Goal: Task Accomplishment & Management: Manage account settings

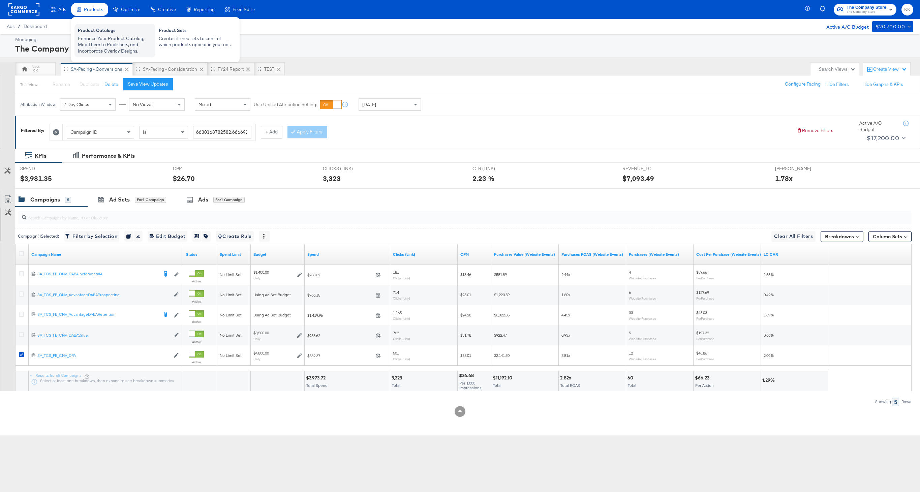
click at [100, 41] on div "Enhance Your Product Catalog, Map Them to Publishers, and Incorporate Overlay D…" at bounding box center [115, 44] width 74 height 19
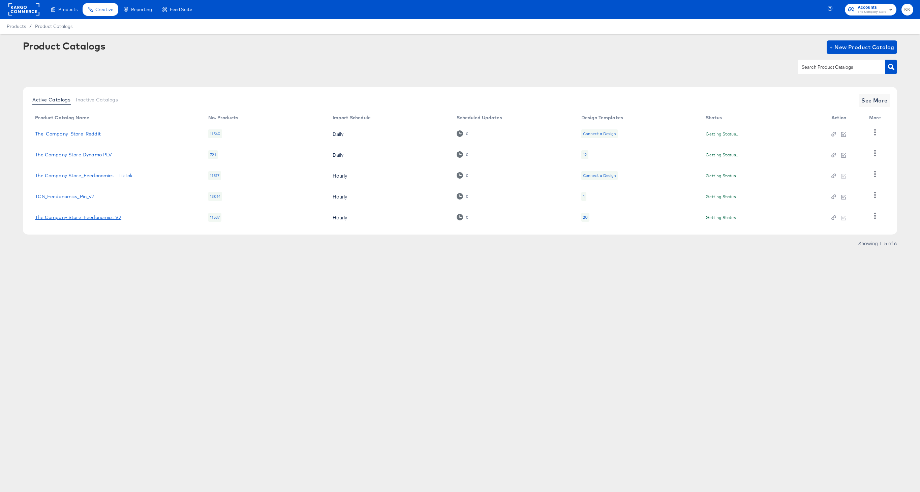
click at [76, 216] on link "The Company Store_Feedonomics V2" at bounding box center [78, 217] width 86 height 5
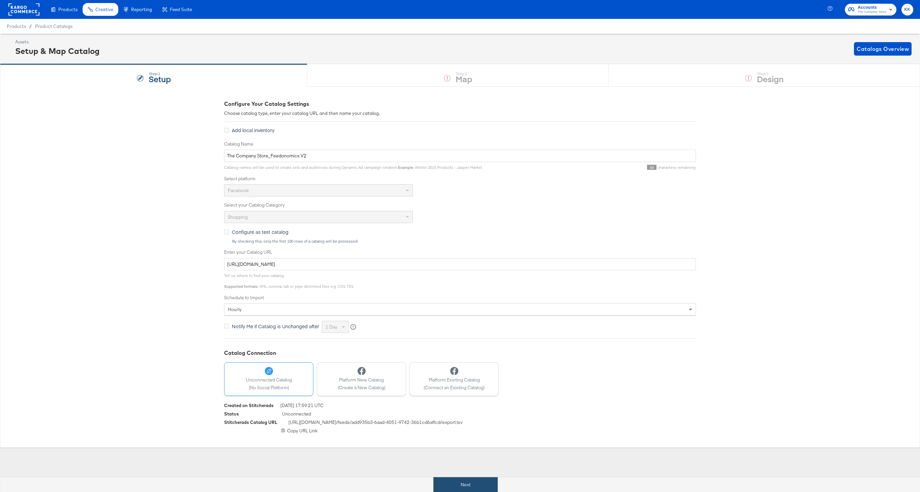
click at [482, 477] on button "Next" at bounding box center [465, 484] width 64 height 15
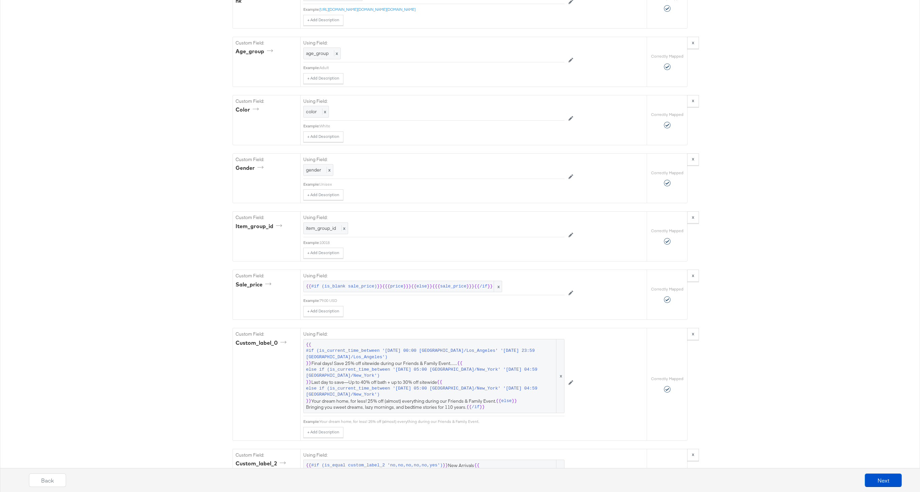
scroll to position [1293, 0]
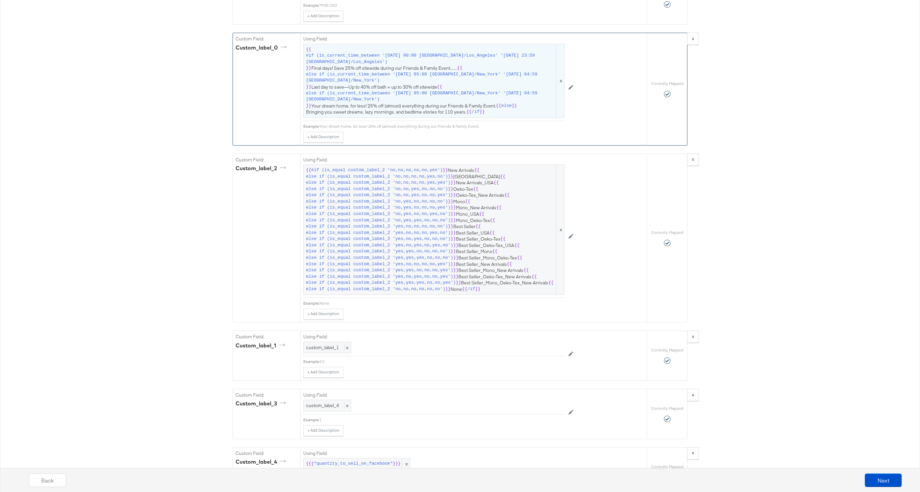
click at [437, 105] on span "{{ #if (is_current_time_between '2022-03-21 00:00 America/Los_Angeles' '2022-03…" at bounding box center [434, 81] width 256 height 69
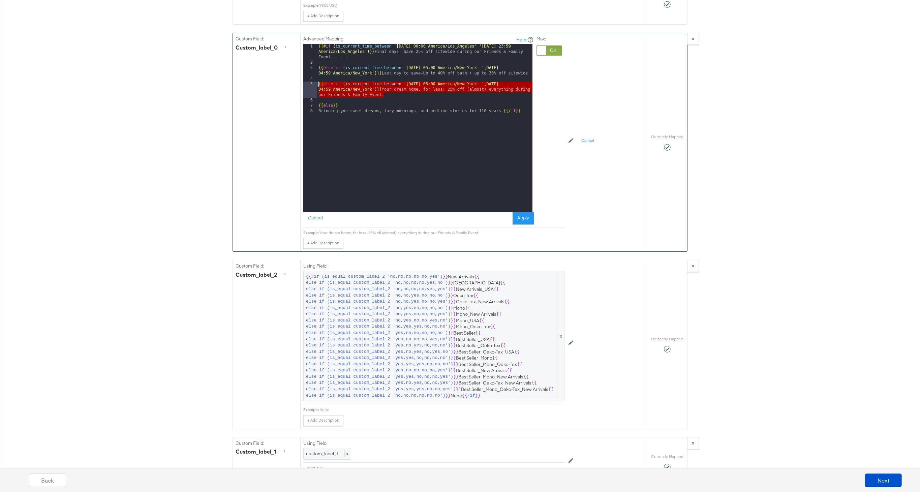
drag, startPoint x: 386, startPoint y: 94, endPoint x: 309, endPoint y: 85, distance: 77.7
click at [309, 85] on div "1 2 3 4 5 6 7 8 {{# if ( is_current_time_between '2022-03-21 00:00 America/Los_…" at bounding box center [417, 128] width 229 height 169
click at [394, 95] on div "{{# if ( is_current_time_between '2022-03-21 00:00 America/Los_Angeles' '2022-0…" at bounding box center [424, 139] width 215 height 190
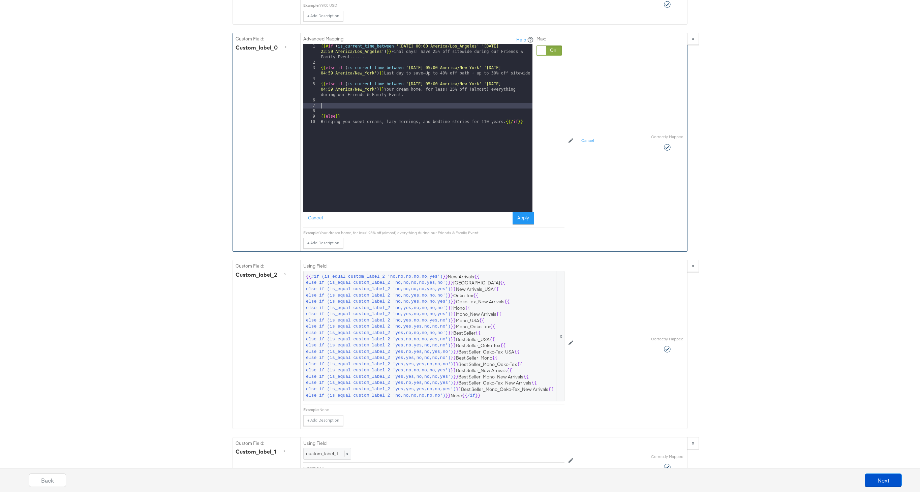
paste textarea
click at [431, 106] on div "{{# if ( is_current_time_between '2022-03-21 00:00 America/Los_Angeles' '2022-0…" at bounding box center [425, 139] width 213 height 190
click at [521, 105] on div "{{# if ( is_current_time_between '2022-03-21 00:00 America/Los_Angeles' '2022-0…" at bounding box center [425, 139] width 213 height 190
drag, startPoint x: 415, startPoint y: 118, endPoint x: 395, endPoint y: 113, distance: 20.5
click at [395, 113] on div "{{# if ( is_current_time_between '2022-03-21 00:00 America/Los_Angeles' '2022-0…" at bounding box center [425, 139] width 213 height 190
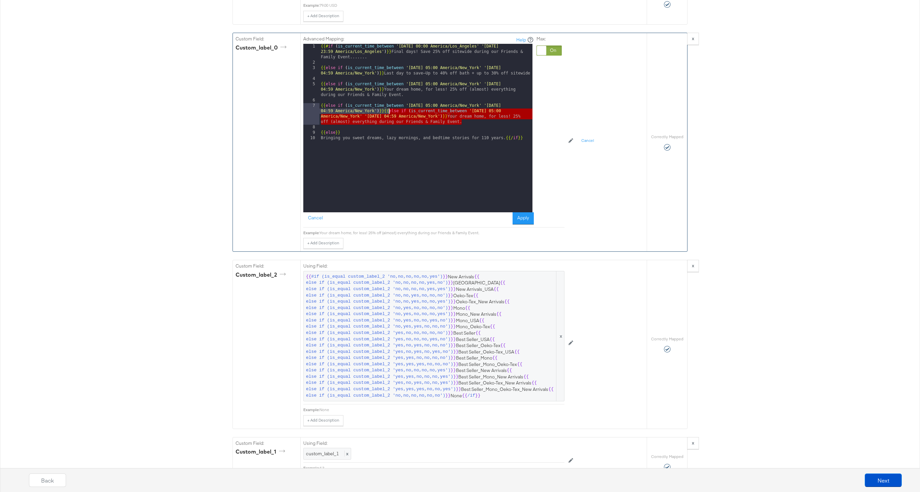
drag, startPoint x: 464, startPoint y: 122, endPoint x: 389, endPoint y: 111, distance: 76.5
click at [389, 111] on div "{{# if ( is_current_time_between '2022-03-21 00:00 America/Los_Angeles' '2022-0…" at bounding box center [425, 139] width 213 height 190
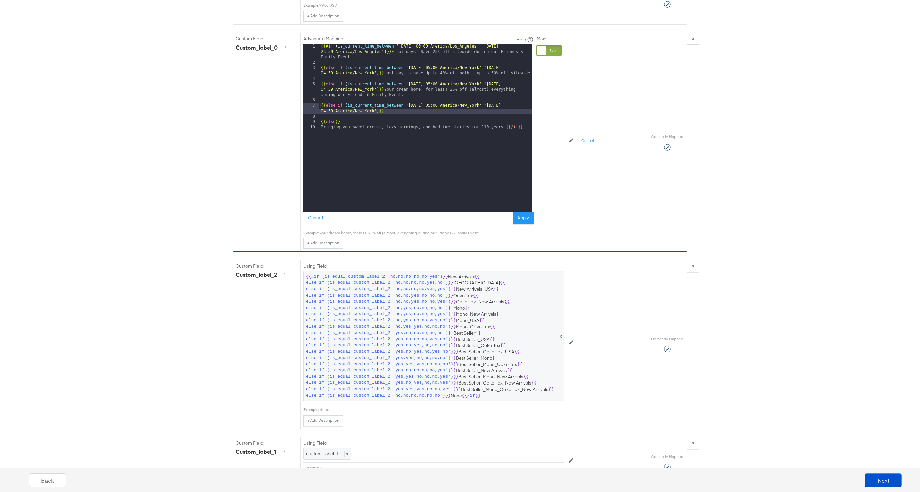
click at [413, 112] on div "{{# if ( is_current_time_between '2022-03-21 00:00 America/Los_Angeles' '2022-0…" at bounding box center [425, 139] width 213 height 190
click at [525, 219] on button "Apply" at bounding box center [523, 218] width 21 height 12
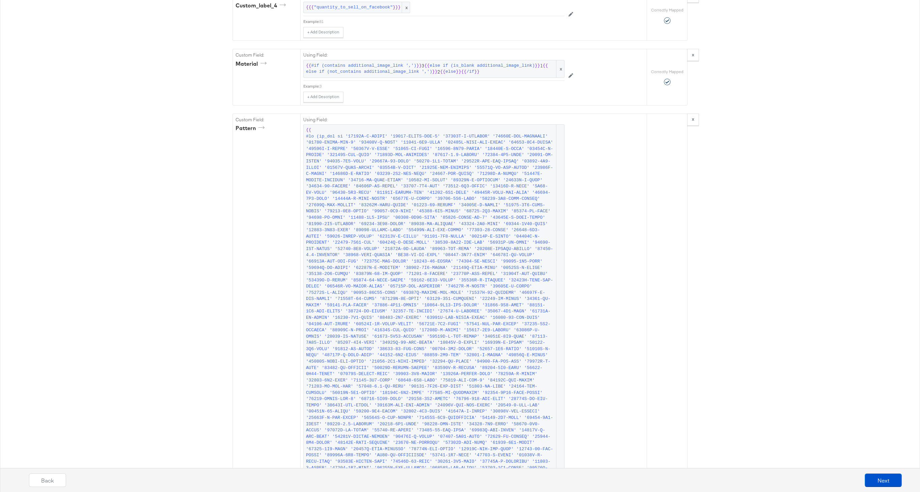
scroll to position [1805, 0]
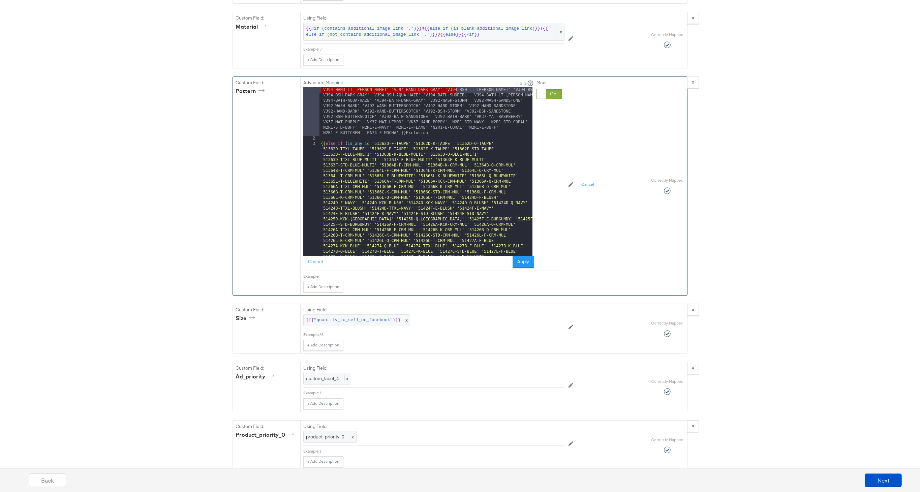
scroll to position [5964, 0]
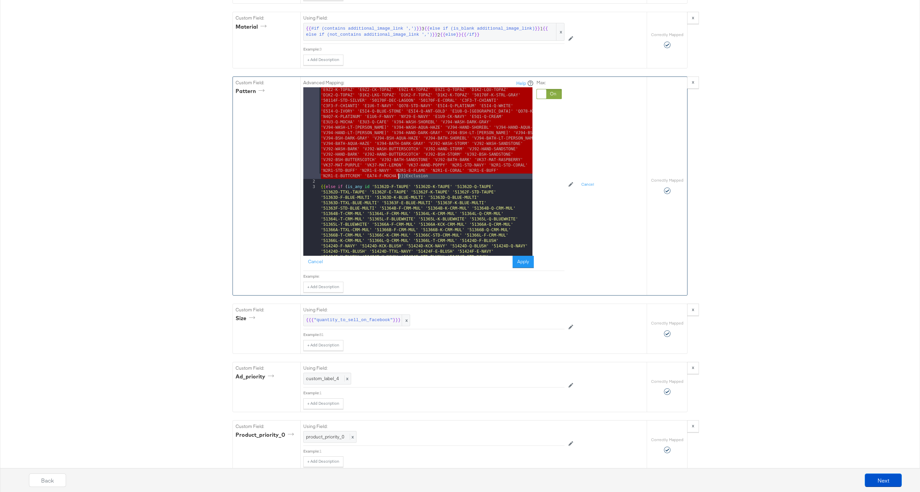
drag, startPoint x: 362, startPoint y: 91, endPoint x: 398, endPoint y: 174, distance: 90.7
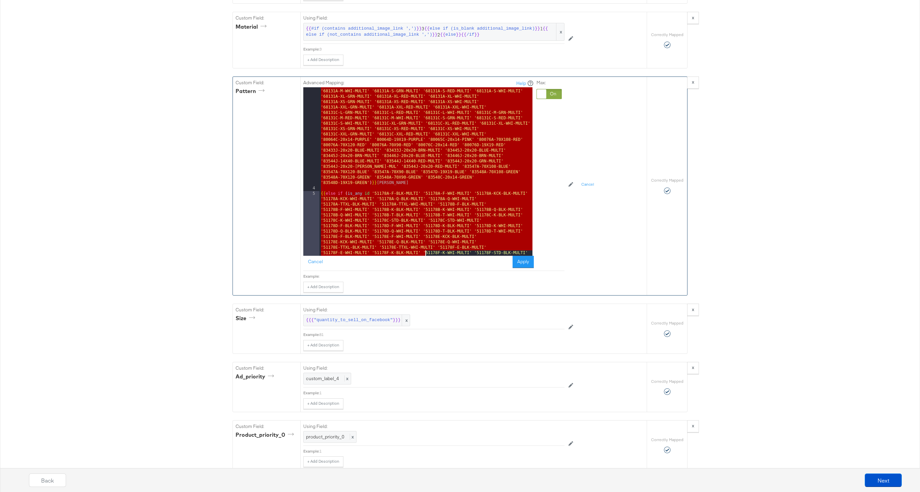
scroll to position [6178, 0]
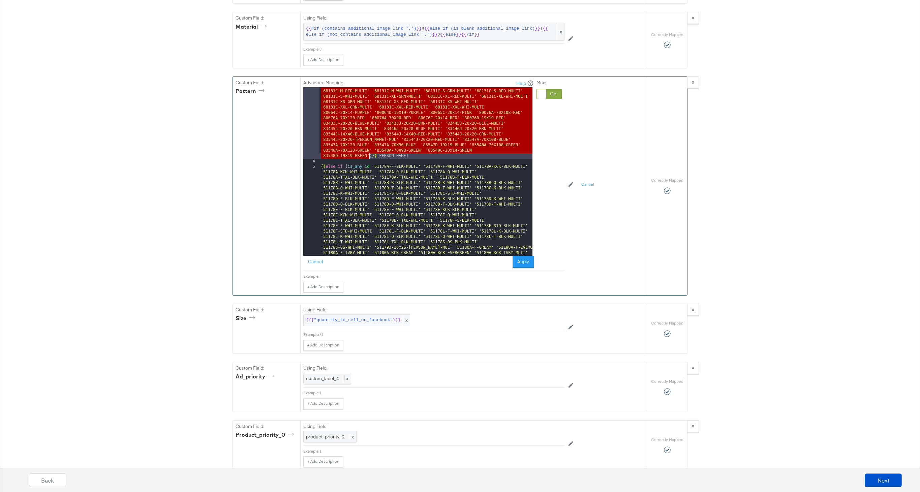
drag, startPoint x: 371, startPoint y: 106, endPoint x: 369, endPoint y: 155, distance: 48.9
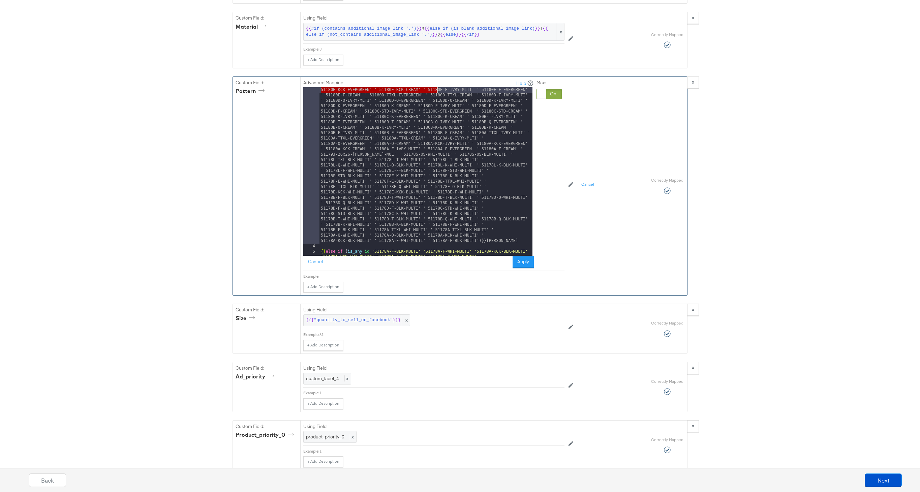
scroll to position [7430, 0]
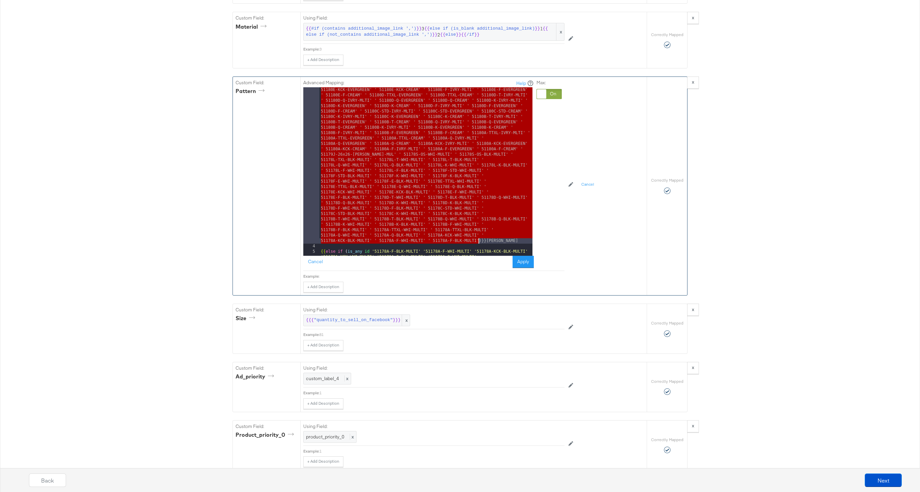
drag, startPoint x: 373, startPoint y: 224, endPoint x: 479, endPoint y: 240, distance: 107.0
click at [479, 240] on div "{{ else if ( is_any id '83600J-26x26-IVORY' ' 83600J-14X40-IVORY' ' 83599J-26x2…" at bounding box center [425, 295] width 213 height 3317
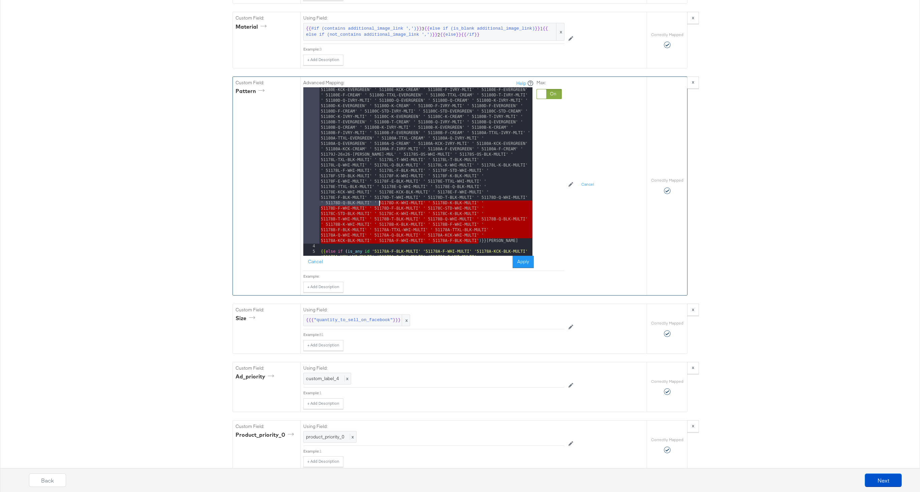
drag, startPoint x: 480, startPoint y: 240, endPoint x: 378, endPoint y: 200, distance: 109.0
click at [378, 200] on div "{{ else if ( is_any id '83600J-26x26-IVORY' ' 83600J-14X40-IVORY' ' 83599J-26x2…" at bounding box center [425, 295] width 213 height 3317
click at [446, 209] on div "{{ else if ( is_any id '83600J-26x26-IVORY' ' 83600J-14X40-IVORY' ' 83599J-26x2…" at bounding box center [425, 295] width 213 height 3317
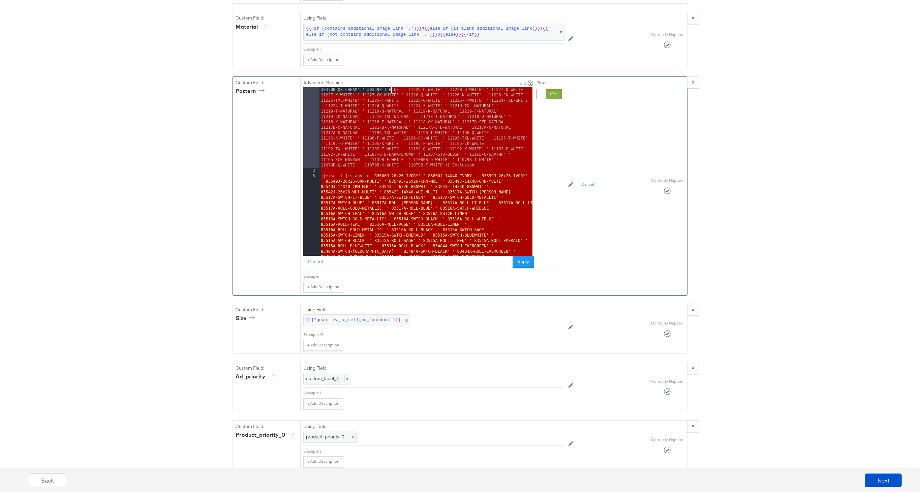
scroll to position [5888, 0]
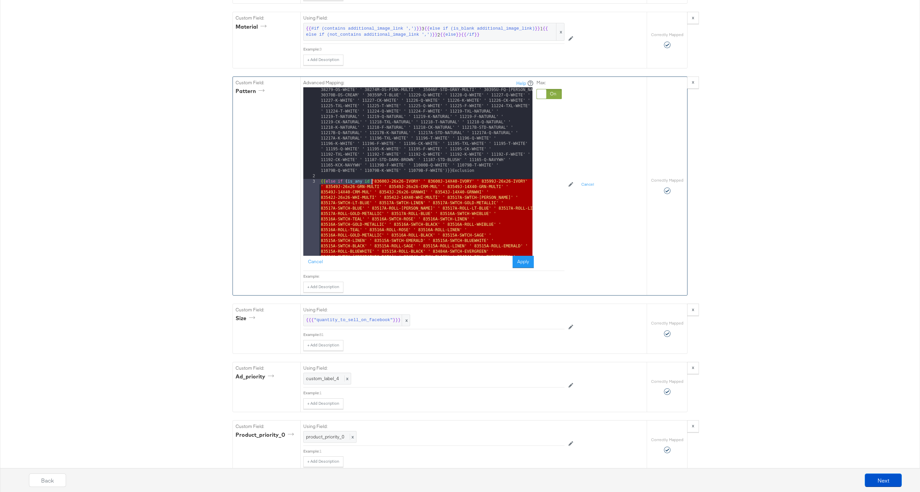
drag, startPoint x: 479, startPoint y: 240, endPoint x: 372, endPoint y: 182, distance: 121.7
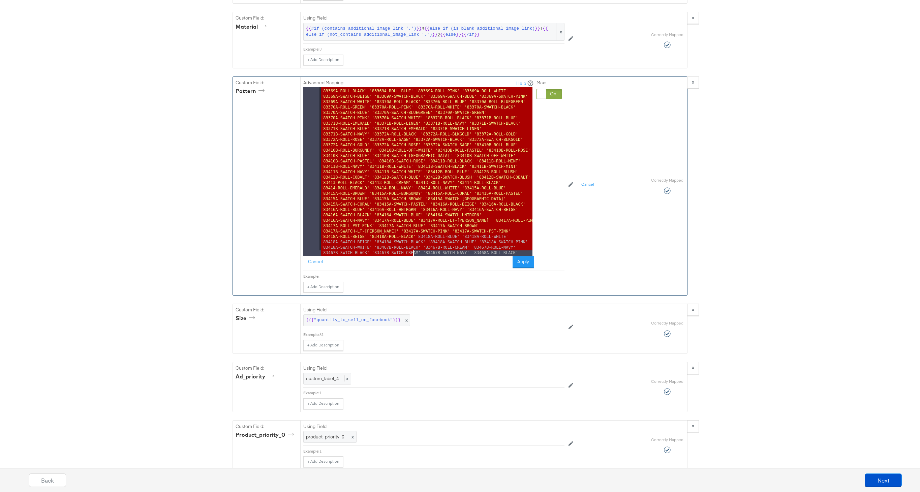
scroll to position [7661, 0]
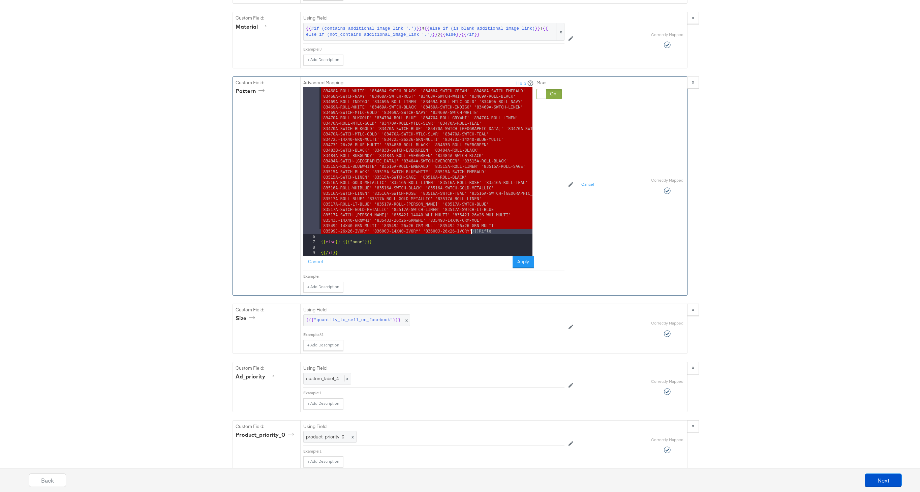
drag, startPoint x: 372, startPoint y: 175, endPoint x: 471, endPoint y: 230, distance: 113.6
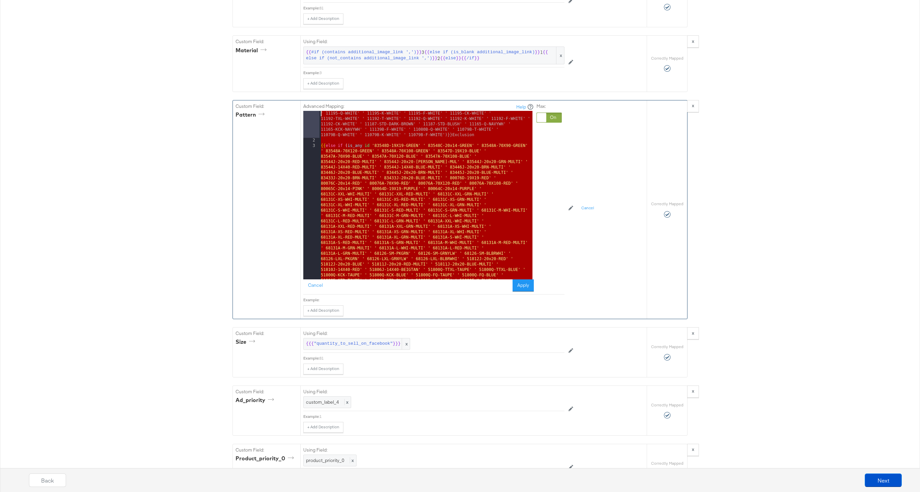
scroll to position [5888, 0]
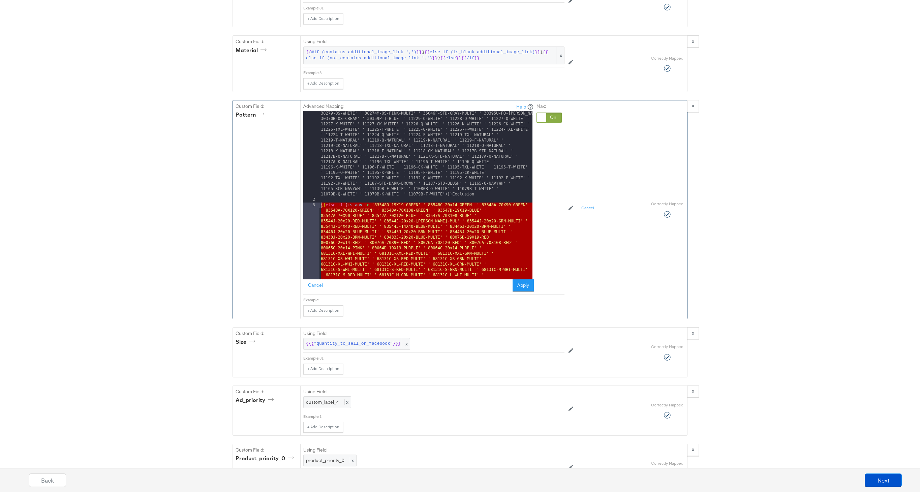
drag, startPoint x: 384, startPoint y: 244, endPoint x: 310, endPoint y: 206, distance: 83.4
click at [310, 206] on div "1 2 3 4 5 6 7 8 9 {{# if ( is_any id 'XV84-OS-WHITE' ' XV84-OS-NAVY' ' XV84-OS-…" at bounding box center [417, 195] width 229 height 169
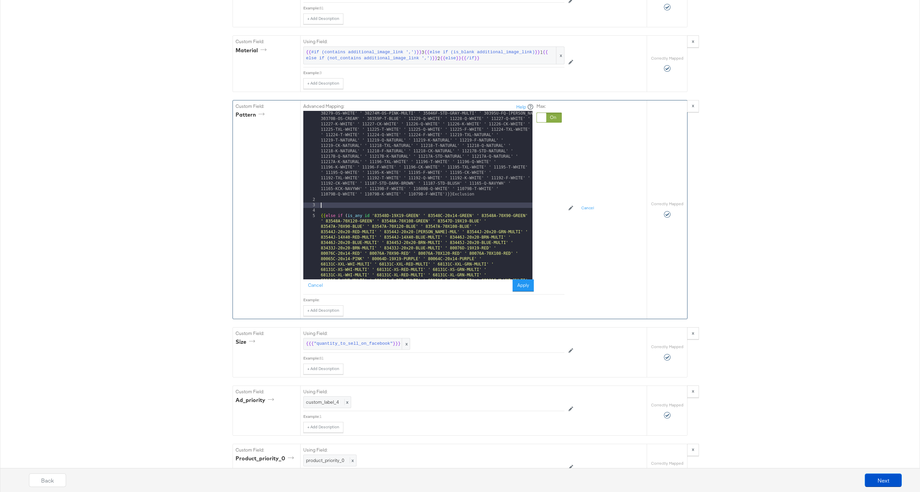
paste textarea
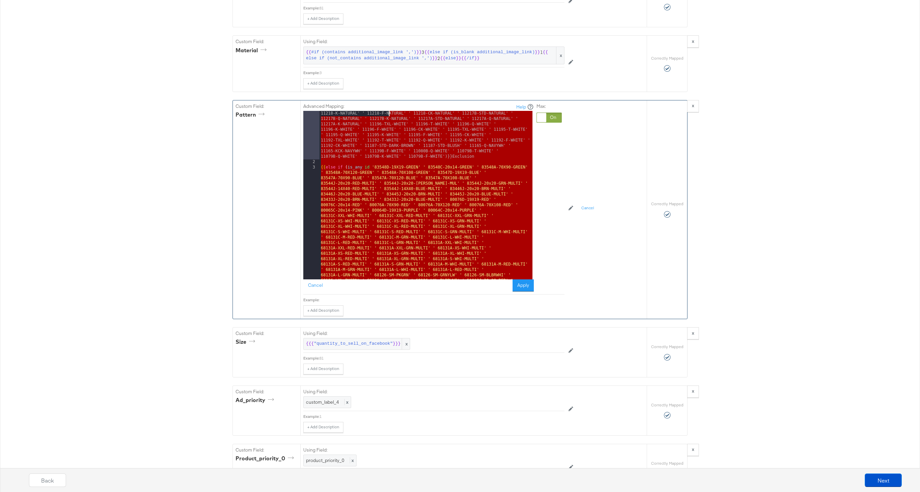
scroll to position [5867, 0]
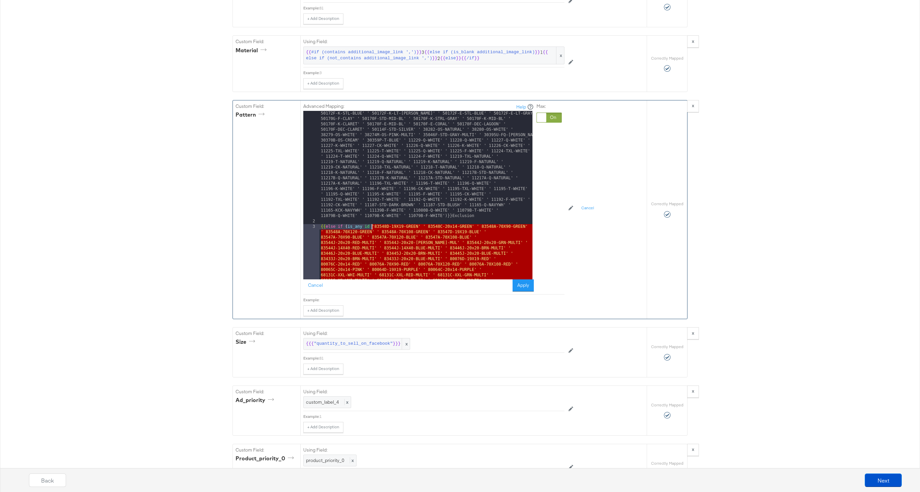
drag, startPoint x: 357, startPoint y: 276, endPoint x: 373, endPoint y: 227, distance: 51.5
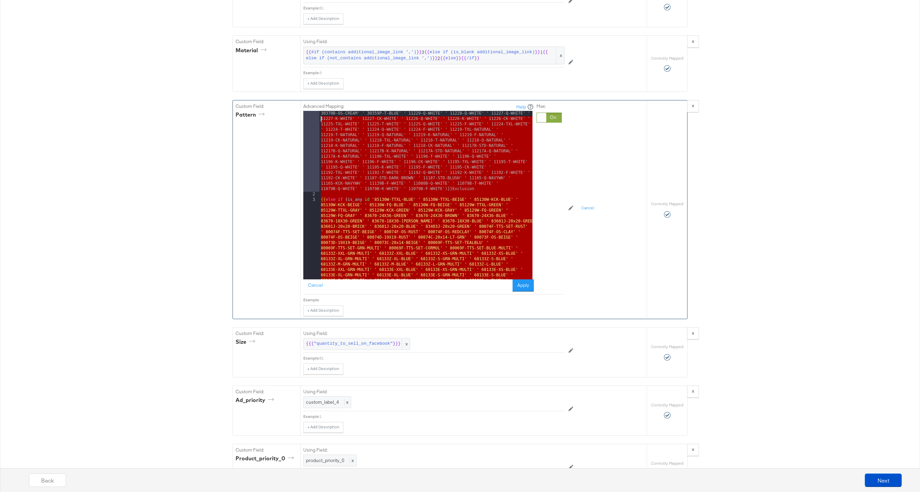
scroll to position [5894, 0]
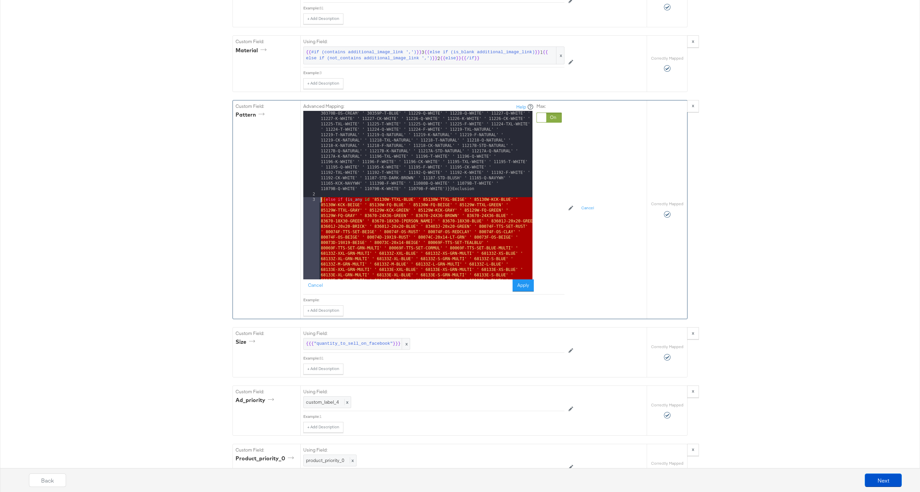
drag, startPoint x: 455, startPoint y: 276, endPoint x: 309, endPoint y: 201, distance: 164.1
click at [309, 201] on div "1 2 3 4 5 6 7 8 9 10 11 {{# if ( is_any id 'XV84-OS-WHITE' ' XV84-OS-NAVY' ' XV…" at bounding box center [417, 195] width 229 height 169
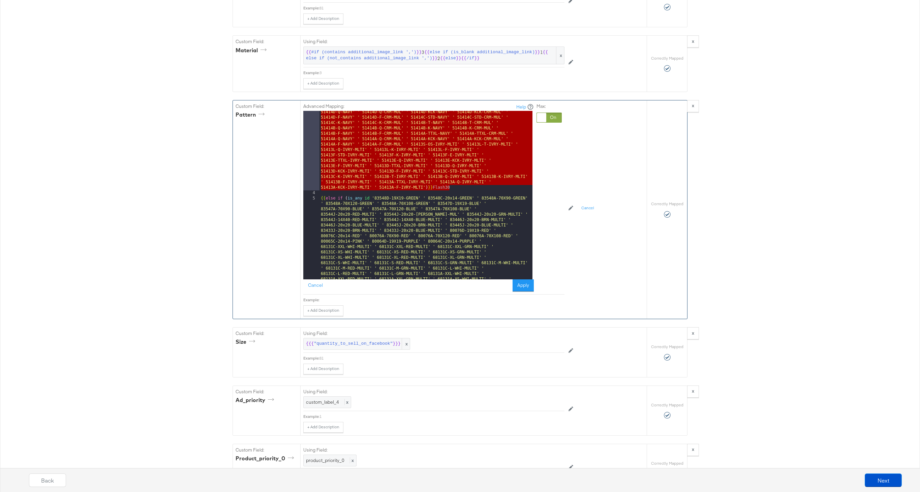
scroll to position [6575, 0]
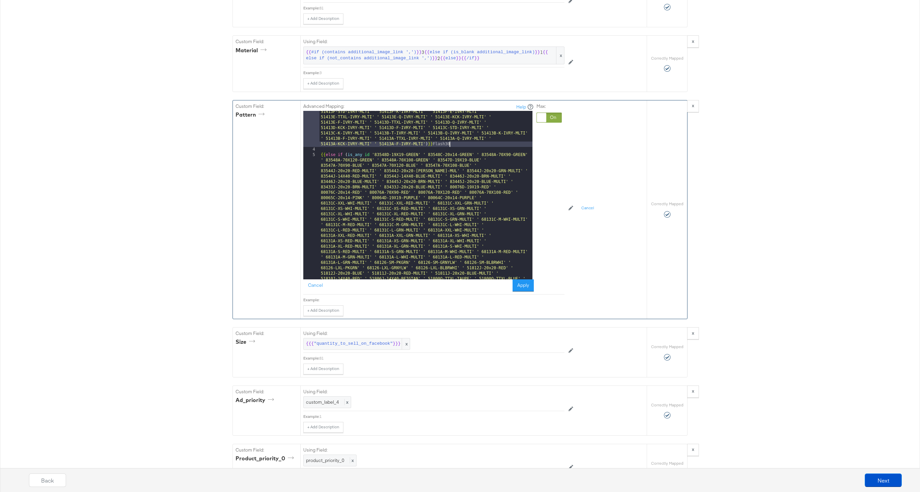
click at [455, 144] on div "{{ else if ( is_any id '85130W-TTXL-BLUE' ' 85130W-TTXL-BEIGE' ' 85130W-KCK-BLU…" at bounding box center [425, 56] width 213 height 1080
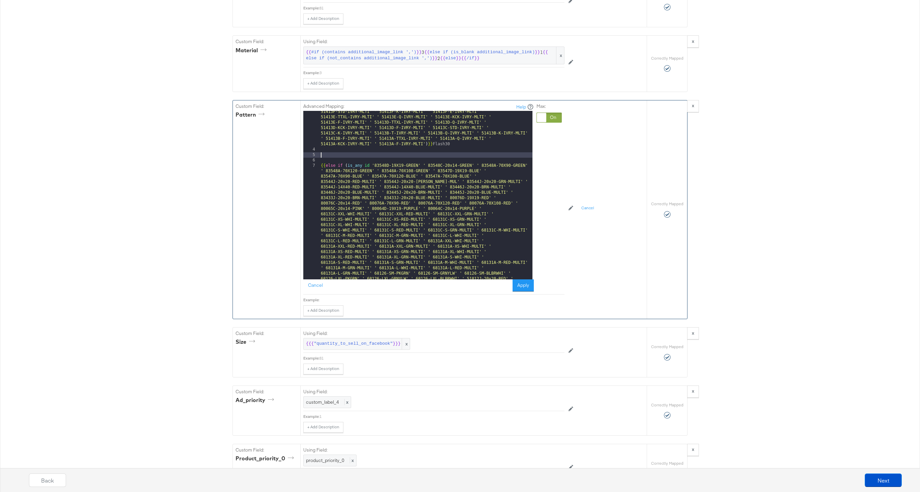
paste textarea
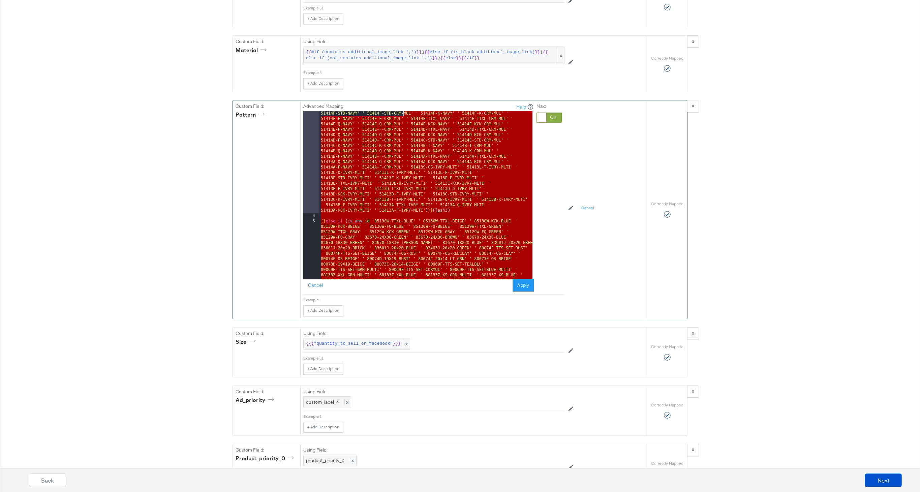
scroll to position [6487, 0]
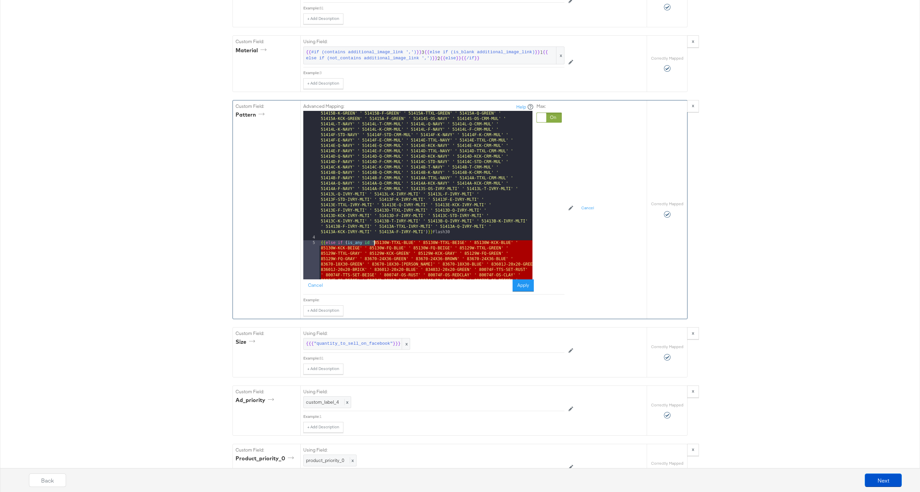
drag, startPoint x: 425, startPoint y: 277, endPoint x: 372, endPoint y: 243, distance: 62.9
click at [372, 243] on div "{{ else if ( is_any id '85130W-TTXL-BLUE' ' 85130W-TTXL-BEIGE' ' 85130W-KCK-BLU…" at bounding box center [425, 319] width 213 height 1430
drag, startPoint x: 401, startPoint y: 277, endPoint x: 295, endPoint y: 241, distance: 112.1
click at [295, 241] on div "Custom Field: pattern Advanced Mapping: Help 3 4 5 6 7 8 9 10 11 12 13 {{ else …" at bounding box center [440, 209] width 414 height 218
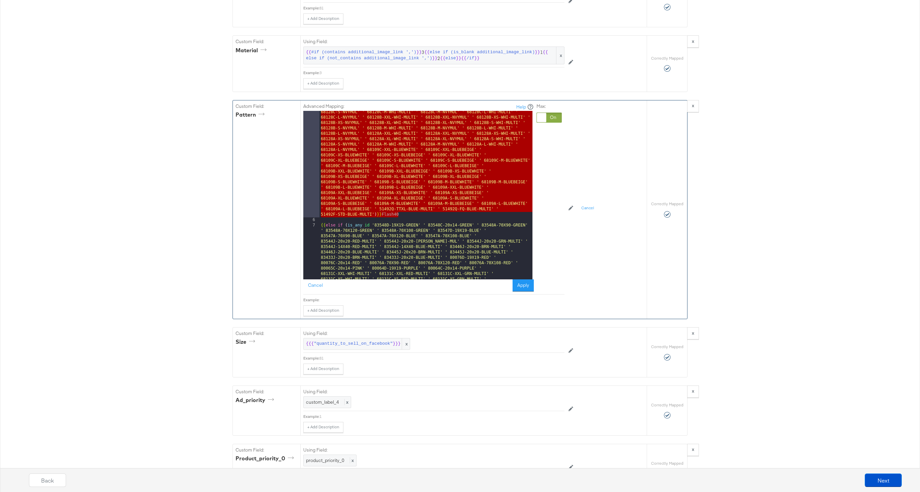
scroll to position [6759, 0]
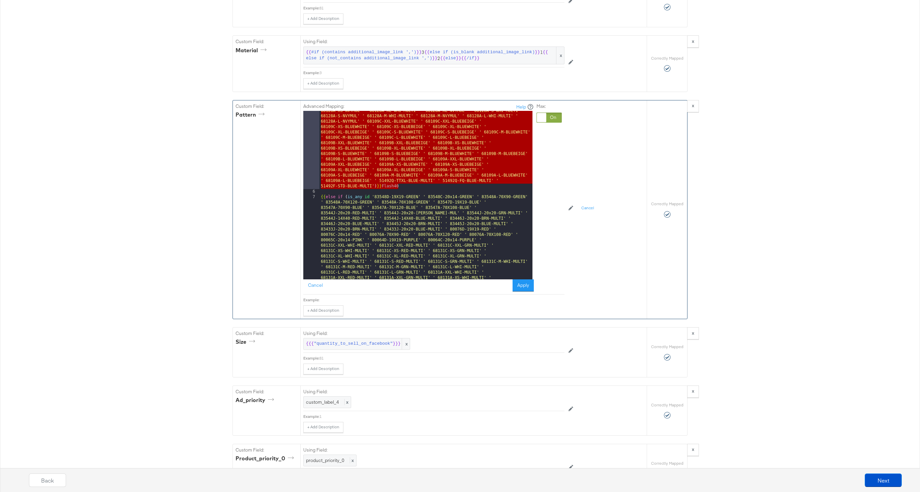
click at [413, 186] on div "{{ else if ( is_any id '85124X-OS-TAUPE' ' 85124J-20x20-TAUPE' ' 85123X-OS-WHIT…" at bounding box center [425, 303] width 213 height 670
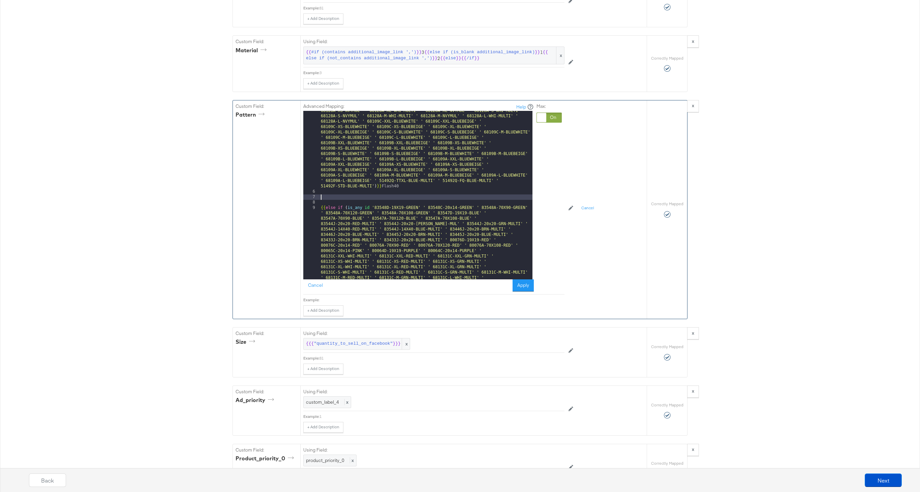
paste textarea
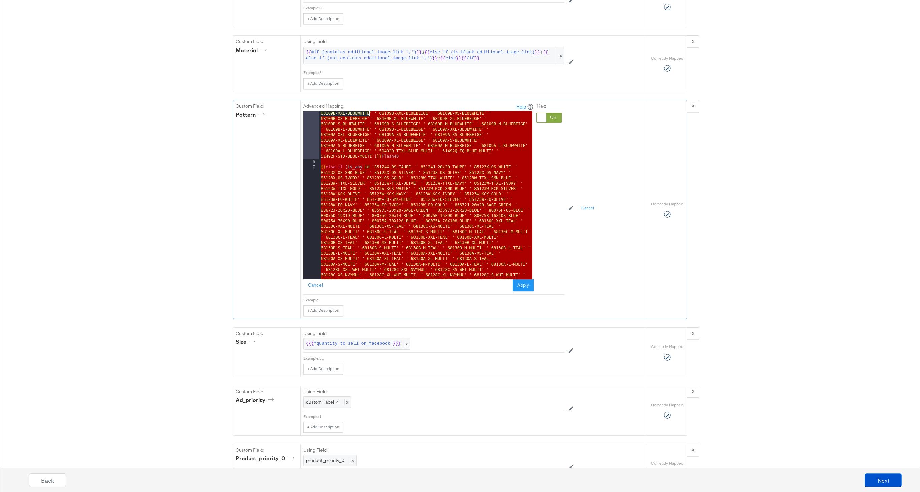
scroll to position [6751, 0]
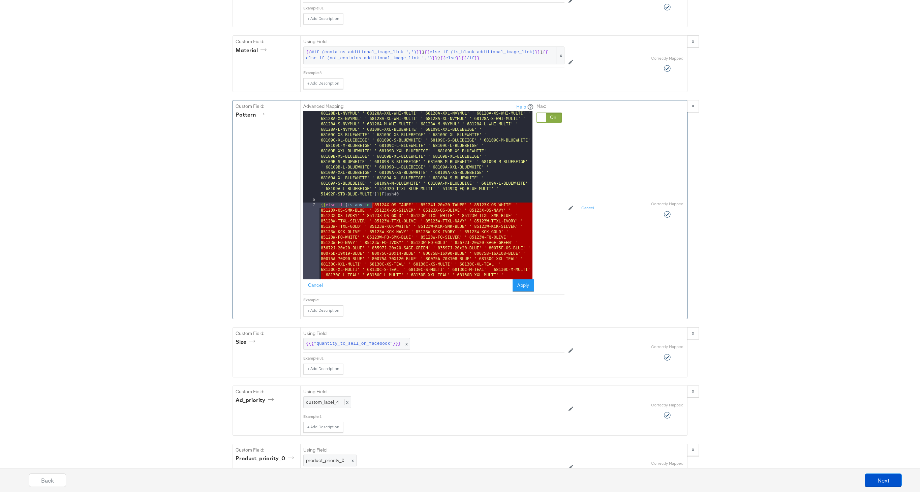
drag, startPoint x: 374, startPoint y: 276, endPoint x: 372, endPoint y: 206, distance: 70.5
click at [372, 206] on div "{{ else if ( is_any id '85124X-OS-TAUPE' ' 85124J-20x20-TAUPE' ' 85123X-OS-WHIT…" at bounding box center [425, 281] width 213 height 611
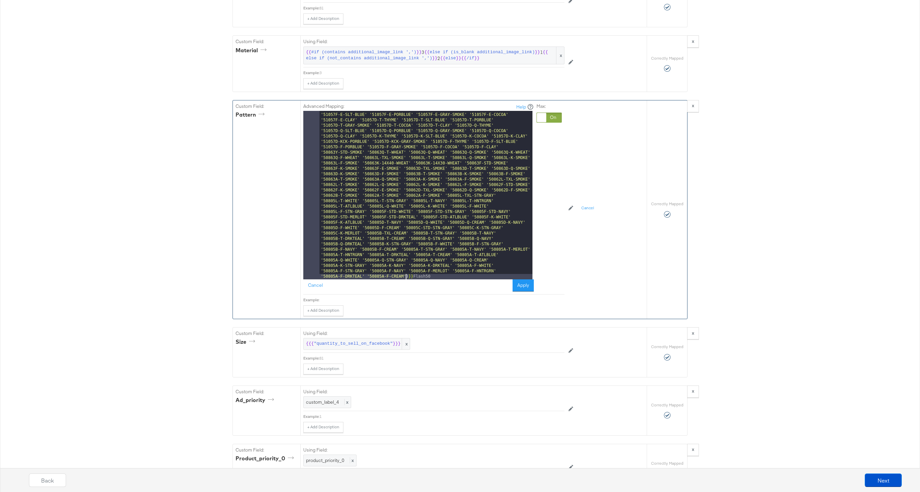
scroll to position [7682, 0]
click at [526, 285] on button "Apply" at bounding box center [523, 285] width 21 height 12
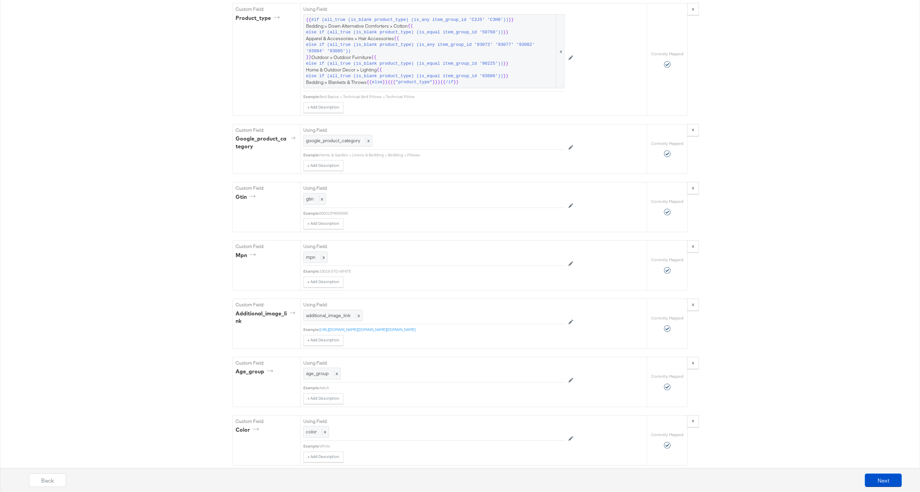
scroll to position [0, 0]
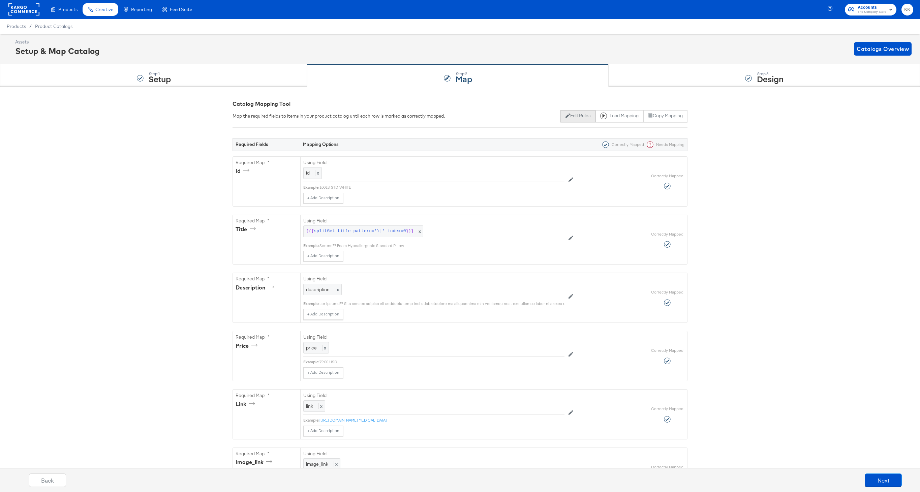
click at [560, 116] on button "Edit Rules" at bounding box center [577, 116] width 35 height 12
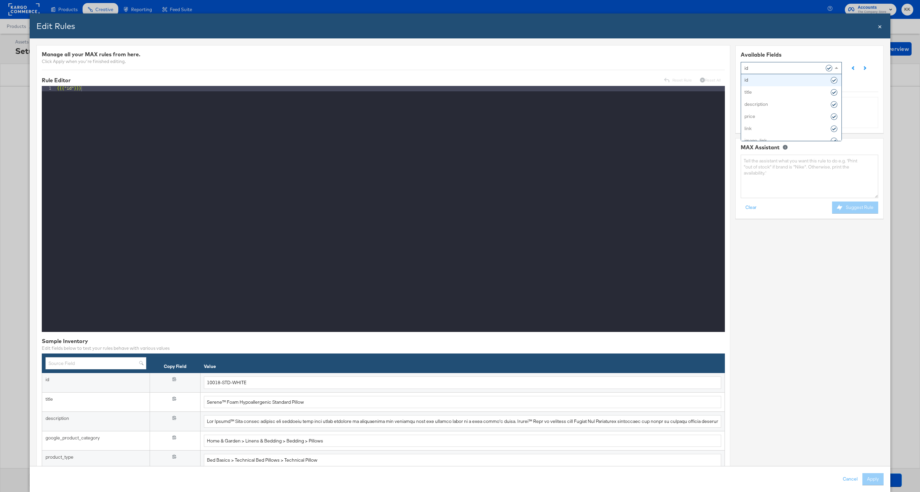
click at [795, 66] on div "id" at bounding box center [788, 67] width 89 height 11
type input "patt"
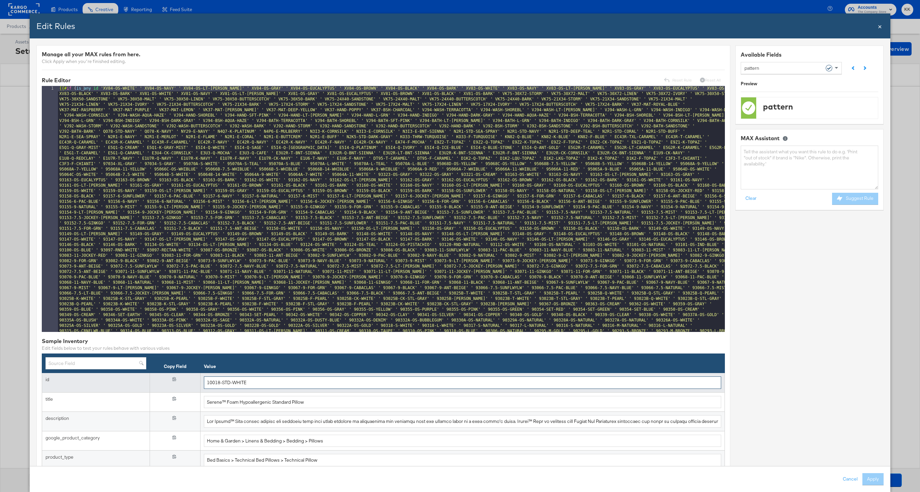
drag, startPoint x: 254, startPoint y: 384, endPoint x: 178, endPoint y: 384, distance: 75.8
click at [178, 384] on tr "id {{{ id }}} 10018-STD-WHITE" at bounding box center [383, 383] width 683 height 20
paste input "85130W-FQ-BEIG"
type input "85130W-FQ-BEIGE"
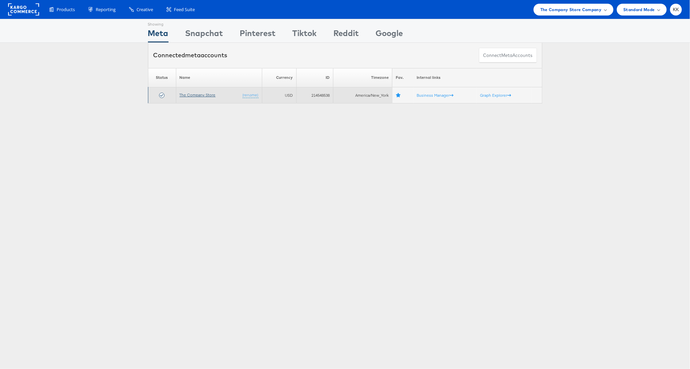
click at [193, 95] on link "The Company Store" at bounding box center [198, 94] width 36 height 5
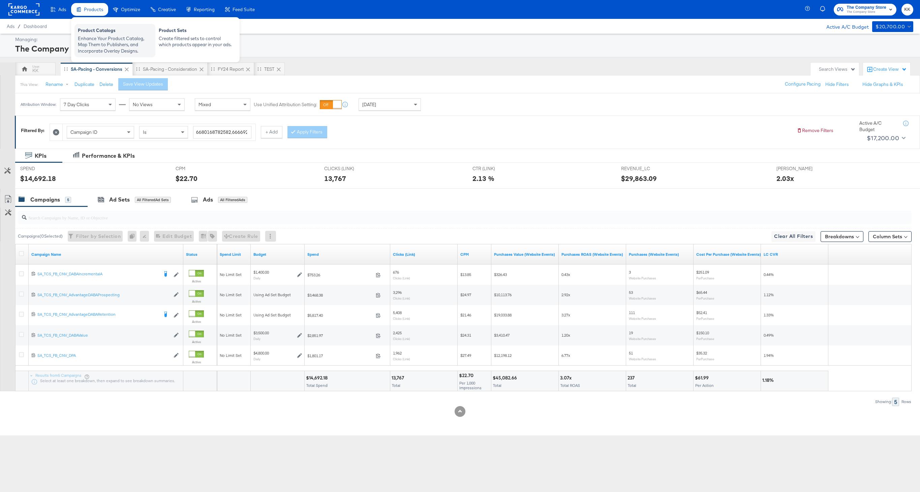
click at [87, 31] on div "Product Catalogs" at bounding box center [115, 31] width 74 height 8
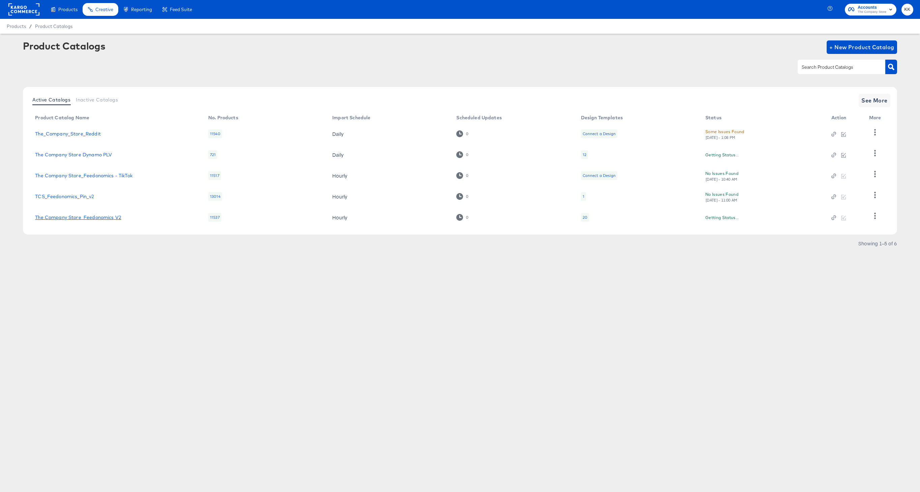
click at [90, 217] on link "The Company Store_Feedonomics V2" at bounding box center [78, 217] width 86 height 5
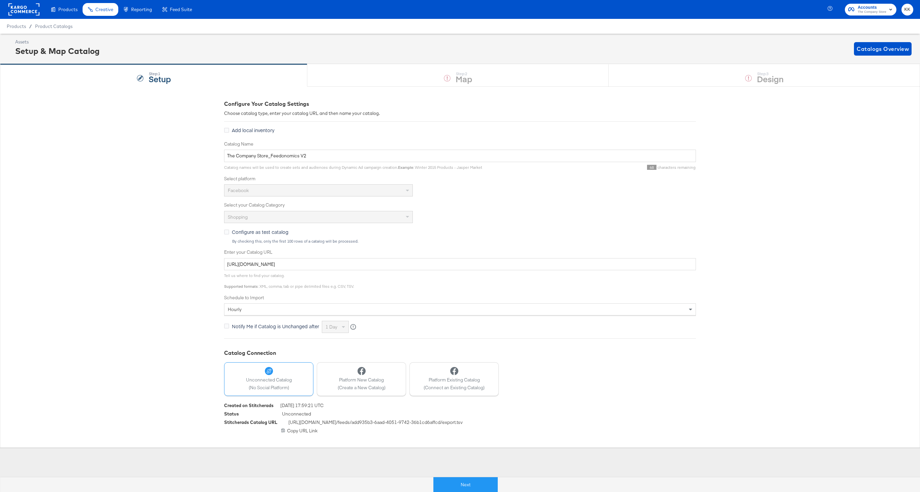
click at [461, 481] on button "Next" at bounding box center [465, 484] width 64 height 15
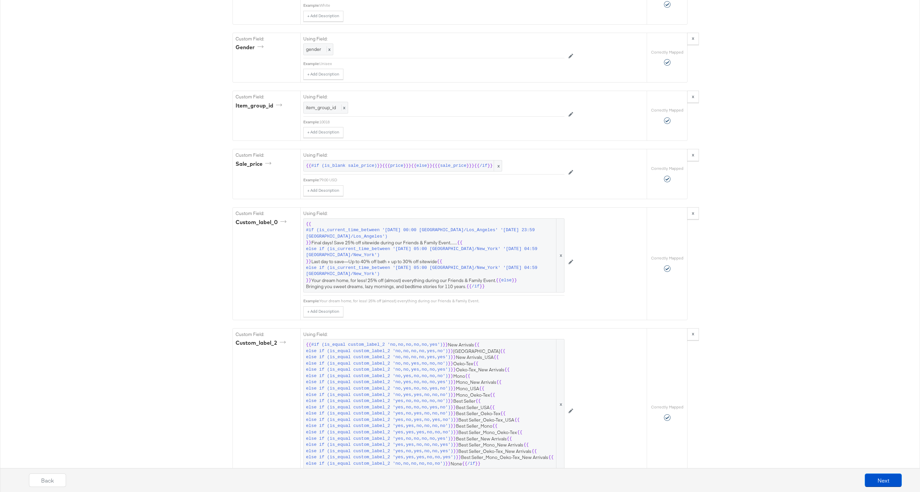
scroll to position [1186, 0]
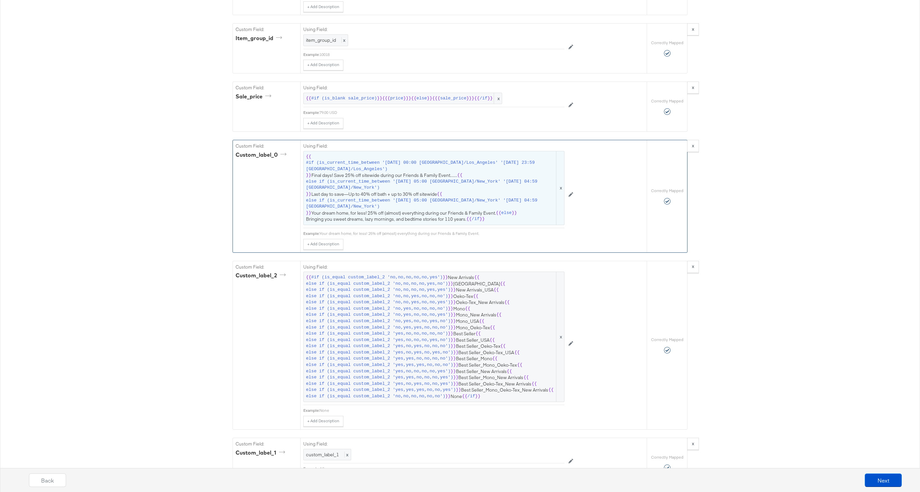
click at [398, 200] on span "else if (is_current_time_between '[DATE] 05:00 [GEOGRAPHIC_DATA]/New_York' '[DA…" at bounding box center [430, 203] width 249 height 12
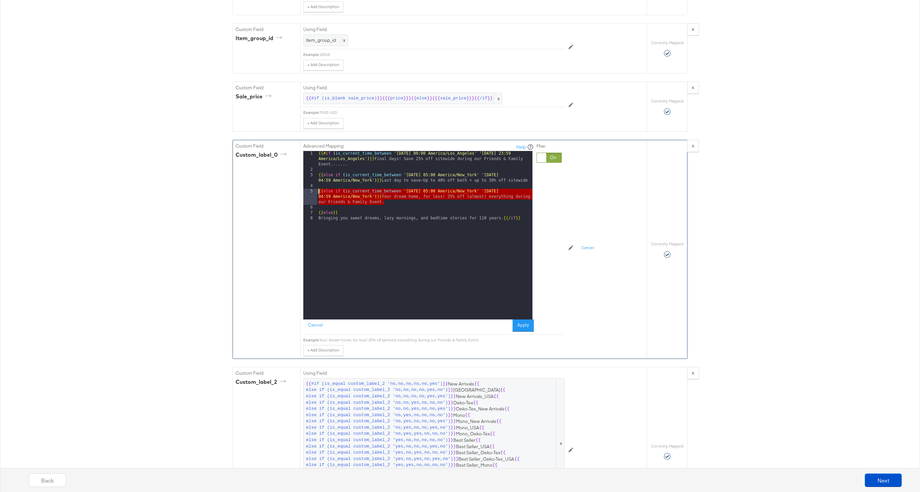
drag, startPoint x: 389, startPoint y: 200, endPoint x: 306, endPoint y: 192, distance: 82.9
click at [306, 192] on div "1 2 3 4 5 6 7 8 {{# if ( is_current_time_between '[DATE] 00:00 America/Los_Ange…" at bounding box center [417, 235] width 229 height 169
click at [388, 205] on div "{{# if ( is_current_time_between '2022-03-21 00:00 America/Los_Angeles' '2022-0…" at bounding box center [424, 246] width 215 height 190
paste textarea
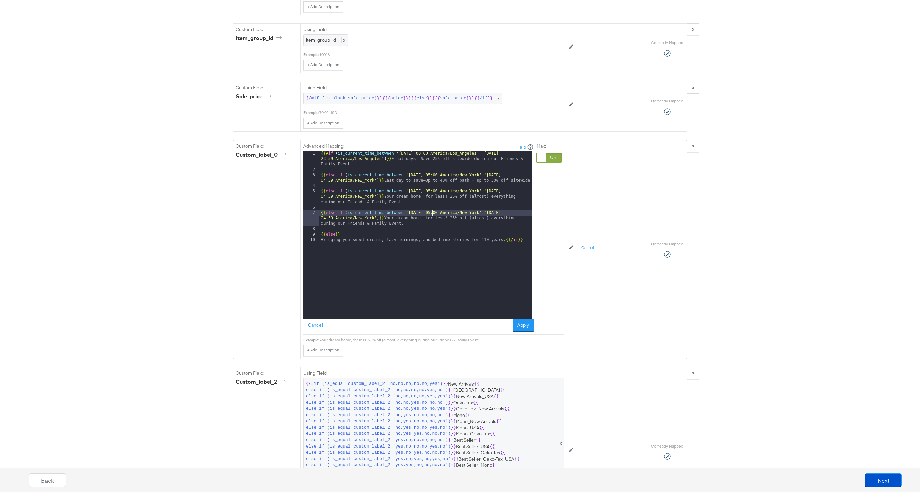
click at [432, 213] on div "{{# if ( is_current_time_between '2022-03-21 00:00 America/Los_Angeles' '2022-0…" at bounding box center [425, 246] width 213 height 190
click at [519, 213] on div "{{# if ( is_current_time_between '2022-03-21 00:00 America/Los_Angeles' '2022-0…" at bounding box center [425, 246] width 213 height 190
drag, startPoint x: 406, startPoint y: 223, endPoint x: 394, endPoint y: 222, distance: 12.2
click at [394, 222] on div "{{# if ( is_current_time_between '2022-03-21 00:00 America/Los_Angeles' '2022-0…" at bounding box center [425, 246] width 213 height 190
click at [396, 222] on div "{{# if ( is_current_time_between '2022-03-21 00:00 America/Los_Angeles' '2022-0…" at bounding box center [425, 246] width 213 height 190
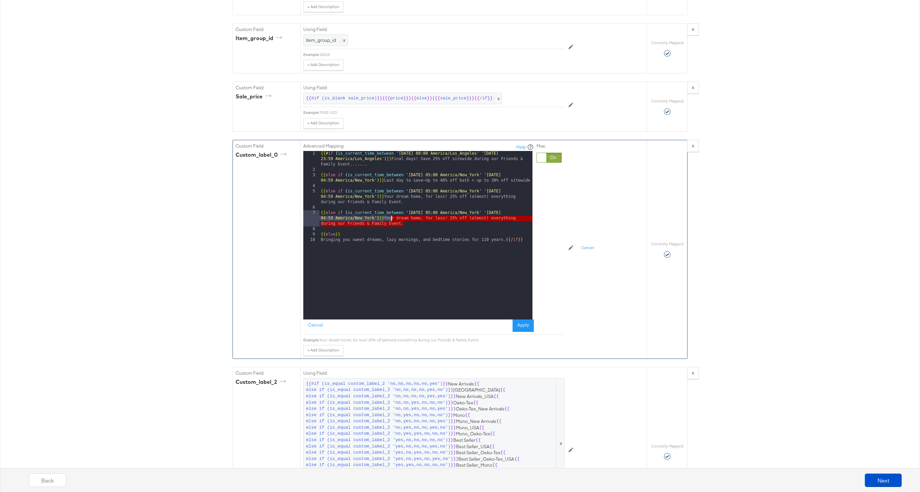
drag, startPoint x: 419, startPoint y: 222, endPoint x: 392, endPoint y: 219, distance: 27.1
click at [392, 219] on div "{{# if ( is_current_time_between '2022-03-21 00:00 America/Los_Angeles' '2022-0…" at bounding box center [425, 246] width 213 height 190
click at [527, 321] on button "Apply" at bounding box center [523, 325] width 21 height 12
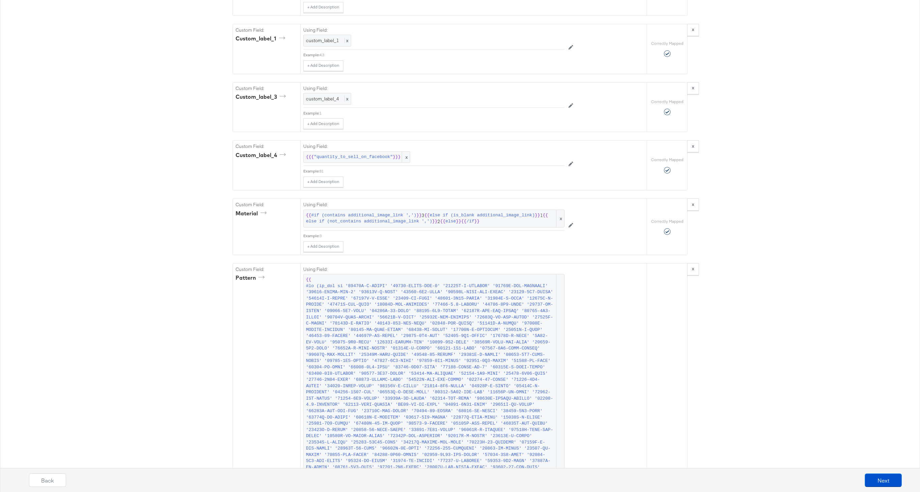
scroll to position [1730, 0]
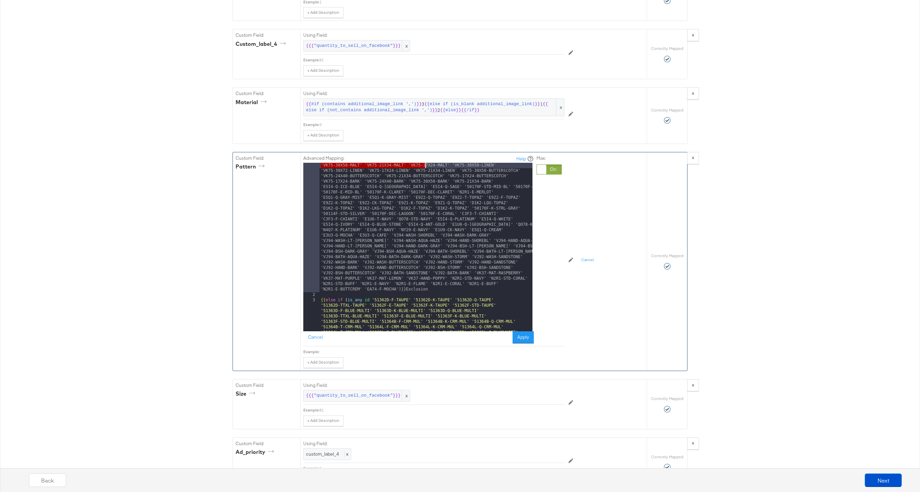
scroll to position [5920, 0]
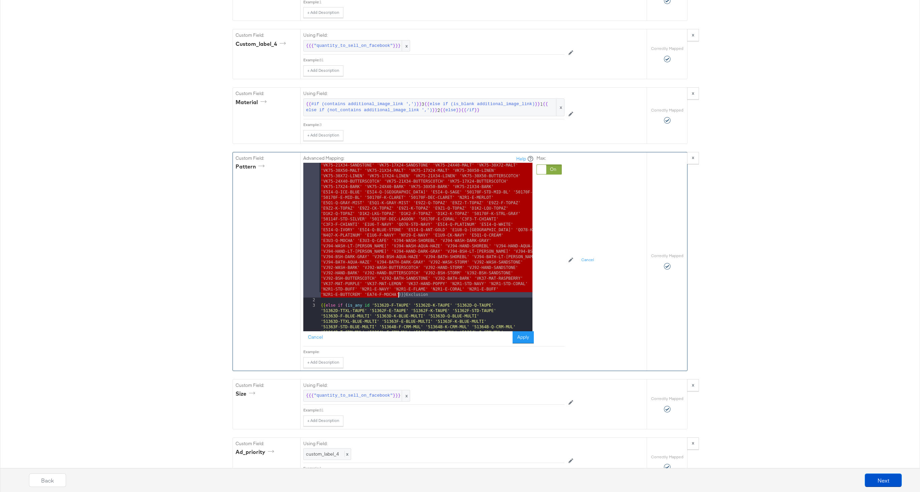
drag, startPoint x: 362, startPoint y: 165, endPoint x: 398, endPoint y: 293, distance: 132.8
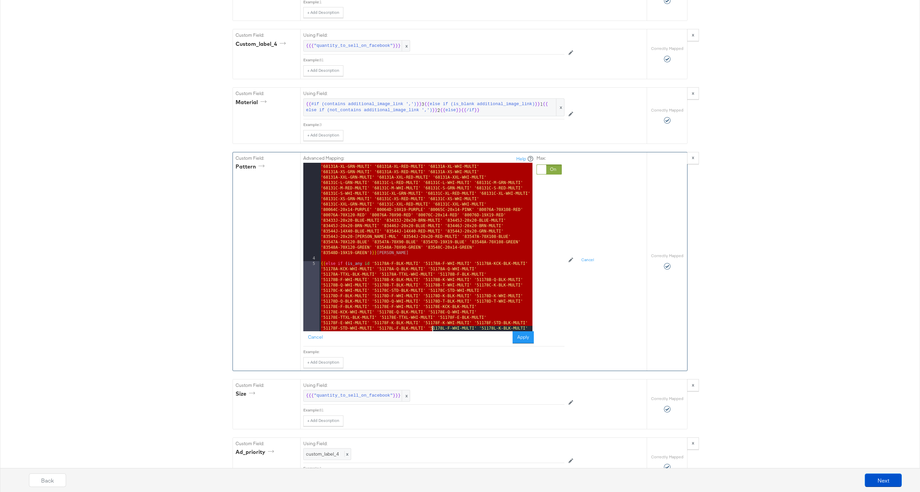
scroll to position [5865, 0]
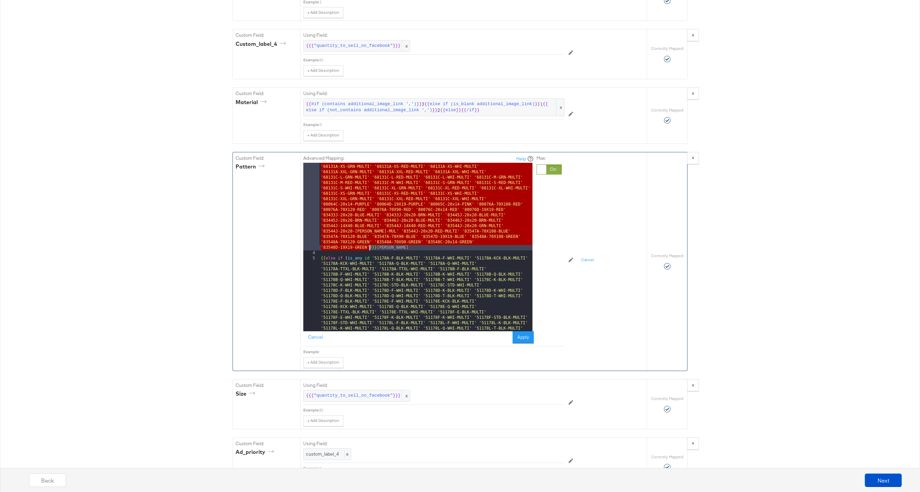
drag, startPoint x: 371, startPoint y: 176, endPoint x: 370, endPoint y: 244, distance: 68.1
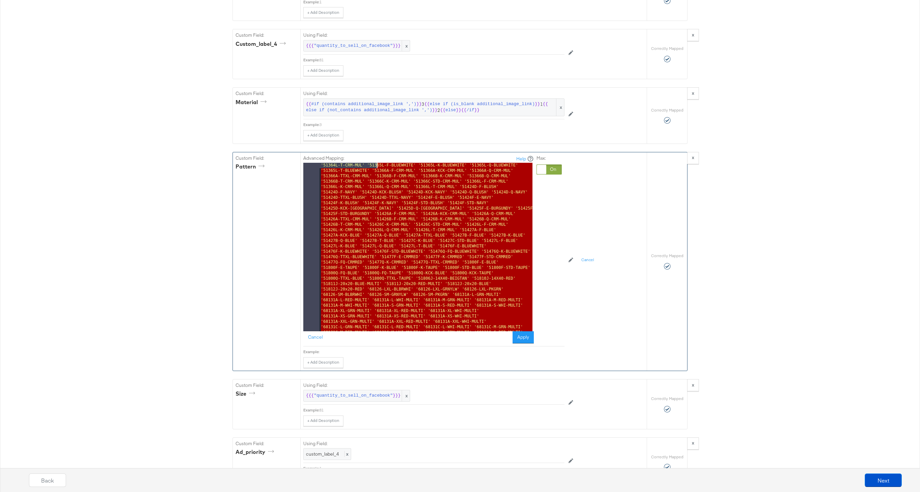
scroll to position [5672, 0]
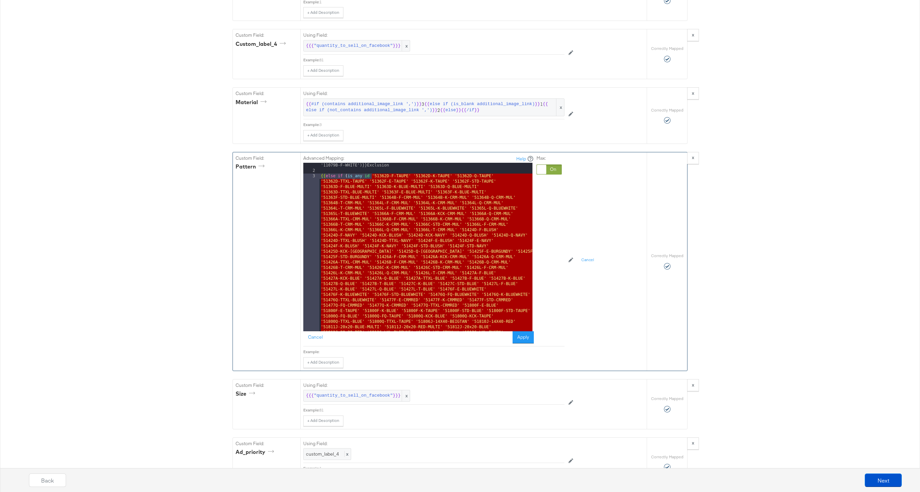
drag, startPoint x: 370, startPoint y: 248, endPoint x: 372, endPoint y: 176, distance: 72.2
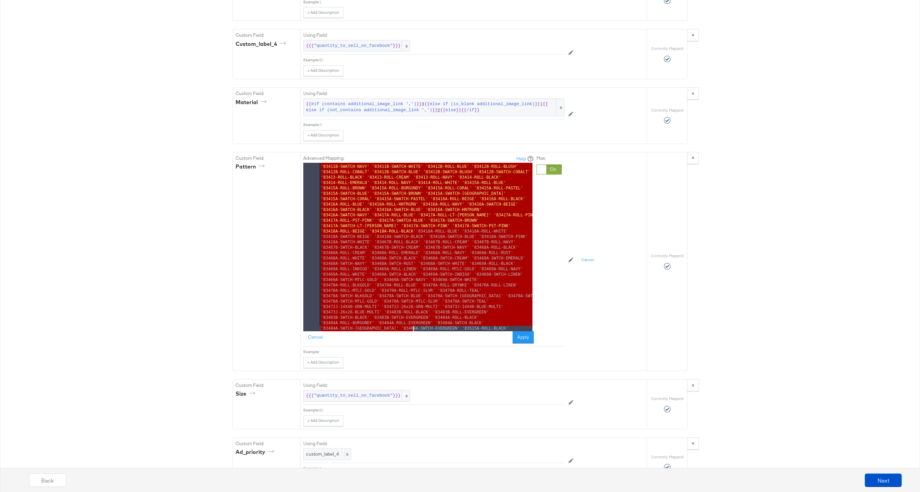
scroll to position [7348, 0]
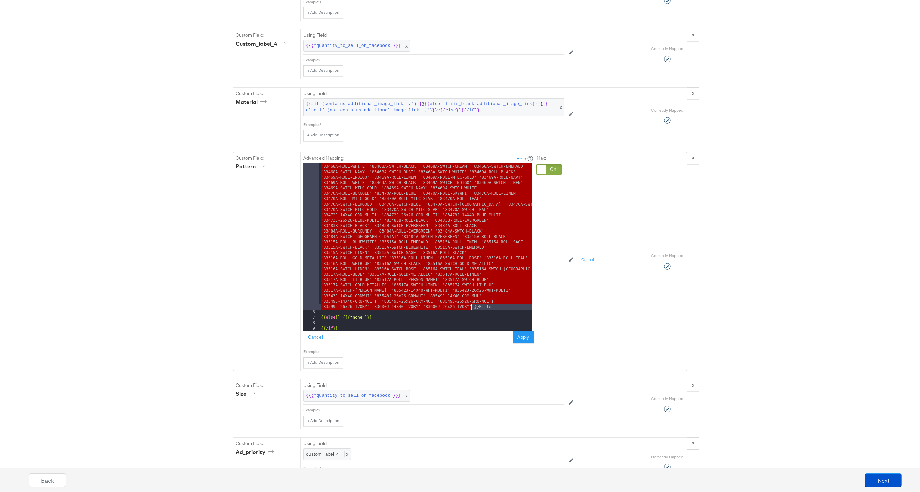
drag, startPoint x: 372, startPoint y: 293, endPoint x: 471, endPoint y: 305, distance: 99.2
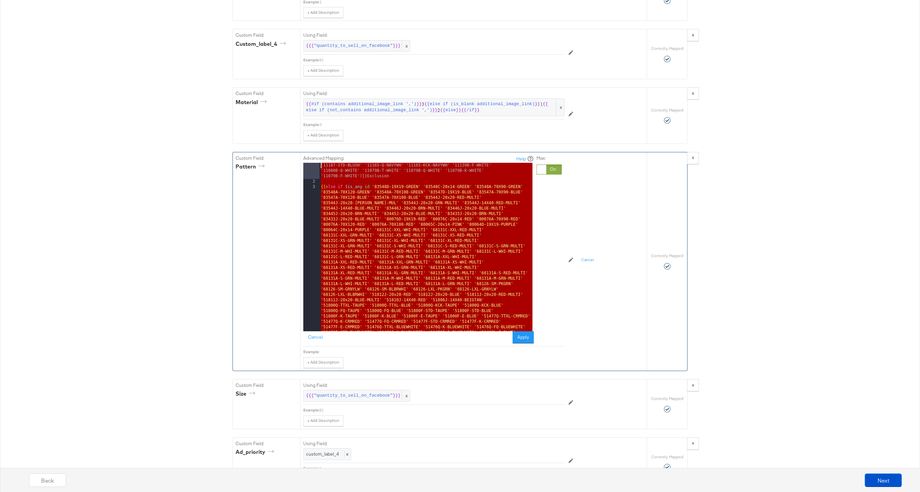
scroll to position [5602, 0]
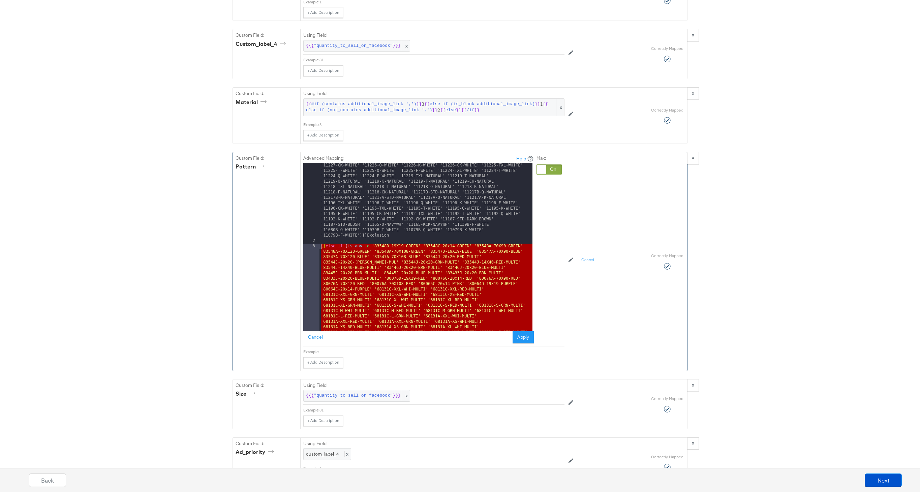
drag, startPoint x: 519, startPoint y: 278, endPoint x: 316, endPoint y: 248, distance: 204.4
click at [316, 248] on div "1 2 3 4 5 6 7 8 9 {{# if ( is_any id 'XV84-OS-WHITE' 'XV84-OS-NAVY' 'XV84-OS-LT…" at bounding box center [417, 247] width 229 height 169
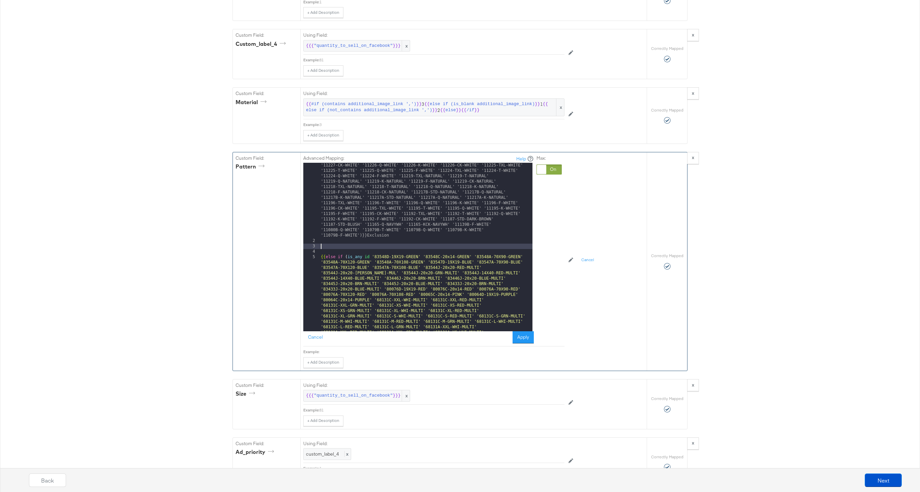
paste textarea
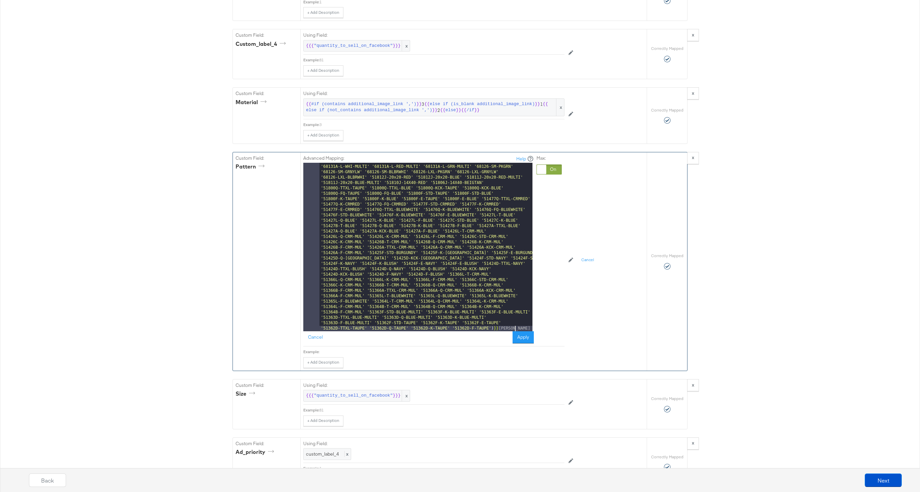
scroll to position [5779, 0]
click at [491, 325] on div "{{ else if ( is_any id '83548D-19X19-GREEN' '83548C-20x14-GREEN' '83548A-70X90-…" at bounding box center [425, 286] width 213 height 438
drag, startPoint x: 491, startPoint y: 328, endPoint x: 441, endPoint y: 308, distance: 53.7
click at [441, 308] on div "{{ else if ( is_any id '83548D-19X19-GREEN' '83548C-20x14-GREEN' '83548A-70X90-…" at bounding box center [425, 286] width 213 height 438
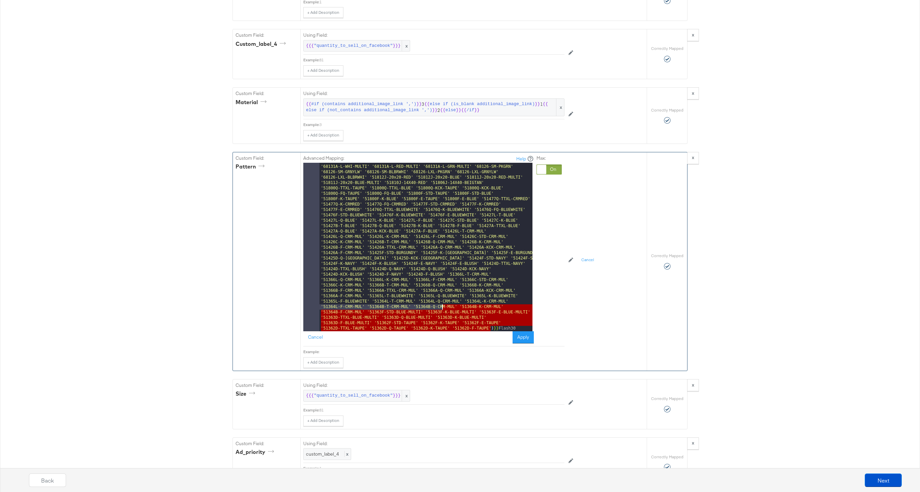
click at [472, 306] on div "{{ else if ( is_any id '83548D-19X19-GREEN' '83548C-20x14-GREEN' '83548A-70X90-…" at bounding box center [425, 286] width 213 height 438
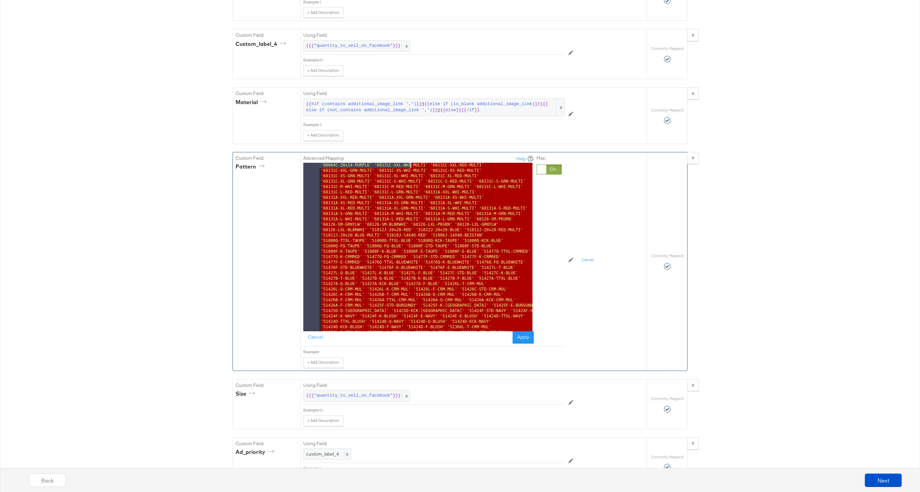
scroll to position [5672, 0]
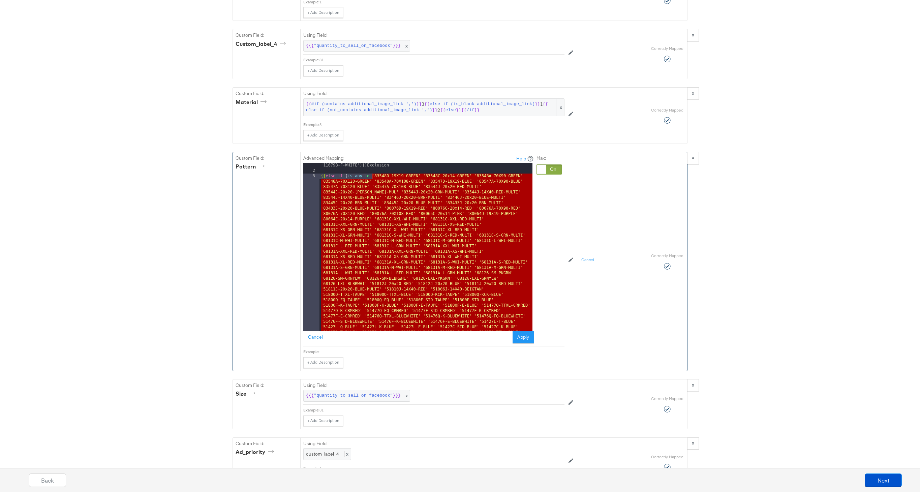
drag, startPoint x: 491, startPoint y: 329, endPoint x: 372, endPoint y: 177, distance: 192.7
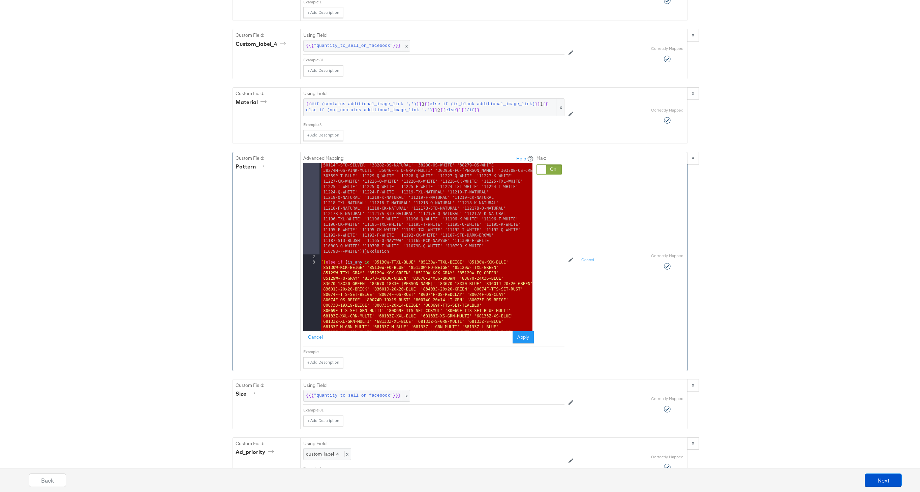
scroll to position [5586, 0]
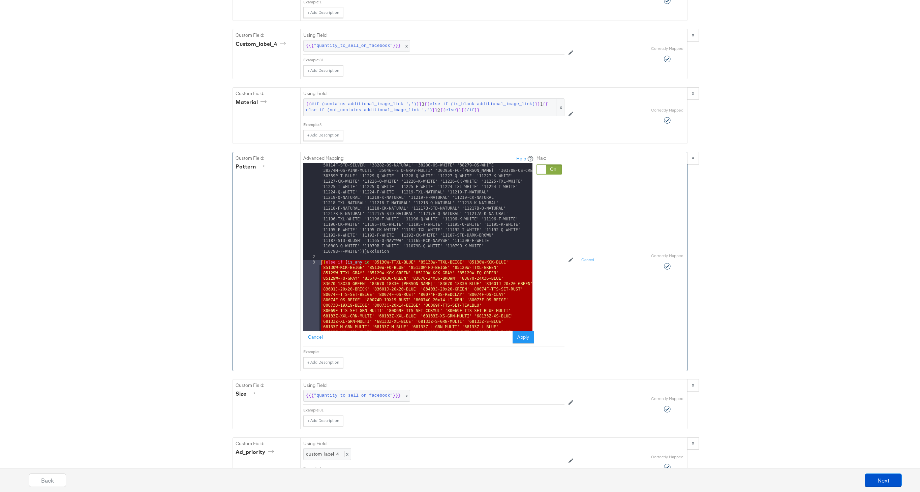
drag, startPoint x: 450, startPoint y: 330, endPoint x: 309, endPoint y: 264, distance: 155.9
click at [309, 264] on div "1 2 3 4 5 6 7 8 9 10 11 {{# if ( is_any id 'XV84-OS-WHITE' 'XV84-OS-NAVY' 'XV84…" at bounding box center [417, 247] width 229 height 169
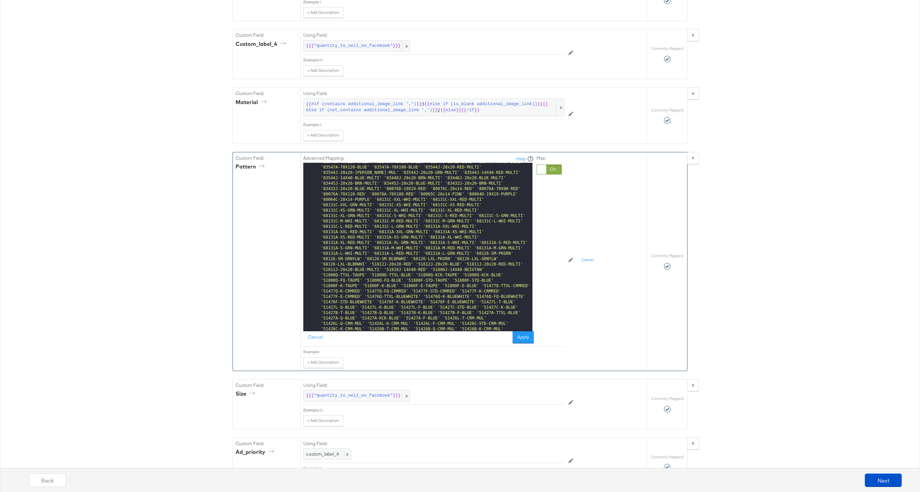
scroll to position [6221, 0]
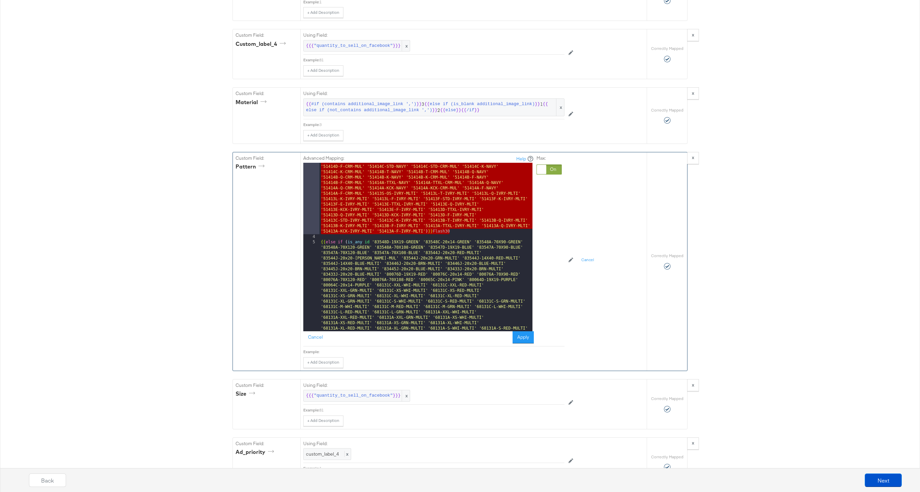
click at [465, 229] on div "{{ else if ( is_any id '85130W-TTXL-BLUE' '85130W-TTXL-BEIGE' '85130W-KCK-BLUE'…" at bounding box center [425, 146] width 213 height 1042
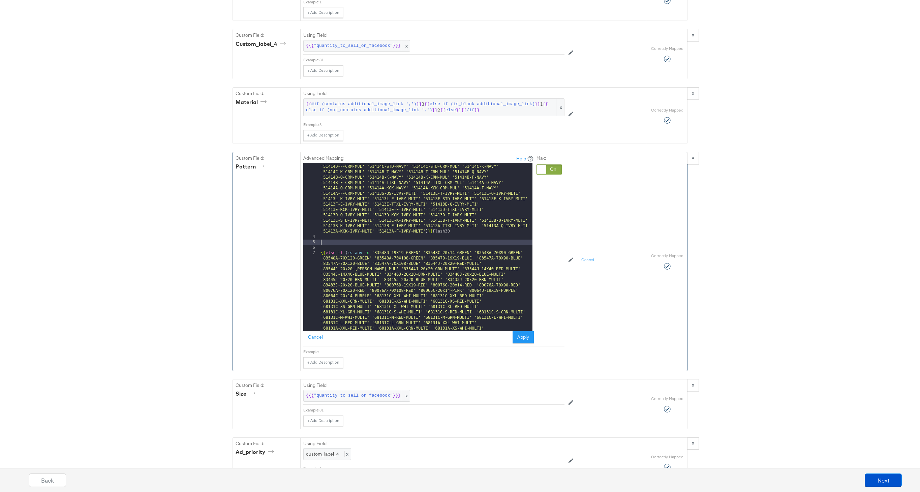
paste textarea
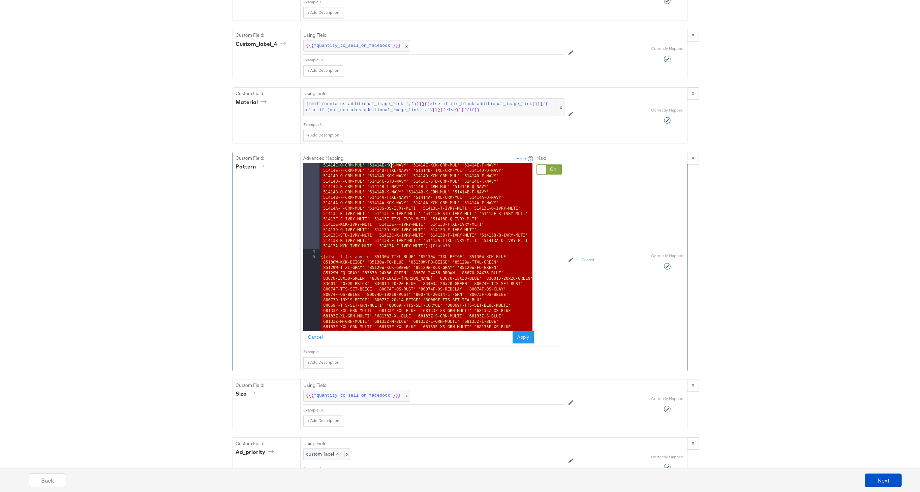
scroll to position [6195, 0]
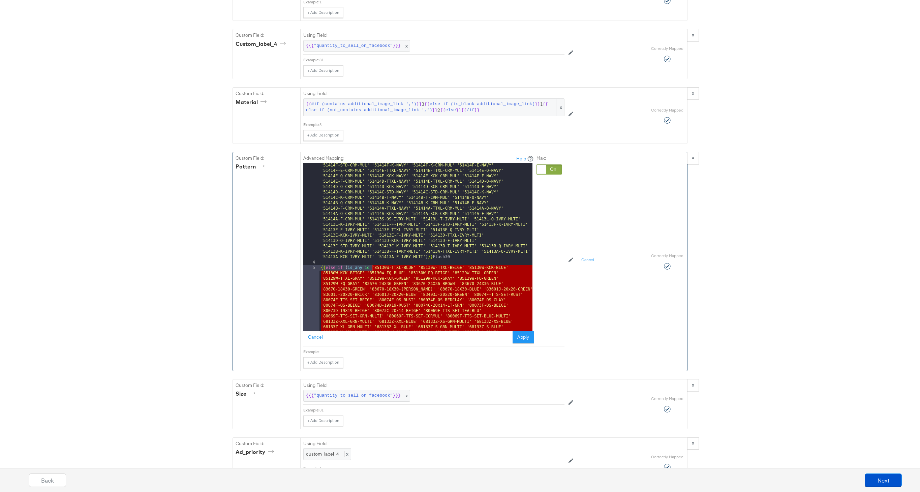
drag, startPoint x: 425, startPoint y: 327, endPoint x: 371, endPoint y: 268, distance: 79.5
click at [371, 268] on div "{{ else if ( is_any id '85130W-TTXL-BLUE' '85130W-TTXL-BEIGE' '85130W-KCK-BLUE'…" at bounding box center [425, 344] width 213 height 1387
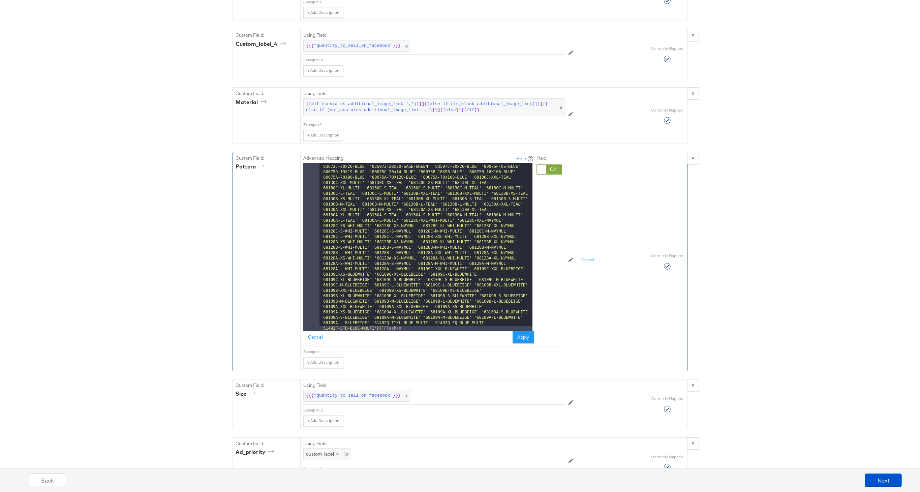
scroll to position [6340, 0]
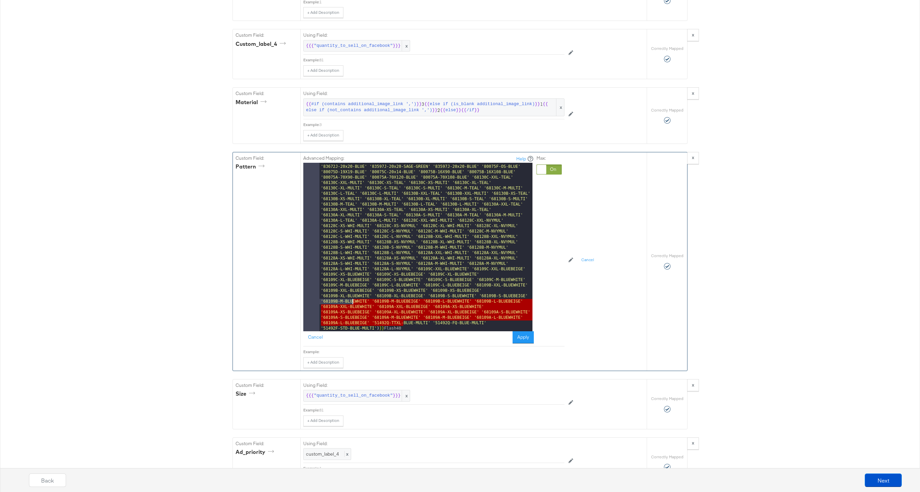
drag, startPoint x: 404, startPoint y: 326, endPoint x: 353, endPoint y: 303, distance: 56.0
click at [353, 303] on div "{{ else if ( is_any id '85124X-OS-TAUPE' '85124J-20x20-TAUPE' '85123X-OS-WHITE'…" at bounding box center [425, 313] width 213 height 384
click at [360, 305] on div "{{ else if ( is_any id '85124X-OS-TAUPE' '85124J-20x20-TAUPE' '85123X-OS-WHITE'…" at bounding box center [425, 313] width 213 height 384
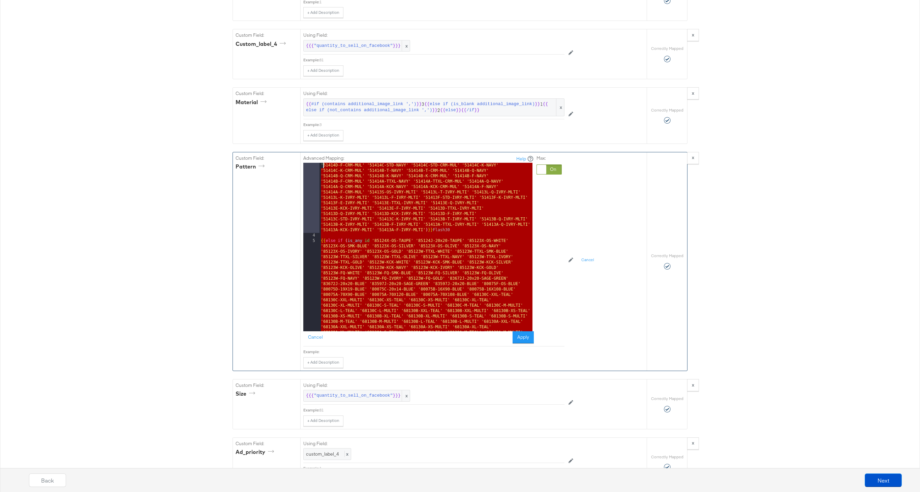
scroll to position [6206, 0]
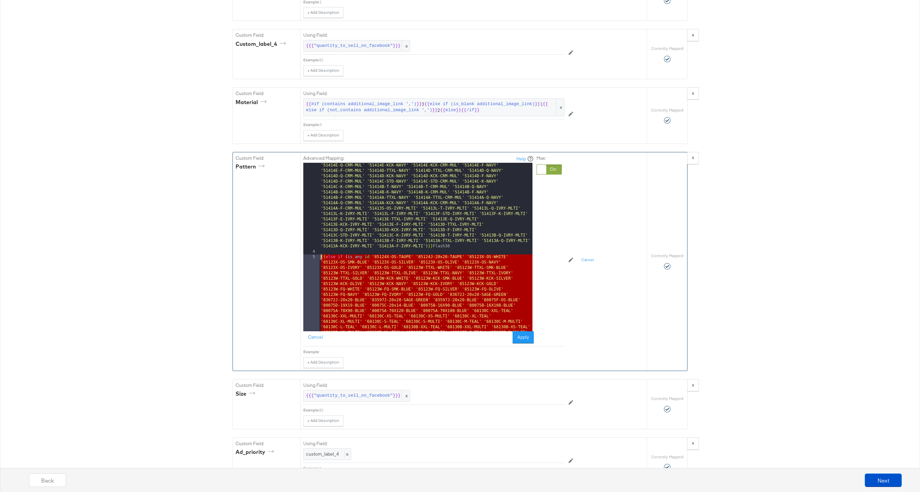
drag, startPoint x: 409, startPoint y: 330, endPoint x: 313, endPoint y: 259, distance: 119.5
click at [313, 259] on div "3 4 5 6 7 8 9 10 11 12 13 {{ else if ( is_any id '85130W-TTXL-BLUE' '85130W-TTX…" at bounding box center [417, 247] width 229 height 169
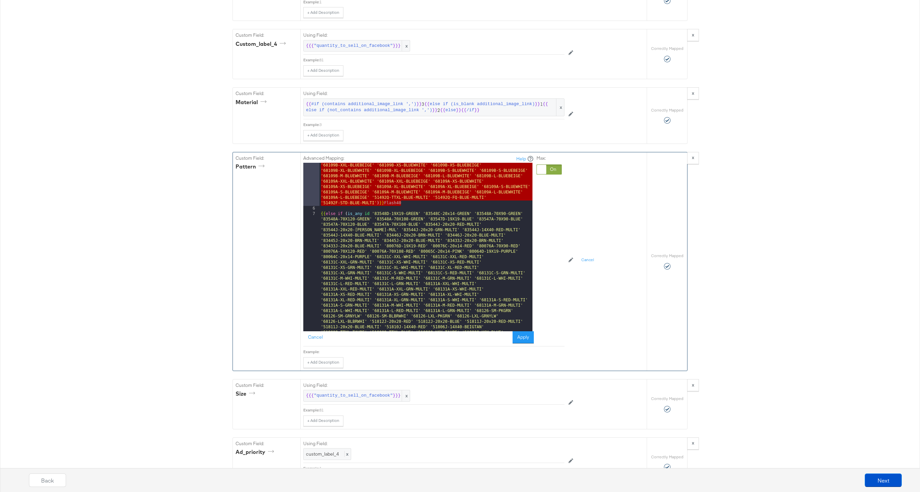
scroll to position [6465, 0]
click at [406, 204] on div "{{ else if ( is_any id '85124X-OS-TAUPE' '85124J-20x20-TAUPE' '85123X-OS-WHITE'…" at bounding box center [425, 317] width 213 height 643
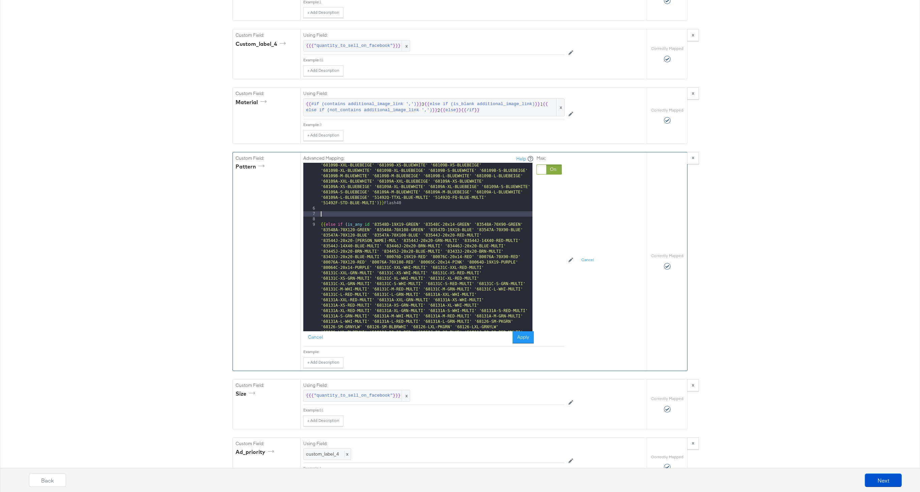
paste textarea
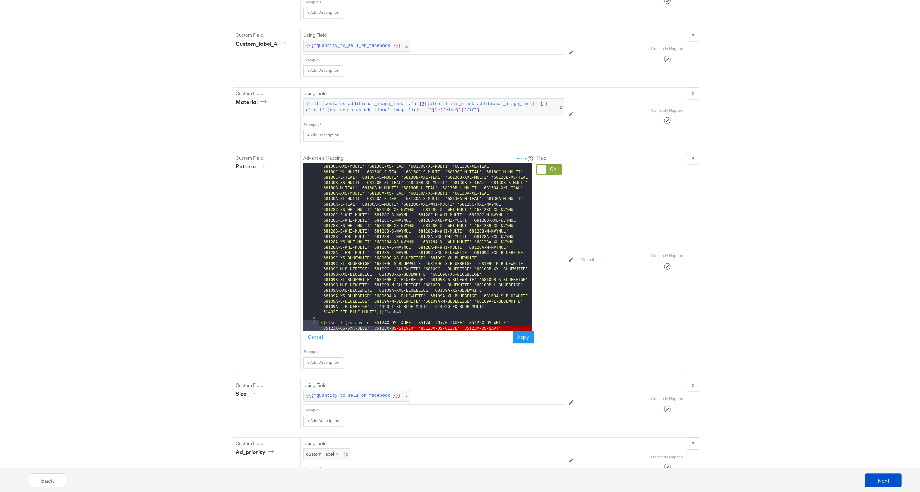
scroll to position [6415, 0]
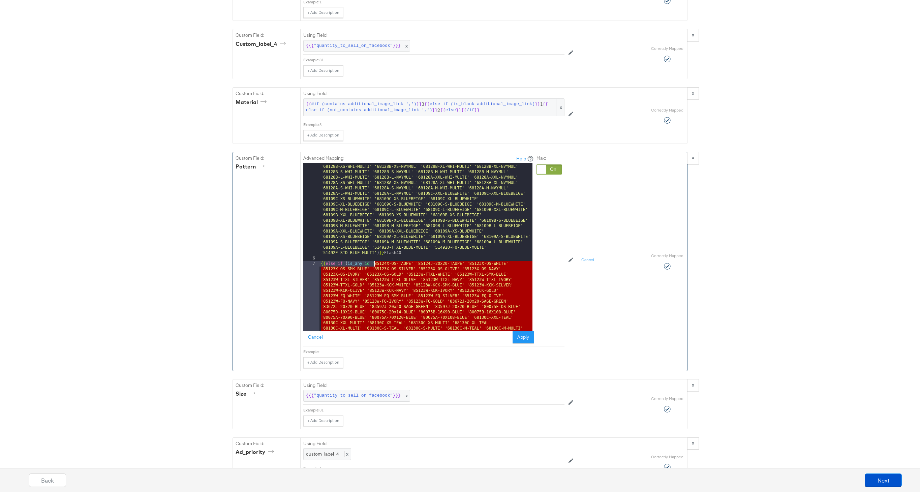
drag, startPoint x: 376, startPoint y: 327, endPoint x: 374, endPoint y: 265, distance: 61.4
click at [373, 265] on div "{{ else if ( is_any id '85124X-OS-TAUPE' '85124J-20x20-TAUPE' '85123X-OS-WHITE'…" at bounding box center [425, 339] width 213 height 589
click at [401, 280] on div "{{ else if ( is_any id '85124X-OS-TAUPE' '85124J-20x20-TAUPE' '85123X-OS-WHITE'…" at bounding box center [425, 339] width 213 height 589
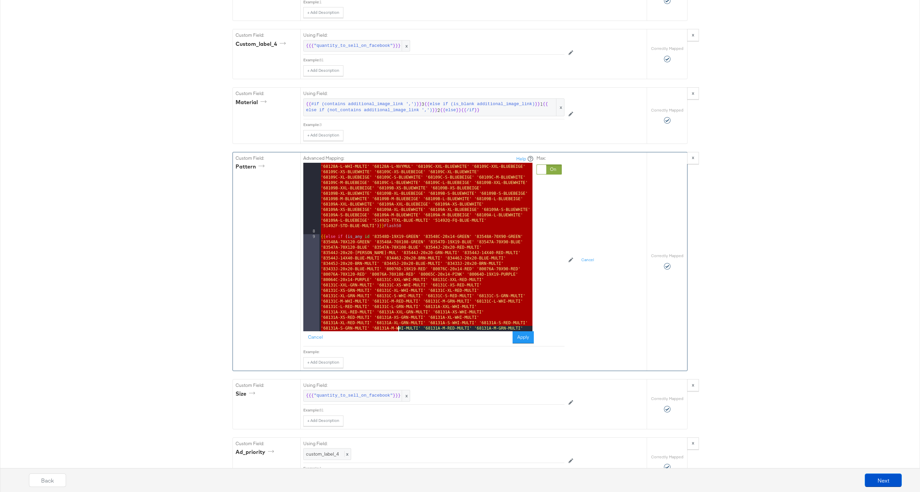
scroll to position [6669, 0]
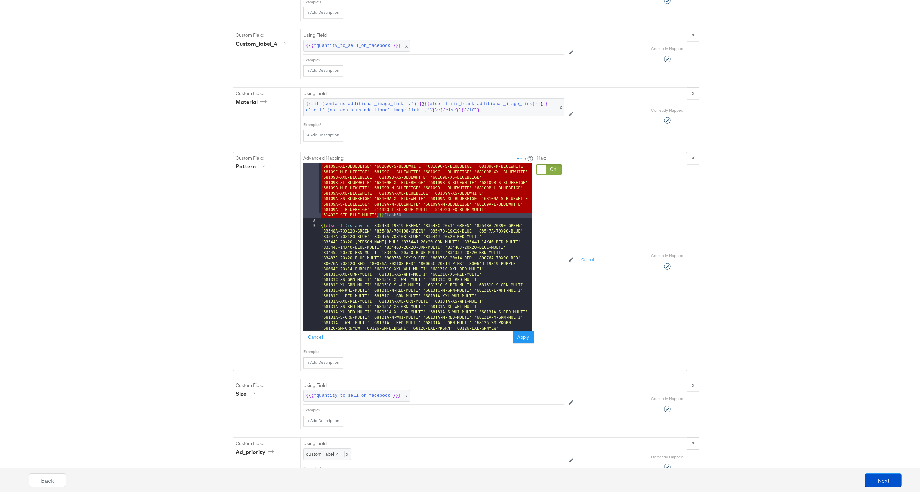
drag, startPoint x: 373, startPoint y: 265, endPoint x: 376, endPoint y: 214, distance: 51.0
click at [376, 214] on div "{{ else if ( is_any id '85124X-OS-TAUPE' '85124J-20x20-TAUPE' '85123X-OS-WHITE'…" at bounding box center [425, 329] width 213 height 643
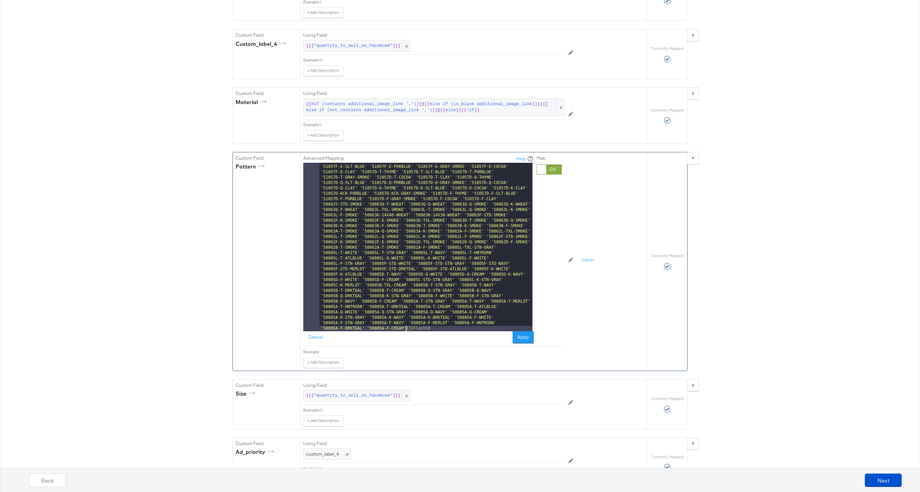
scroll to position [7353, 0]
click at [519, 337] on button "Apply" at bounding box center [523, 337] width 21 height 12
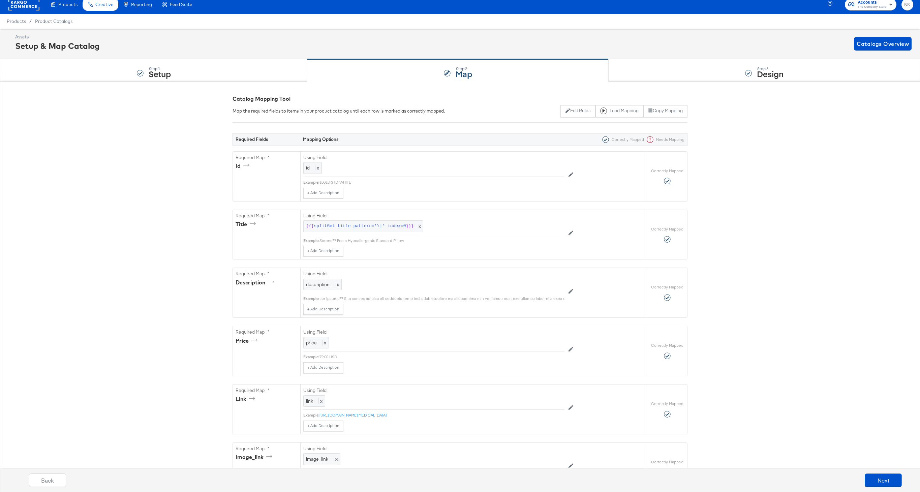
scroll to position [0, 0]
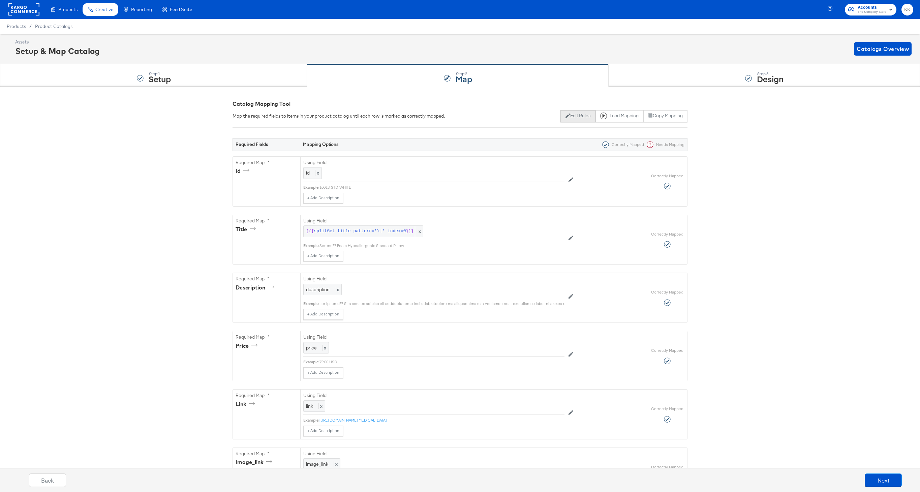
click at [565, 115] on button "Edit Rules" at bounding box center [577, 116] width 35 height 12
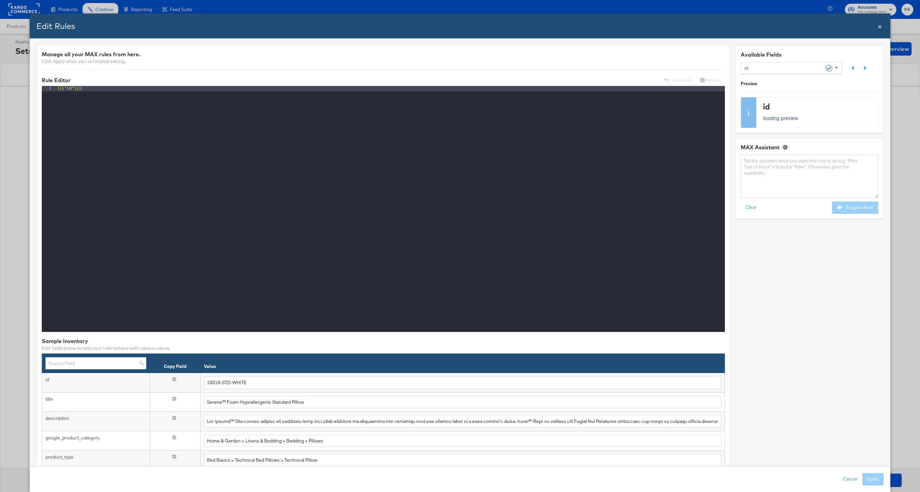
click at [778, 69] on div "id" at bounding box center [788, 67] width 89 height 11
type input "patt"
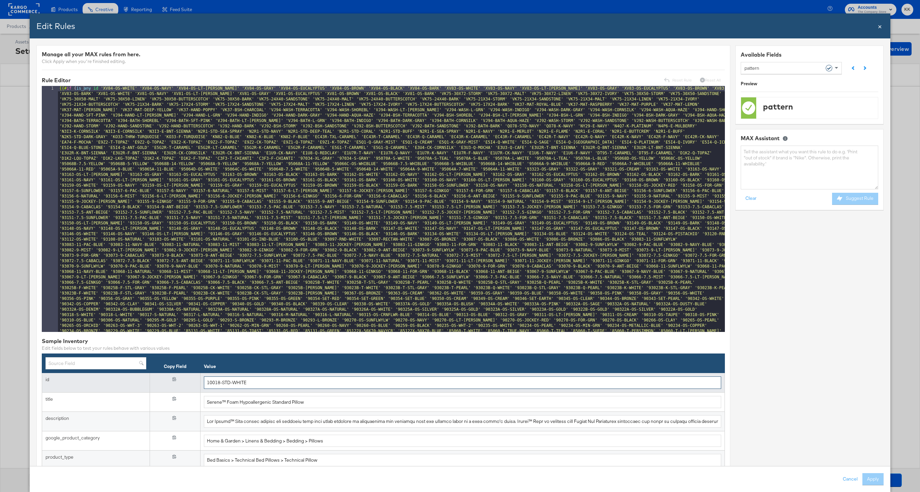
drag, startPoint x: 266, startPoint y: 383, endPoint x: 192, endPoint y: 383, distance: 73.1
click at [192, 383] on tr "id {{{ id }}} 10018-STD-WHITE" at bounding box center [383, 383] width 683 height 20
paste input "85129W-KCK-GRAY"
drag, startPoint x: 247, startPoint y: 388, endPoint x: 171, endPoint y: 369, distance: 79.0
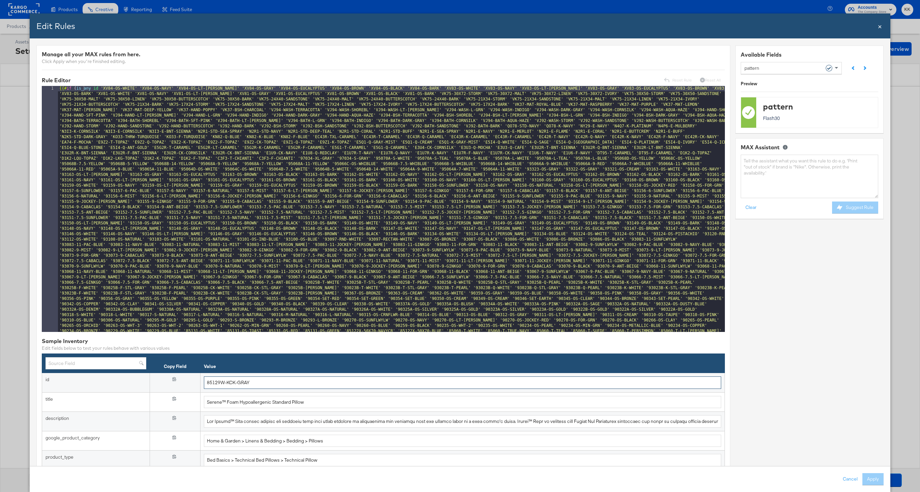
paste input "3X-OS-NAV"
drag, startPoint x: 259, startPoint y: 386, endPoint x: 193, endPoint y: 386, distance: 65.7
click at [193, 386] on tr "id {{{ id }}} 85123X-OS-NAVY" at bounding box center [383, 383] width 683 height 20
click at [234, 381] on input "85123X-OS-NAVY" at bounding box center [462, 382] width 517 height 12
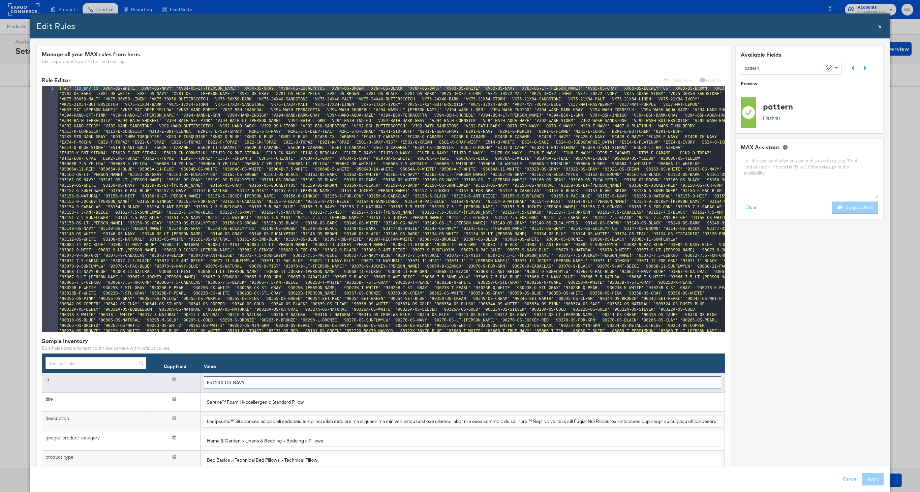
click at [234, 381] on input "85123X-OS-NAVY" at bounding box center [462, 382] width 517 height 12
paste input "QY39-K-PLATINUM"
drag, startPoint x: 250, startPoint y: 380, endPoint x: 150, endPoint y: 378, distance: 99.8
click at [150, 378] on tr "id {{{ id }}} QY39-K-PLATINUM" at bounding box center [383, 383] width 683 height 20
paste input "XV84-OS-LT-GRAY"
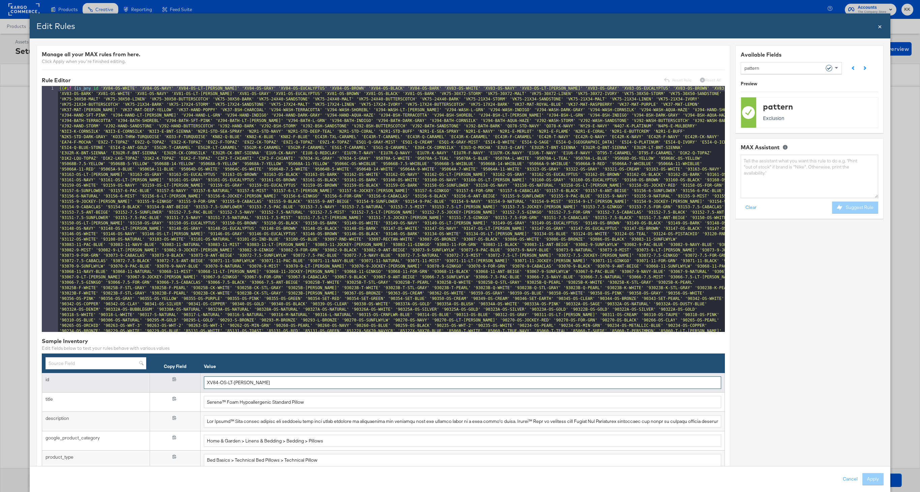
drag, startPoint x: 249, startPoint y: 386, endPoint x: 186, endPoint y: 385, distance: 63.4
click at [186, 385] on tr "id {{{ id }}} XV84-OS-LT-GRAY" at bounding box center [383, 383] width 683 height 20
paste input "83543J-26x26-GRNWHI"
drag, startPoint x: 263, startPoint y: 383, endPoint x: 193, endPoint y: 383, distance: 69.8
click at [193, 384] on tr "id {{{ id }}} 83543J-26x26-GRNWHI" at bounding box center [383, 383] width 683 height 20
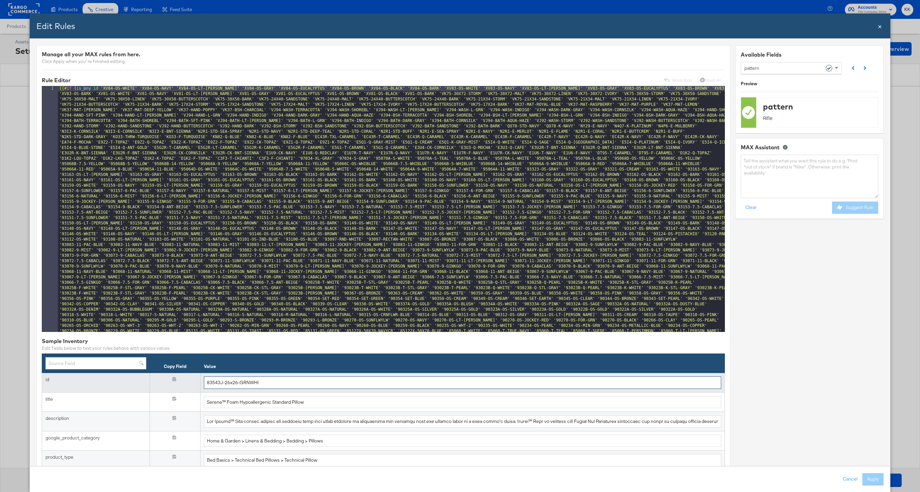
paste input "0065C-20x14-PINK"
type input "80065C-20x14-PINK"
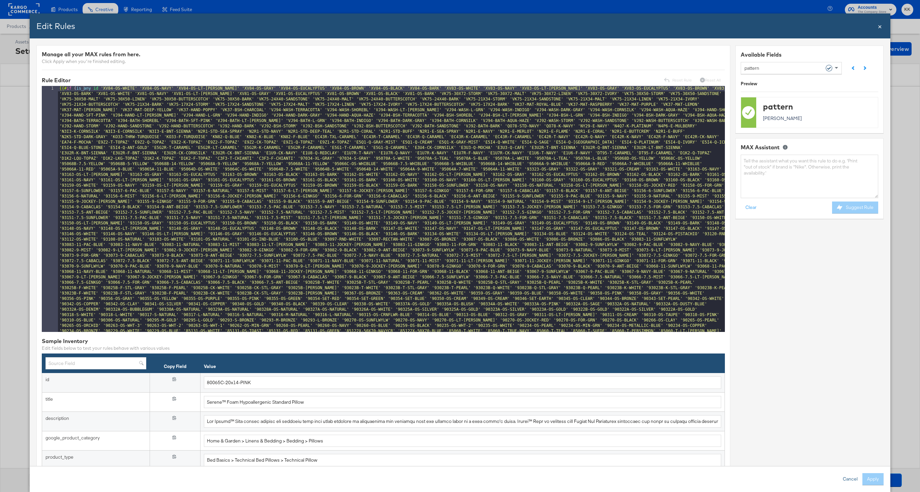
click at [840, 476] on button "Cancel" at bounding box center [850, 479] width 24 height 12
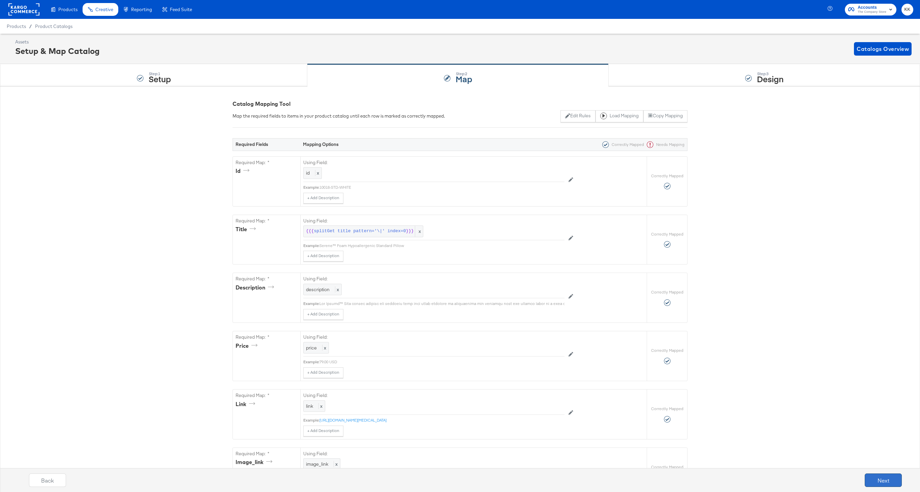
click at [877, 479] on button "Next" at bounding box center [883, 479] width 37 height 13
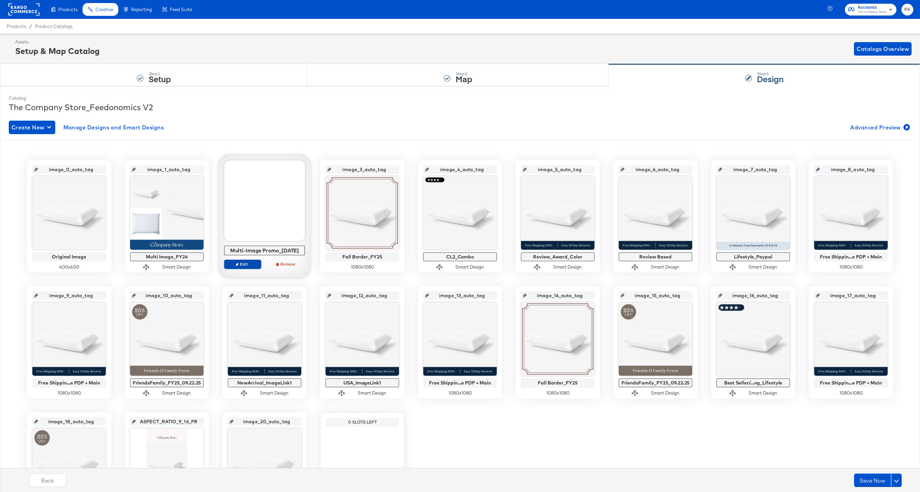
click at [244, 265] on span "Edit" at bounding box center [242, 264] width 31 height 5
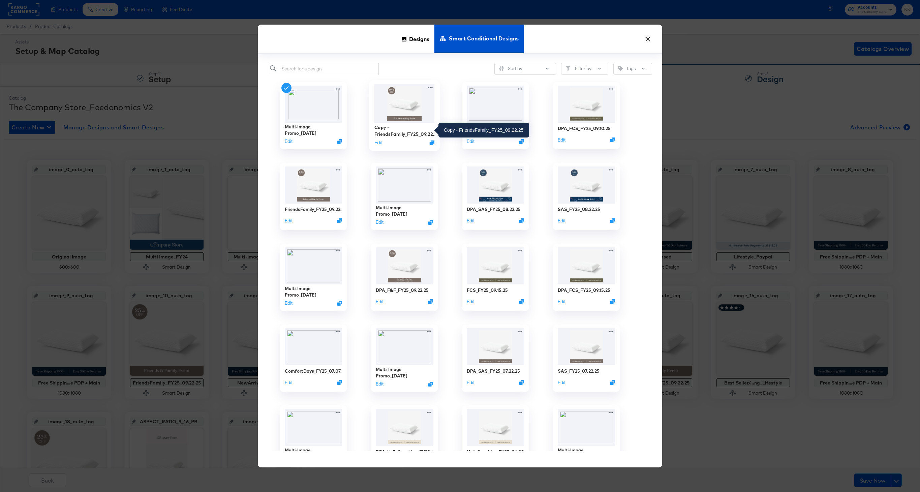
click at [401, 132] on div "Copy - FriendsFamily_FY25_09.22.25" at bounding box center [404, 130] width 60 height 13
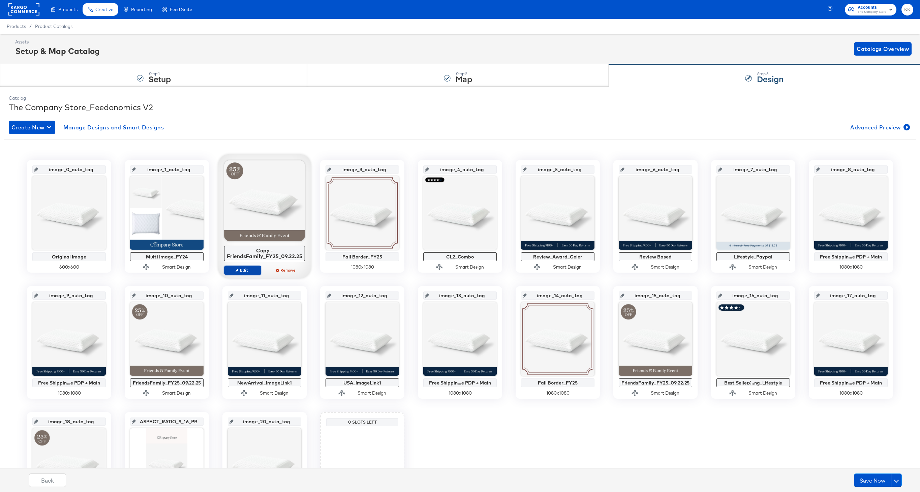
click at [239, 270] on span "Edit" at bounding box center [242, 270] width 31 height 5
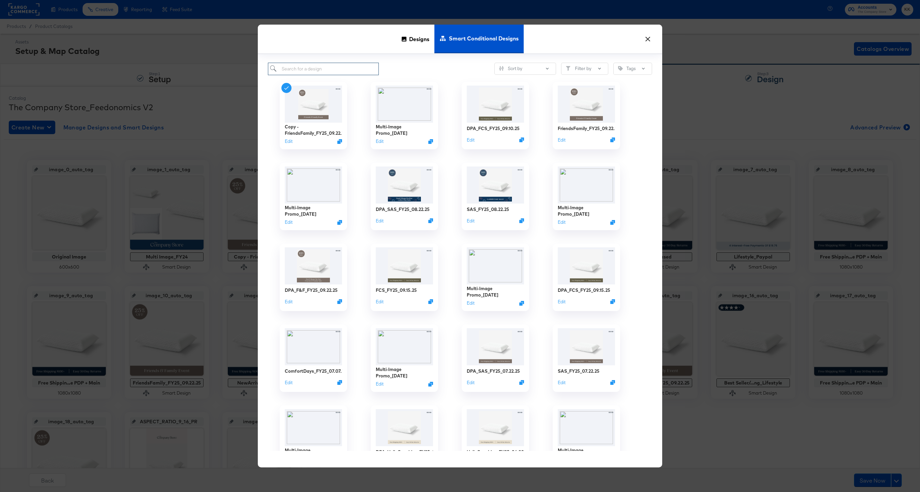
click at [320, 70] on input "search" at bounding box center [323, 69] width 111 height 12
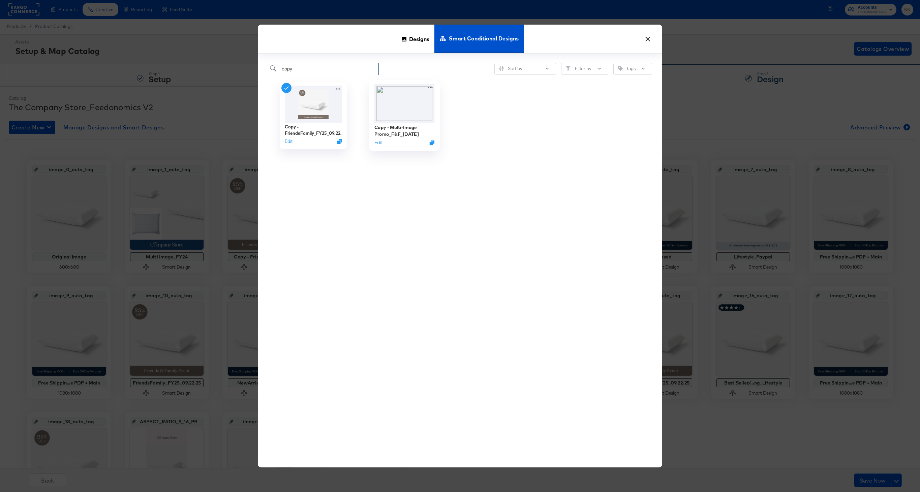
type input "copy"
click at [409, 124] on div "Copy - Multi-Image Promo_F&F_02.19.25" at bounding box center [404, 130] width 60 height 13
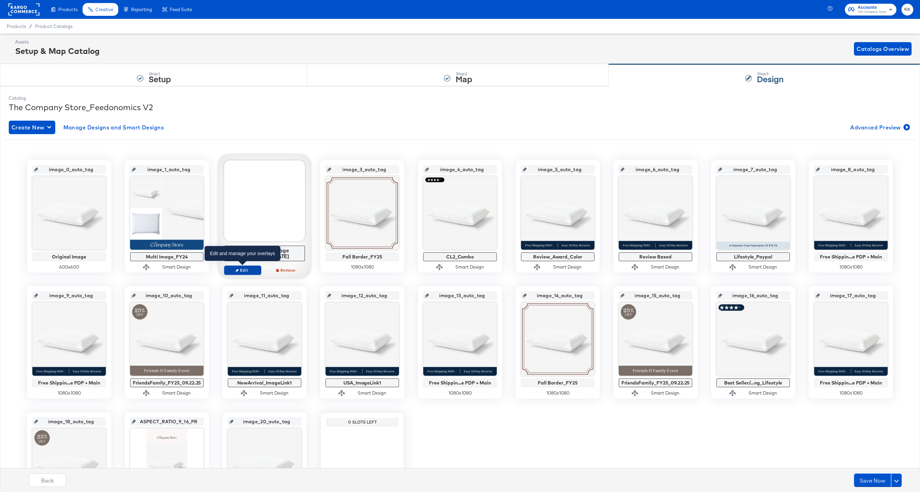
click at [247, 268] on span "Edit" at bounding box center [242, 270] width 31 height 5
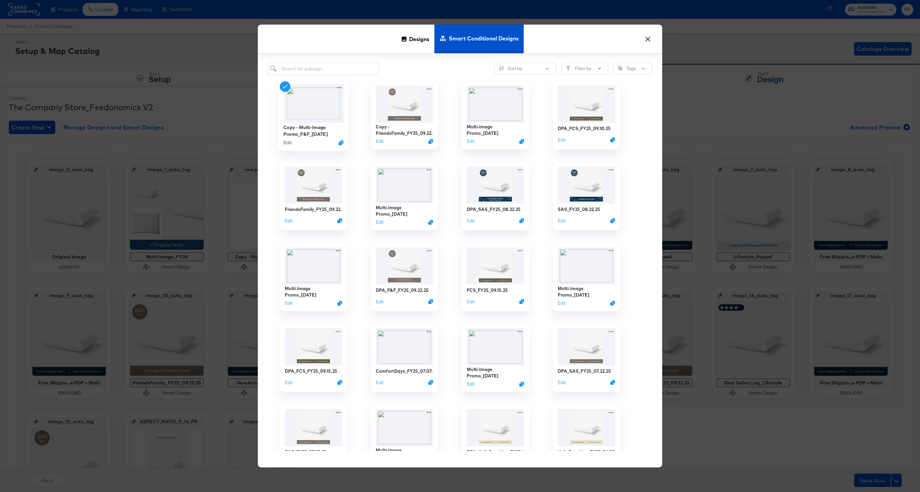
click at [288, 143] on button "Edit" at bounding box center [287, 142] width 8 height 6
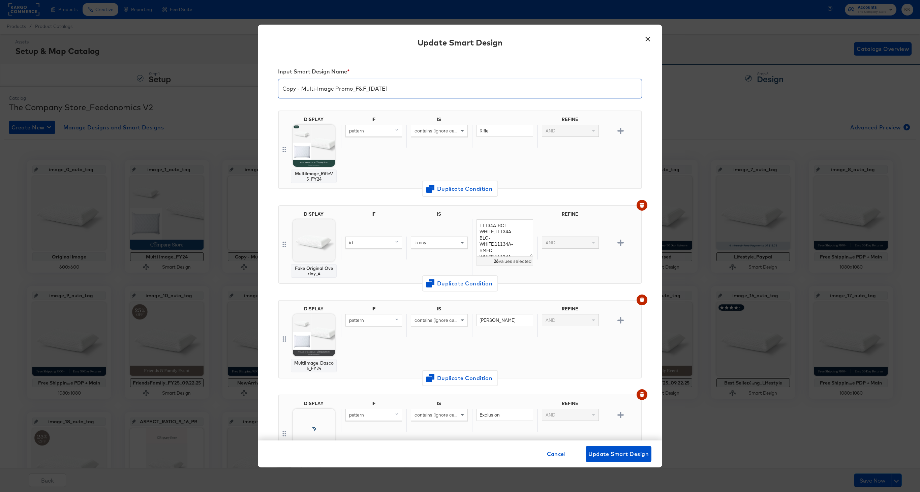
drag, startPoint x: 303, startPoint y: 89, endPoint x: 273, endPoint y: 89, distance: 29.7
click at [273, 89] on div "Input Smart Design Name * Copy - Multi-Image Promo_F&F_02.19.25 DISPLAY MultiIm…" at bounding box center [460, 248] width 404 height 385
click at [356, 89] on input "Multi-Image Promo_F&F_02.19.25" at bounding box center [459, 85] width 363 height 19
type input "Multi-Image Promo_F&F_09.26.25"
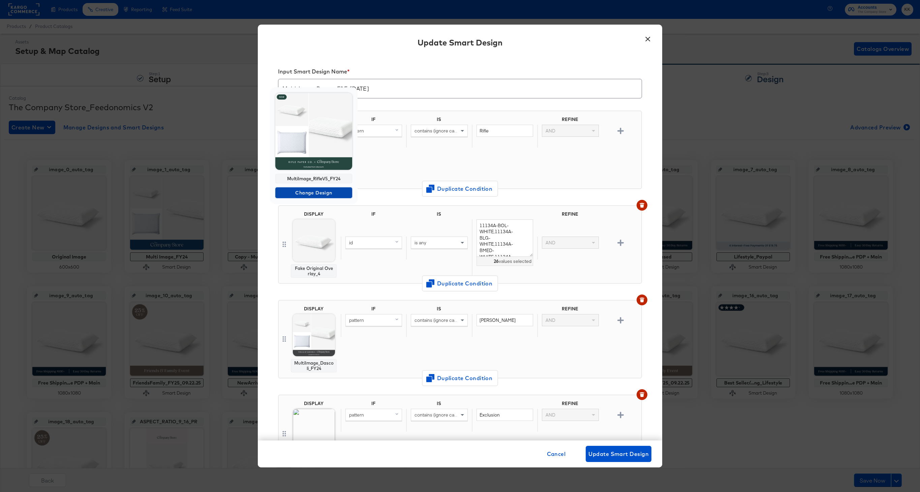
click at [312, 190] on span "Change Design" at bounding box center [313, 193] width 71 height 8
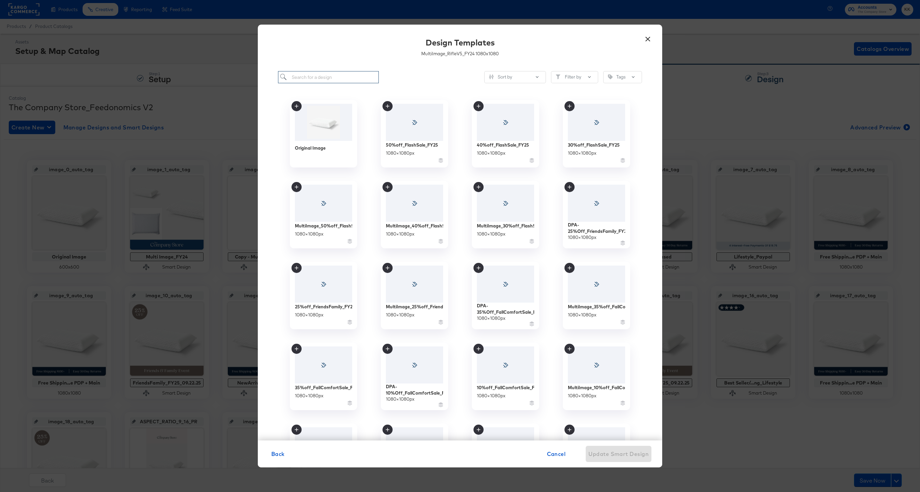
click at [306, 78] on input "search" at bounding box center [328, 77] width 101 height 12
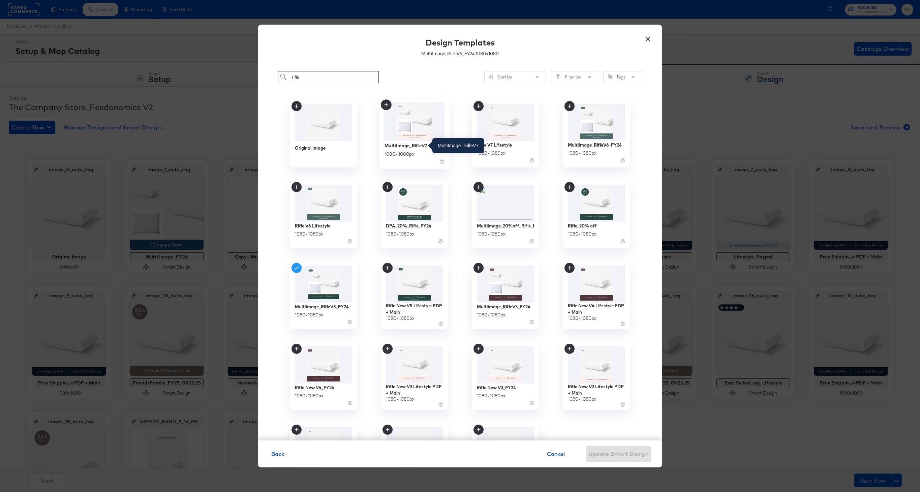
type input "rifle"
click at [423, 145] on div "MultiImage_RifleV7" at bounding box center [406, 145] width 43 height 6
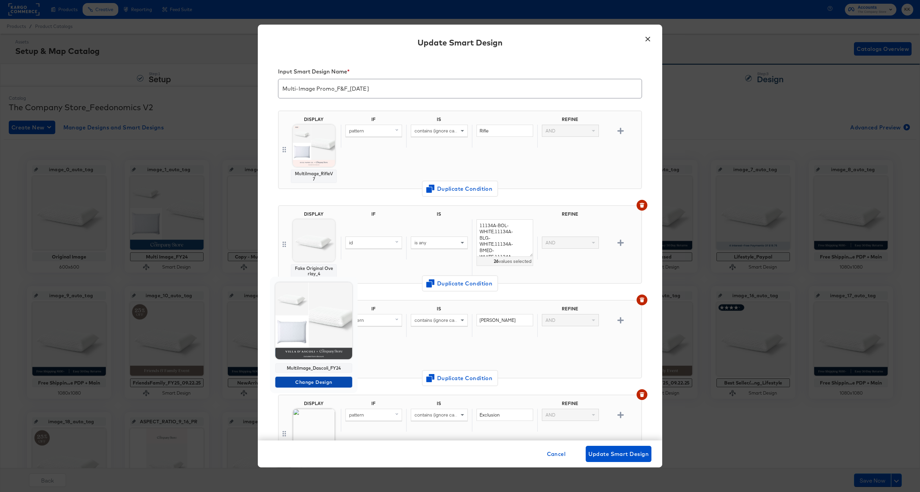
click at [310, 385] on span "Change Design" at bounding box center [313, 382] width 71 height 8
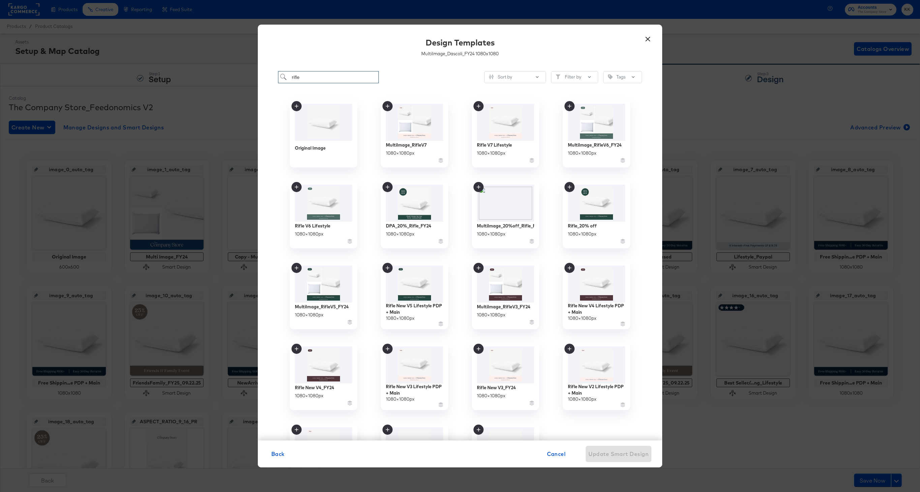
drag, startPoint x: 307, startPoint y: 77, endPoint x: 276, endPoint y: 76, distance: 31.0
click at [276, 76] on div "rifle Sort by Filter by Tags Original Image MultiImage_RifleV7 1080 × 1080 px R…" at bounding box center [460, 252] width 404 height 376
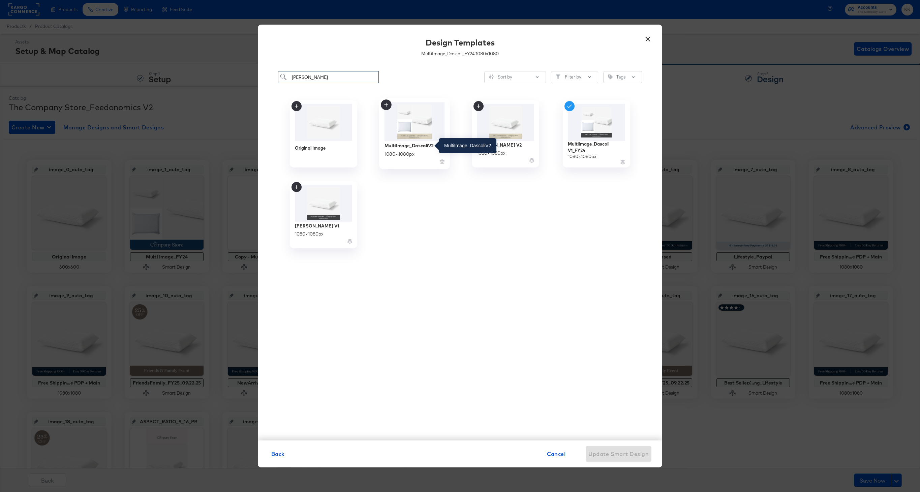
type input "dascoli"
click at [408, 144] on div "MultiImage_DascoliV2" at bounding box center [409, 145] width 49 height 6
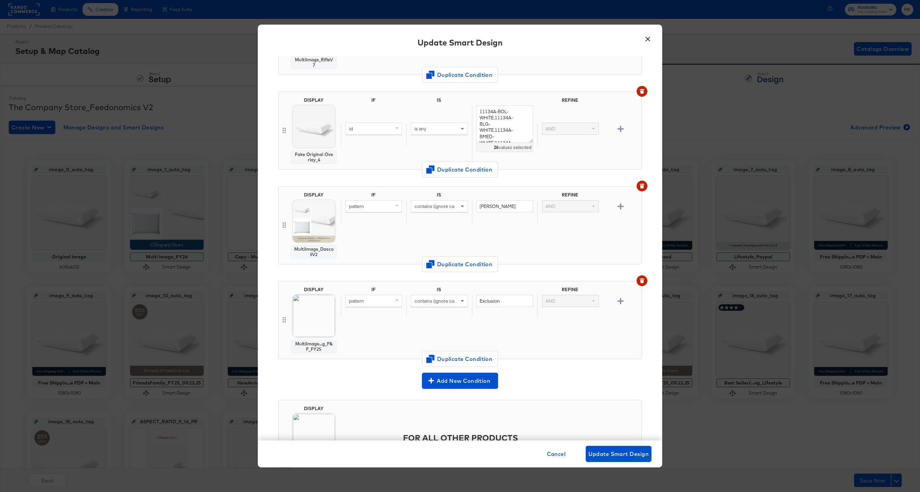
scroll to position [115, 0]
click at [321, 361] on span "Change Design" at bounding box center [313, 364] width 71 height 8
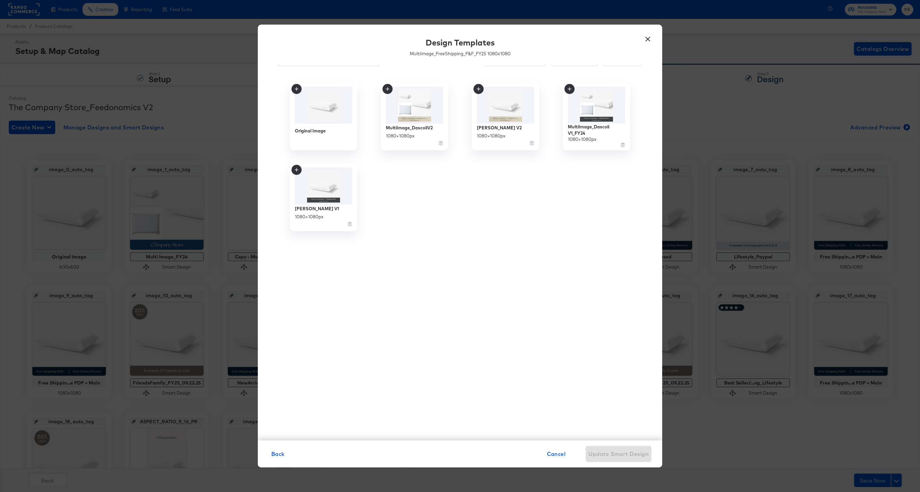
scroll to position [0, 0]
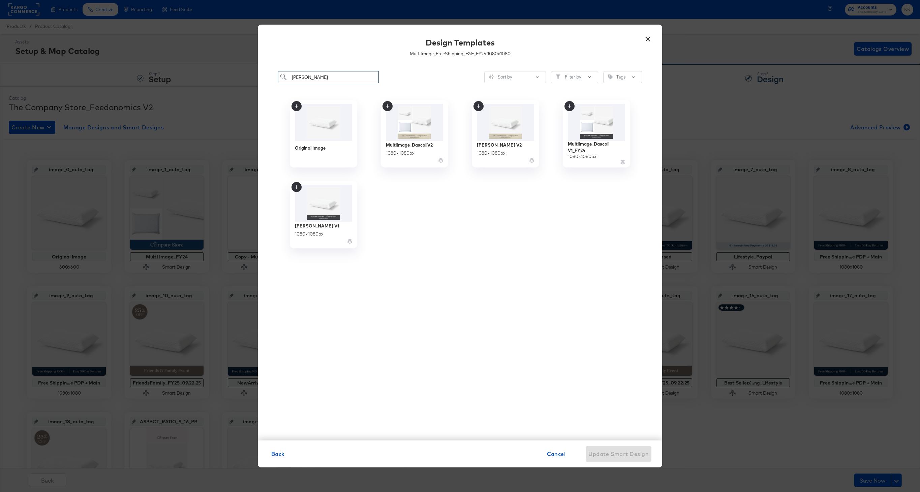
drag, startPoint x: 325, startPoint y: 76, endPoint x: 276, endPoint y: 76, distance: 49.2
click at [276, 76] on div "dascoli Sort by Filter by Tags Original Image MultiImage_DascoliV2 1080 × 1080 …" at bounding box center [460, 252] width 404 height 376
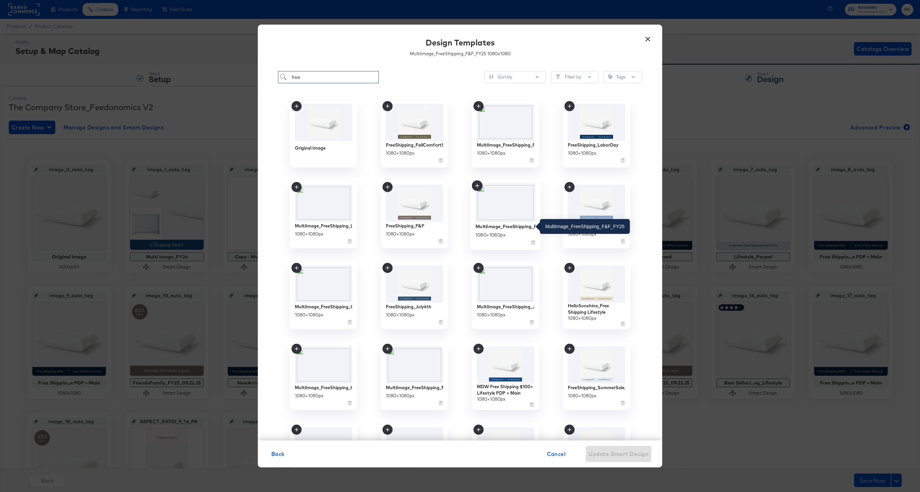
type input "free"
click at [501, 224] on div "MultiImage_FreeShipping_F&F_FY25" at bounding box center [506, 226] width 60 height 6
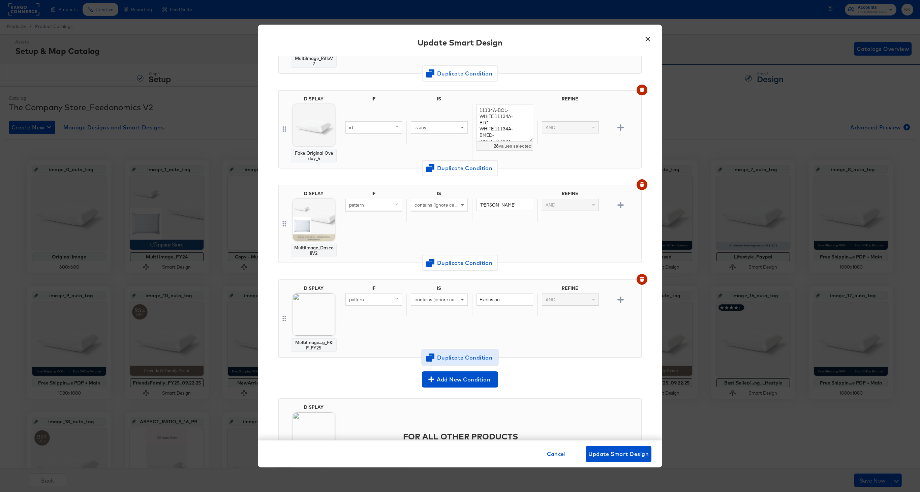
click at [458, 355] on span "Duplicate Condition" at bounding box center [459, 357] width 65 height 9
drag, startPoint x: 503, startPoint y: 301, endPoint x: 461, endPoint y: 301, distance: 41.5
click at [461, 301] on div "pattern contains (ignore case) Exclusion AND" at bounding box center [490, 305] width 298 height 23
type input "Flash30"
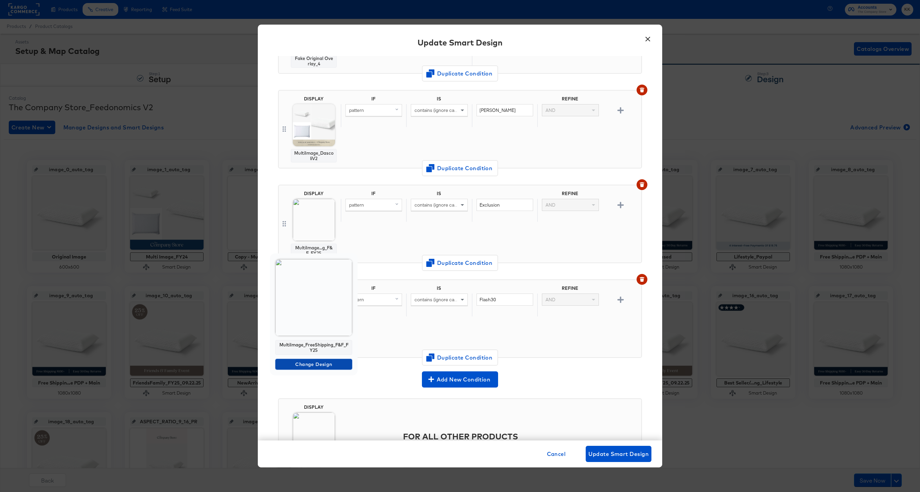
click at [314, 362] on span "Change Design" at bounding box center [313, 364] width 71 height 8
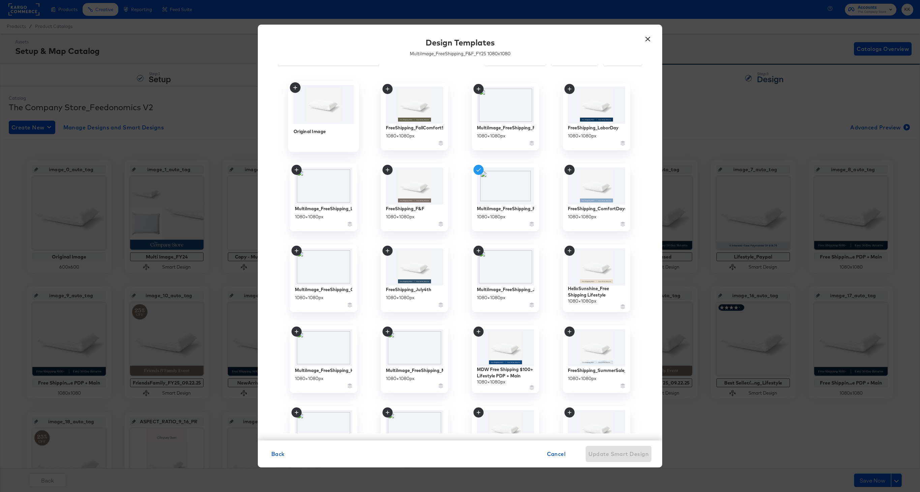
scroll to position [0, 0]
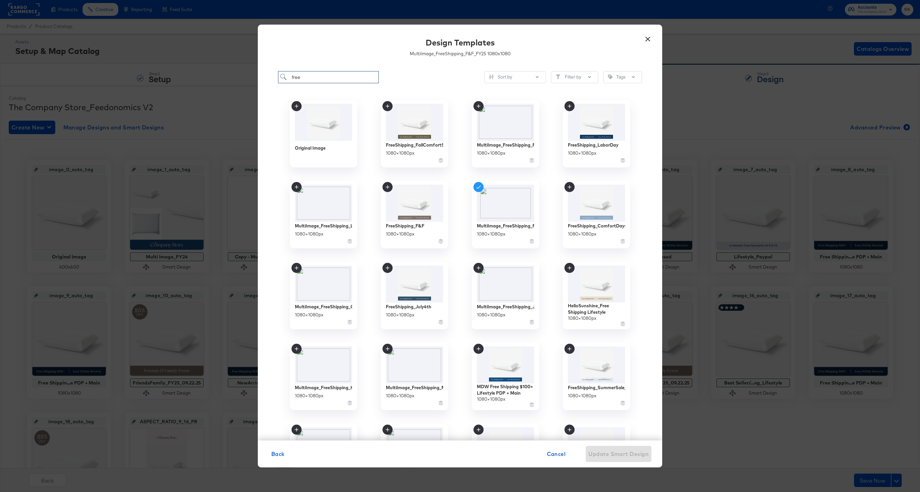
click at [318, 80] on input "free" at bounding box center [328, 77] width 101 height 12
type input "f"
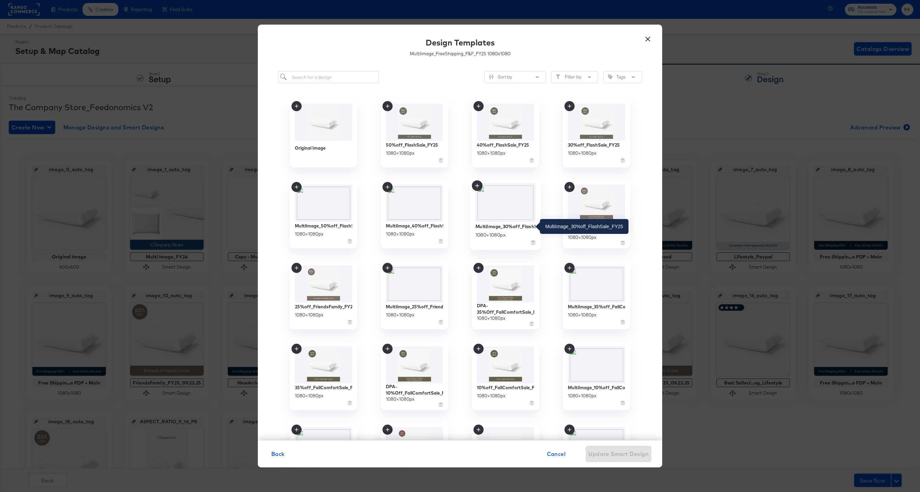
click at [513, 224] on div "MultiImage_30%off_FlashSale_FY25" at bounding box center [506, 226] width 60 height 6
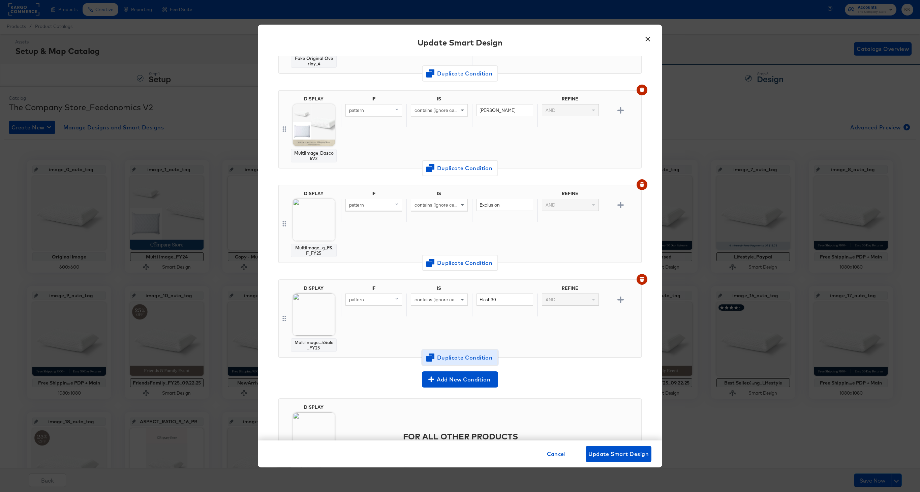
click at [463, 361] on span "Duplicate Condition" at bounding box center [459, 357] width 65 height 9
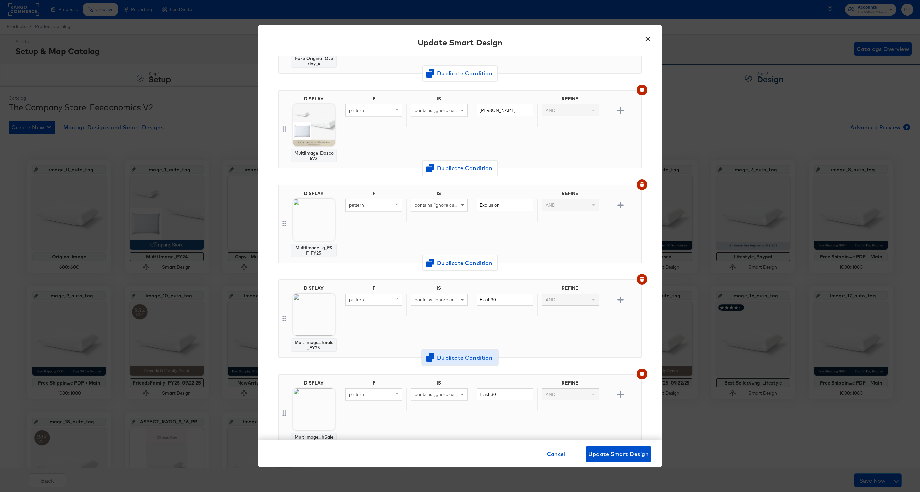
scroll to position [305, 0]
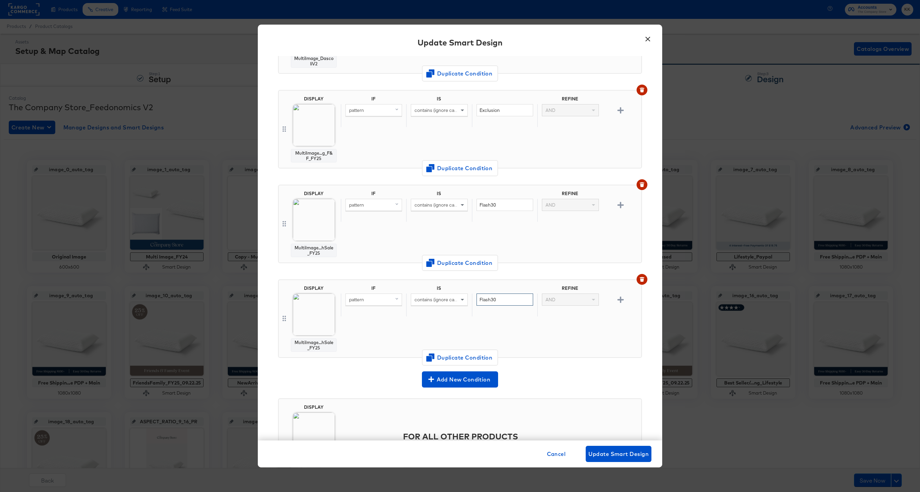
click at [508, 296] on input "Flash30" at bounding box center [505, 300] width 57 height 12
type input "Flash40"
click at [317, 359] on button "Change Design" at bounding box center [313, 364] width 77 height 11
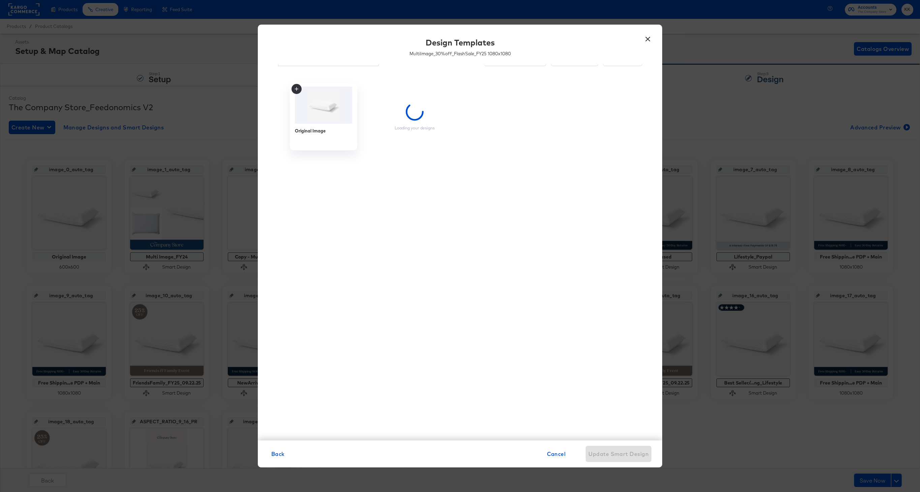
scroll to position [17, 0]
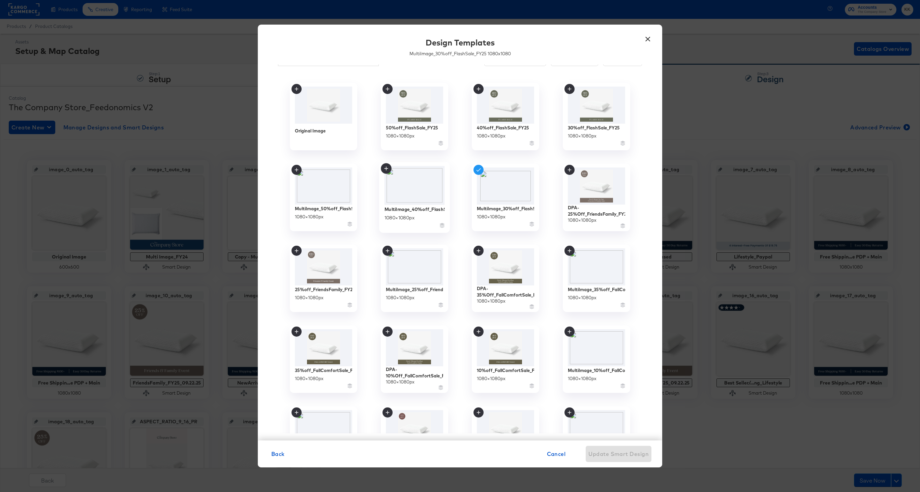
click at [416, 213] on div "MultiImage_40%off_FlashSale_FY25 1080 × 1080 px" at bounding box center [415, 217] width 60 height 24
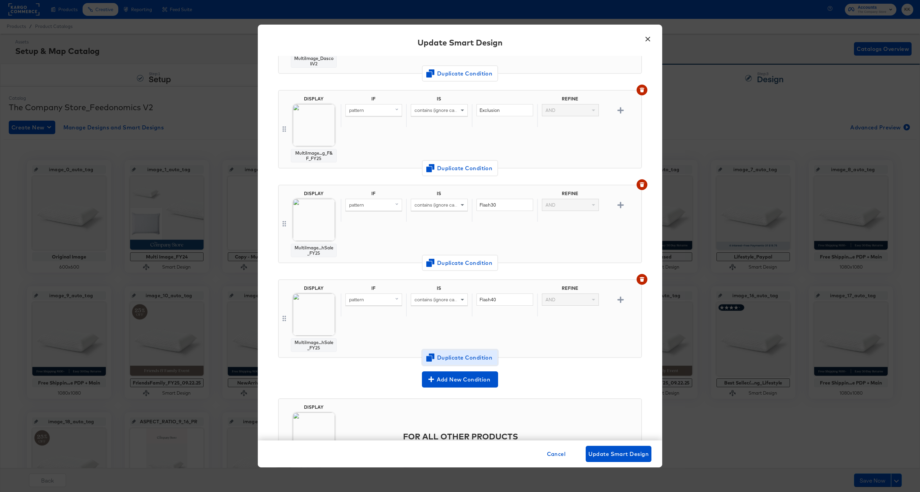
click at [453, 356] on span "Duplicate Condition" at bounding box center [459, 357] width 65 height 9
click at [500, 300] on input "Flash40" at bounding box center [505, 300] width 57 height 12
type input "Flash50"
click at [312, 364] on span "Change Design" at bounding box center [313, 364] width 71 height 8
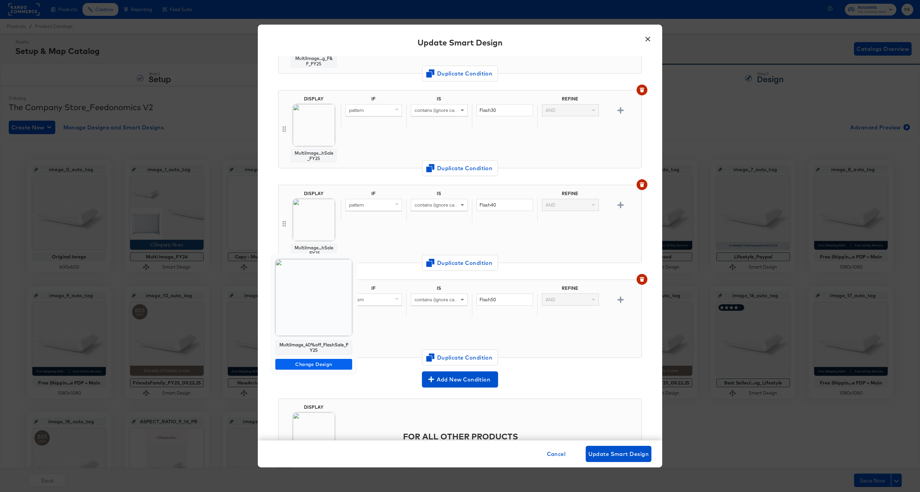
scroll to position [17, 0]
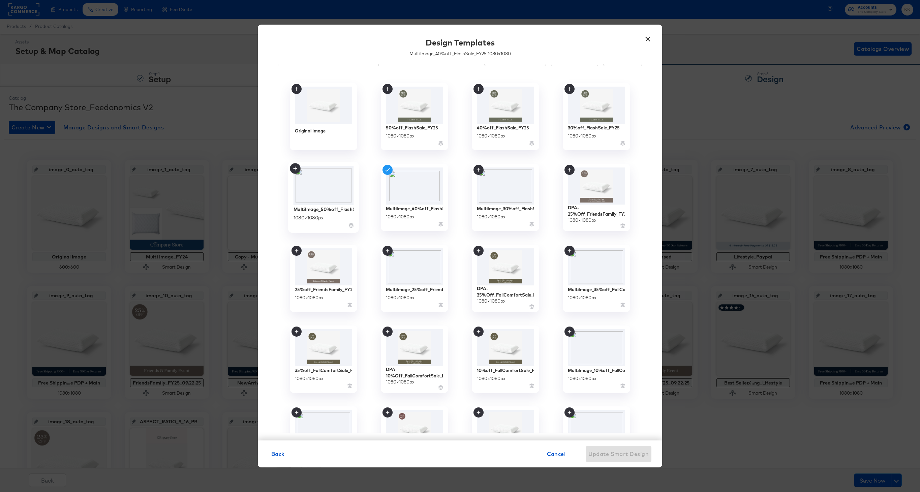
click at [323, 211] on div "MultiImage_50%off_FlashSale_FY25" at bounding box center [324, 209] width 60 height 6
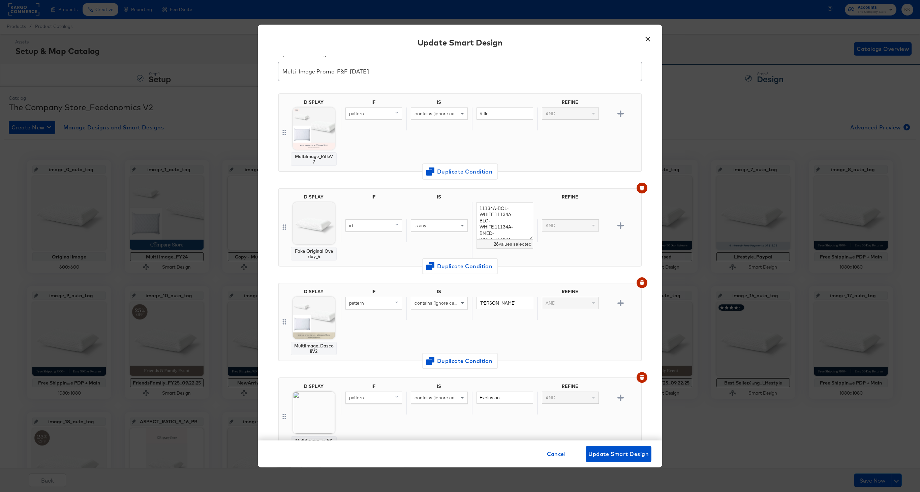
scroll to position [399, 0]
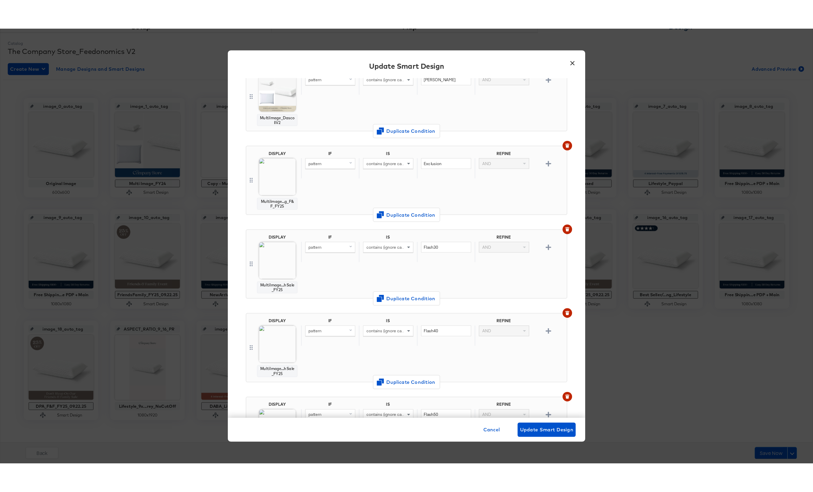
scroll to position [453, 0]
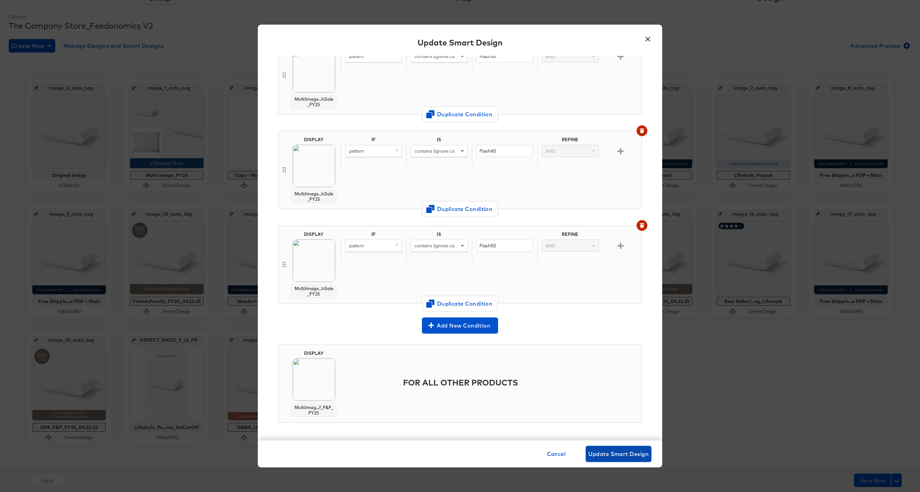
click at [613, 456] on span "Update Smart Design" at bounding box center [618, 453] width 60 height 9
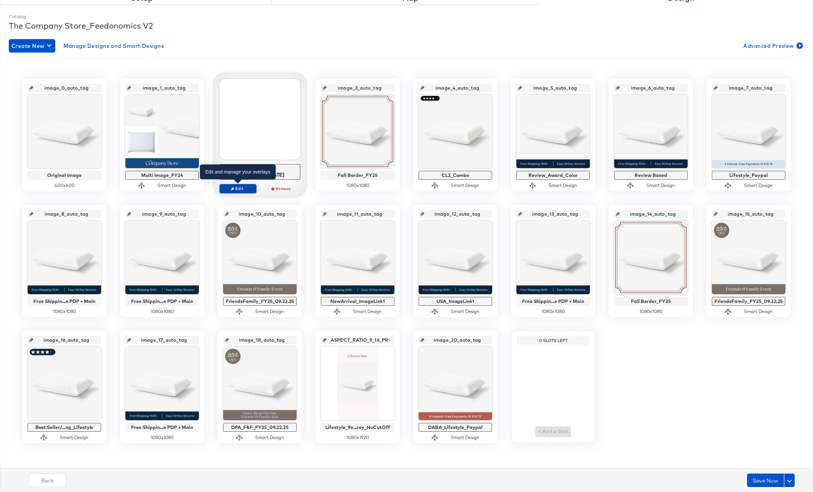
click at [242, 188] on span "Edit" at bounding box center [237, 188] width 31 height 5
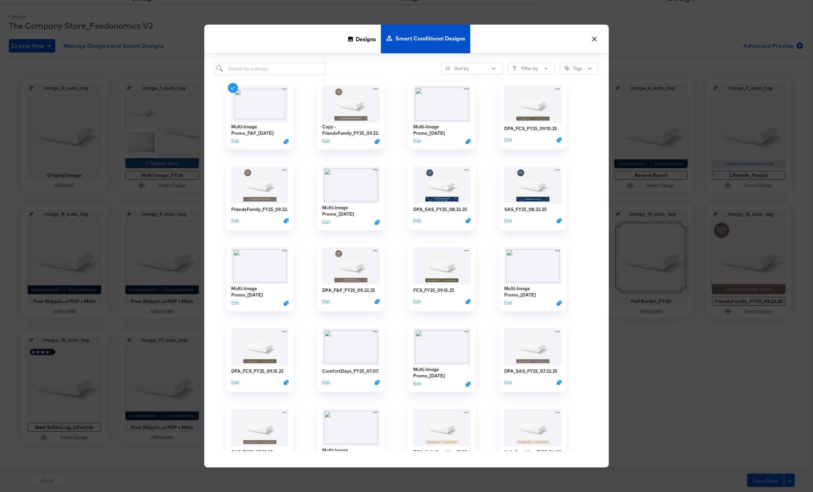
click at [592, 43] on button "×" at bounding box center [594, 37] width 12 height 12
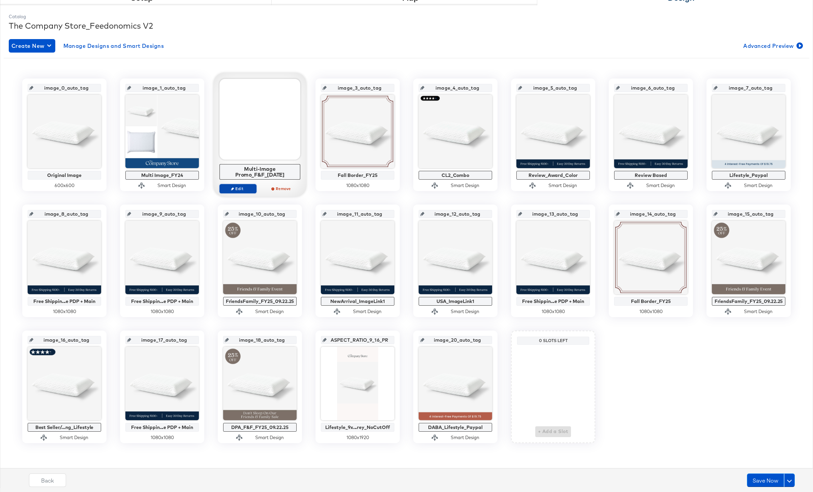
click at [238, 188] on span "Edit" at bounding box center [237, 188] width 31 height 5
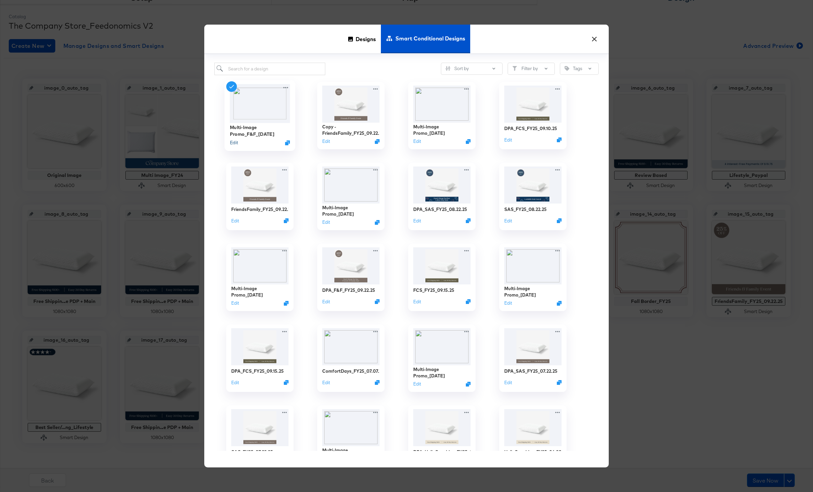
click at [237, 142] on button "Edit" at bounding box center [234, 142] width 8 height 6
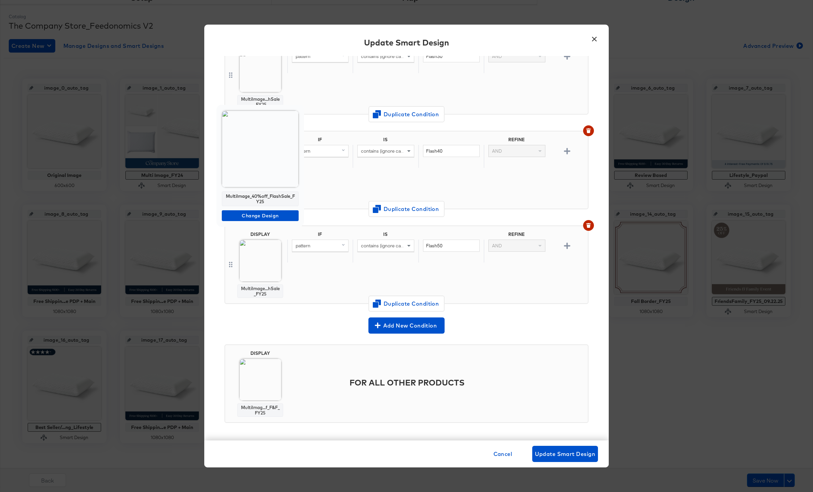
click at [264, 380] on div at bounding box center [406, 246] width 813 height 492
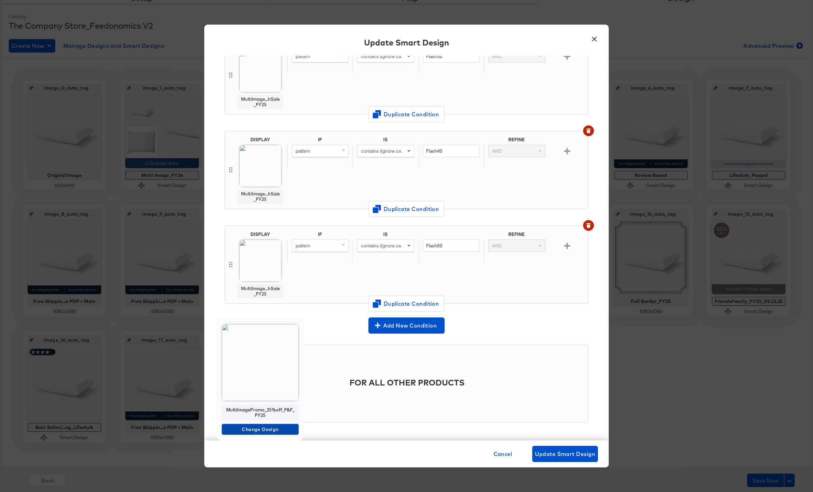
click at [261, 427] on span "Change Design" at bounding box center [259, 429] width 71 height 8
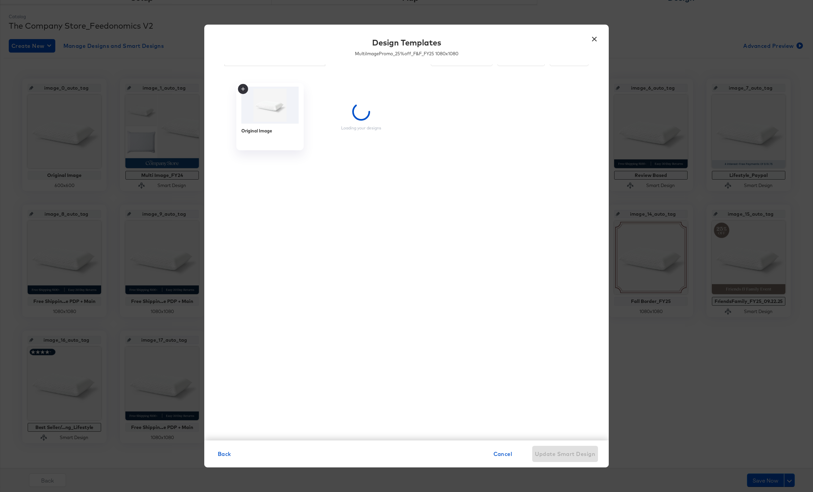
scroll to position [0, 0]
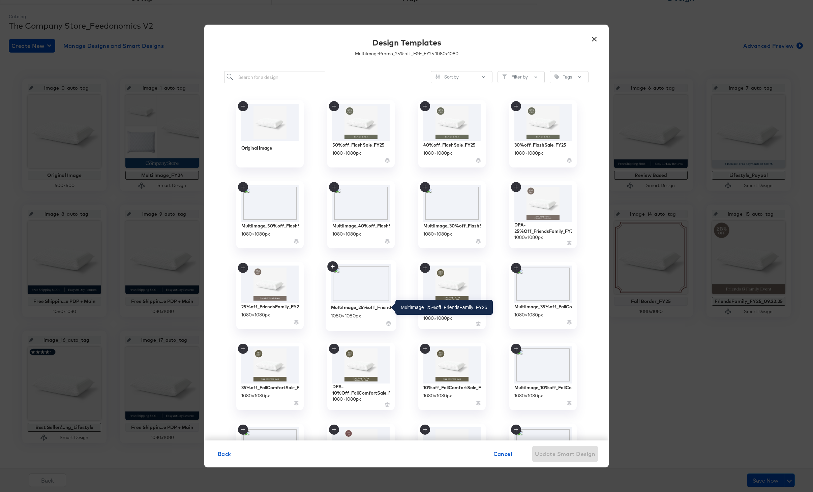
click at [361, 307] on div "MultiImage_25%off_FriendsFamily_FY25" at bounding box center [361, 307] width 60 height 6
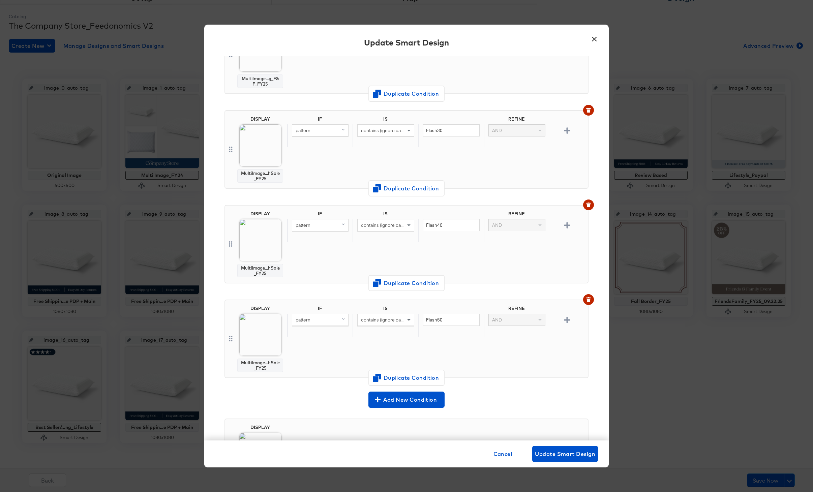
scroll to position [453, 0]
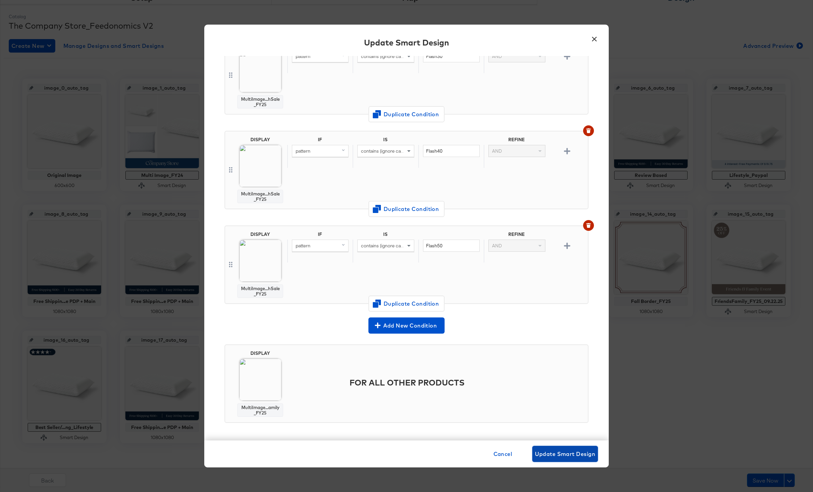
click at [550, 450] on span "Update Smart Design" at bounding box center [565, 453] width 60 height 9
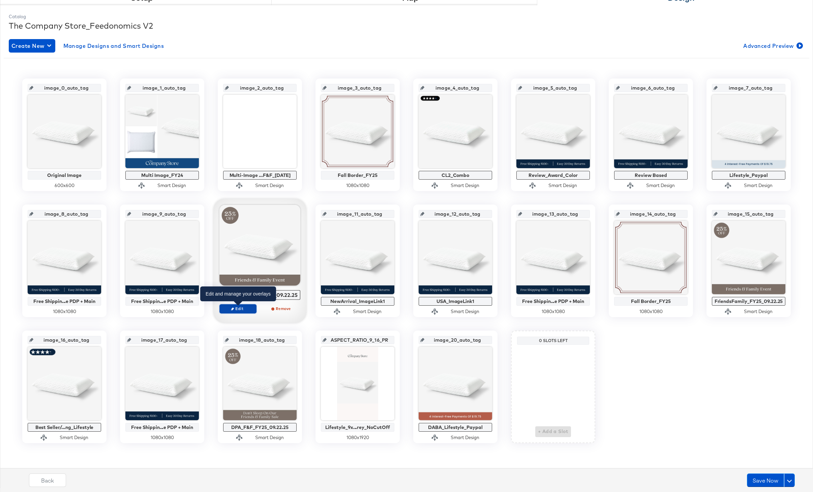
click at [243, 310] on span "Edit" at bounding box center [237, 308] width 31 height 5
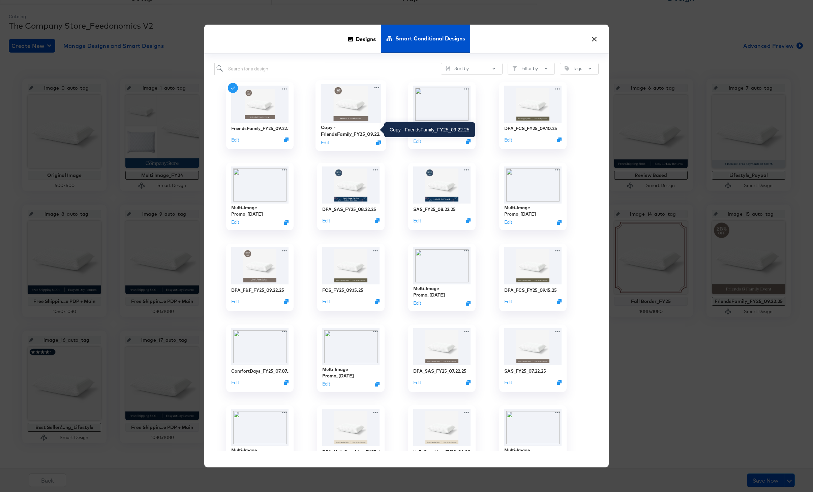
click at [338, 136] on div "Copy - FriendsFamily_FY25_09.22.25" at bounding box center [351, 130] width 60 height 13
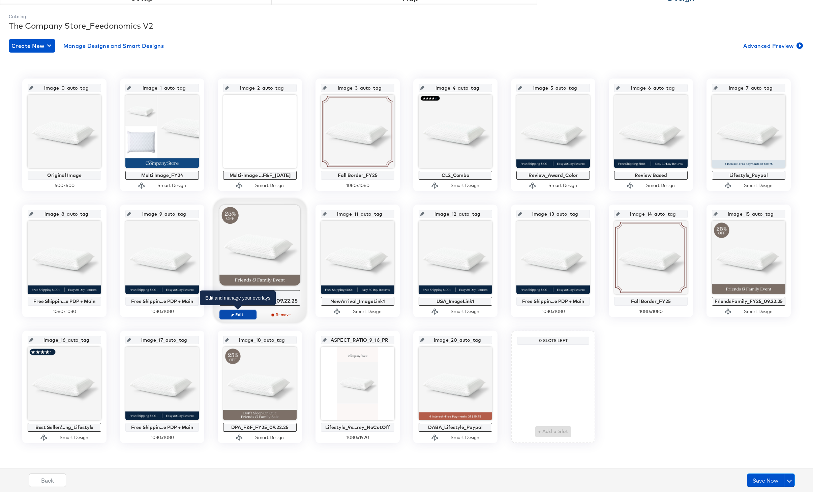
click at [230, 315] on span "Edit" at bounding box center [237, 314] width 31 height 5
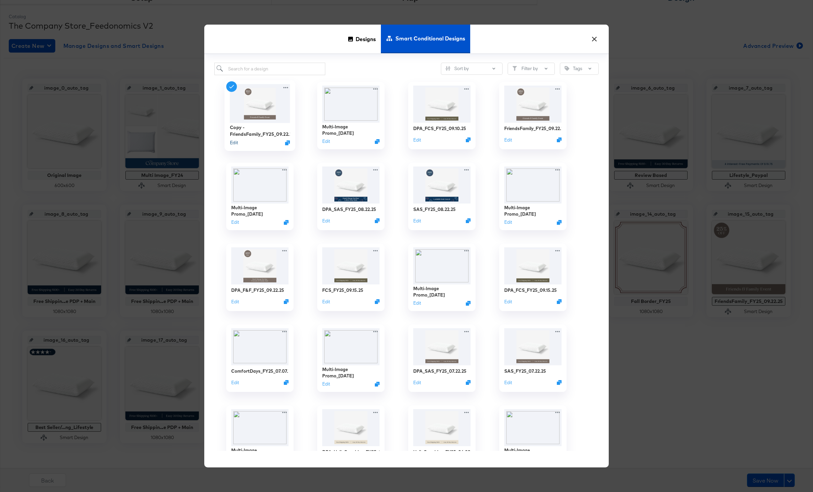
click at [234, 141] on button "Edit" at bounding box center [234, 142] width 8 height 6
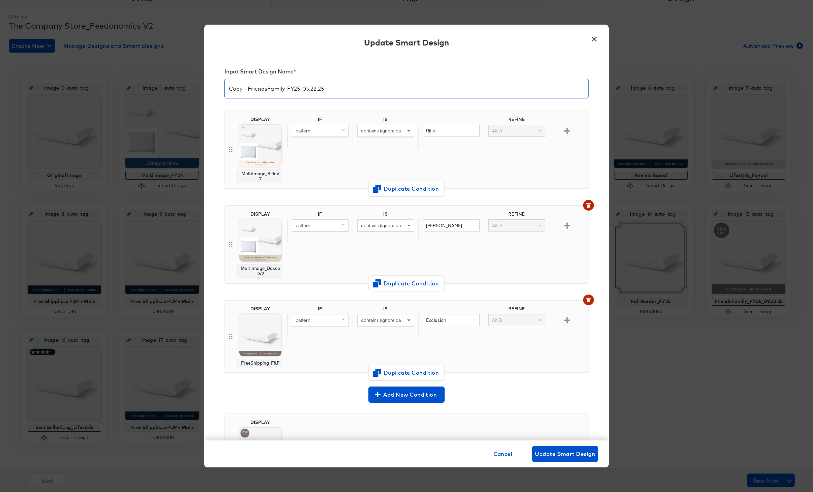
drag, startPoint x: 248, startPoint y: 90, endPoint x: 214, endPoint y: 90, distance: 34.4
click at [214, 90] on div "Input Smart Design Name * Copy - FriendsFamily_FY25_09.22.25 DISPLAY MultiImage…" at bounding box center [406, 248] width 404 height 385
drag, startPoint x: 266, startPoint y: 89, endPoint x: 229, endPoint y: 89, distance: 36.7
click at [229, 89] on input "FriendsFamily_FY25_09.22.25" at bounding box center [406, 85] width 363 height 19
click at [287, 89] on input "FlashSale_FY25_09.22.25" at bounding box center [406, 85] width 363 height 19
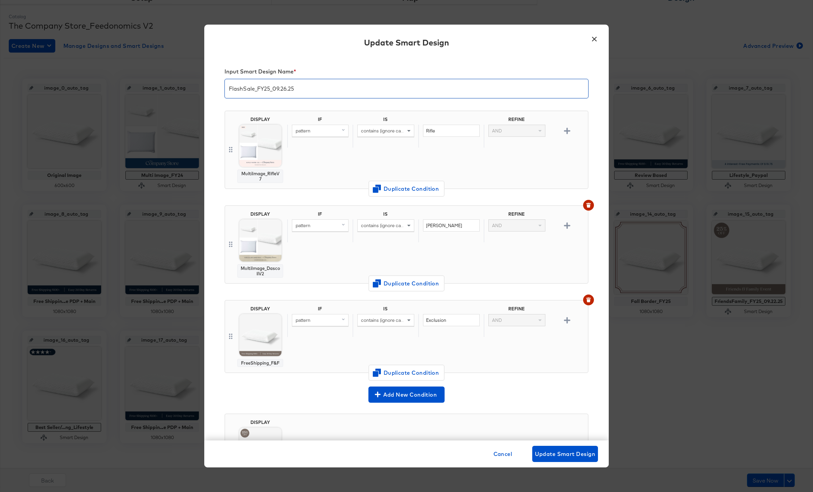
type input "FlashSale_FY25_09.26.25"
click at [263, 194] on span "Change Design" at bounding box center [259, 193] width 71 height 8
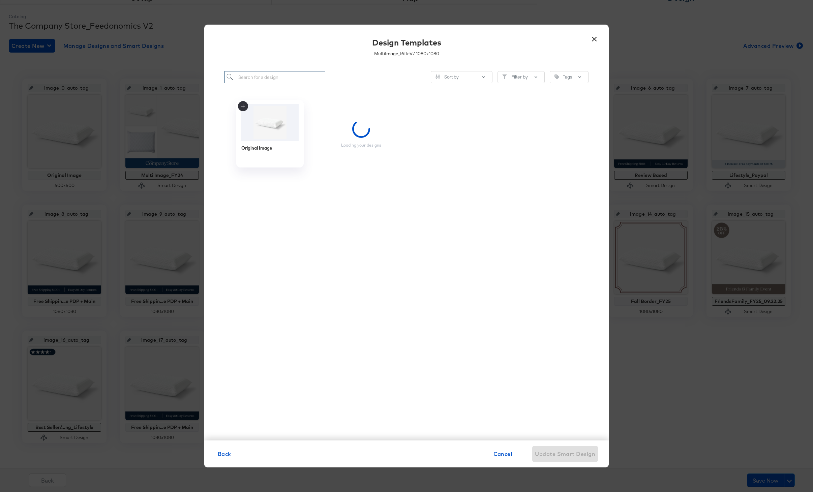
click at [275, 81] on input "search" at bounding box center [274, 77] width 101 height 12
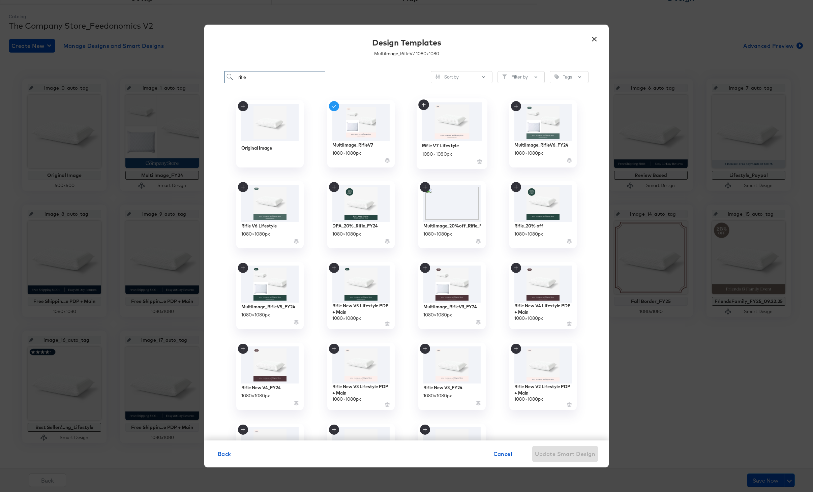
type input "rifle"
click at [438, 144] on div "Rifle V7 Lifestyle" at bounding box center [440, 145] width 37 height 6
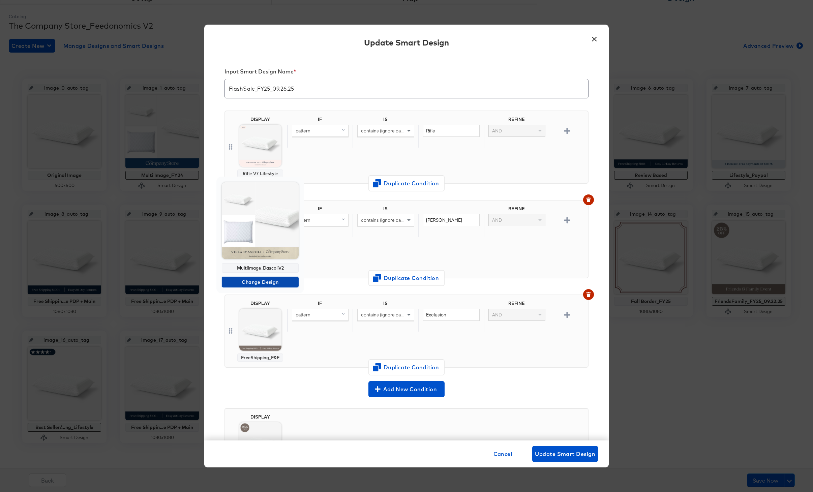
click at [259, 282] on span "Change Design" at bounding box center [259, 282] width 71 height 8
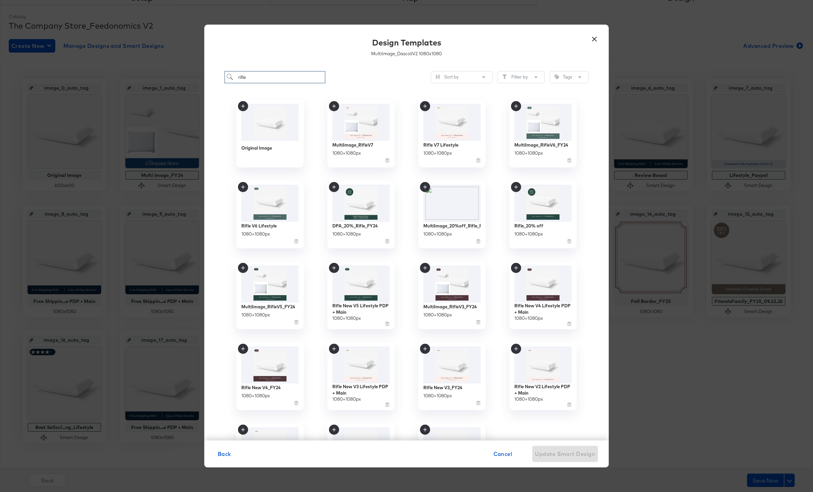
drag, startPoint x: 252, startPoint y: 79, endPoint x: 227, endPoint y: 78, distance: 25.3
click at [227, 78] on input "rifle" at bounding box center [274, 77] width 101 height 12
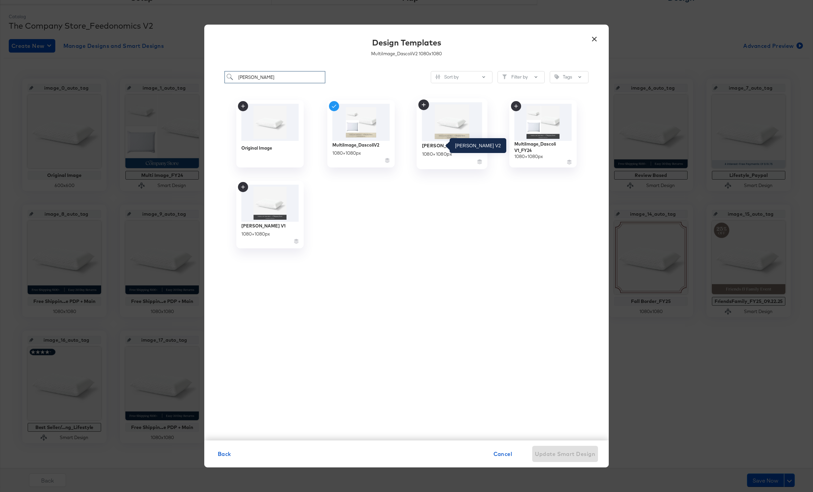
type input "dascoli"
click at [436, 143] on div "Dascoli V2" at bounding box center [445, 145] width 47 height 6
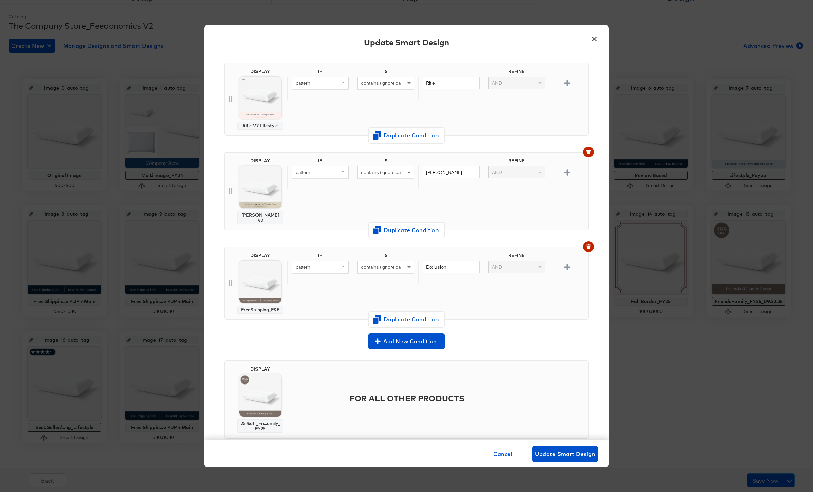
scroll to position [51, 0]
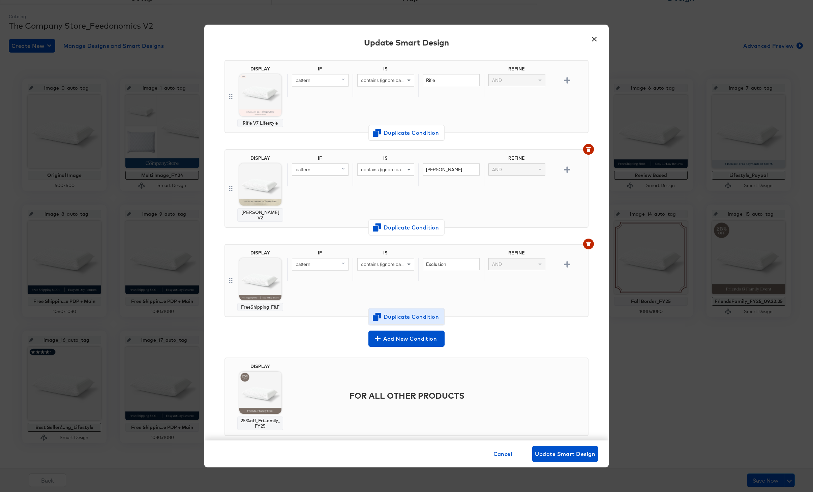
click at [384, 312] on span "Duplicate Condition" at bounding box center [406, 316] width 65 height 9
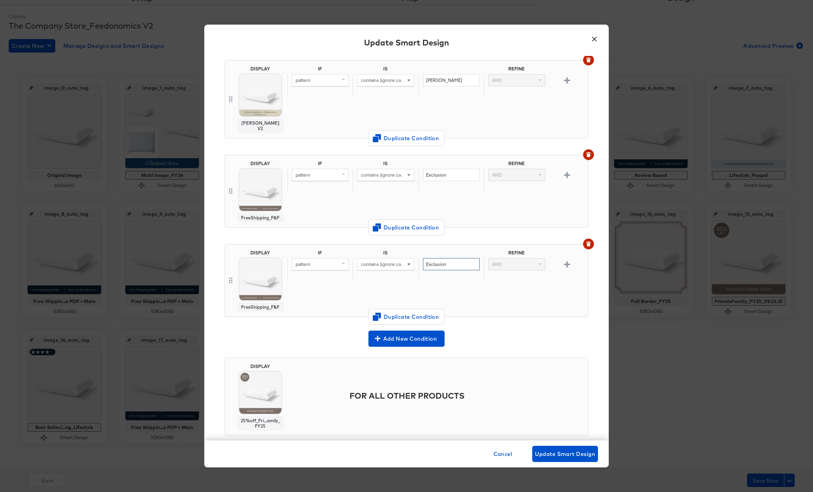
drag, startPoint x: 448, startPoint y: 260, endPoint x: 409, endPoint y: 260, distance: 38.8
click at [409, 260] on div "pattern contains (ignore case) Exclusion AND" at bounding box center [436, 269] width 298 height 23
type input "Flash30"
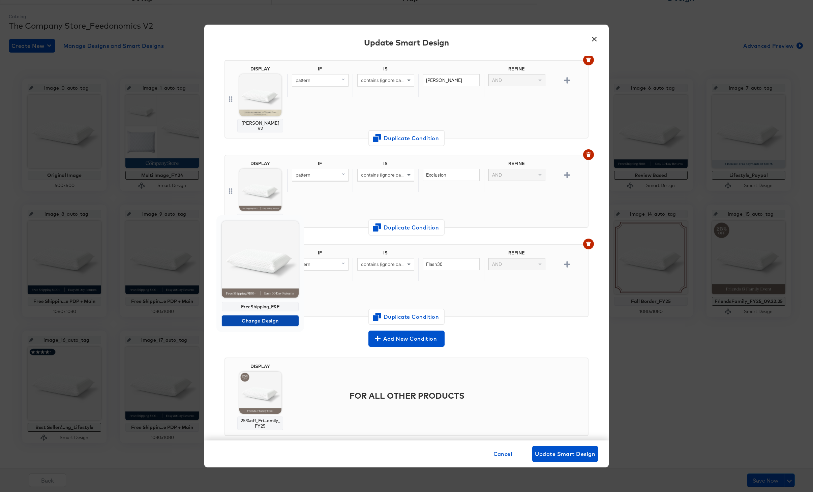
click at [257, 318] on span "Change Design" at bounding box center [259, 321] width 71 height 8
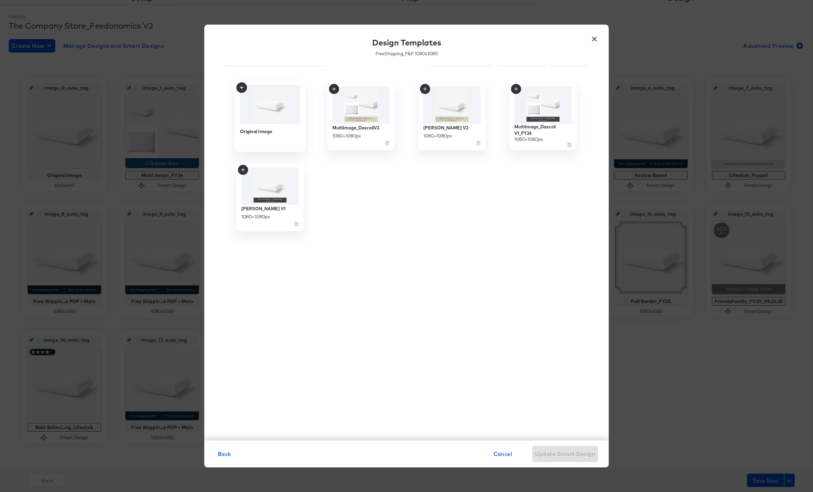
scroll to position [0, 0]
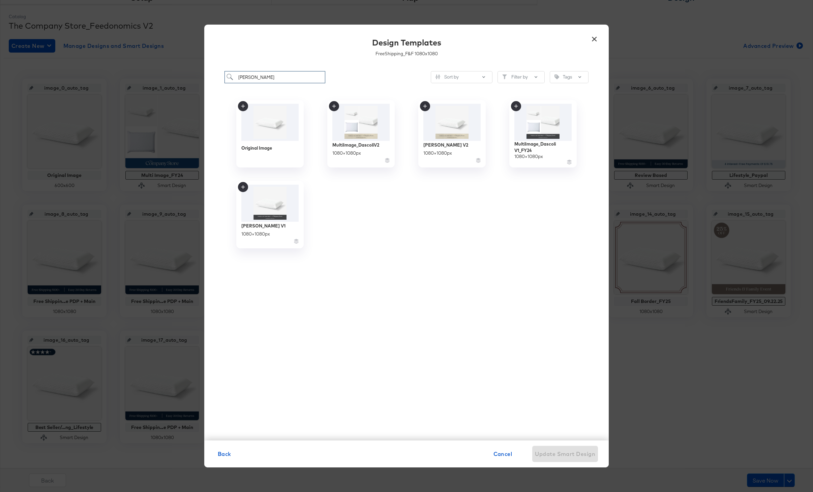
drag, startPoint x: 260, startPoint y: 78, endPoint x: 238, endPoint y: 78, distance: 21.6
click at [238, 78] on input "dascoli" at bounding box center [274, 77] width 101 height 12
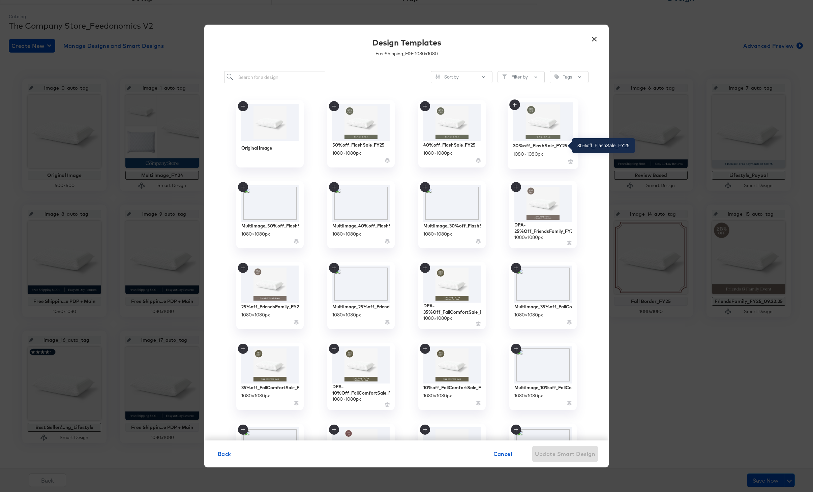
click at [539, 144] on div "30%off_FlashSale_FY25" at bounding box center [540, 145] width 55 height 6
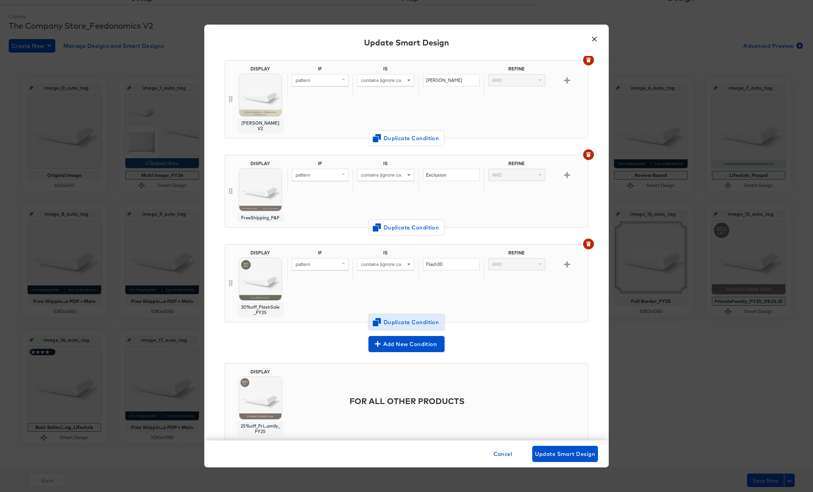
click at [402, 317] on span "Duplicate Condition" at bounding box center [406, 321] width 65 height 9
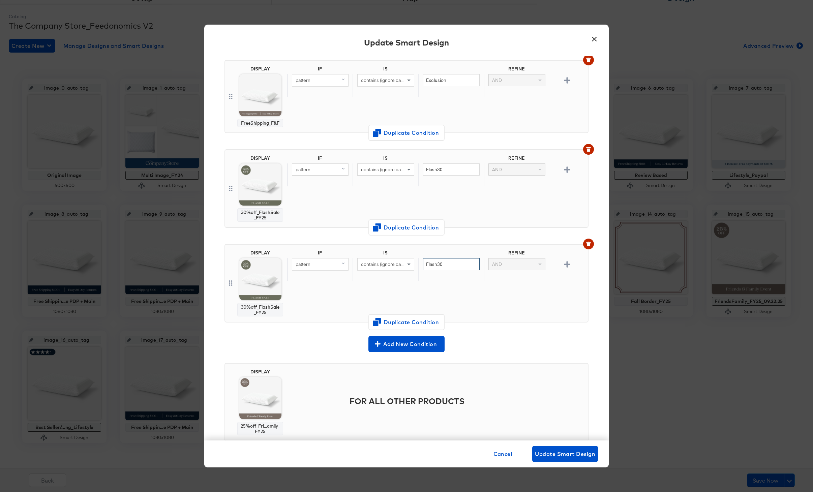
click at [447, 258] on input "Flash30" at bounding box center [451, 264] width 57 height 12
type input "Flash40"
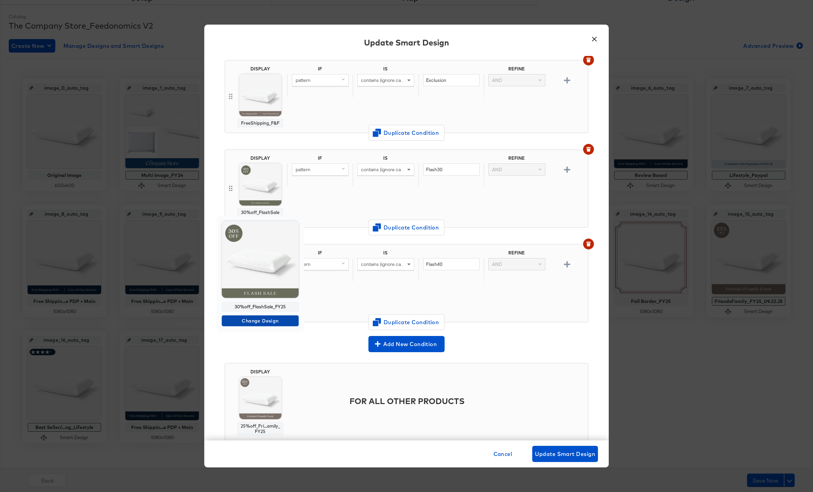
click at [257, 317] on span "Change Design" at bounding box center [259, 321] width 71 height 8
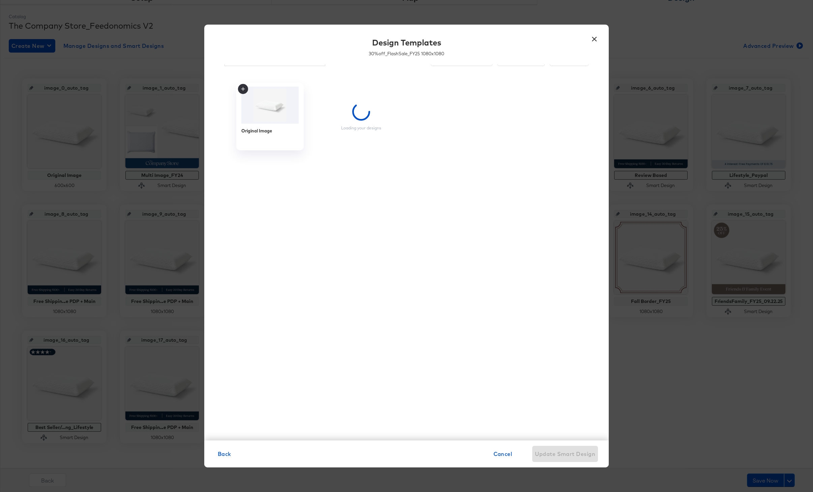
scroll to position [17, 0]
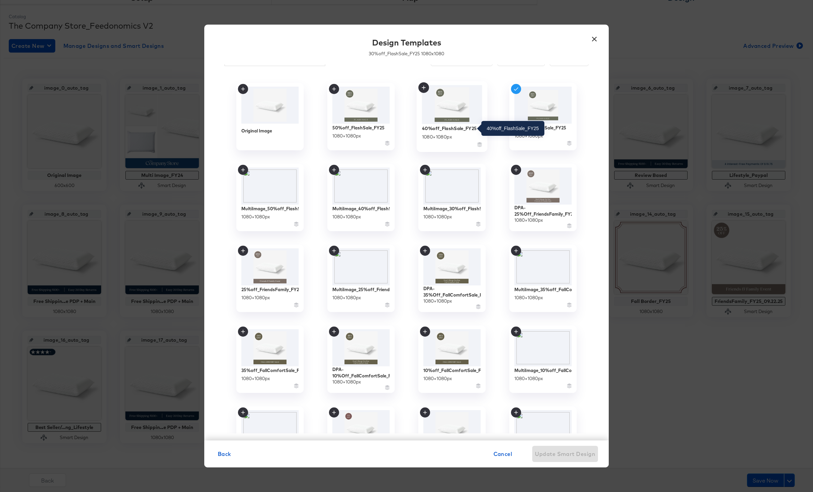
click at [456, 129] on div "40%off_FlashSale_FY25" at bounding box center [449, 128] width 55 height 6
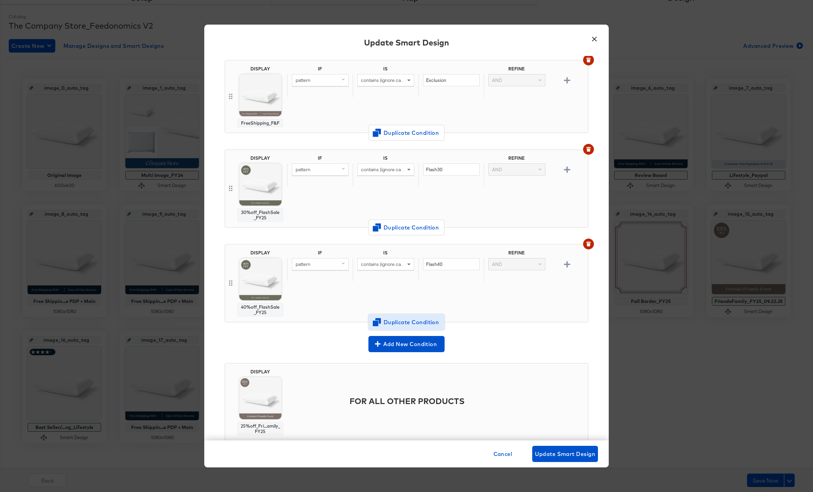
click at [406, 317] on span "Duplicate Condition" at bounding box center [406, 321] width 65 height 9
click at [453, 258] on input "Flash40" at bounding box center [451, 264] width 57 height 12
click at [449, 261] on input "Flash40" at bounding box center [451, 264] width 57 height 12
type input "Flash50"
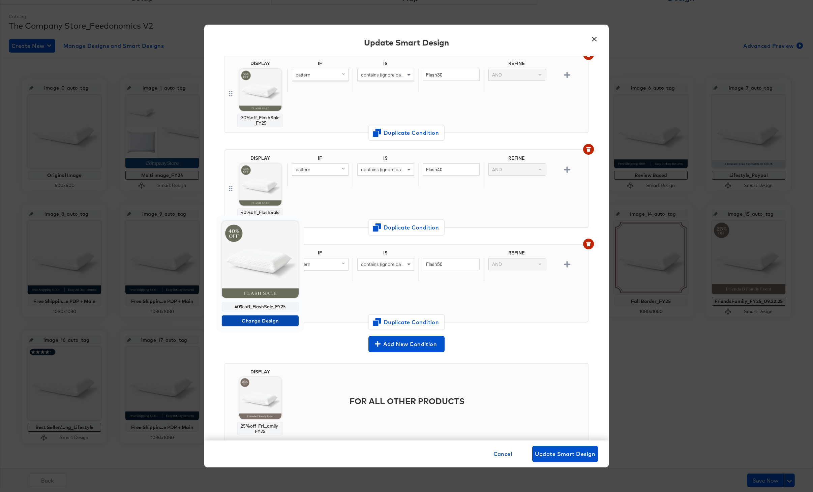
click at [263, 317] on span "Change Design" at bounding box center [259, 321] width 71 height 8
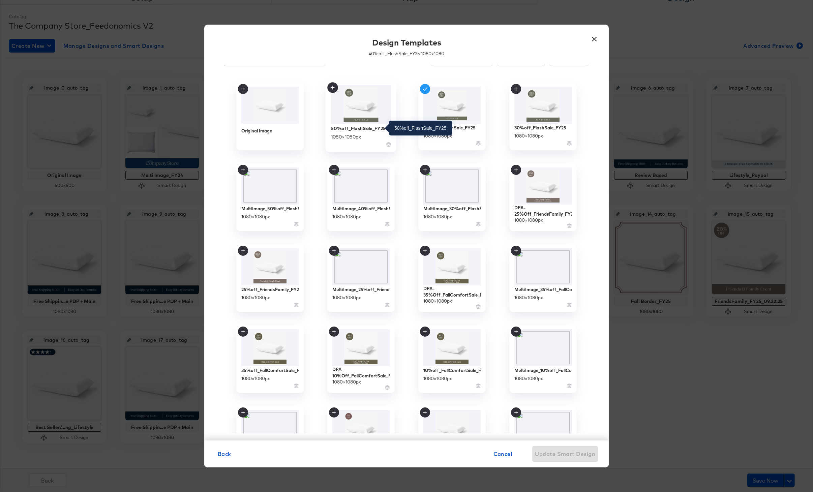
click at [371, 129] on div "50%off_FlashSale_FY25" at bounding box center [358, 128] width 55 height 6
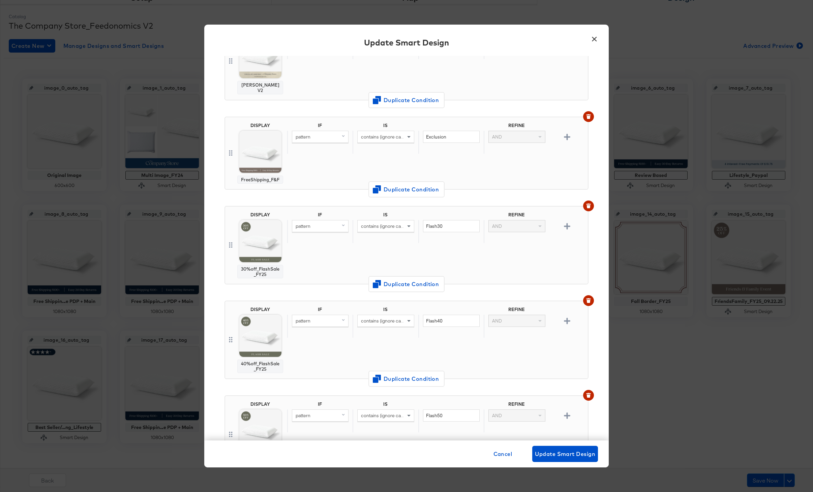
scroll to position [342, 0]
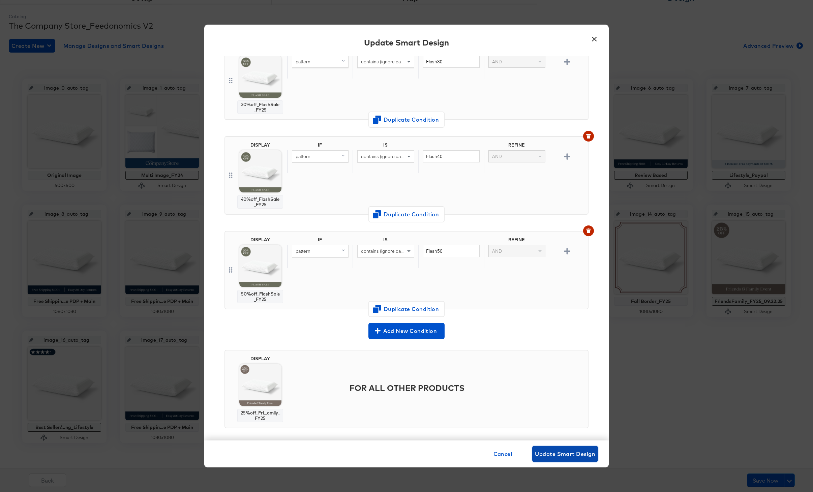
click at [564, 453] on span "Update Smart Design" at bounding box center [565, 453] width 60 height 9
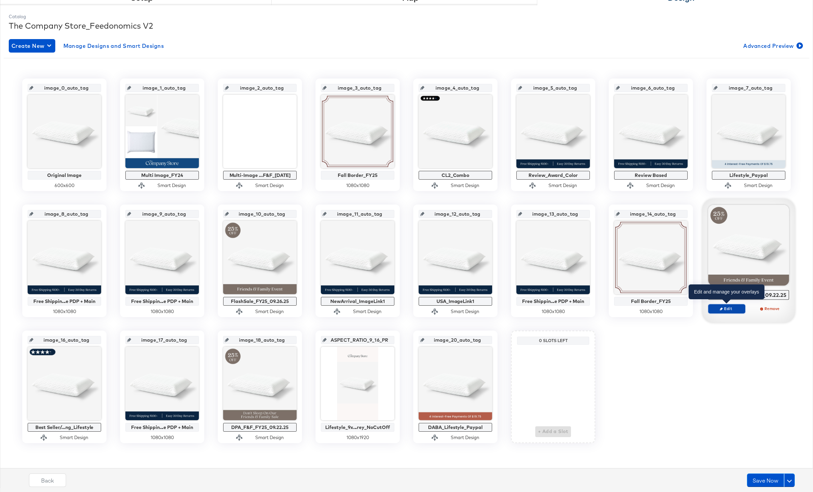
click at [728, 310] on span "Edit" at bounding box center [726, 308] width 31 height 5
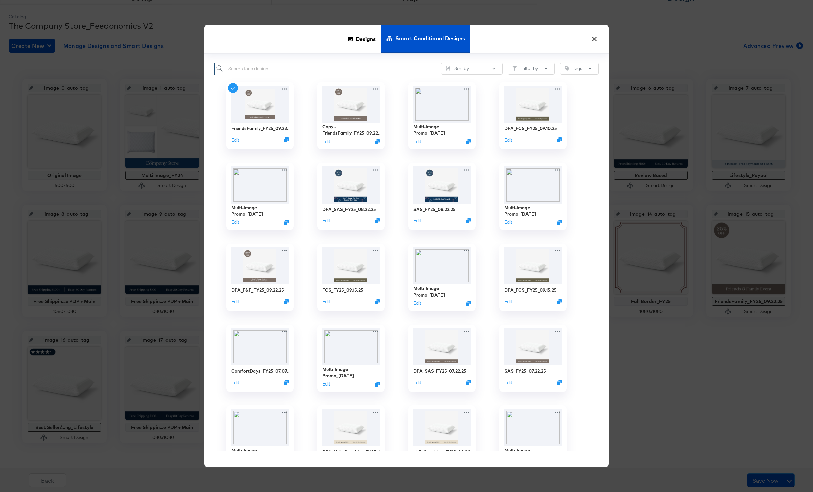
click at [277, 72] on input "search" at bounding box center [269, 69] width 111 height 12
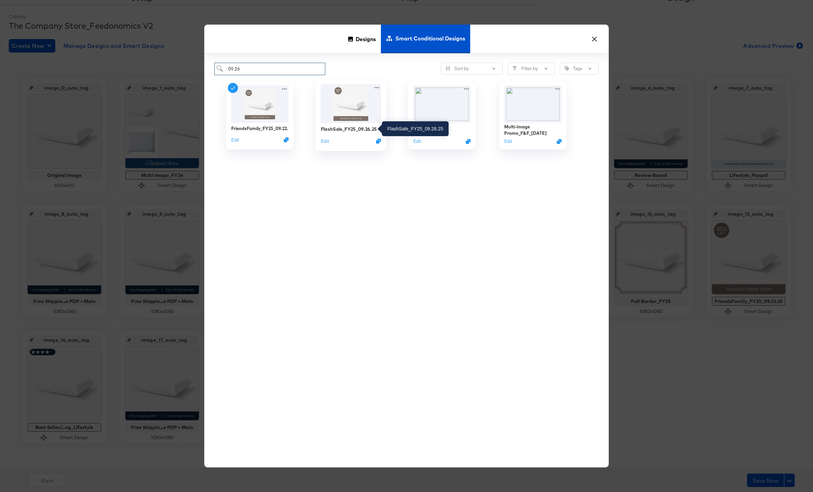
type input "09.26"
click at [353, 129] on div "FlashSale_FY25_09.26.25" at bounding box center [349, 129] width 56 height 6
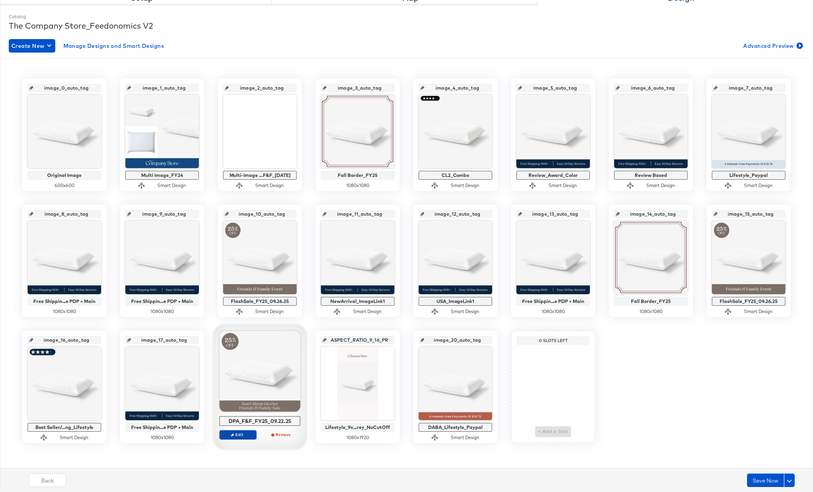
click at [240, 433] on span "Edit" at bounding box center [237, 434] width 31 height 5
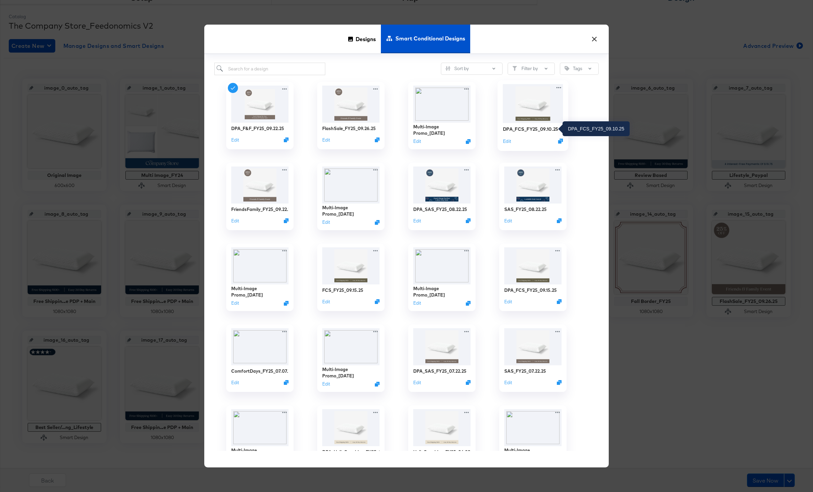
click at [535, 130] on div "DPA_FCS_FY25_09.10.25" at bounding box center [531, 129] width 56 height 6
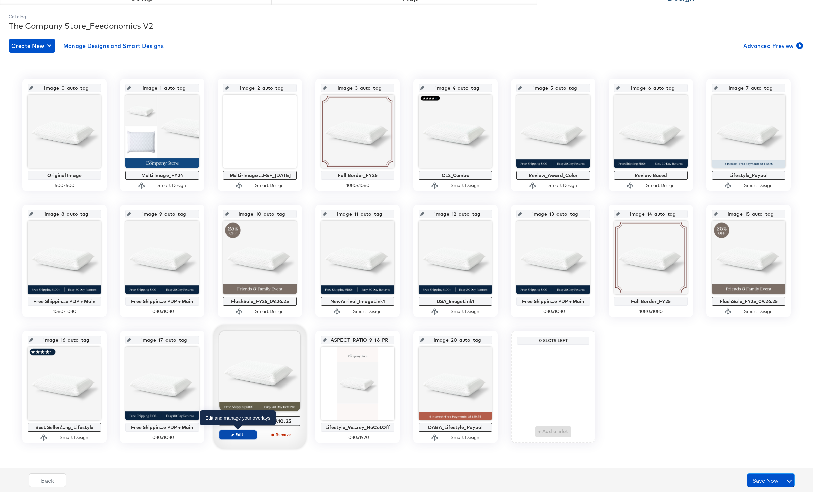
click at [241, 432] on span "Edit" at bounding box center [237, 434] width 31 height 5
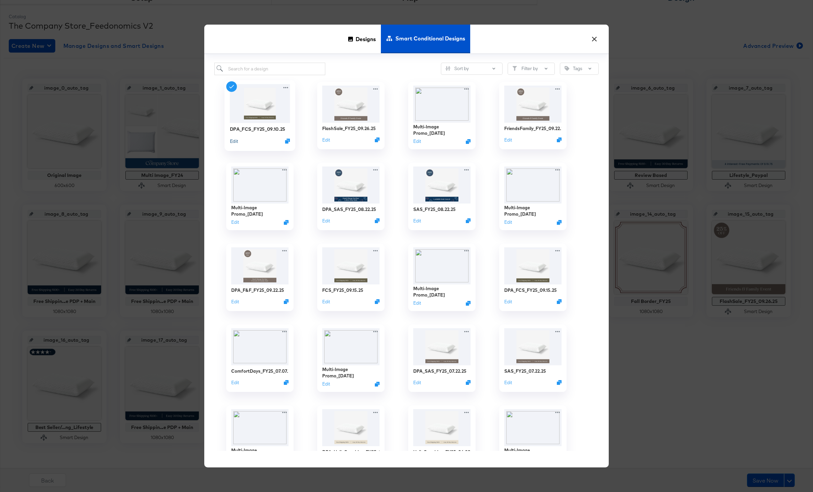
click at [235, 143] on button "Edit" at bounding box center [234, 140] width 8 height 6
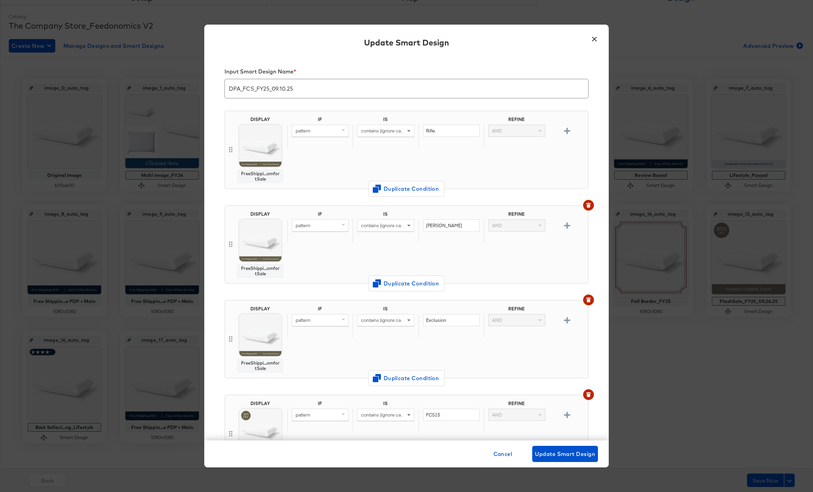
click at [253, 92] on input "DPA_FCS_FY25_09.10.25" at bounding box center [406, 85] width 363 height 19
click at [301, 89] on input "DPA_FlashSale_FY25_09.10.25" at bounding box center [406, 85] width 363 height 19
type input "DPA_FlashSale_FY25_09.26.25"
click at [261, 190] on span "Change Design" at bounding box center [259, 193] width 71 height 8
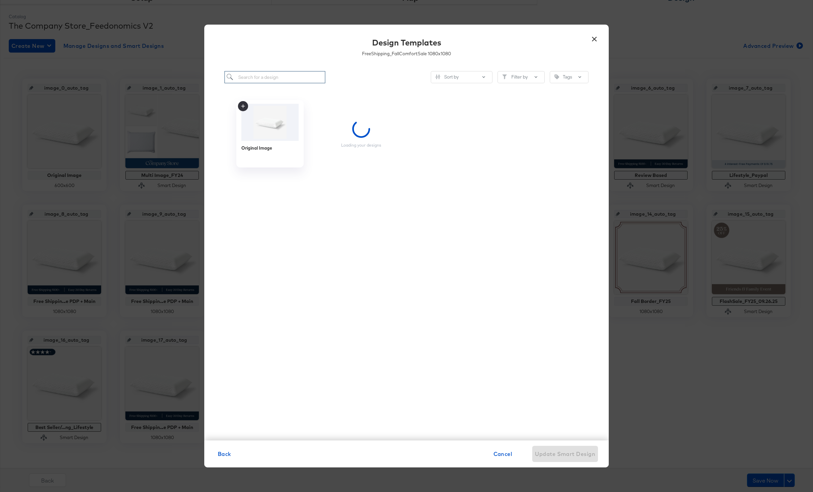
click at [272, 79] on input "search" at bounding box center [274, 77] width 101 height 12
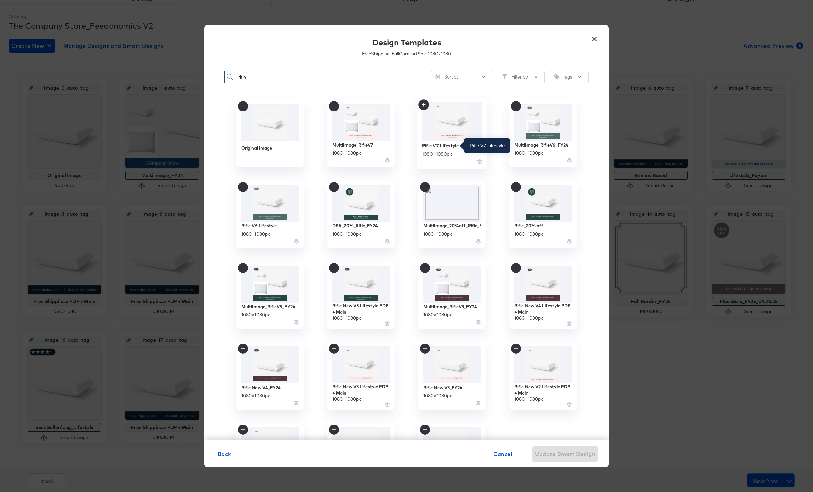
type input "rifle"
click at [442, 144] on div "Rifle V7 Lifestyle" at bounding box center [440, 145] width 37 height 6
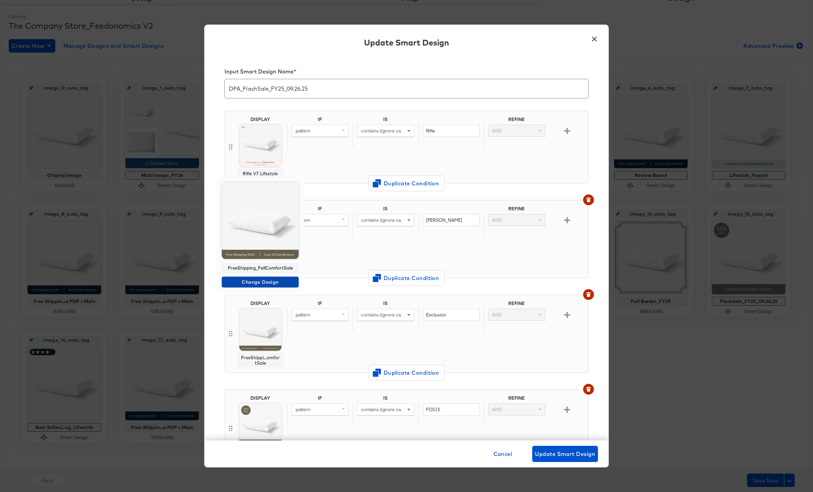
click at [260, 282] on span "Change Design" at bounding box center [259, 282] width 71 height 8
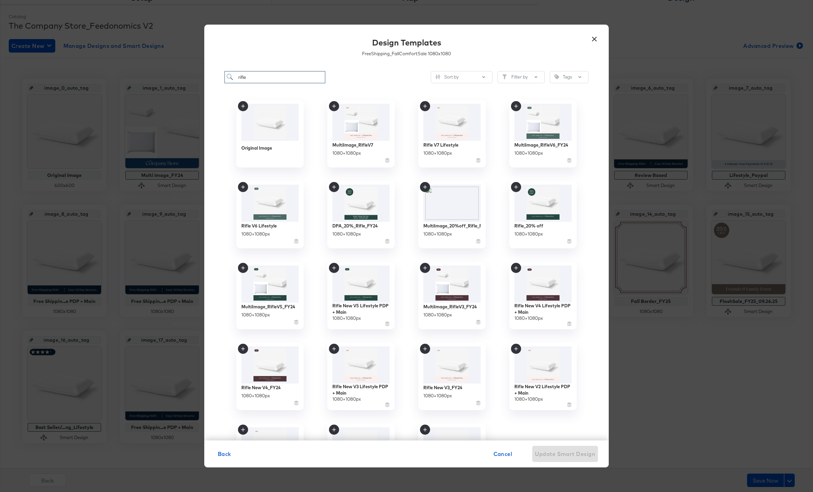
drag, startPoint x: 259, startPoint y: 79, endPoint x: 227, endPoint y: 79, distance: 31.7
click at [227, 79] on input "rifle" at bounding box center [274, 77] width 101 height 12
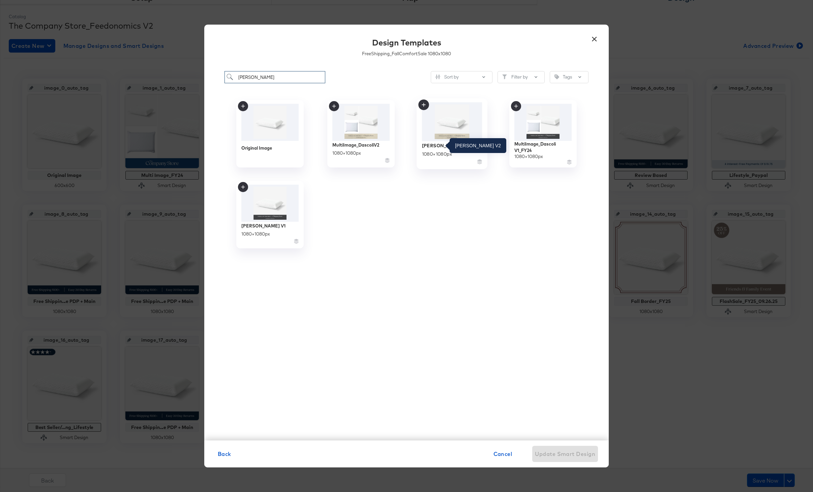
type input "dascoli"
click at [438, 143] on div "Dascoli V2" at bounding box center [445, 145] width 47 height 6
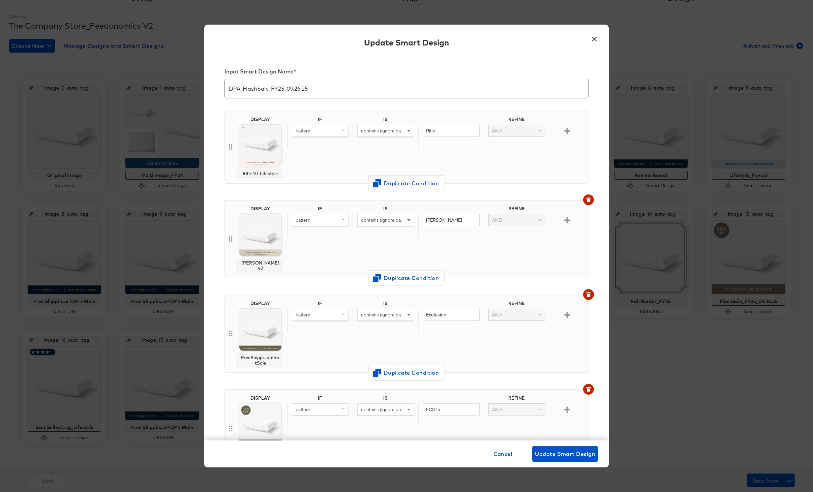
scroll to position [49, 0]
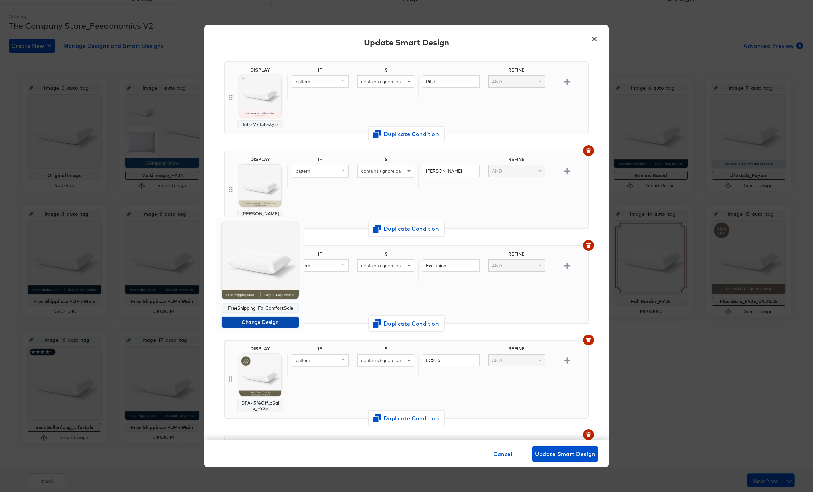
click at [261, 320] on span "Change Design" at bounding box center [259, 322] width 71 height 8
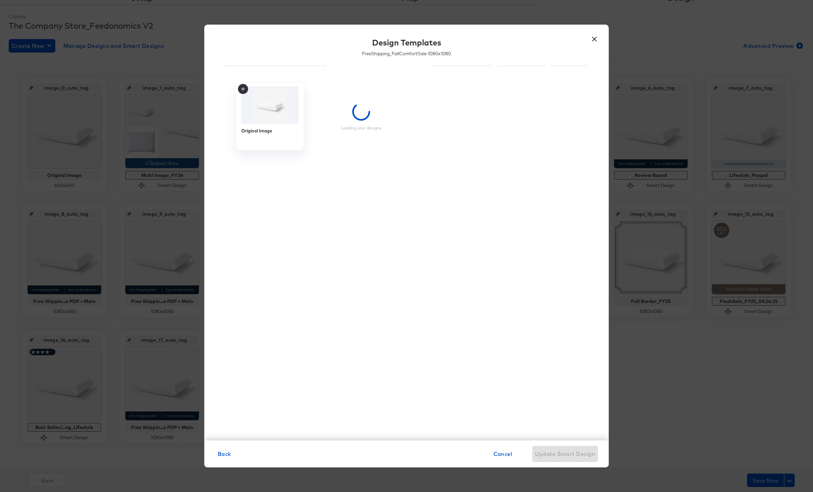
scroll to position [7, 0]
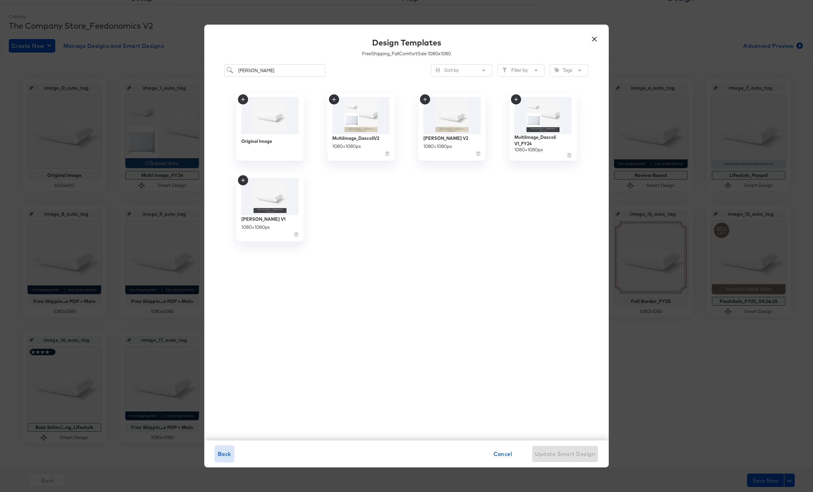
click at [226, 447] on button "Back" at bounding box center [224, 454] width 19 height 16
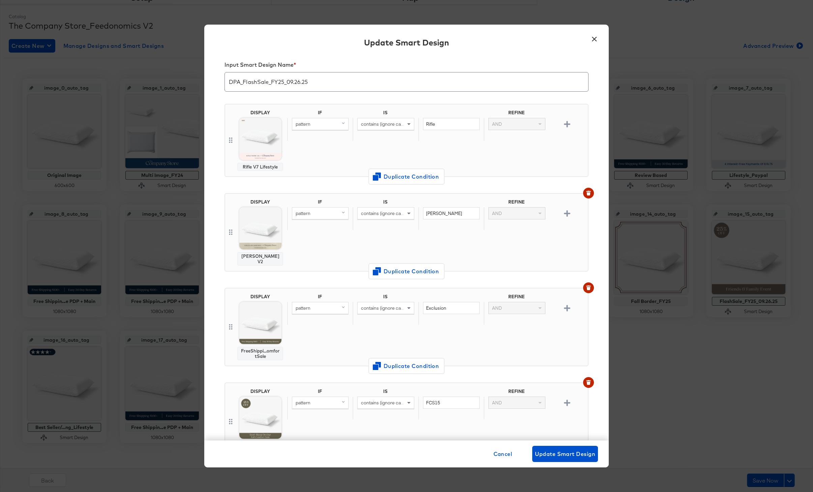
scroll to position [49, 0]
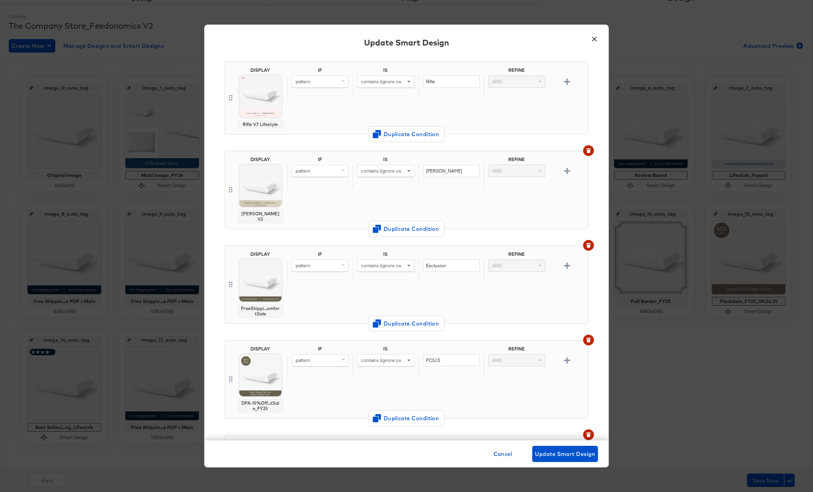
click at [594, 40] on button "×" at bounding box center [594, 37] width 12 height 12
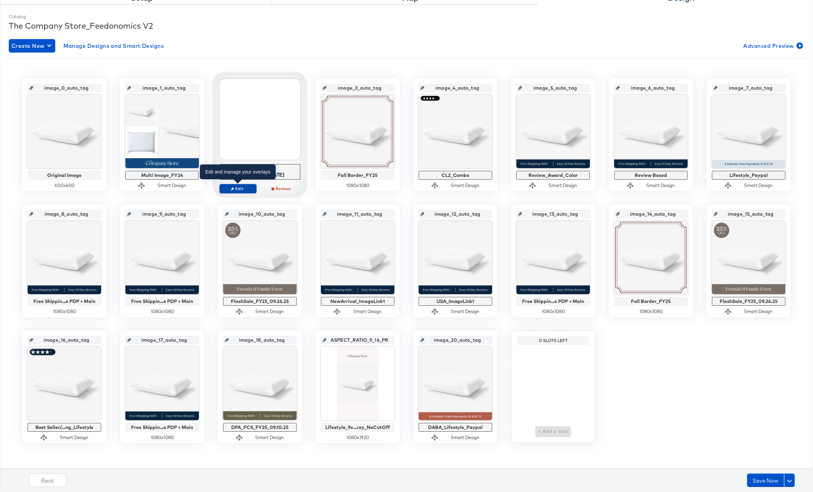
click at [242, 185] on button "Edit" at bounding box center [237, 188] width 37 height 9
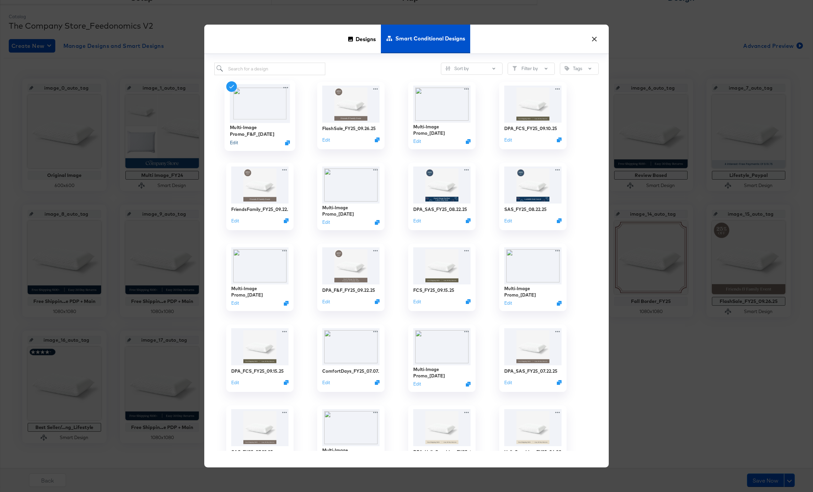
click at [235, 144] on button "Edit" at bounding box center [234, 142] width 8 height 6
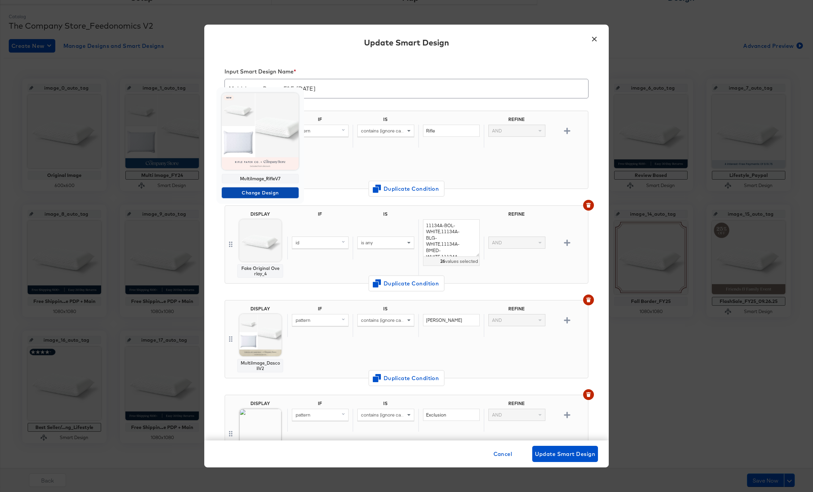
click at [261, 191] on span "Change Design" at bounding box center [259, 193] width 71 height 8
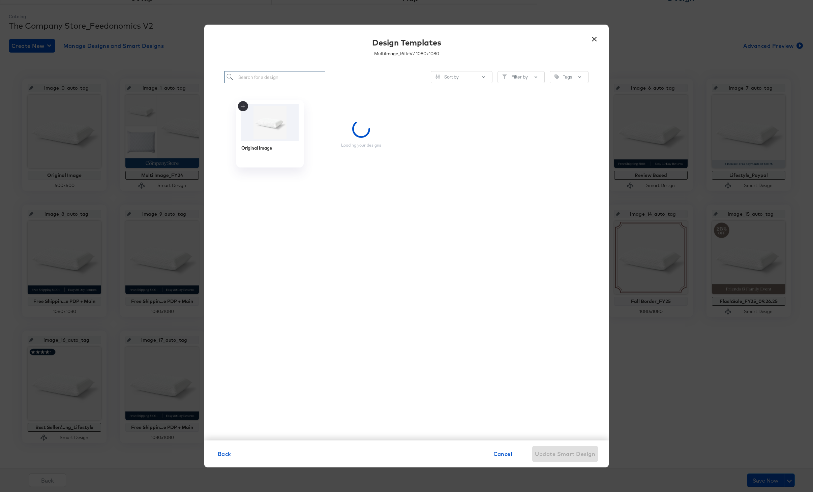
click at [264, 79] on input "search" at bounding box center [274, 77] width 101 height 12
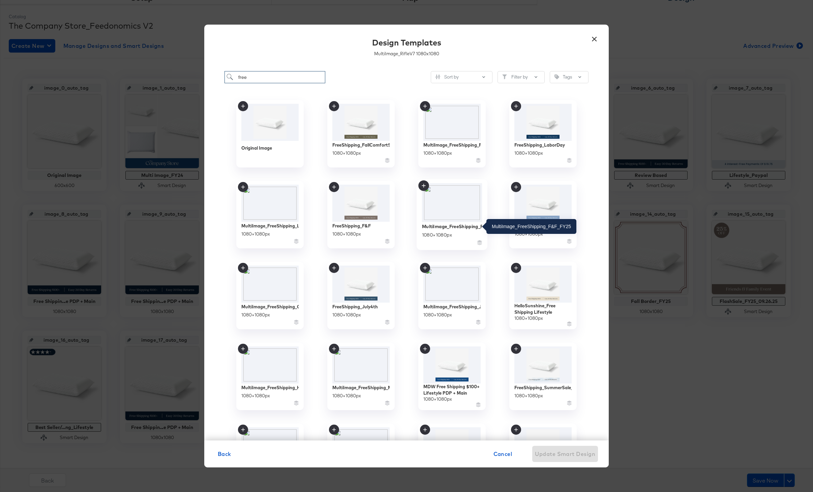
type input "free"
click at [438, 226] on div "MultiImage_FreeShipping_F&F_FY25" at bounding box center [452, 226] width 60 height 6
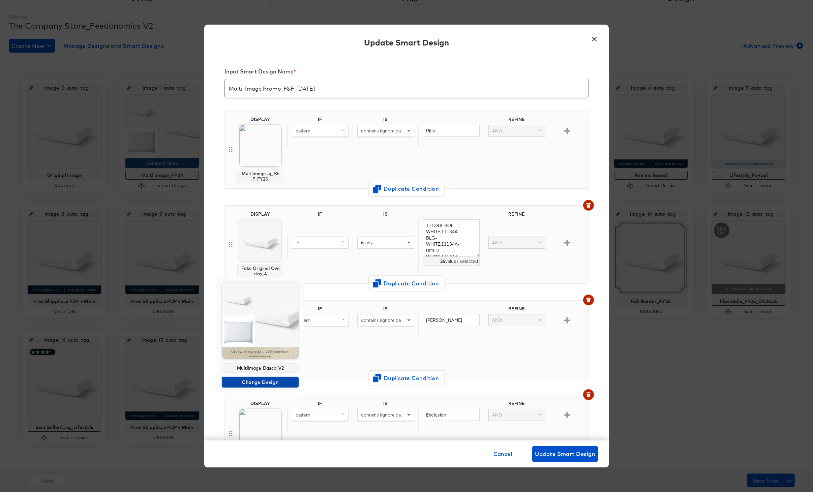
click at [258, 381] on span "Change Design" at bounding box center [259, 382] width 71 height 8
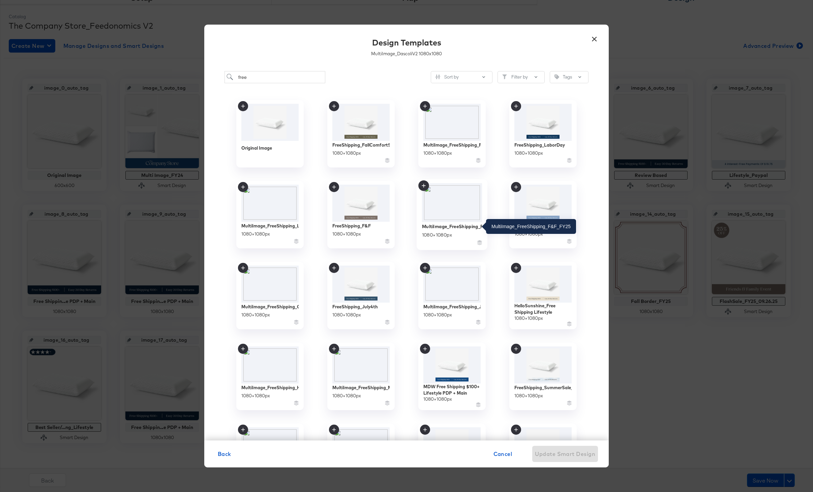
click at [449, 225] on div "MultiImage_FreeShipping_F&F_FY25" at bounding box center [452, 226] width 60 height 6
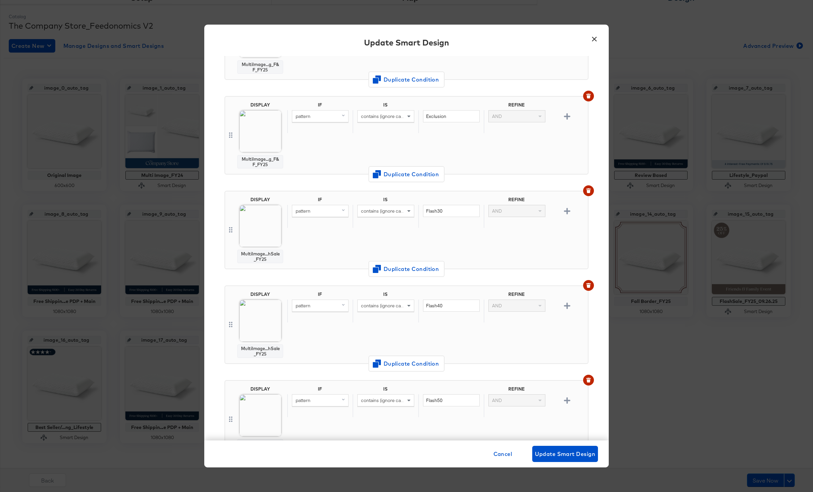
scroll to position [453, 0]
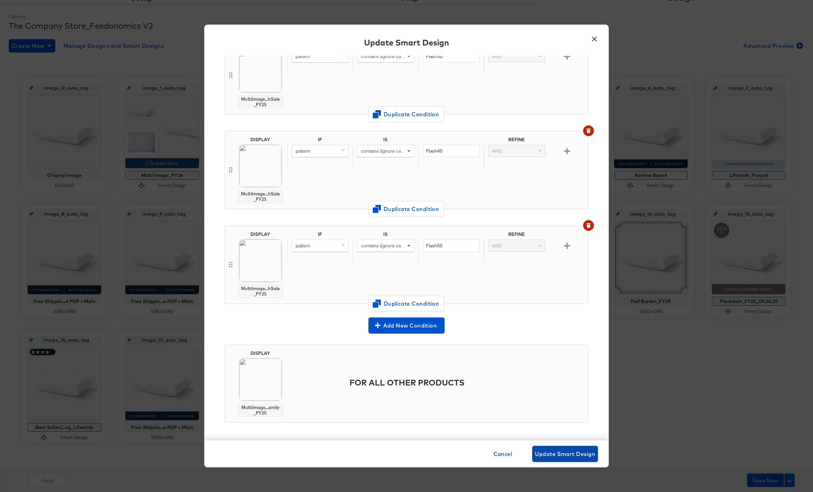
click at [552, 457] on span "Update Smart Design" at bounding box center [565, 453] width 60 height 9
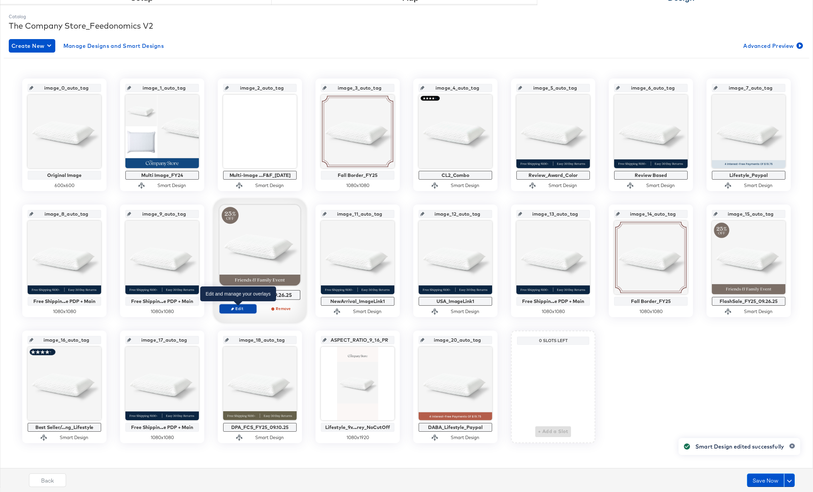
click at [244, 308] on span "Edit" at bounding box center [237, 308] width 31 height 5
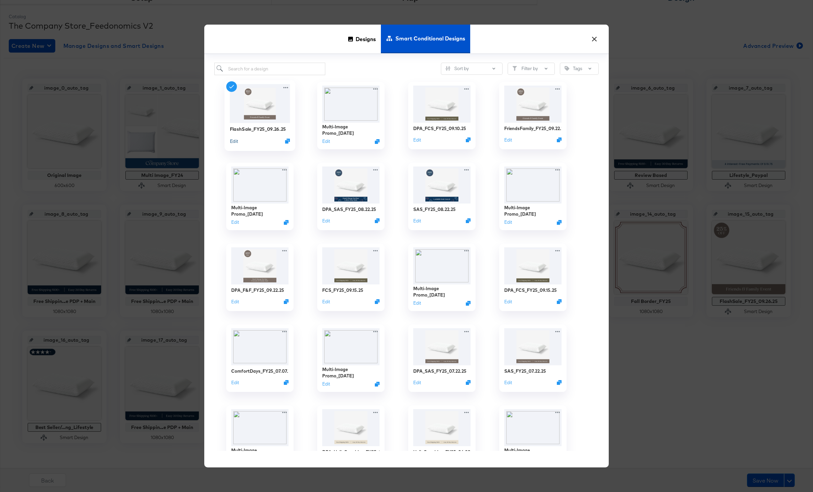
click at [234, 142] on button "Edit" at bounding box center [234, 140] width 8 height 6
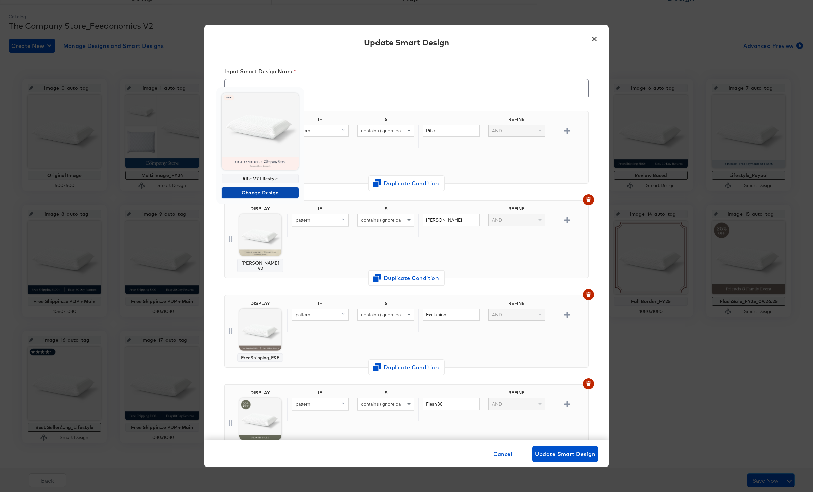
click at [259, 190] on span "Change Design" at bounding box center [259, 193] width 71 height 8
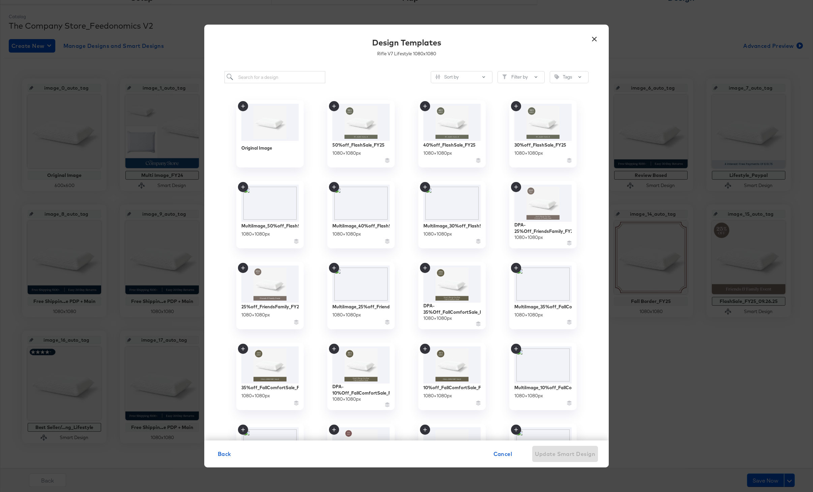
click at [275, 85] on div "Sort by Filter by Tags Original Image 50%off_FlashSale_FY25 1080 × 1080 px 40%o…" at bounding box center [406, 252] width 404 height 376
click at [266, 78] on input "search" at bounding box center [274, 77] width 101 height 12
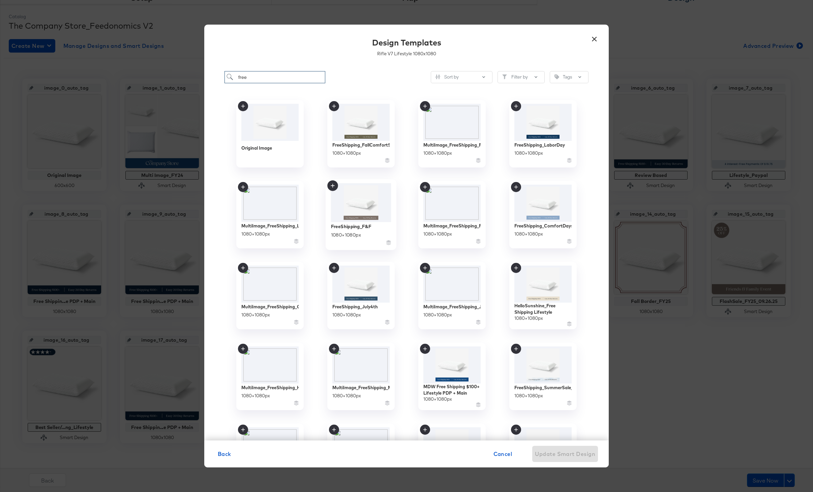
type input "free"
click at [363, 212] on img at bounding box center [361, 202] width 60 height 39
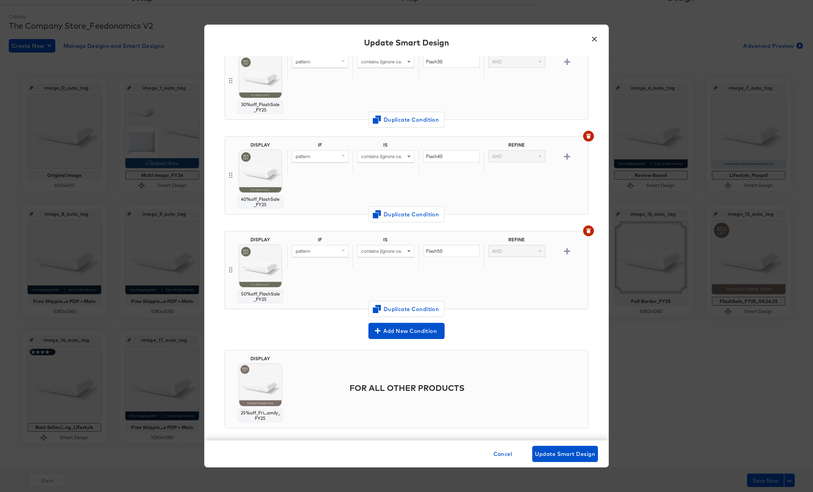
scroll to position [0, 0]
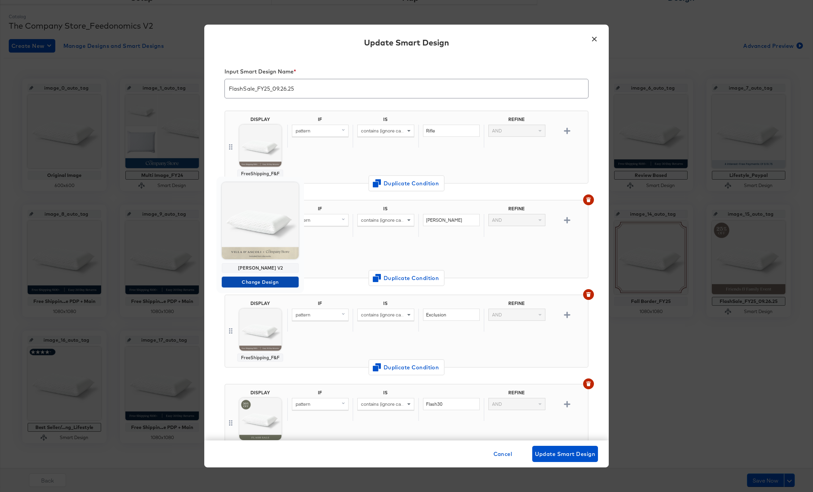
click at [258, 281] on span "Change Design" at bounding box center [259, 282] width 71 height 8
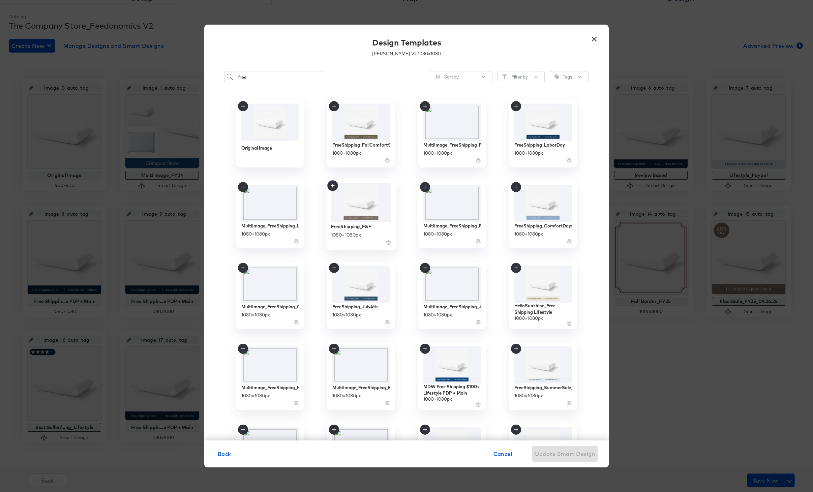
click at [355, 210] on img at bounding box center [361, 202] width 60 height 39
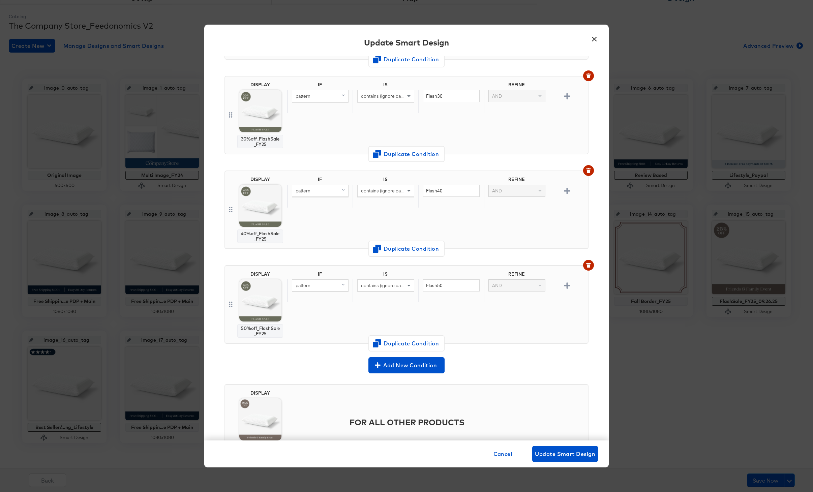
scroll to position [342, 0]
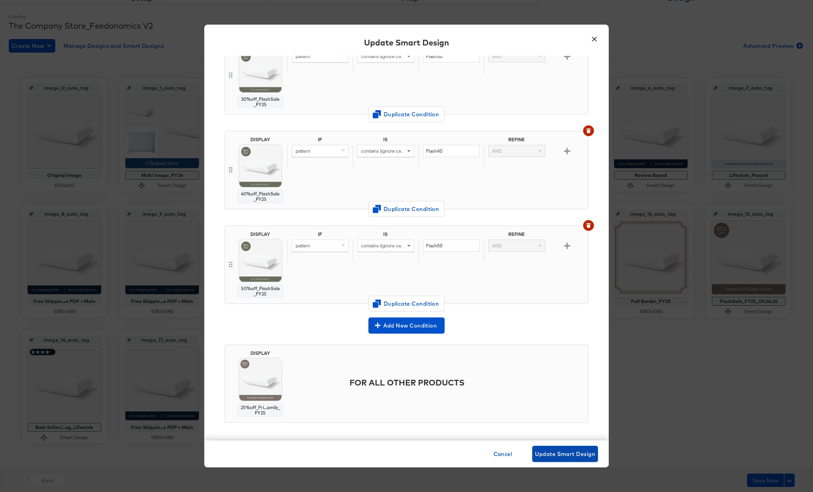
click at [553, 459] on button "Update Smart Design" at bounding box center [565, 454] width 66 height 16
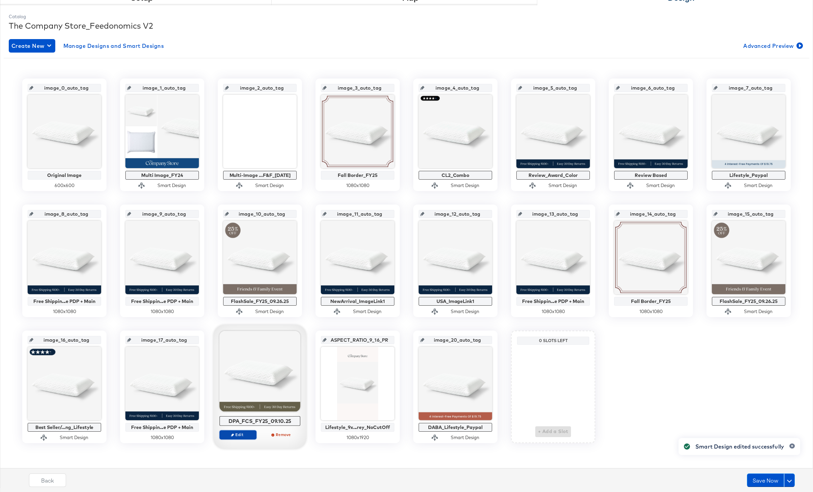
click at [245, 433] on span "Edit" at bounding box center [237, 434] width 31 height 5
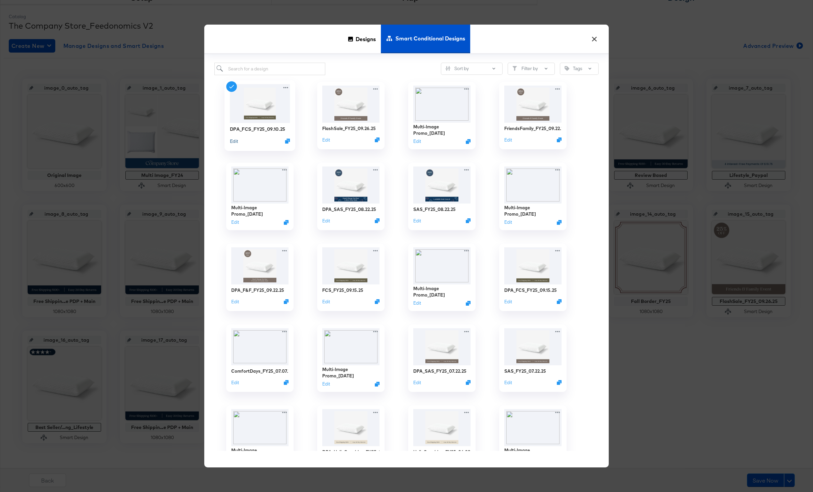
click at [234, 141] on button "Edit" at bounding box center [234, 140] width 8 height 6
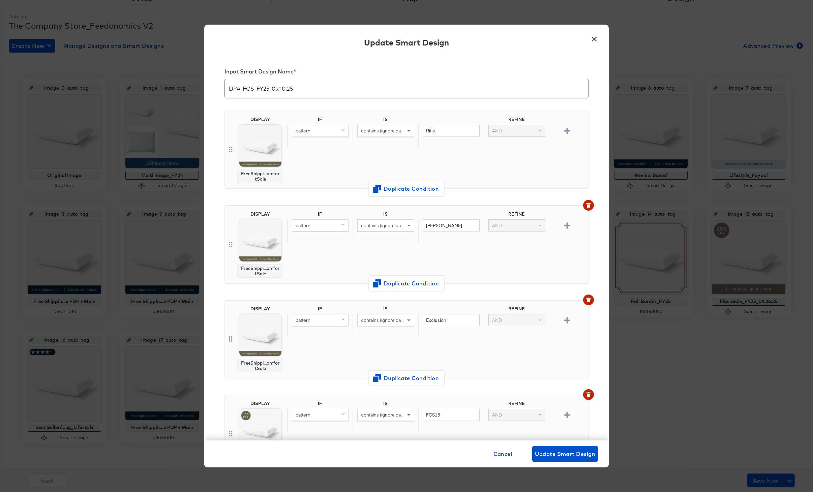
click at [284, 88] on input "DPA_FCS_FY25_09.10.25" at bounding box center [406, 85] width 363 height 19
click at [253, 89] on input "DPA_FCS_FY25_09.26.25" at bounding box center [406, 85] width 363 height 19
type input "DPA_FlashSale_FY25_09.26.25"
click at [262, 192] on span "Change Design" at bounding box center [259, 193] width 71 height 8
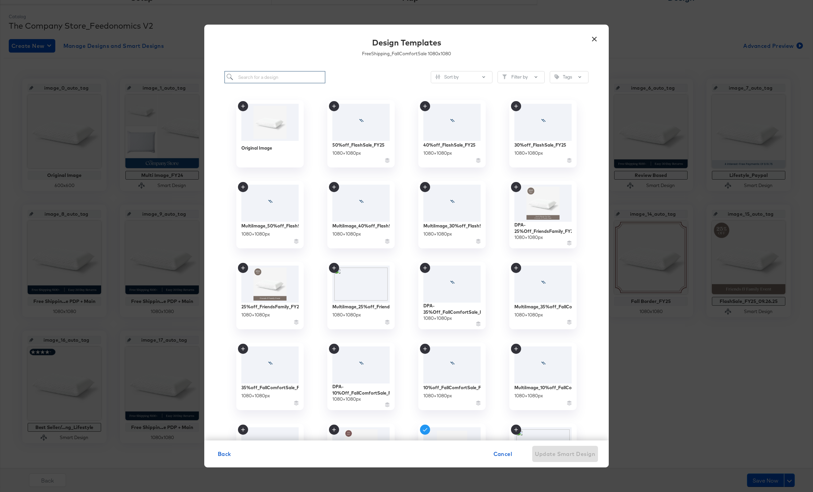
click at [255, 80] on input "search" at bounding box center [274, 77] width 101 height 12
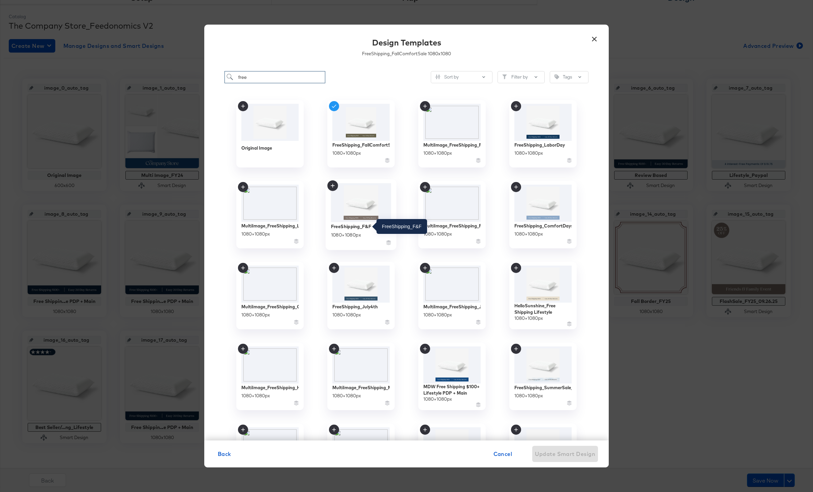
type input "free"
click at [354, 224] on div "FreeShipping_F&F" at bounding box center [351, 226] width 40 height 6
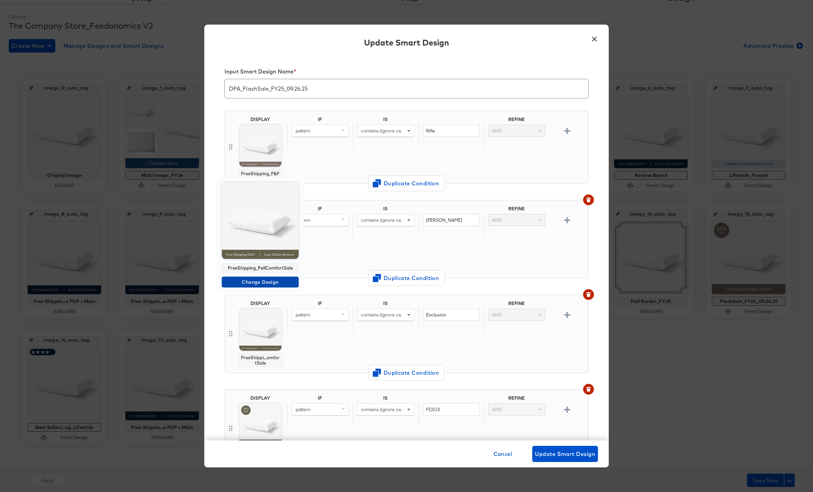
click at [264, 286] on button "Change Design" at bounding box center [260, 282] width 77 height 11
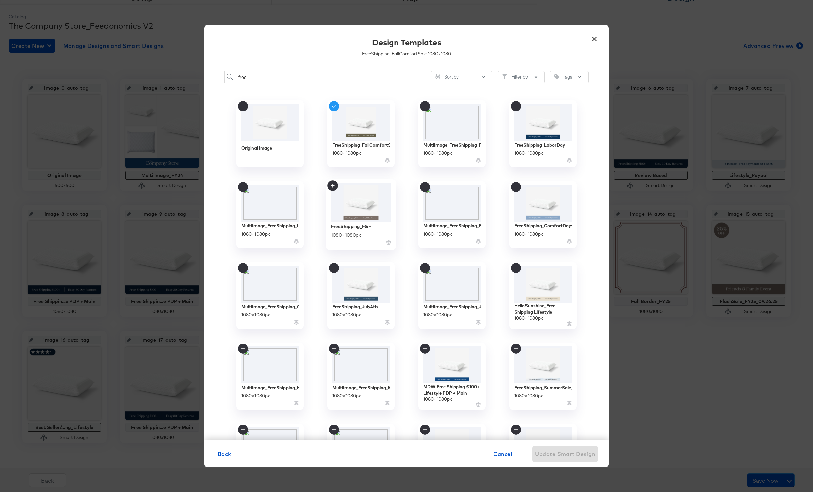
click at [356, 205] on img at bounding box center [361, 202] width 60 height 39
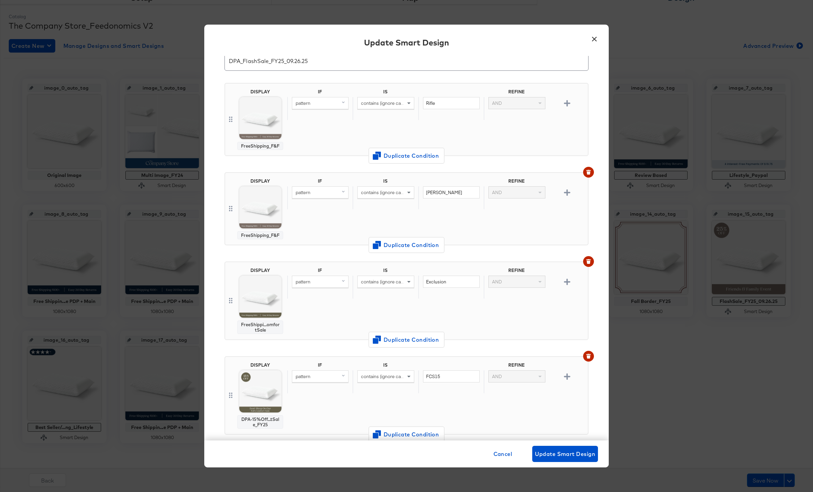
scroll to position [37, 0]
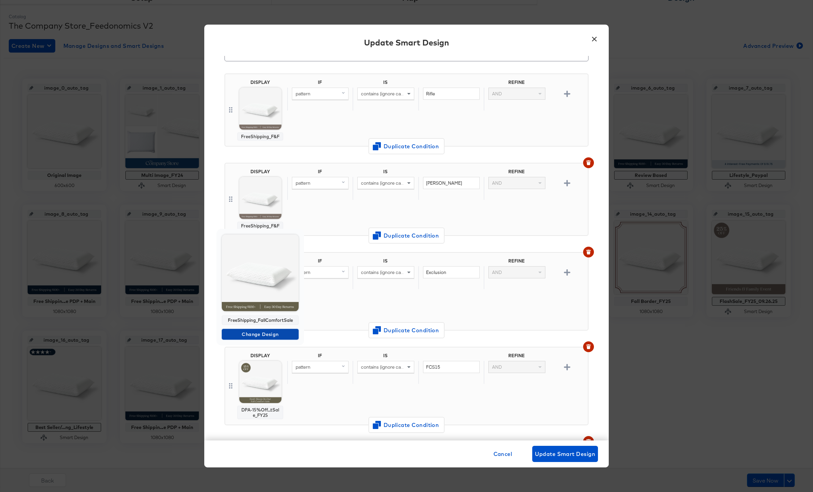
click at [261, 337] on span "Change Design" at bounding box center [259, 334] width 71 height 8
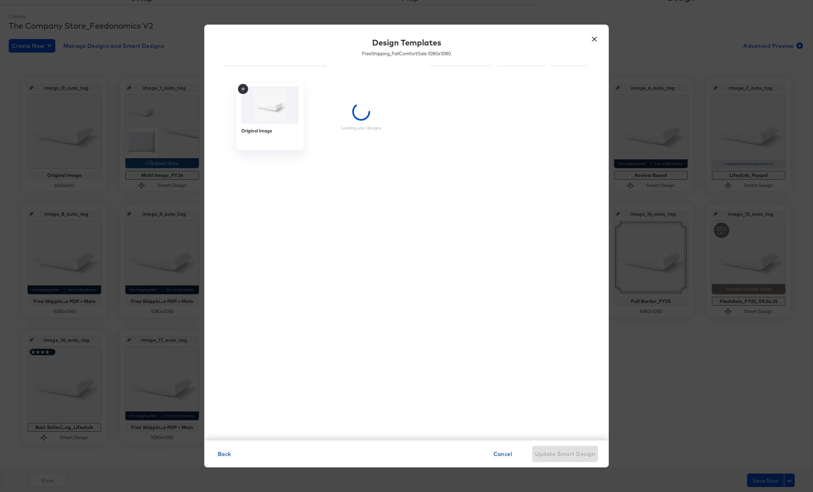
scroll to position [0, 0]
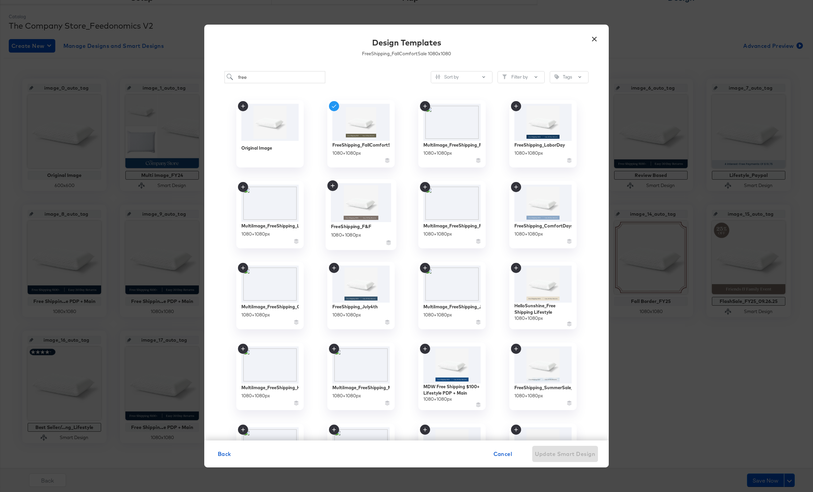
click at [355, 195] on img at bounding box center [361, 202] width 60 height 39
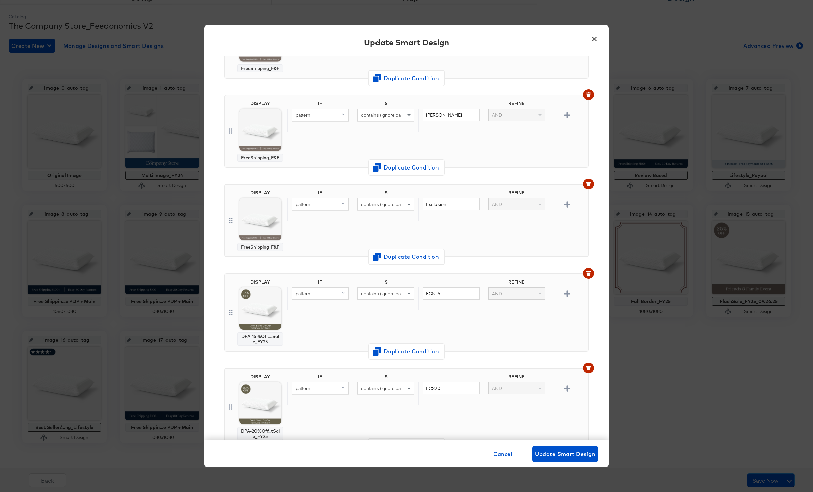
scroll to position [164, 0]
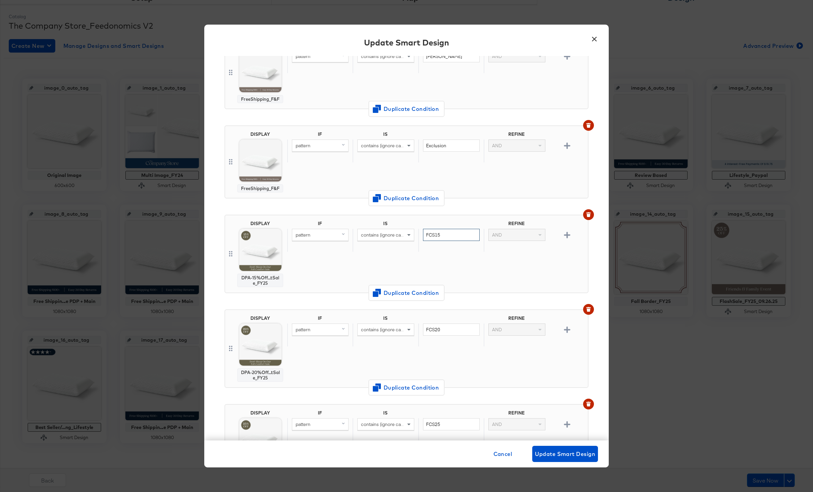
drag, startPoint x: 444, startPoint y: 236, endPoint x: 421, endPoint y: 235, distance: 23.3
click at [421, 235] on div "FCS15" at bounding box center [450, 240] width 65 height 23
type input "Flash30"
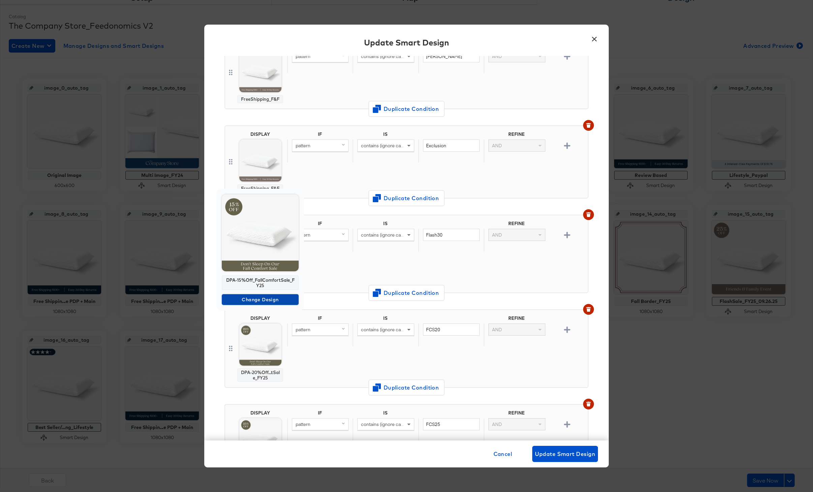
click at [263, 299] on span "Change Design" at bounding box center [259, 300] width 71 height 8
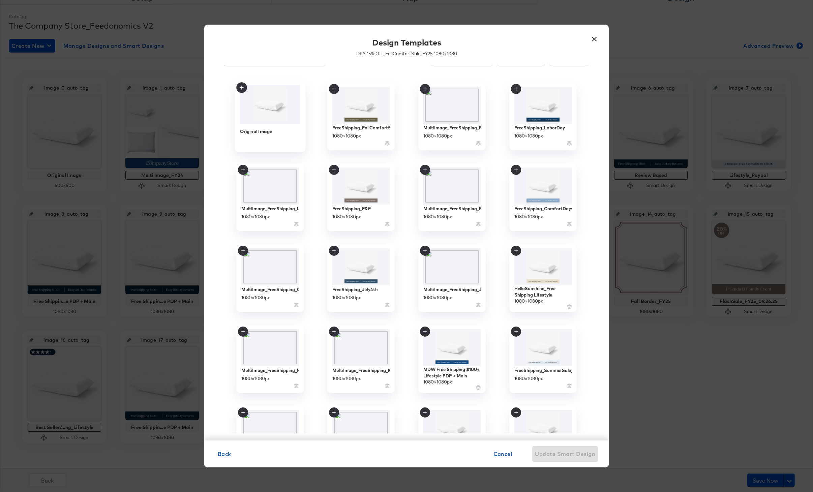
scroll to position [0, 0]
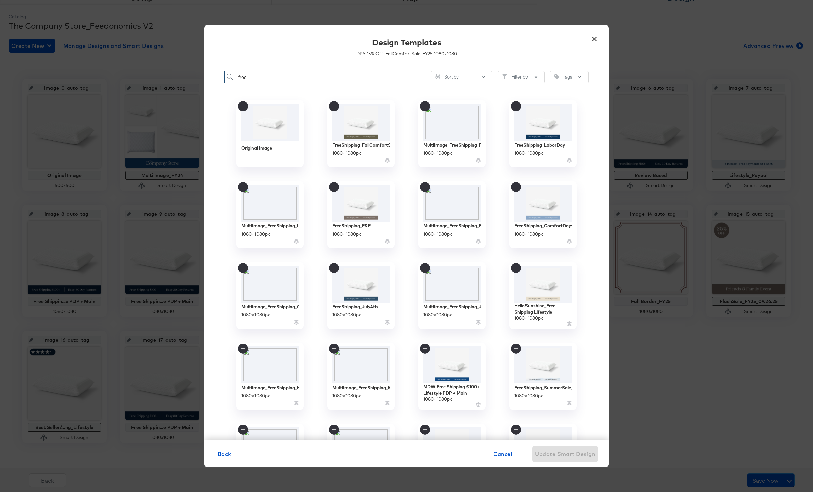
click at [255, 75] on input "free" at bounding box center [274, 77] width 101 height 12
type input "f"
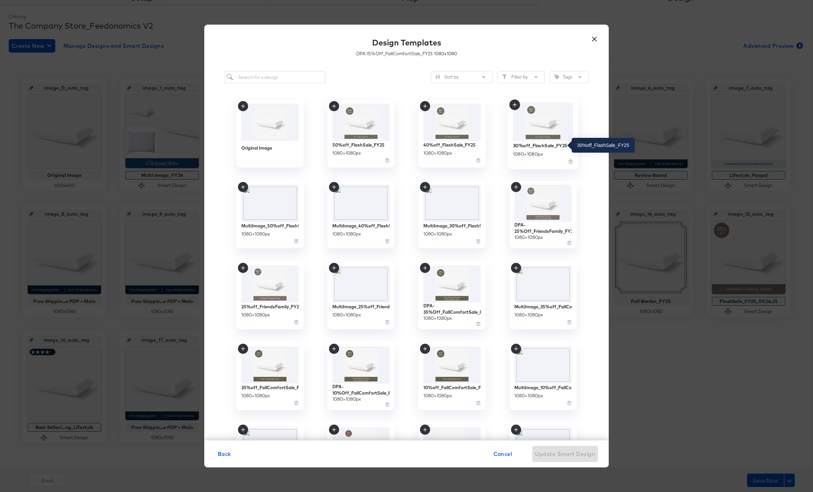
click at [545, 144] on div "30%off_FlashSale_FY25" at bounding box center [540, 145] width 55 height 6
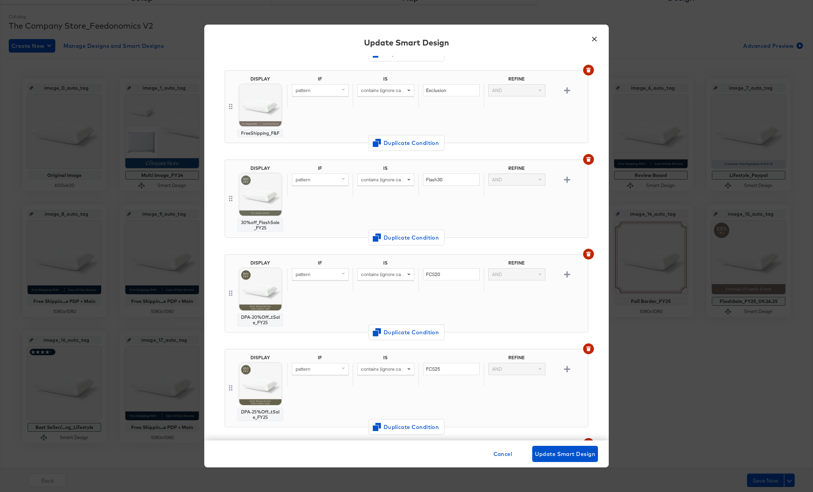
scroll to position [245, 0]
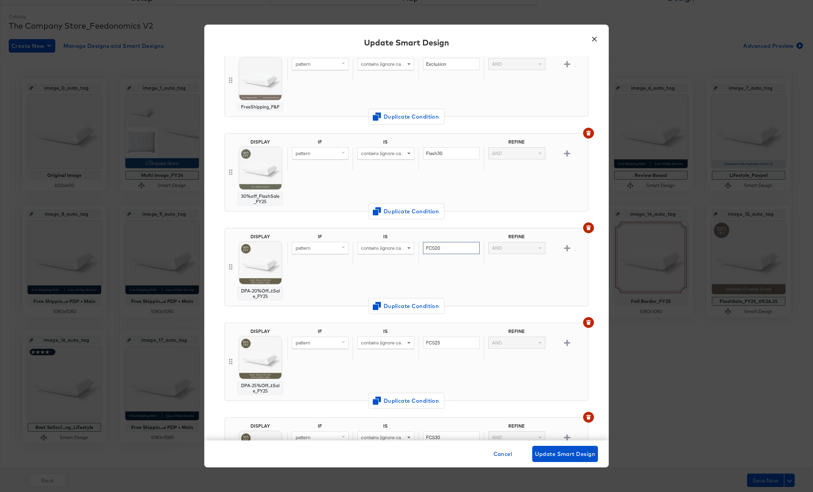
drag, startPoint x: 447, startPoint y: 246, endPoint x: 416, endPoint y: 243, distance: 31.5
click at [416, 244] on div "pattern contains (ignore case) FCS20 AND" at bounding box center [436, 253] width 298 height 23
type input "Flash40"
click at [259, 314] on span "Change Design" at bounding box center [259, 313] width 71 height 8
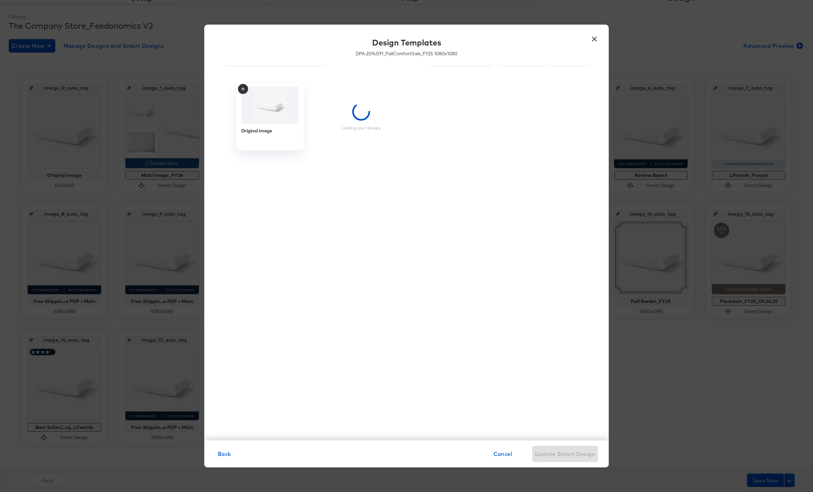
scroll to position [17, 0]
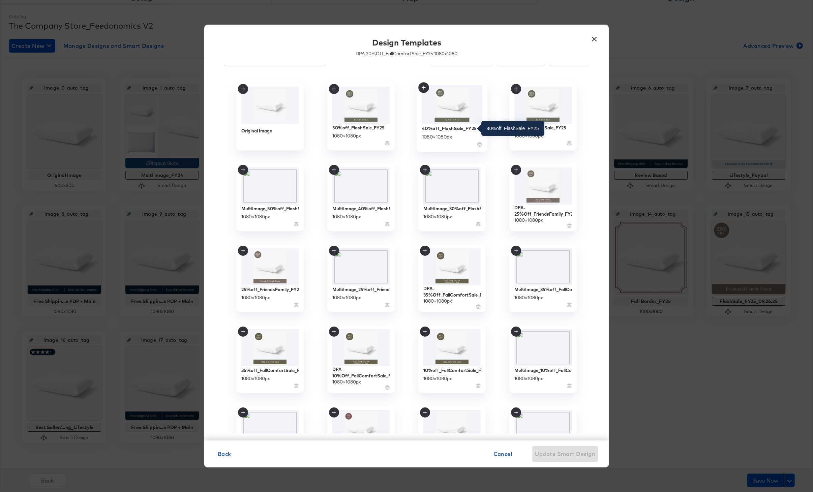
click at [449, 128] on div "40%off_FlashSale_FY25" at bounding box center [449, 128] width 55 height 6
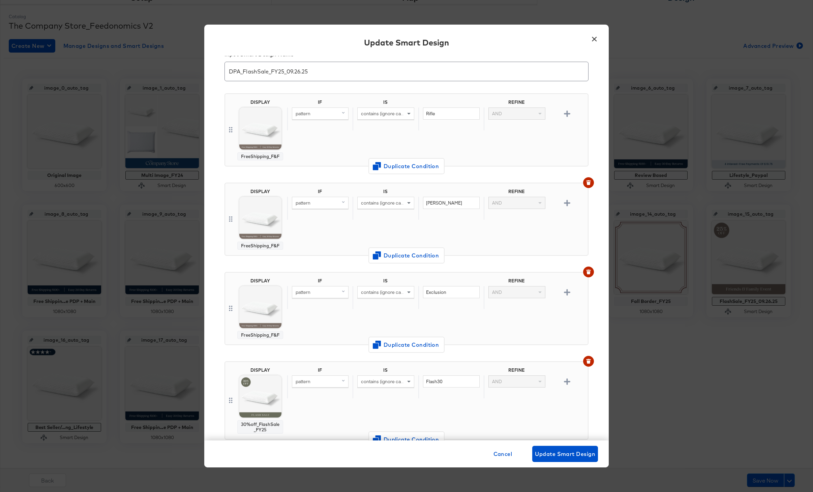
scroll to position [245, 0]
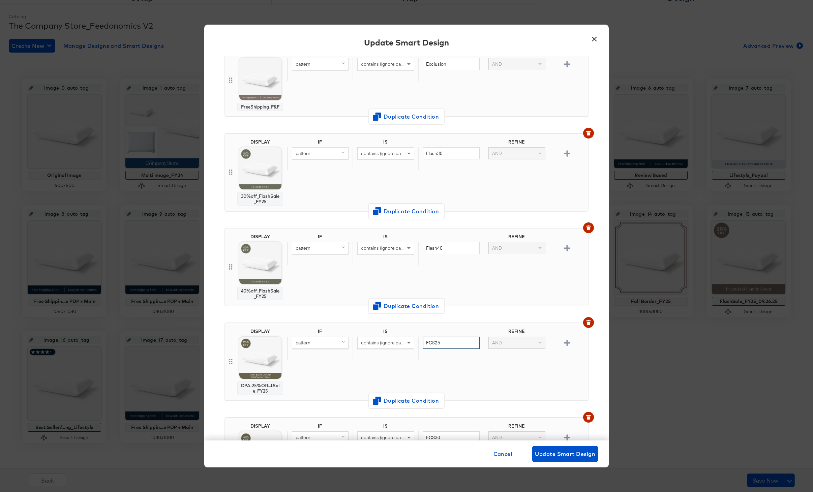
drag, startPoint x: 452, startPoint y: 343, endPoint x: 417, endPoint y: 343, distance: 35.1
click at [417, 343] on div "pattern contains (ignore case) FCS25 AND" at bounding box center [436, 348] width 298 height 23
type input "Flash50"
click at [260, 402] on button "Change Design" at bounding box center [260, 407] width 77 height 11
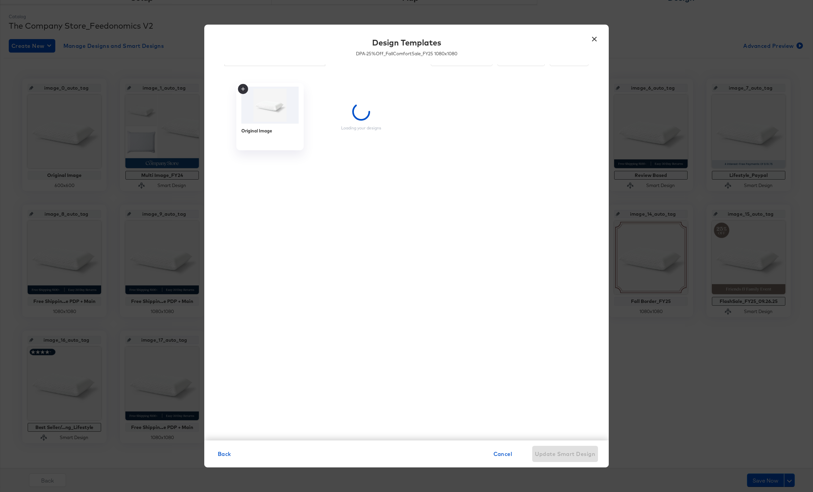
scroll to position [17, 0]
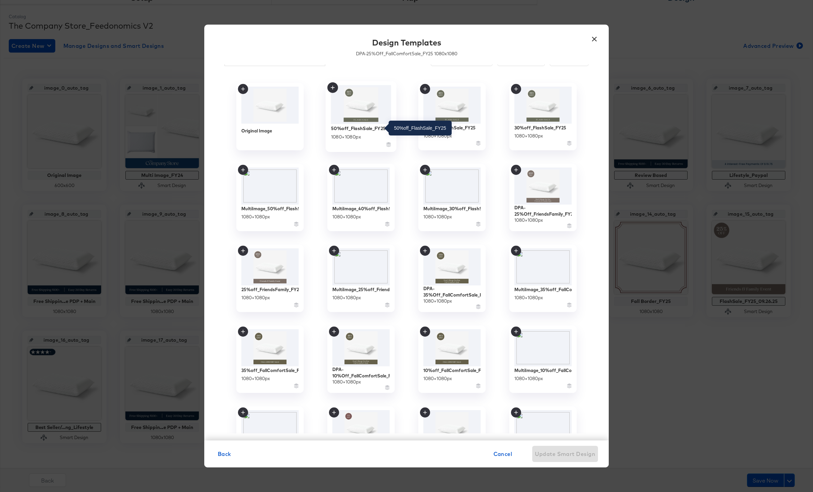
click at [371, 128] on div "50%off_FlashSale_FY25" at bounding box center [358, 128] width 55 height 6
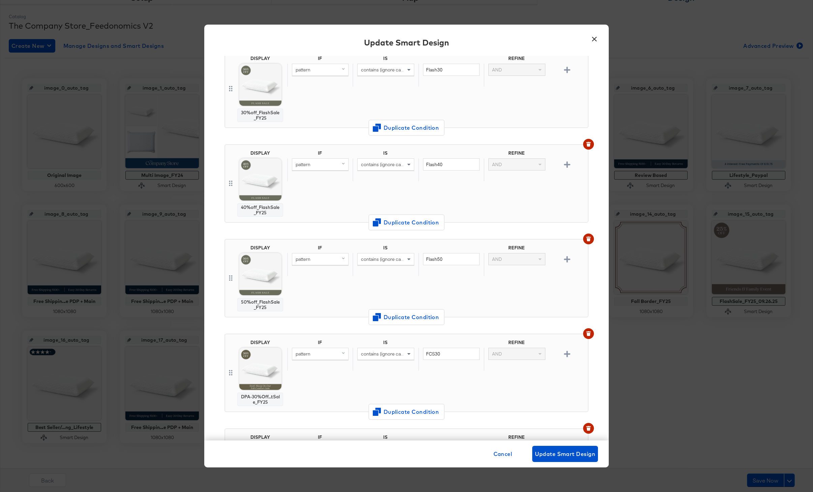
scroll to position [331, 0]
click at [582, 332] on div "DISPLAY DPA-30%Off...tSale_FY25 IF IS REFINE pattern contains (ignore case) FCS…" at bounding box center [406, 371] width 364 height 79
click at [589, 331] on icon "button" at bounding box center [588, 332] width 4 height 3
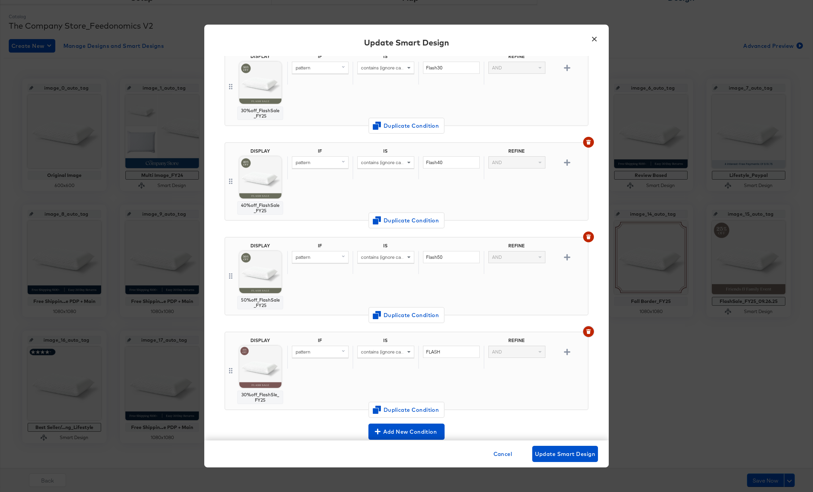
click at [589, 331] on icon "button" at bounding box center [588, 332] width 4 height 3
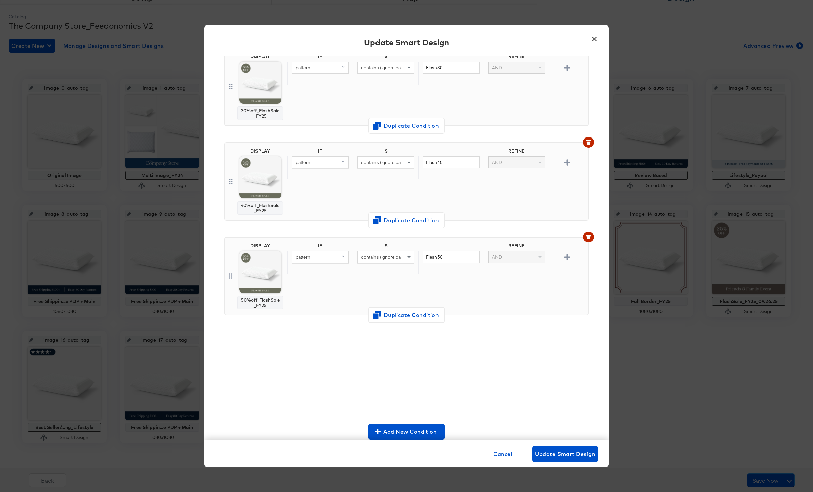
scroll to position [236, 0]
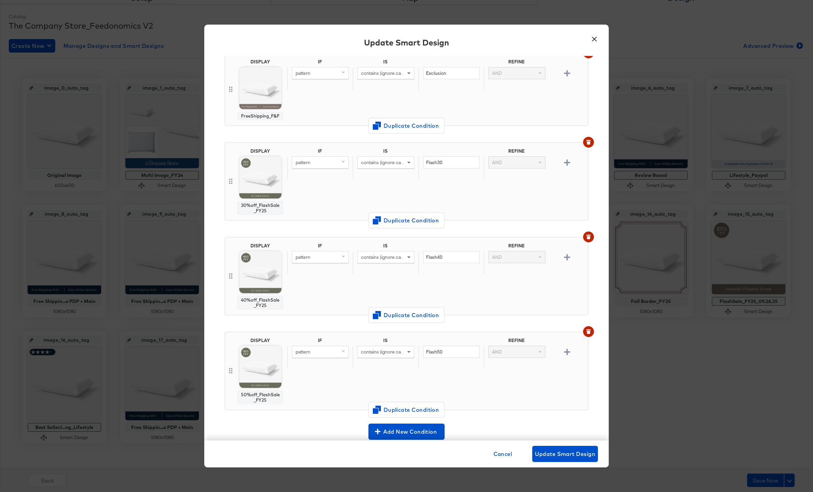
click at [588, 331] on icon "button" at bounding box center [588, 332] width 4 height 3
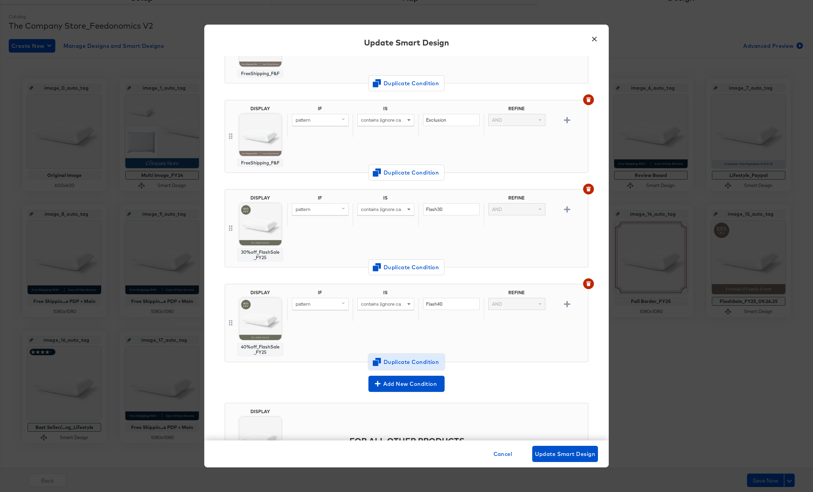
click at [401, 364] on span "Duplicate Condition" at bounding box center [406, 361] width 65 height 9
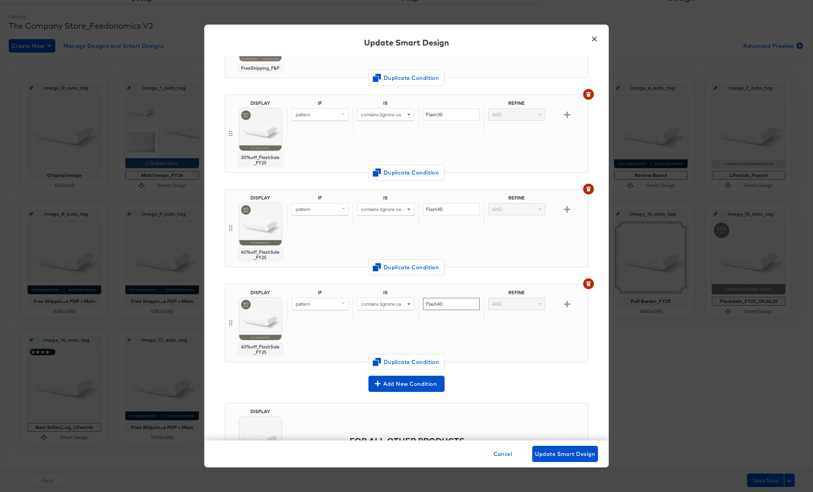
click at [454, 306] on input "Flash40" at bounding box center [451, 304] width 57 height 12
type input "Flash50"
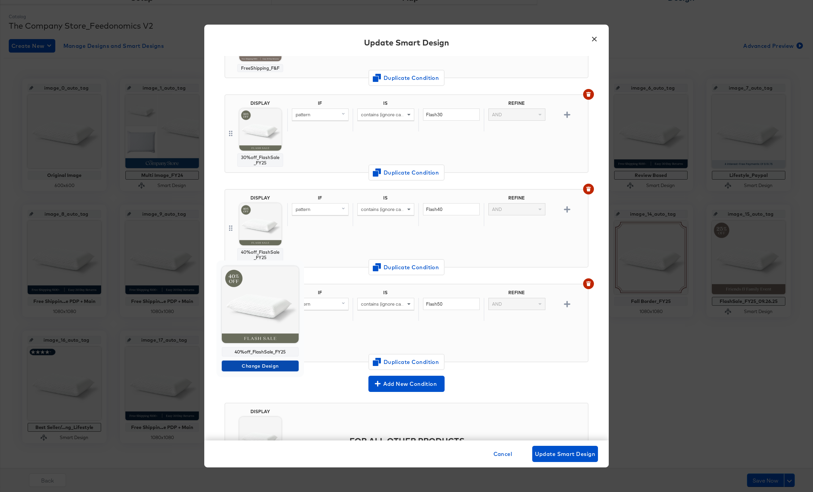
click at [261, 365] on span "Change Design" at bounding box center [259, 366] width 71 height 8
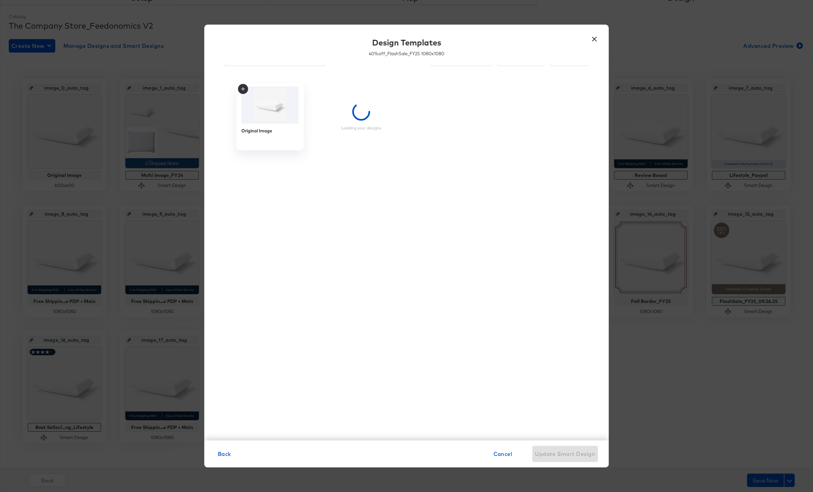
scroll to position [17, 0]
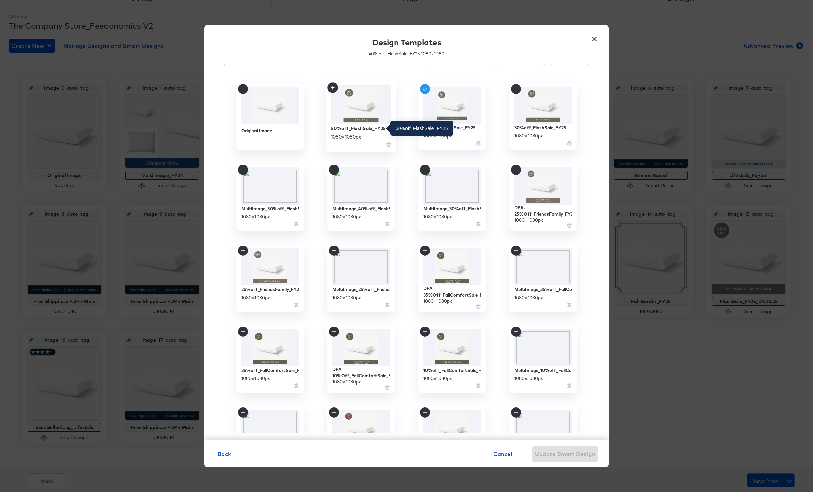
click at [367, 126] on div "50%off_FlashSale_FY25" at bounding box center [358, 128] width 55 height 6
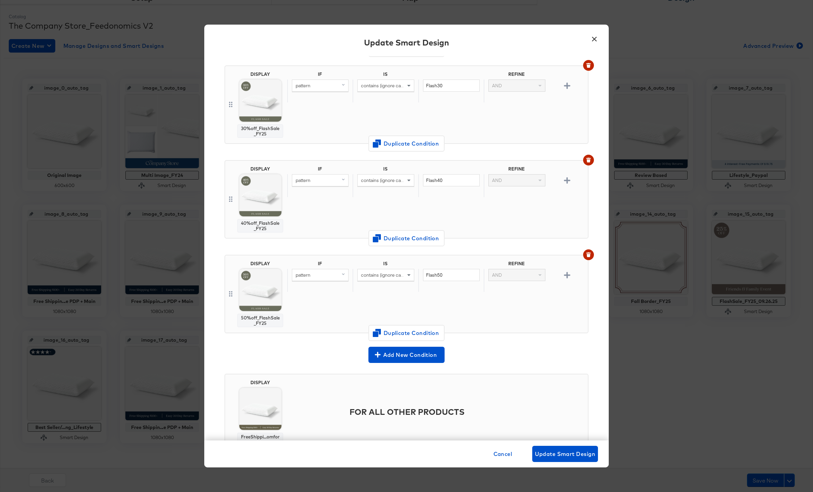
scroll to position [342, 0]
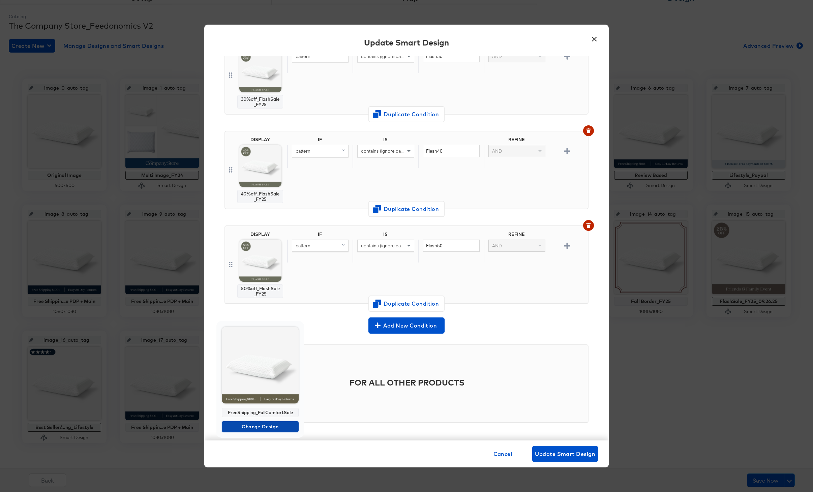
click at [257, 421] on button "Change Design" at bounding box center [260, 426] width 77 height 11
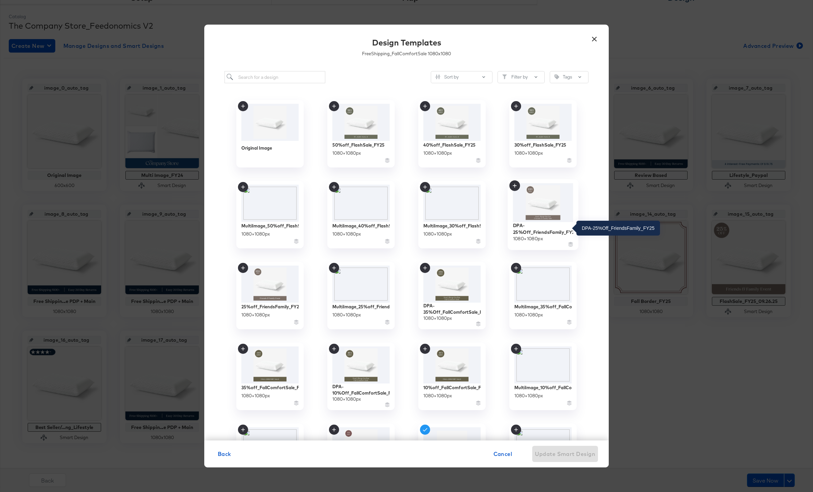
click at [517, 225] on div "DPA-25%Off_FriendsFamily_FY25" at bounding box center [543, 228] width 60 height 13
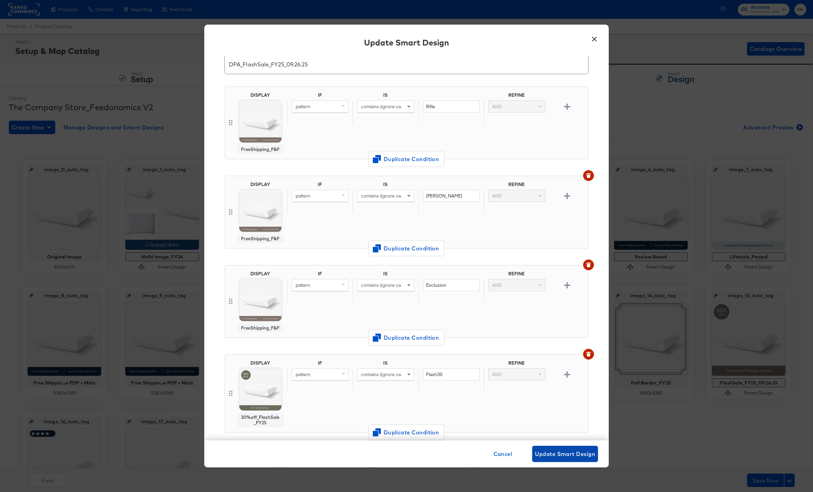
click at [568, 449] on span "Update Smart Design" at bounding box center [565, 453] width 60 height 9
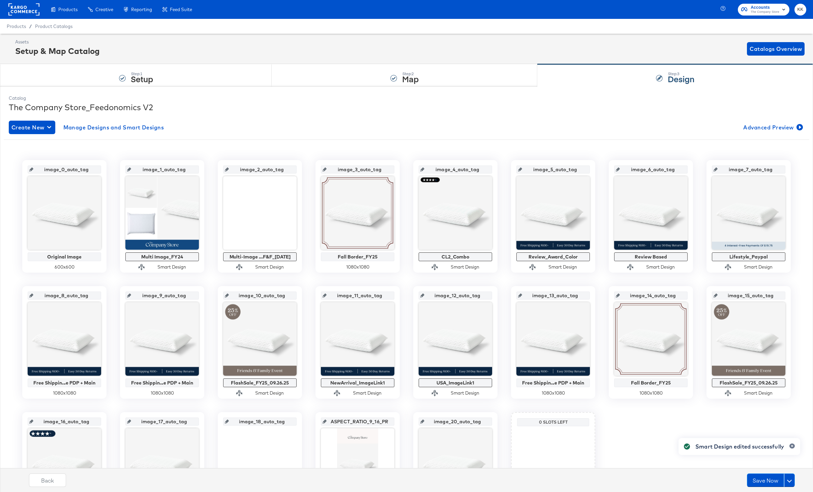
scroll to position [82, 0]
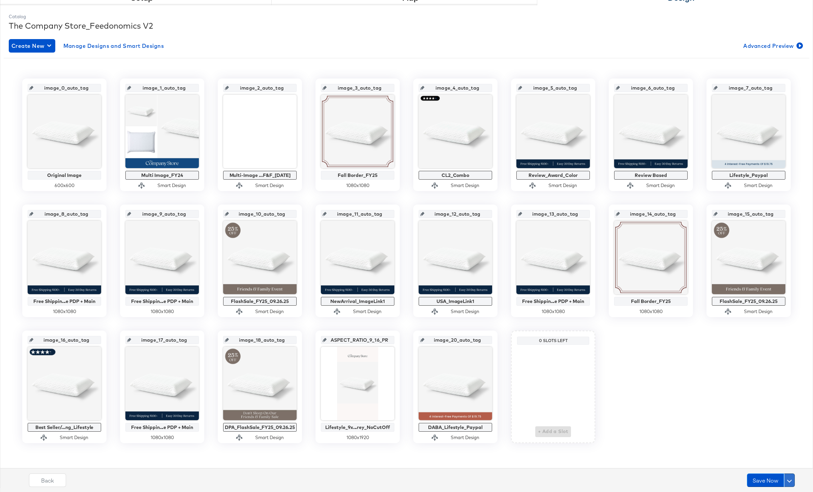
click at [791, 479] on button at bounding box center [789, 479] width 11 height 13
click at [779, 467] on div "Schedule Save" at bounding box center [773, 467] width 31 height 6
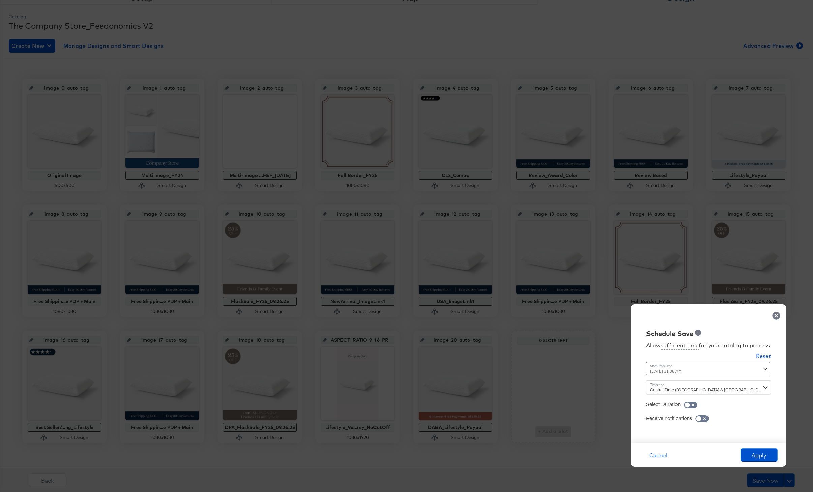
click at [667, 368] on div "September 26th 2025 11:08 AM ‹ September 2025 › Su Mo Tu We Th Fr Sa 31 1 2 3 4…" at bounding box center [691, 368] width 91 height 13
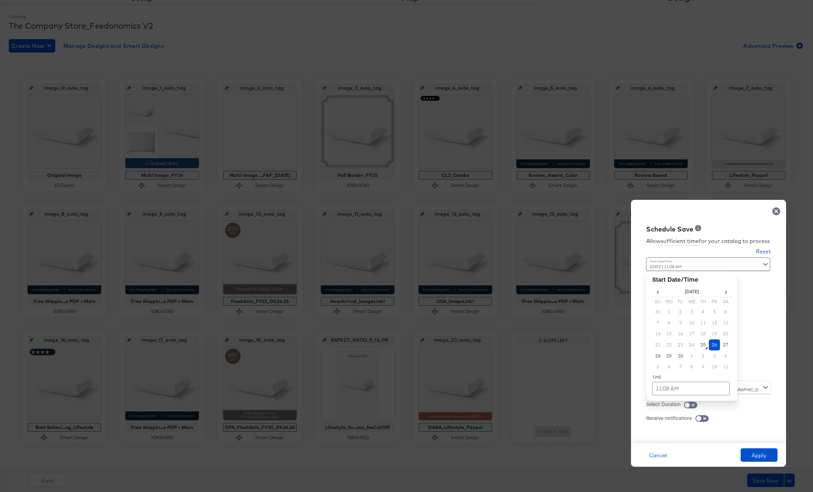
click at [717, 345] on td "26" at bounding box center [714, 344] width 11 height 11
click at [677, 390] on td "11:08 AM" at bounding box center [691, 388] width 78 height 13
click at [678, 341] on span "▼" at bounding box center [677, 337] width 13 height 13
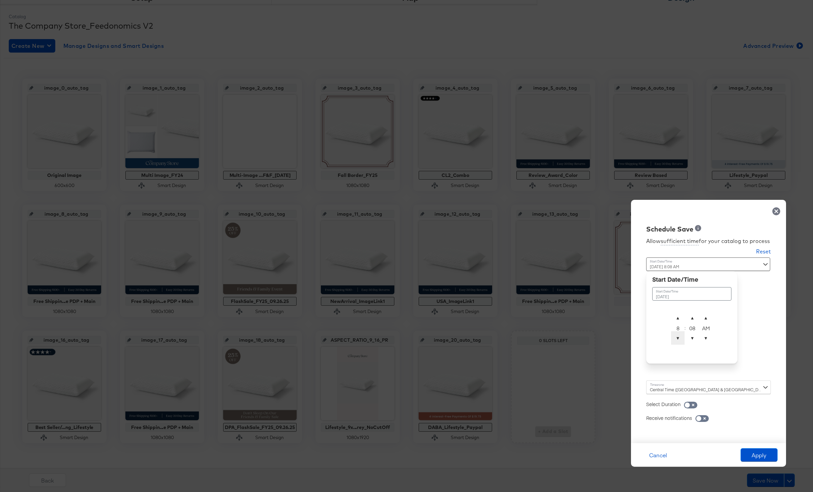
click at [678, 341] on span "▼" at bounding box center [677, 337] width 13 height 13
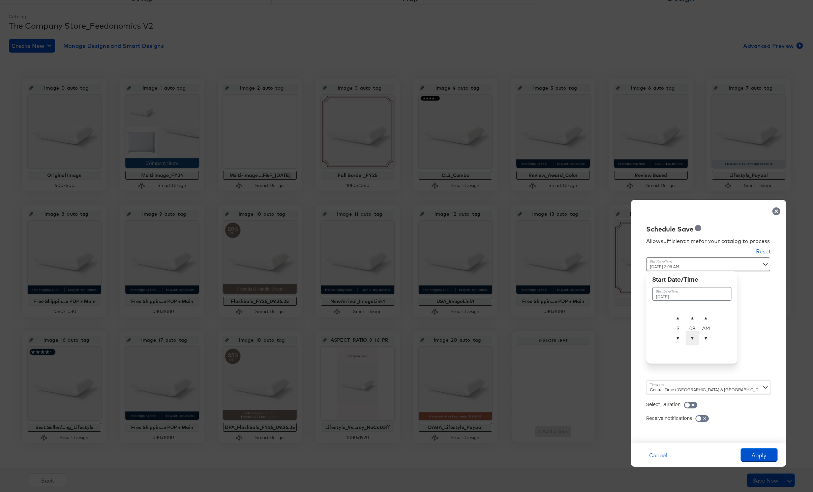
click at [692, 338] on span "▼" at bounding box center [691, 337] width 13 height 13
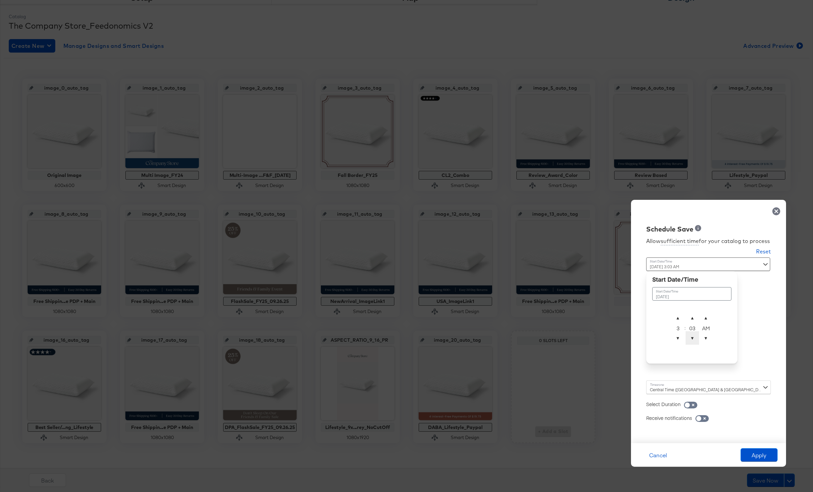
click at [692, 338] on span "▼" at bounding box center [691, 337] width 13 height 13
type input "September 26th 2025 3:00 AM"
click at [667, 390] on div "Central Time (US & Canada) (America/Chicago)" at bounding box center [708, 386] width 125 height 13
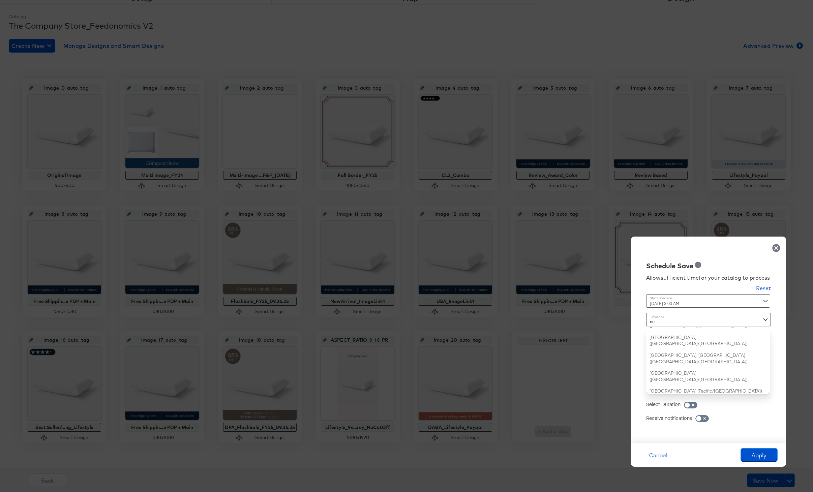
type input "new"
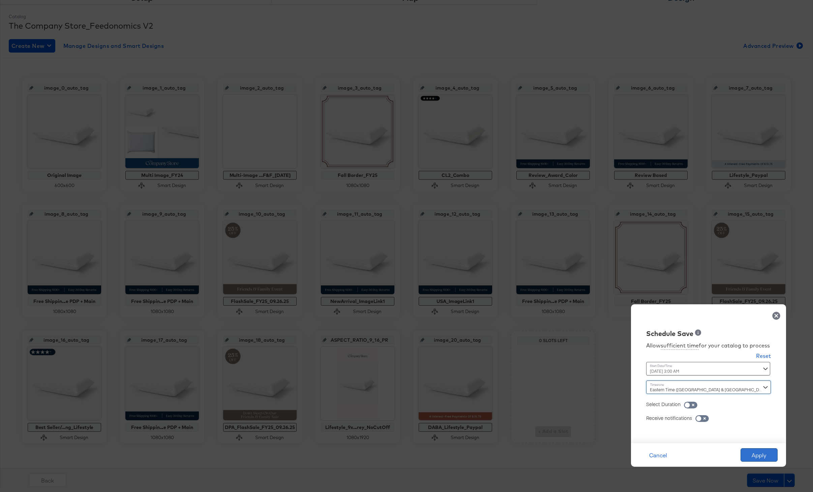
click at [755, 458] on button "Apply" at bounding box center [758, 454] width 37 height 13
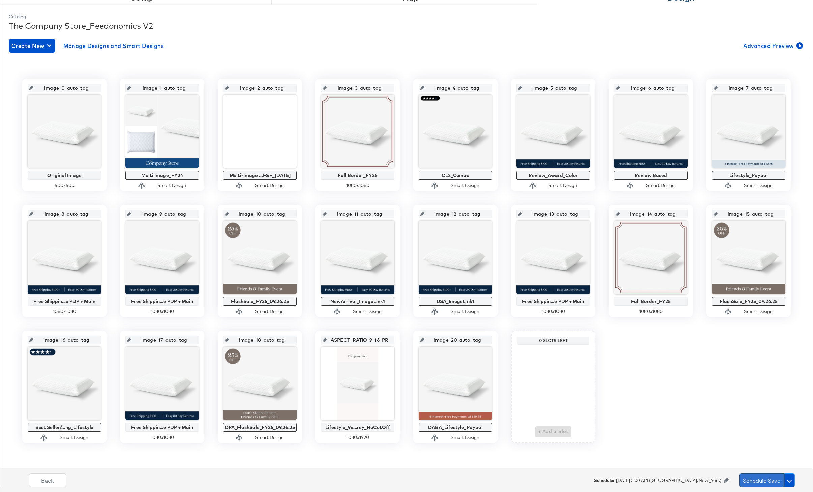
click at [749, 482] on button "Schedule Save" at bounding box center [761, 479] width 45 height 13
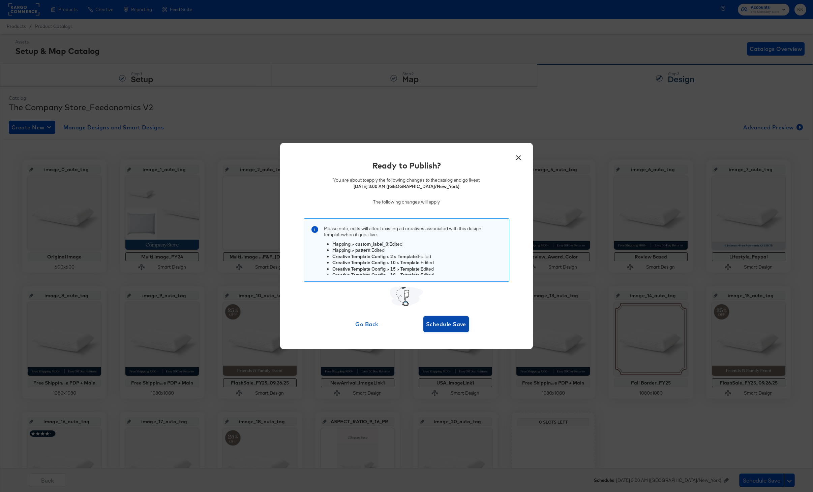
click at [442, 327] on span "Schedule Save" at bounding box center [446, 323] width 40 height 9
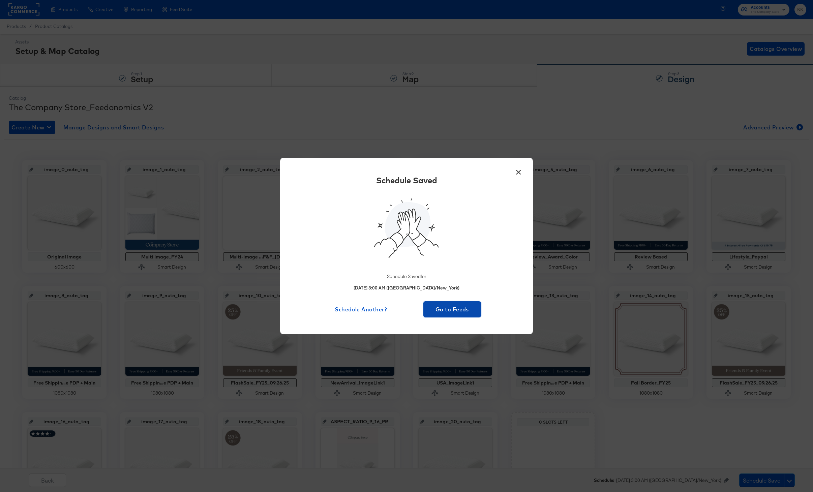
click at [450, 314] on button "Go to Feeds" at bounding box center [452, 309] width 58 height 16
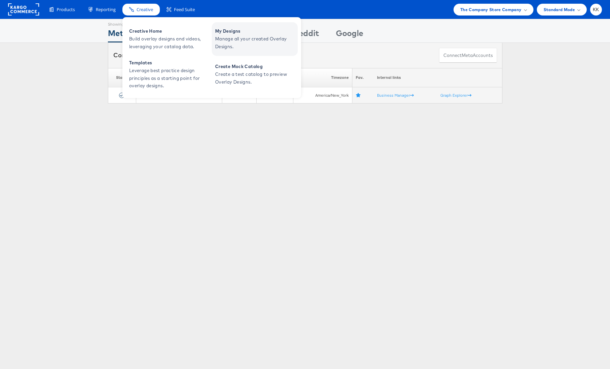
click at [232, 32] on span "My Designs" at bounding box center [255, 31] width 81 height 8
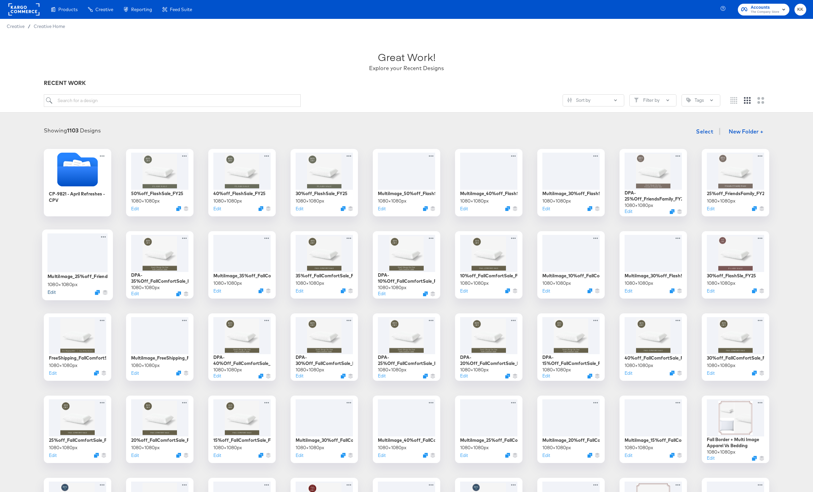
click at [52, 293] on button "Edit" at bounding box center [52, 292] width 8 height 6
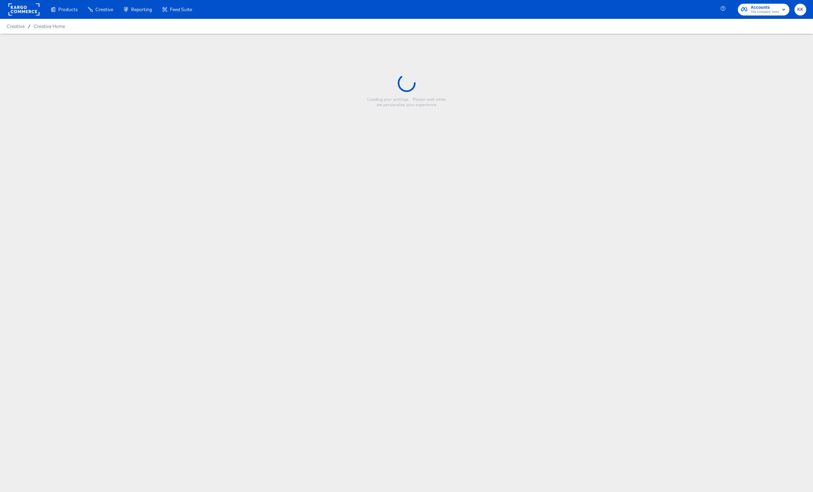
type input "MultiImage_25%off_FriendsFamily_FY25"
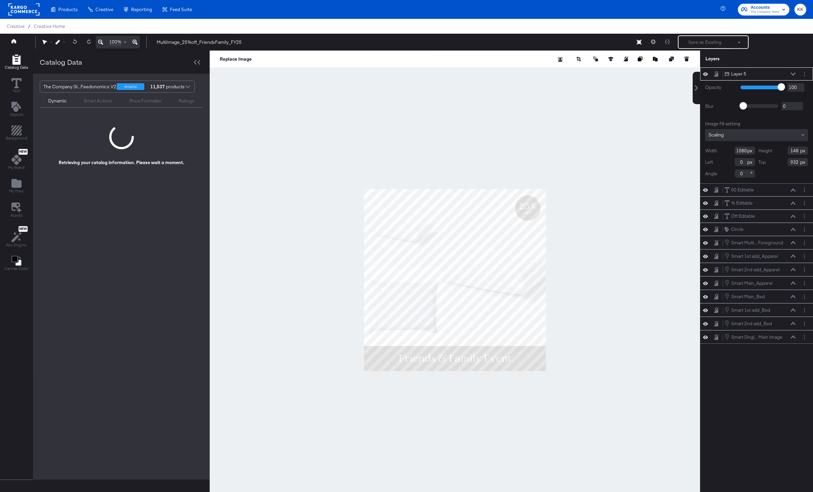
click at [243, 334] on div at bounding box center [455, 280] width 490 height 459
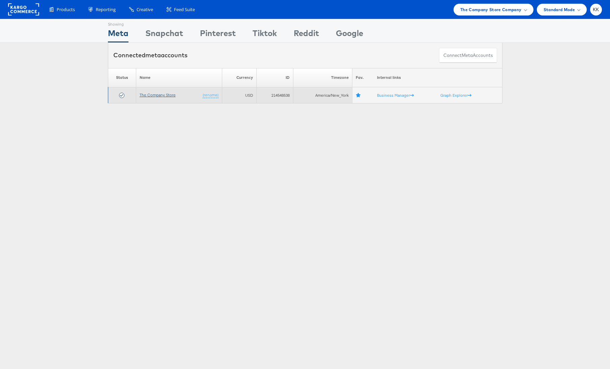
click at [156, 93] on link "The Company Store" at bounding box center [158, 94] width 36 height 5
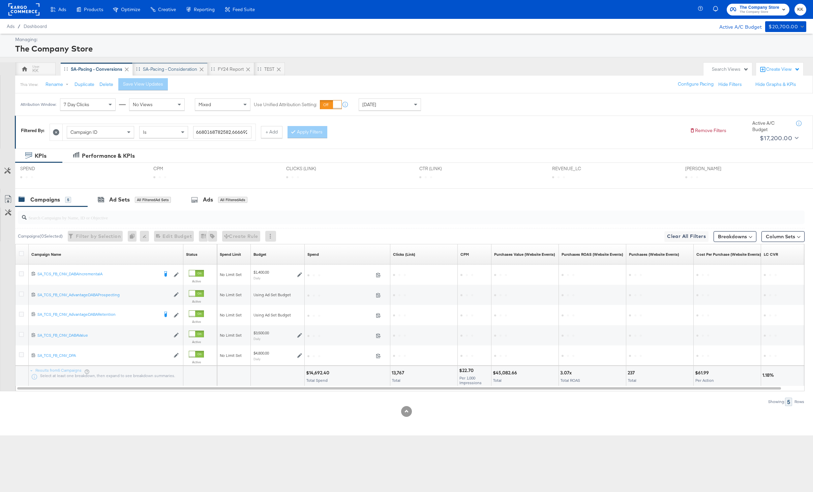
click at [177, 74] on div "SA-Pacing - Consideration" at bounding box center [170, 68] width 75 height 13
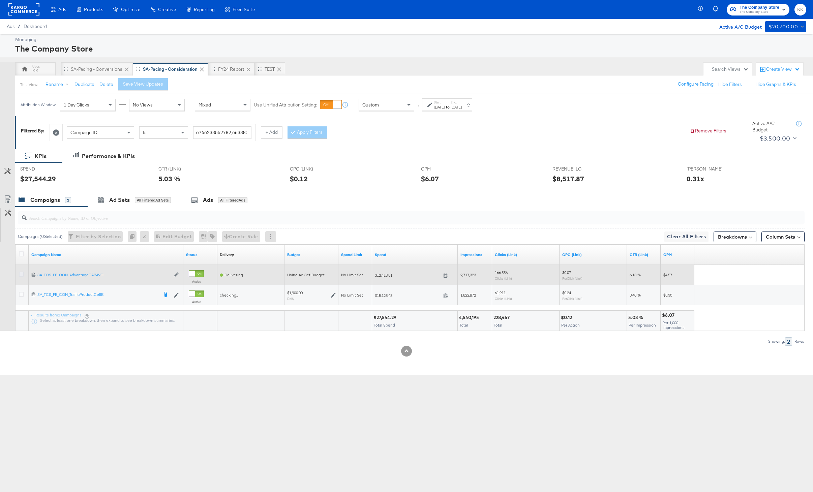
click at [21, 272] on icon at bounding box center [21, 274] width 5 height 5
click at [0, 0] on input "checkbox" at bounding box center [0, 0] width 0 height 0
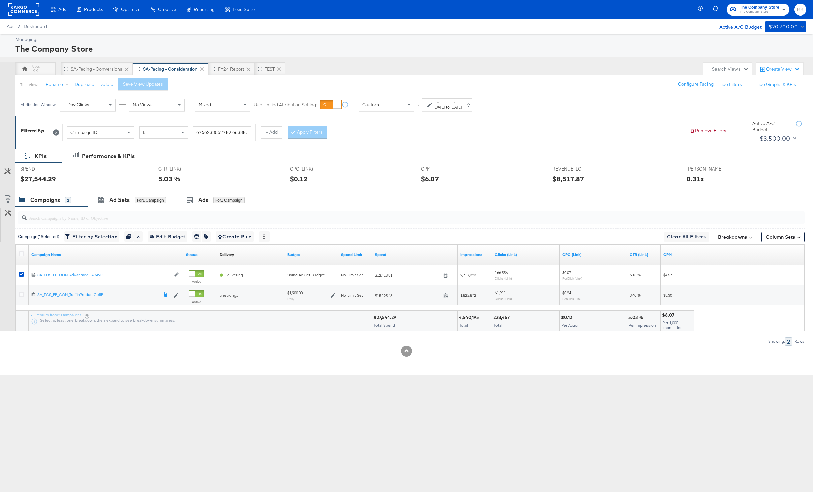
click at [112, 211] on input "search" at bounding box center [379, 215] width 704 height 13
click at [120, 204] on div "Ad Sets for 1 Campaign" at bounding box center [132, 200] width 89 height 14
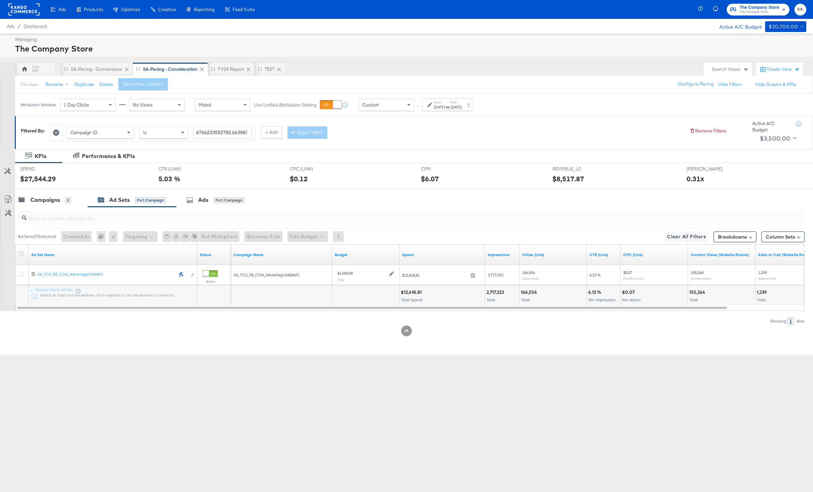
click at [22, 253] on icon at bounding box center [21, 253] width 5 height 5
click at [0, 0] on input "checkbox" at bounding box center [0, 0] width 0 height 0
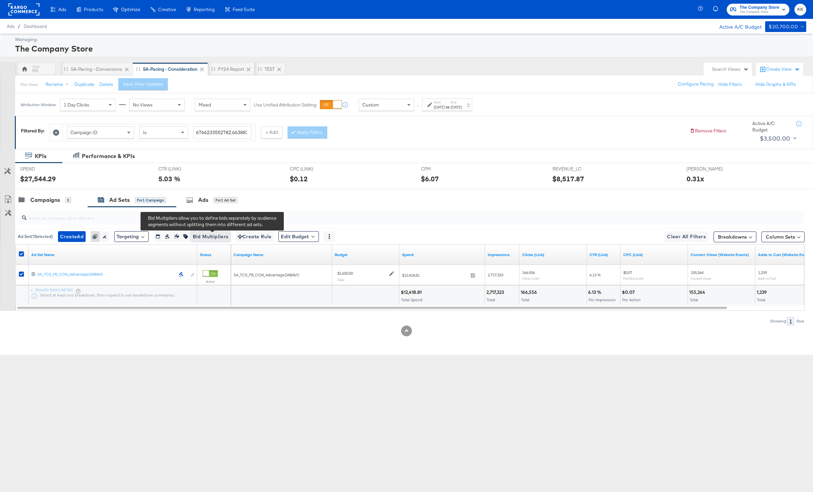
click at [218, 234] on span "Bid Multipliers" at bounding box center [211, 237] width 36 height 8
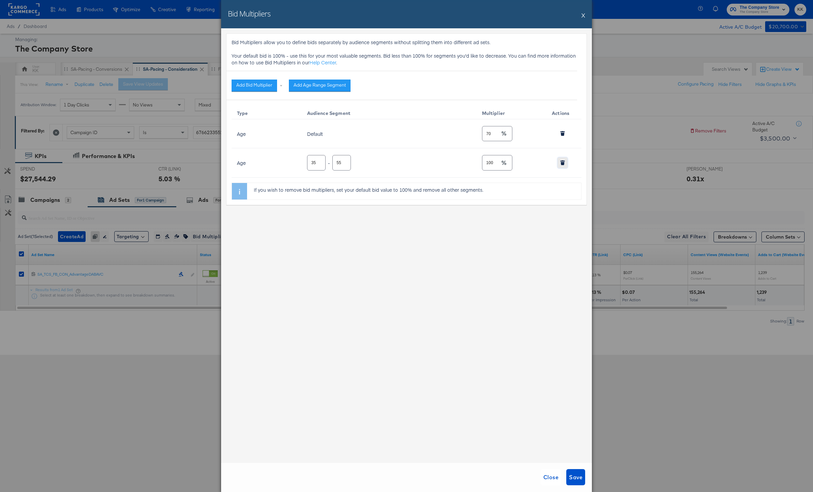
click at [565, 161] on button "button" at bounding box center [562, 162] width 10 height 11
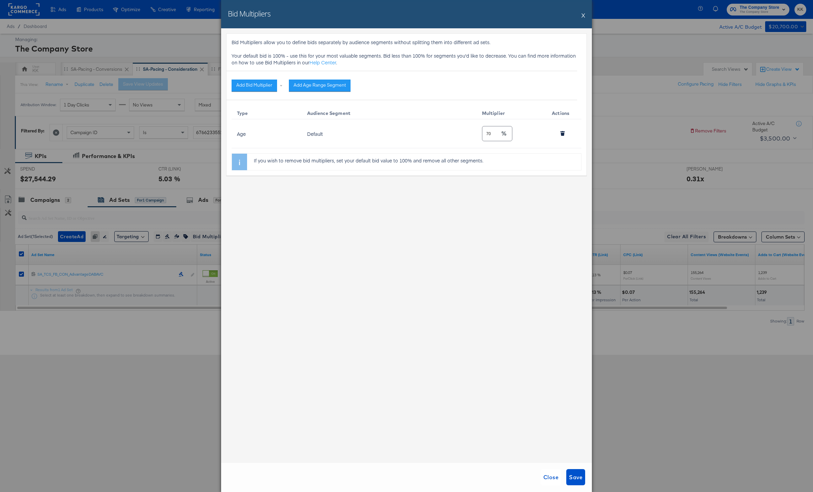
click at [491, 134] on input "70" at bounding box center [491, 131] width 18 height 14
type input "7"
type input "100"
click at [472, 246] on div "Bid Multipliers allow you to define bids separately by audience segments withou…" at bounding box center [406, 245] width 371 height 434
click at [547, 475] on span "Close" at bounding box center [550, 476] width 15 height 9
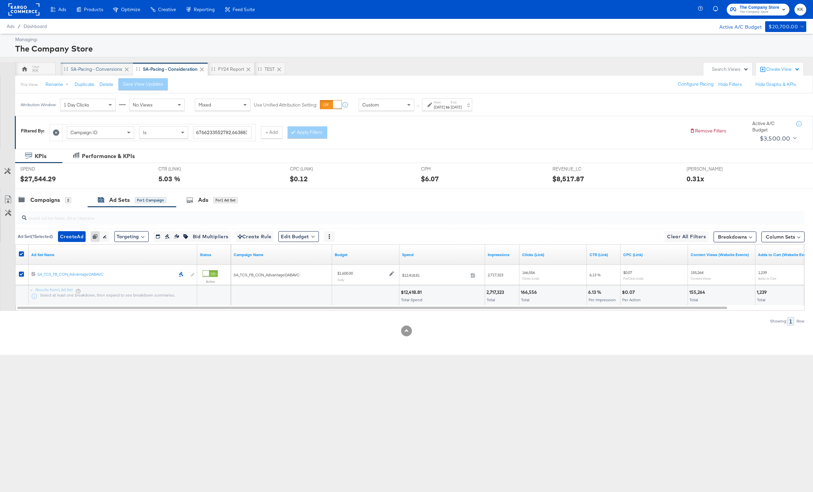
click at [88, 66] on div "SA-Pacing - Conversions" at bounding box center [97, 69] width 52 height 6
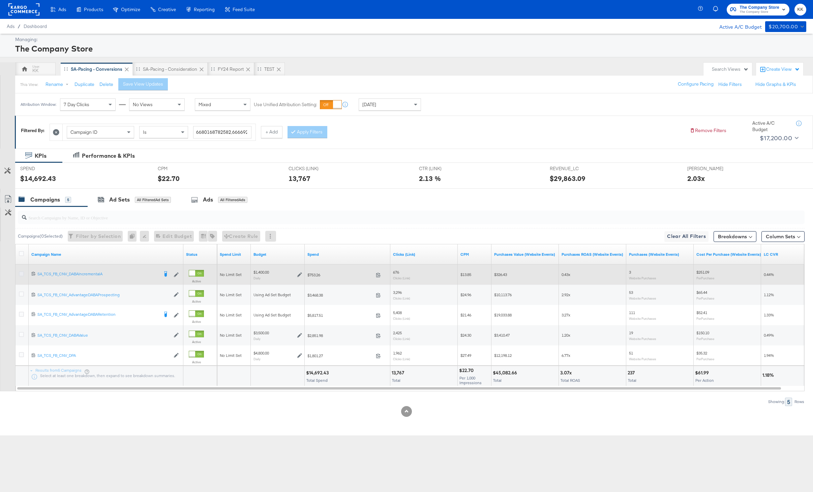
click at [21, 275] on icon at bounding box center [21, 273] width 5 height 5
click at [0, 0] on input "checkbox" at bounding box center [0, 0] width 0 height 0
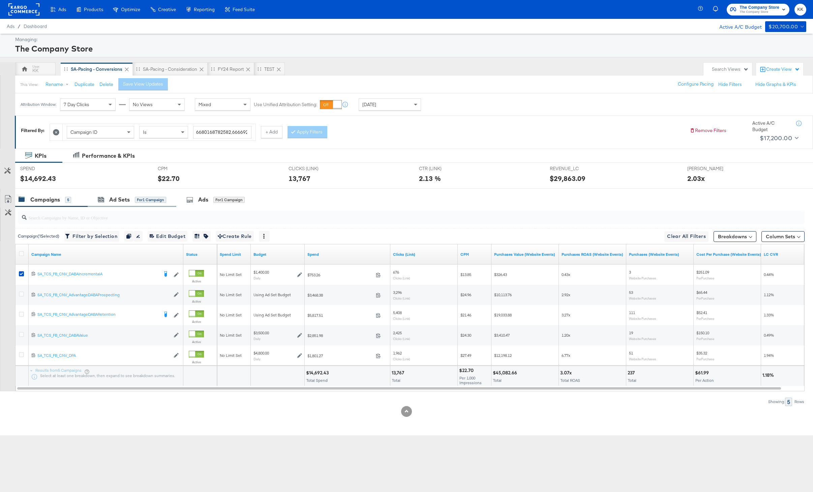
click at [107, 206] on div "Ad Sets for 1 Campaign" at bounding box center [132, 199] width 89 height 14
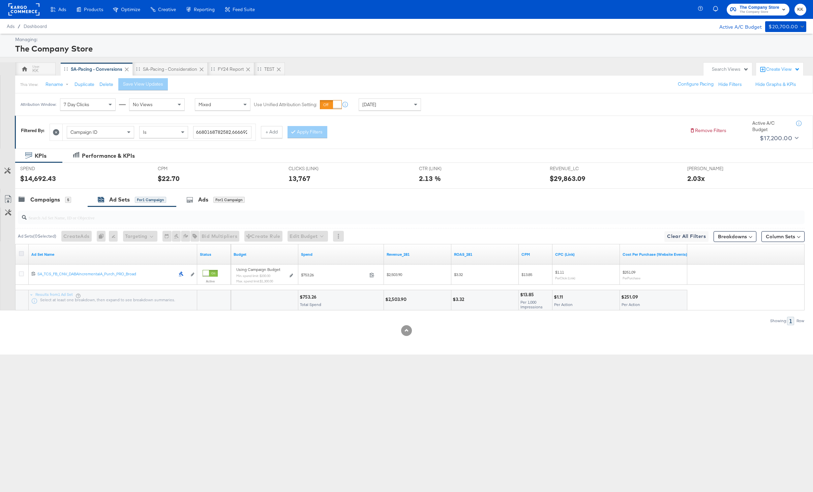
click at [22, 254] on icon at bounding box center [21, 253] width 5 height 5
click at [0, 0] on input "checkbox" at bounding box center [0, 0] width 0 height 0
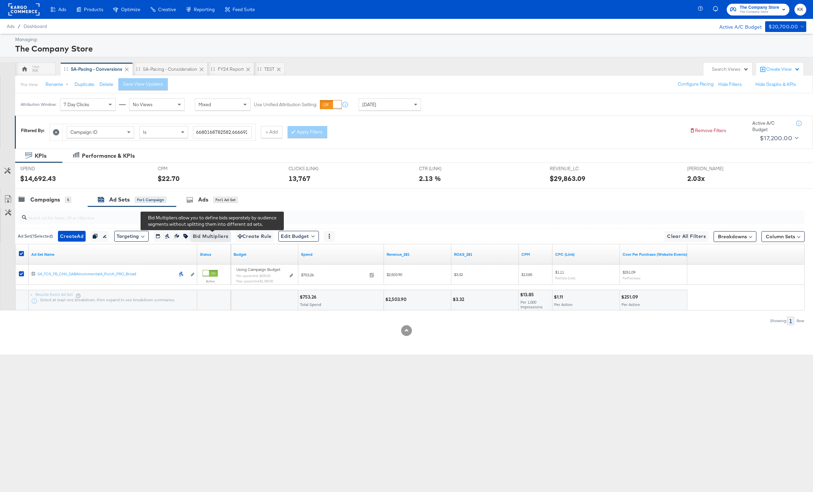
click at [198, 234] on span "Bid Multipliers" at bounding box center [211, 236] width 36 height 8
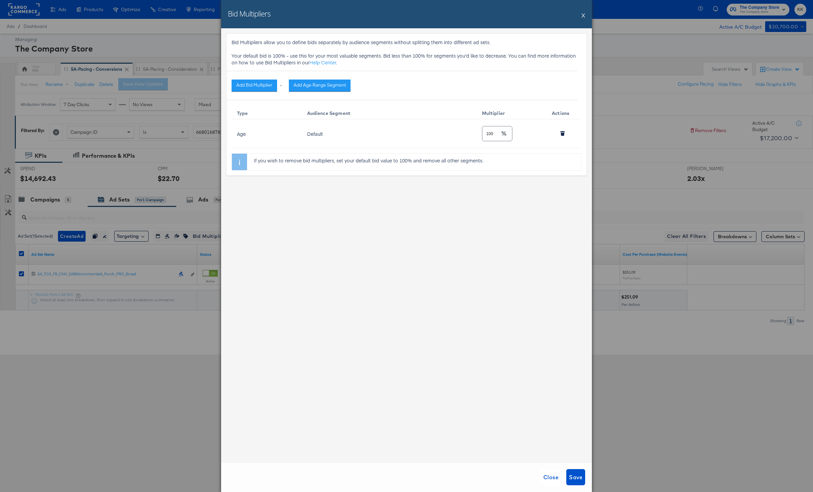
click at [583, 17] on button "X" at bounding box center [583, 14] width 4 height 13
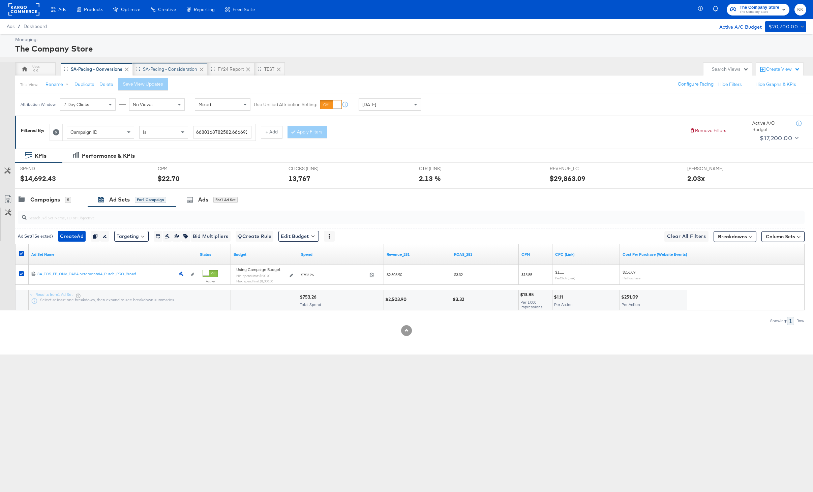
click at [179, 70] on div "SA-Pacing - Consideration" at bounding box center [170, 69] width 54 height 6
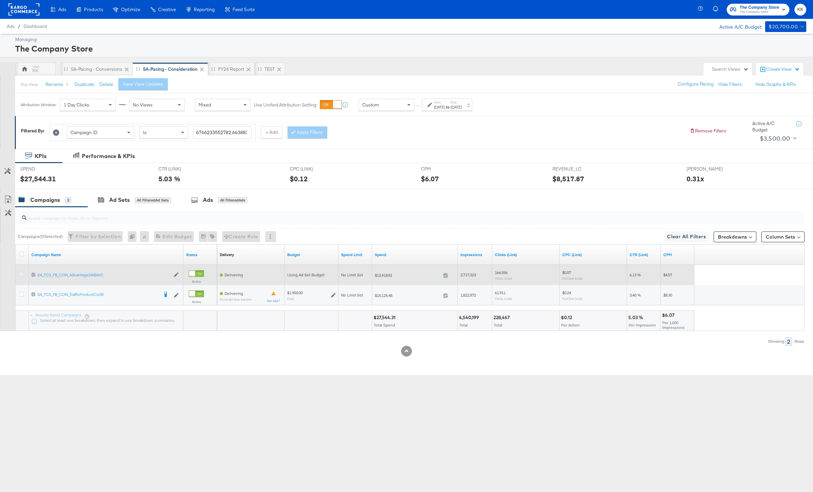
click at [21, 273] on icon at bounding box center [21, 274] width 5 height 5
click at [0, 0] on input "checkbox" at bounding box center [0, 0] width 0 height 0
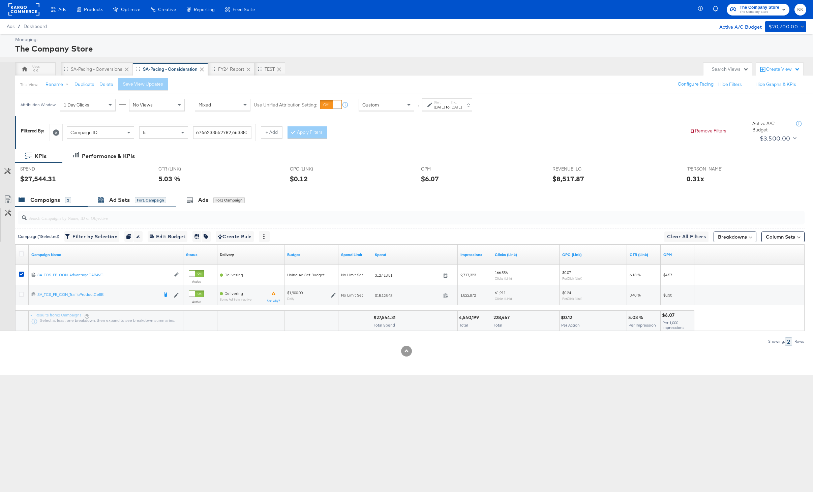
click at [126, 204] on div "Ad Sets" at bounding box center [119, 200] width 21 height 8
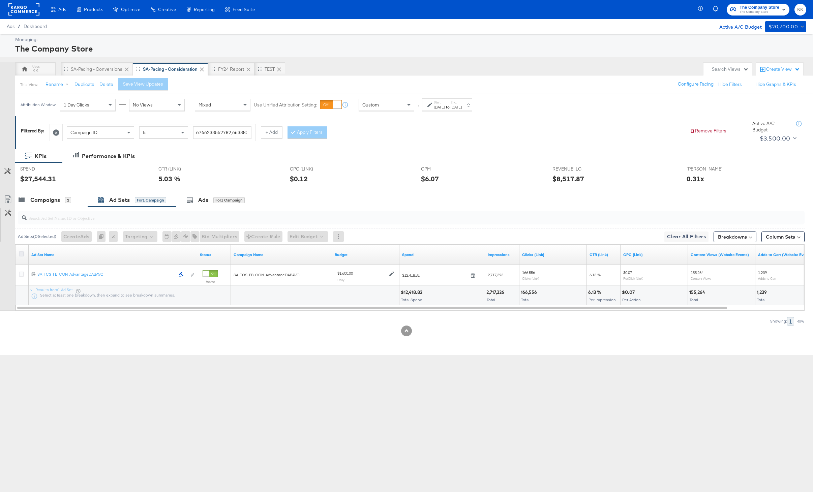
click at [21, 254] on icon at bounding box center [21, 253] width 5 height 5
click at [0, 0] on input "checkbox" at bounding box center [0, 0] width 0 height 0
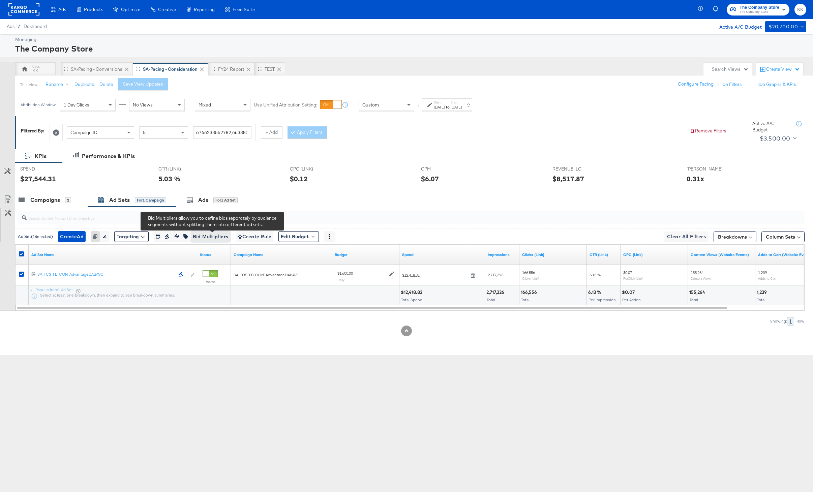
click at [219, 242] on button "Bid Multipliers" at bounding box center [210, 236] width 40 height 11
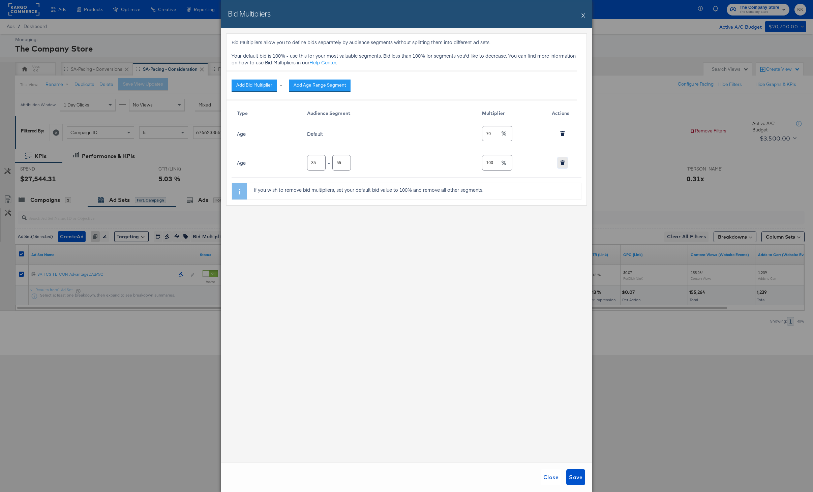
click at [564, 163] on icon "button" at bounding box center [563, 163] width 4 height 3
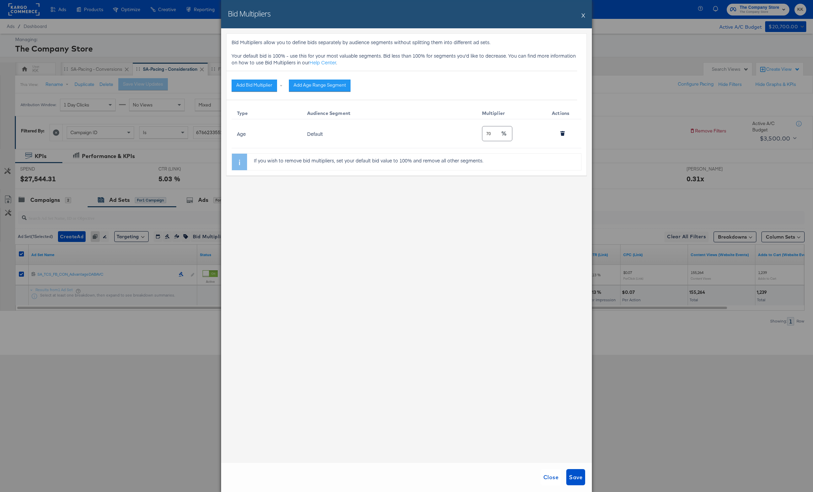
click at [494, 134] on input "70" at bounding box center [491, 131] width 18 height 14
type input "7"
type input "100"
click at [487, 274] on div "Bid Multipliers allow you to define bids separately by audience segments withou…" at bounding box center [406, 245] width 371 height 434
click at [575, 478] on span "Save" at bounding box center [575, 476] width 13 height 9
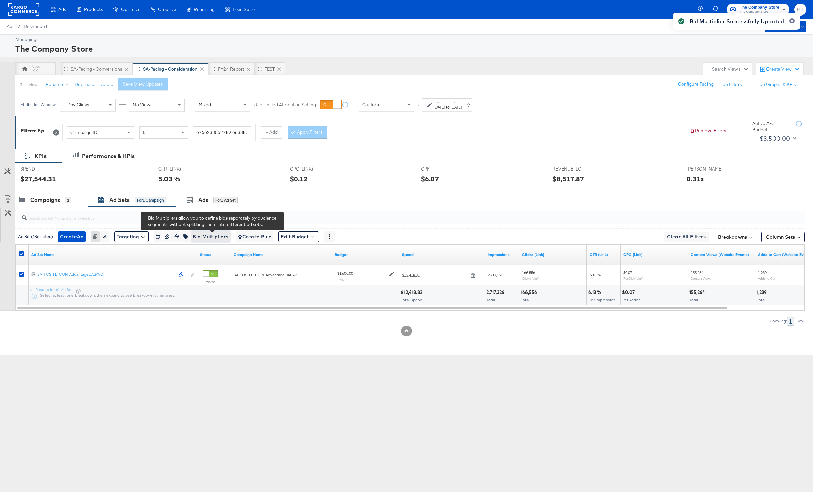
click at [211, 236] on span "Bid Multipliers" at bounding box center [211, 237] width 36 height 8
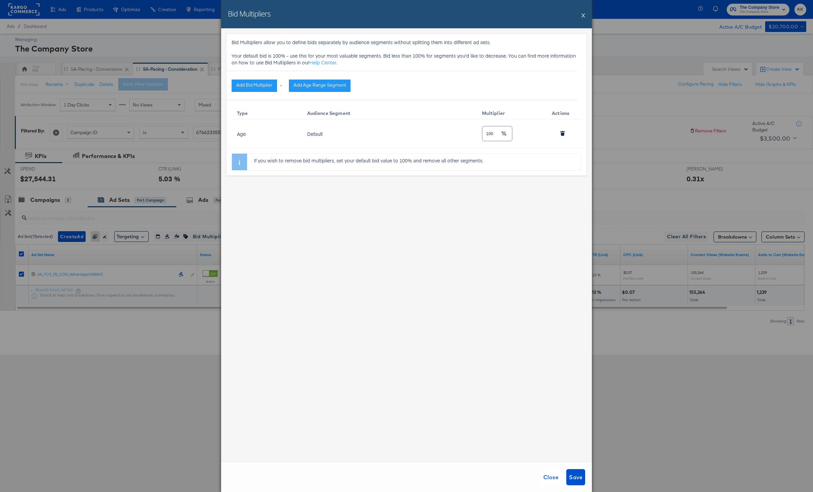
click at [583, 16] on button "X" at bounding box center [583, 14] width 4 height 13
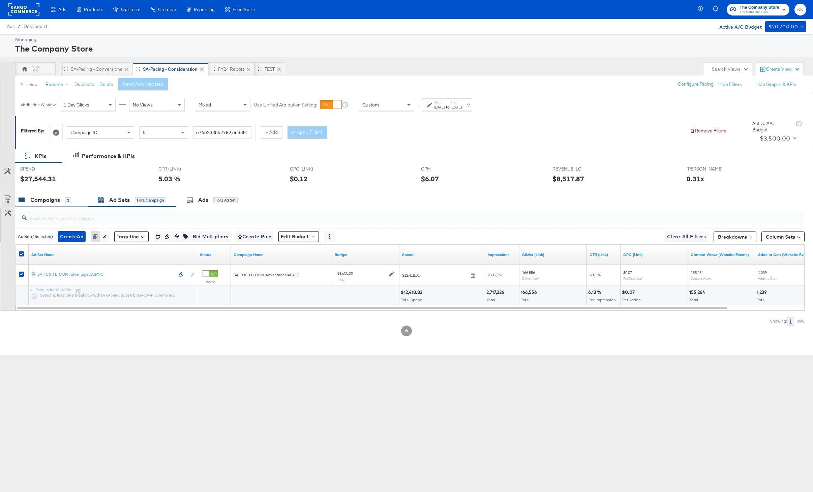
click at [61, 200] on div "Campaigns 2" at bounding box center [45, 200] width 53 height 8
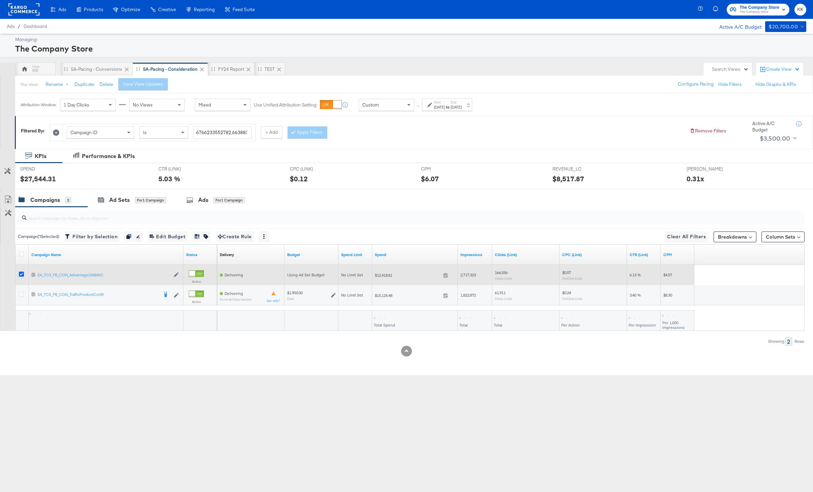
click at [23, 276] on icon at bounding box center [21, 274] width 5 height 5
click at [0, 0] on input "checkbox" at bounding box center [0, 0] width 0 height 0
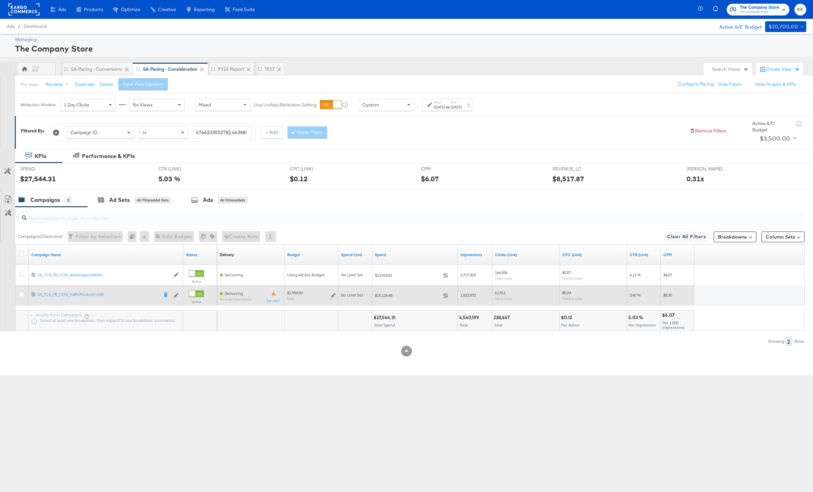
click at [23, 297] on div at bounding box center [22, 295] width 7 height 7
click at [23, 296] on icon at bounding box center [21, 294] width 5 height 5
click at [0, 0] on input "checkbox" at bounding box center [0, 0] width 0 height 0
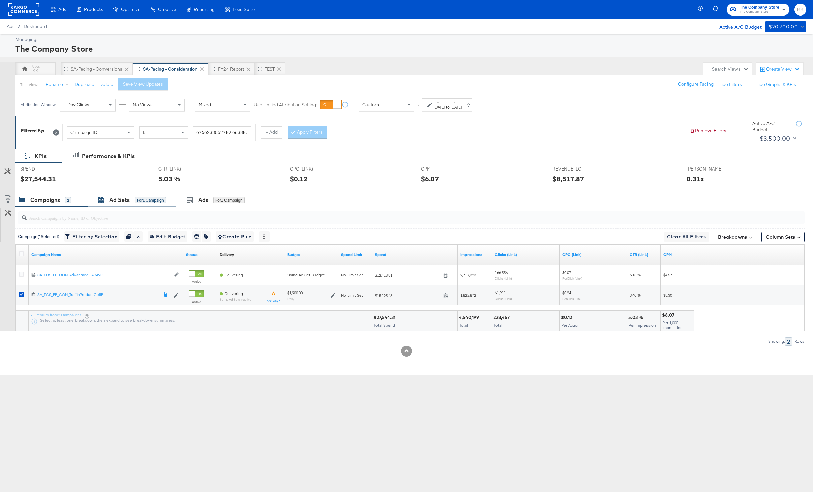
click at [119, 202] on div "Ad Sets" at bounding box center [119, 200] width 21 height 8
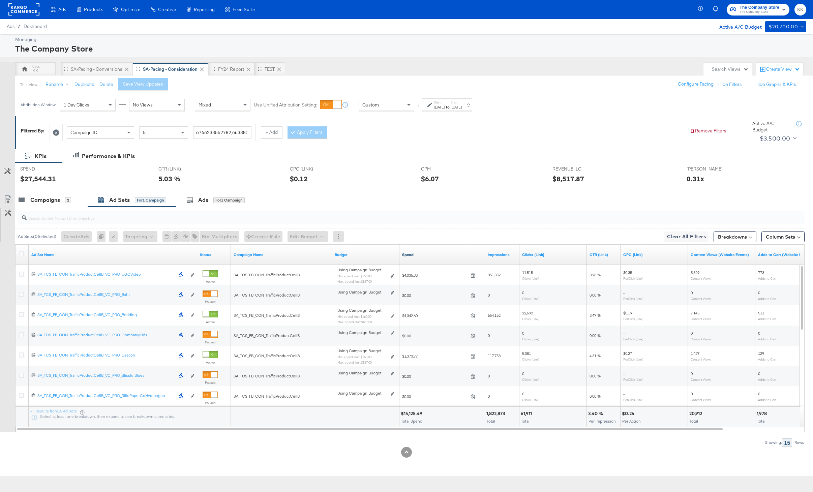
click at [410, 255] on link "Spend" at bounding box center [442, 254] width 80 height 5
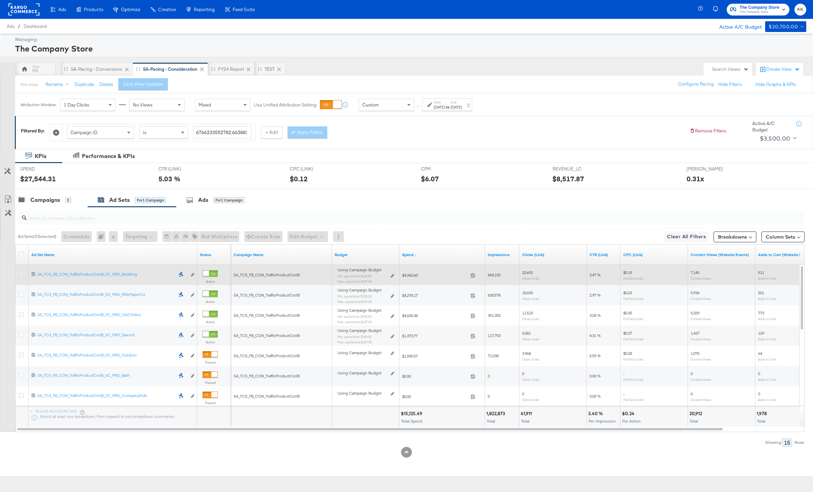
click at [22, 275] on icon at bounding box center [21, 274] width 5 height 5
click at [0, 0] on input "checkbox" at bounding box center [0, 0] width 0 height 0
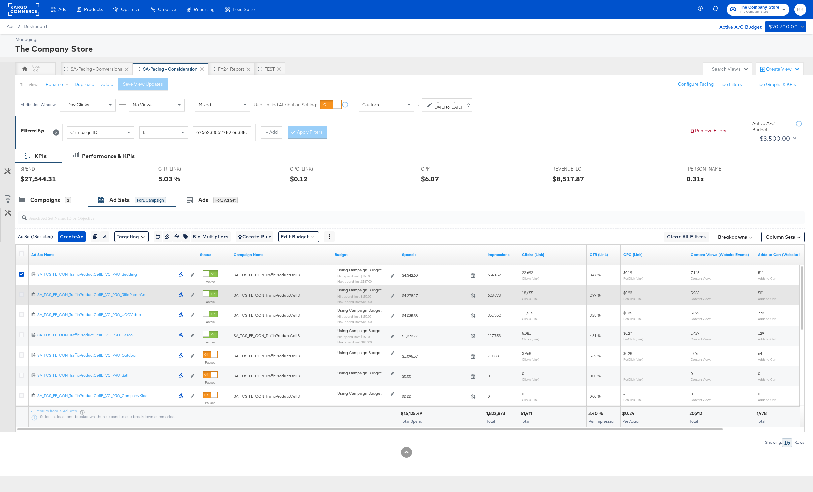
click at [22, 294] on icon at bounding box center [21, 294] width 5 height 5
click at [0, 0] on input "checkbox" at bounding box center [0, 0] width 0 height 0
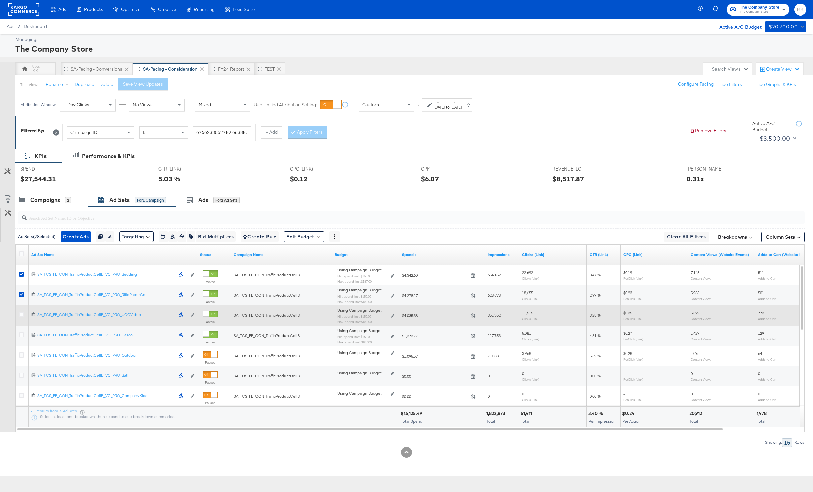
click at [18, 316] on div at bounding box center [22, 315] width 12 height 12
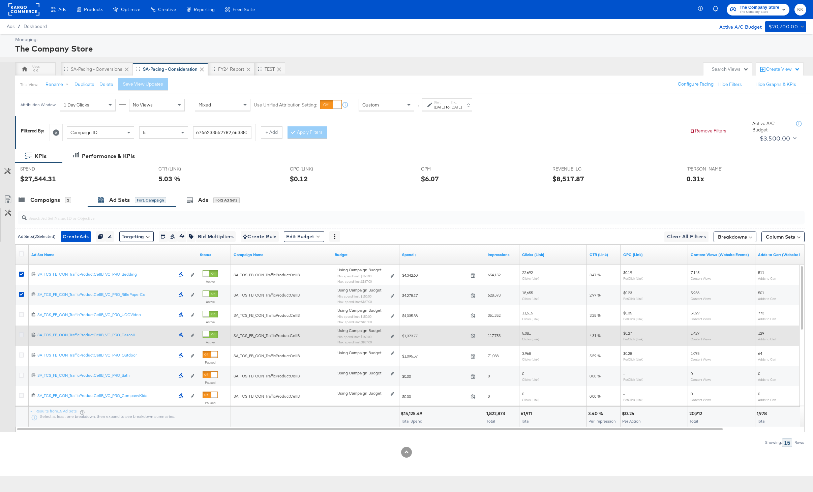
click at [21, 336] on icon at bounding box center [21, 334] width 5 height 5
click at [0, 0] on input "checkbox" at bounding box center [0, 0] width 0 height 0
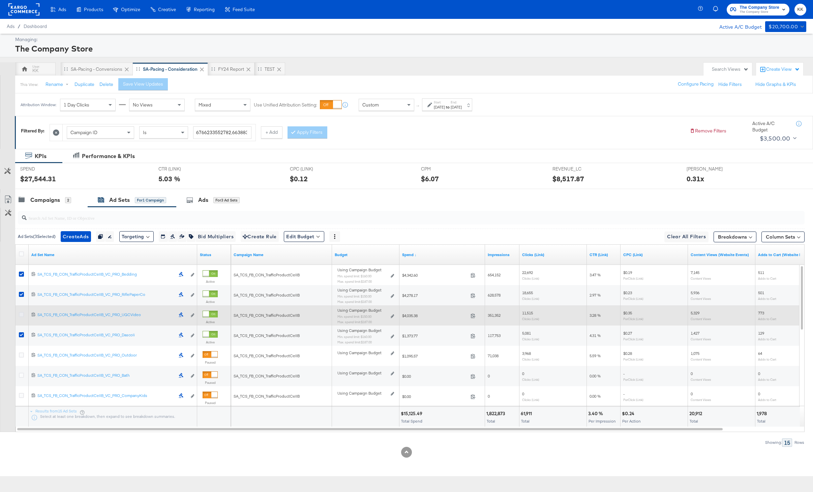
click at [21, 314] on icon at bounding box center [21, 314] width 5 height 5
click at [0, 0] on input "checkbox" at bounding box center [0, 0] width 0 height 0
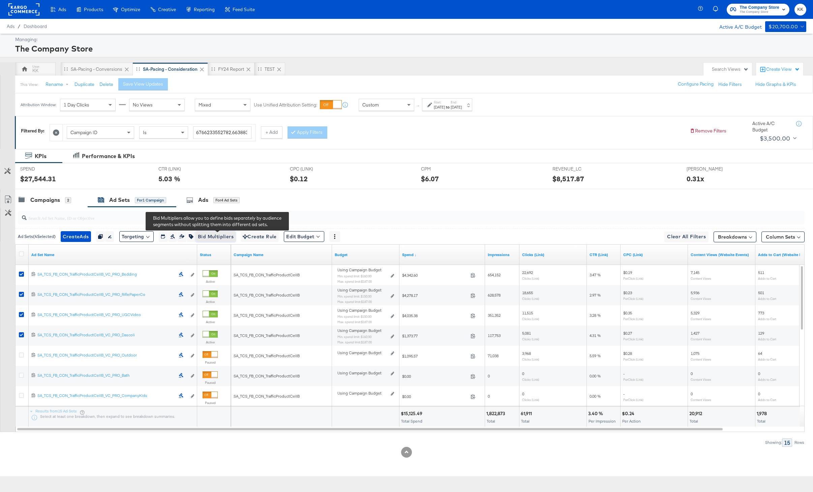
click at [227, 236] on span "Bid Multipliers" at bounding box center [216, 237] width 36 height 8
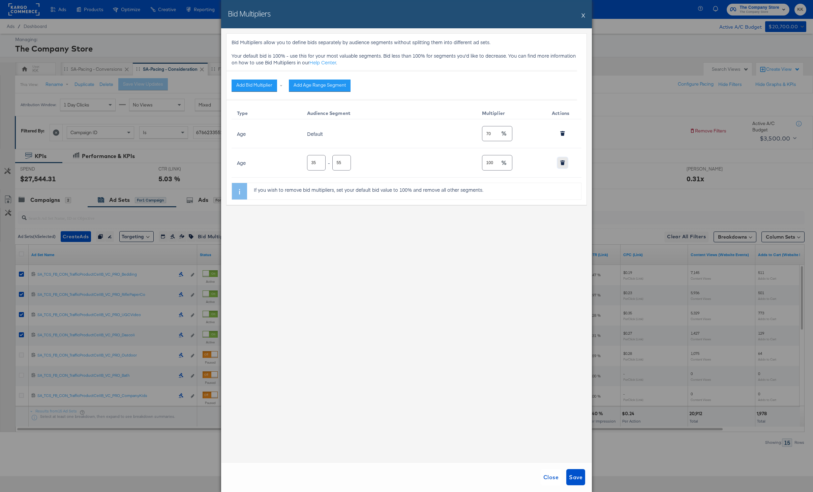
click at [563, 162] on icon "button" at bounding box center [562, 162] width 5 height 5
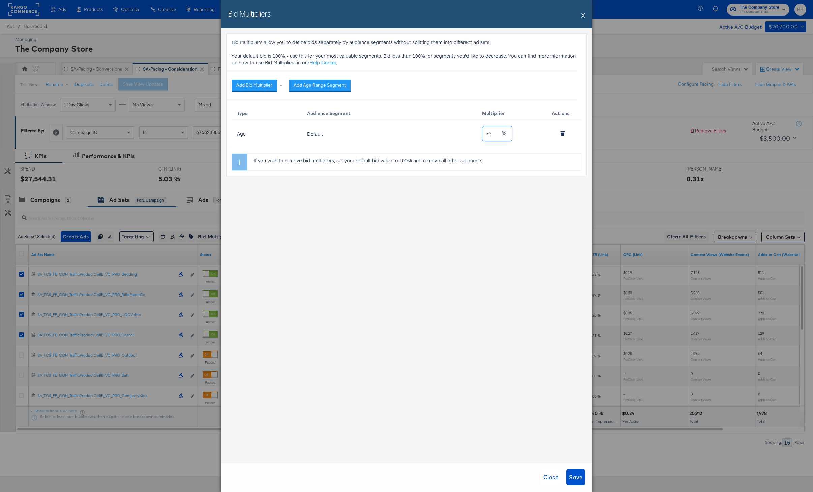
drag, startPoint x: 491, startPoint y: 132, endPoint x: 474, endPoint y: 132, distance: 17.2
click at [474, 132] on tr "Age Default 70" at bounding box center [407, 133] width 350 height 29
type input "100"
click at [471, 212] on div "Bid Multipliers allow you to define bids separately by audience segments withou…" at bounding box center [406, 245] width 371 height 434
click at [576, 468] on div "Close Save" at bounding box center [406, 477] width 371 height 30
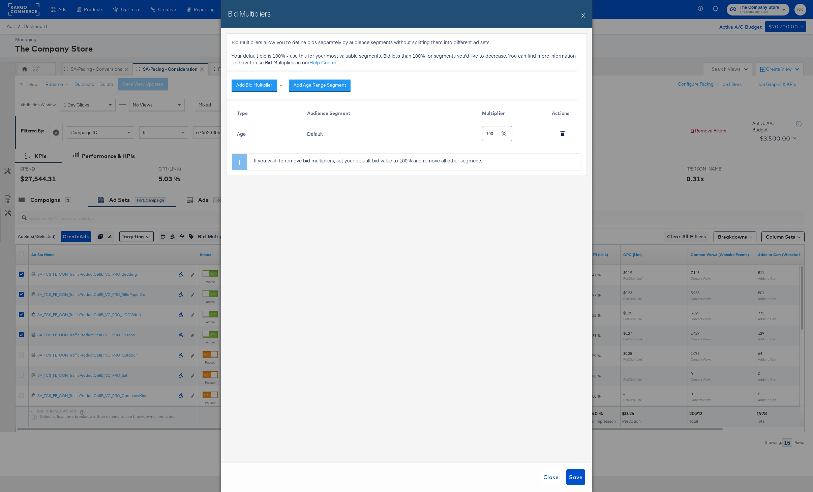
click at [576, 468] on div "Close Save" at bounding box center [406, 477] width 371 height 30
click at [576, 471] on button "Save" at bounding box center [575, 477] width 19 height 16
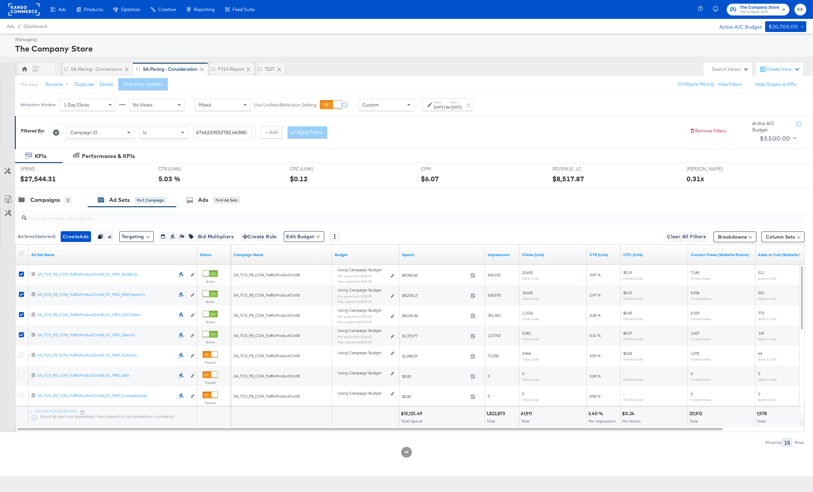
click at [22, 252] on icon at bounding box center [21, 253] width 5 height 5
click at [0, 0] on input "checkbox" at bounding box center [0, 0] width 0 height 0
click at [22, 252] on icon at bounding box center [21, 253] width 5 height 5
click at [0, 0] on input "checkbox" at bounding box center [0, 0] width 0 height 0
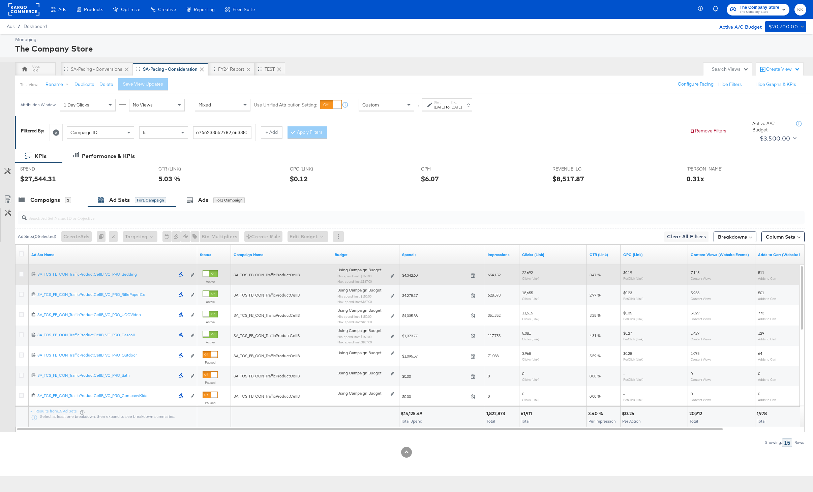
click at [21, 270] on div at bounding box center [22, 275] width 12 height 12
click at [21, 276] on icon at bounding box center [21, 274] width 5 height 5
click at [0, 0] on input "checkbox" at bounding box center [0, 0] width 0 height 0
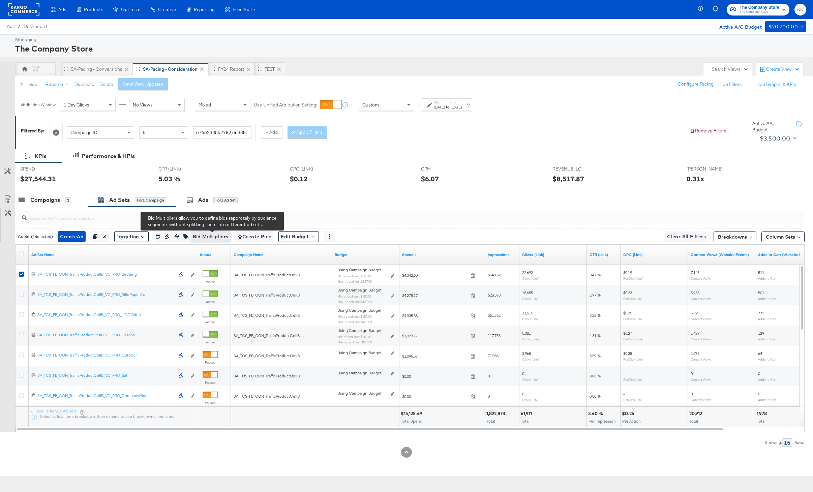
click at [213, 238] on span "Bid Multipliers" at bounding box center [211, 237] width 36 height 8
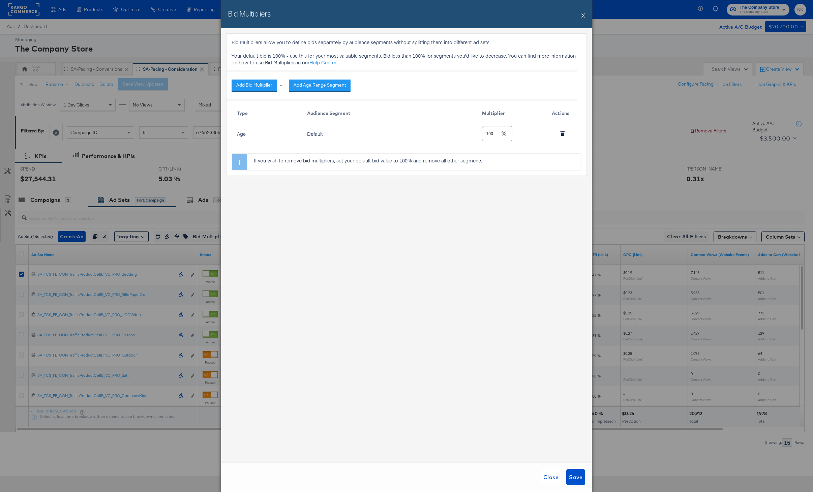
click at [584, 15] on button "X" at bounding box center [583, 14] width 4 height 13
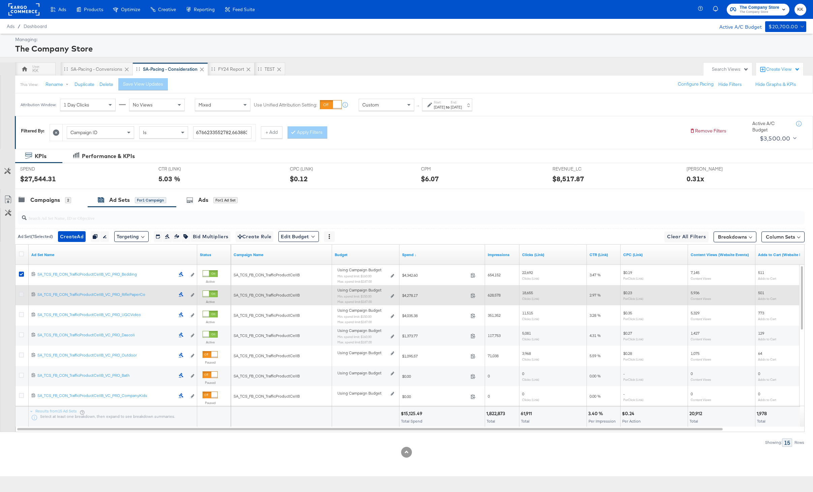
click at [22, 295] on icon at bounding box center [21, 294] width 5 height 5
click at [0, 0] on input "checkbox" at bounding box center [0, 0] width 0 height 0
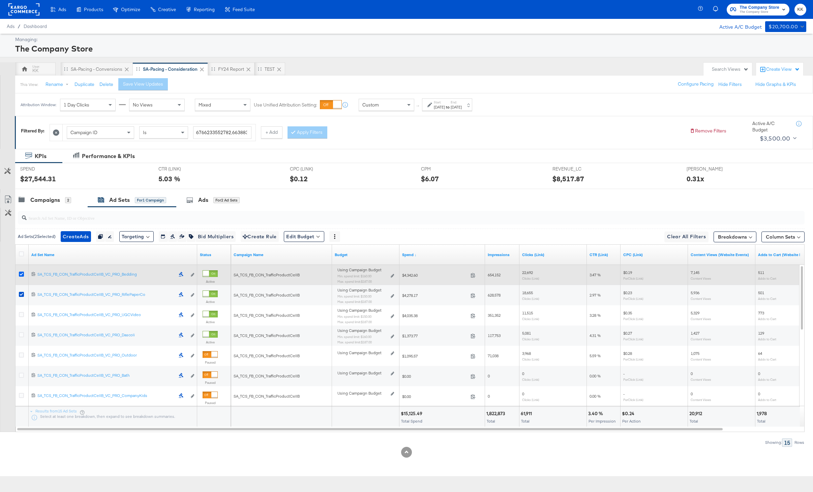
click at [22, 273] on icon at bounding box center [21, 274] width 5 height 5
click at [0, 0] on input "checkbox" at bounding box center [0, 0] width 0 height 0
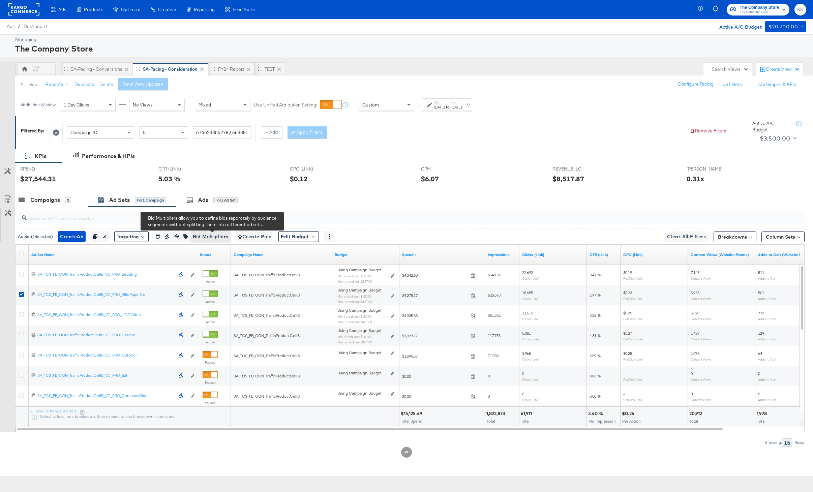
click at [211, 236] on span "Bid Multipliers" at bounding box center [211, 237] width 36 height 8
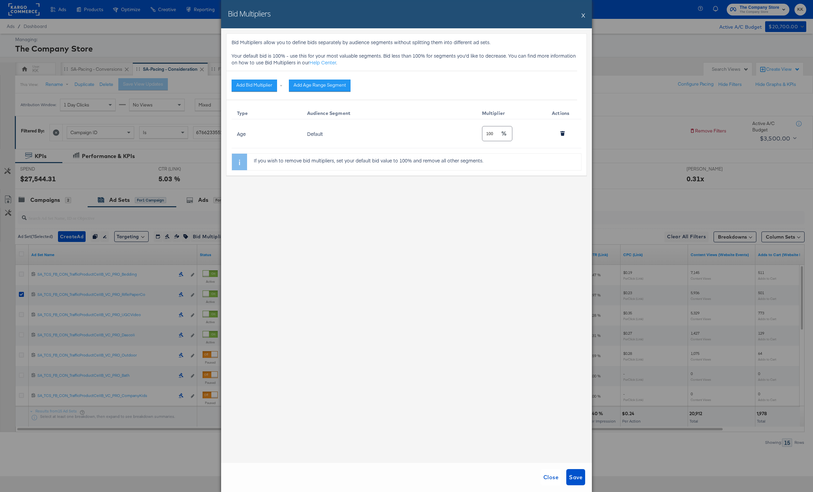
click at [583, 16] on button "X" at bounding box center [583, 14] width 4 height 13
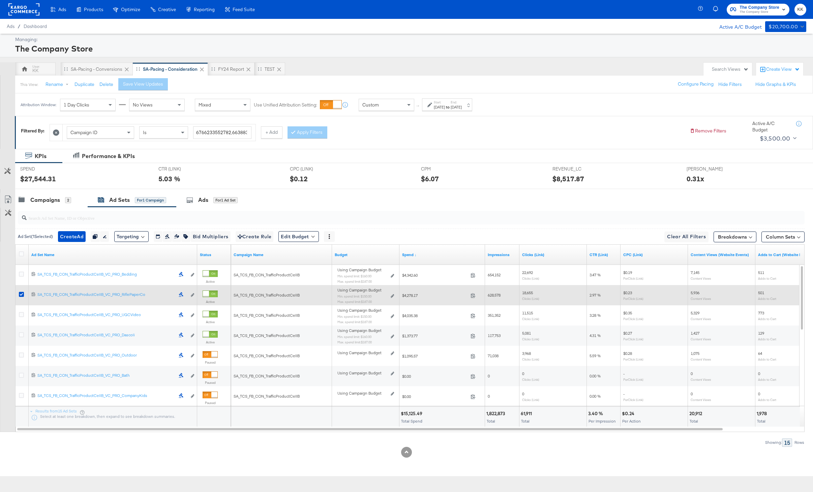
click at [24, 294] on div at bounding box center [22, 295] width 7 height 7
click at [22, 294] on icon at bounding box center [21, 294] width 5 height 5
click at [0, 0] on input "checkbox" at bounding box center [0, 0] width 0 height 0
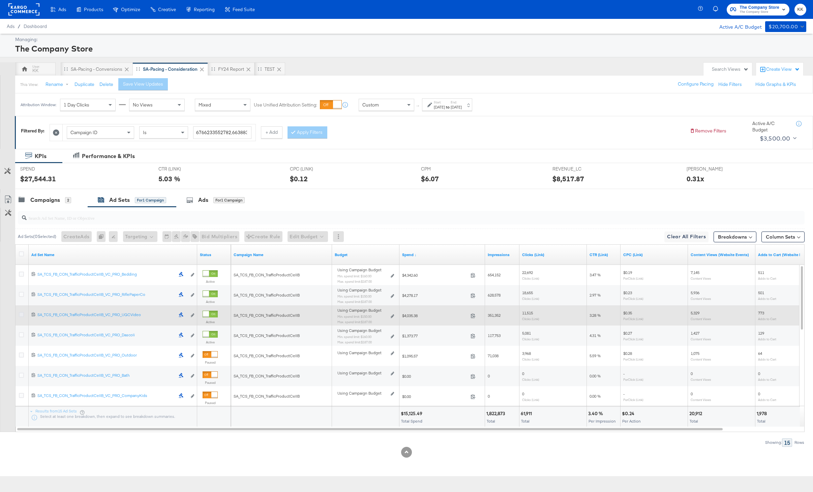
click at [22, 314] on icon at bounding box center [21, 314] width 5 height 5
click at [0, 0] on input "checkbox" at bounding box center [0, 0] width 0 height 0
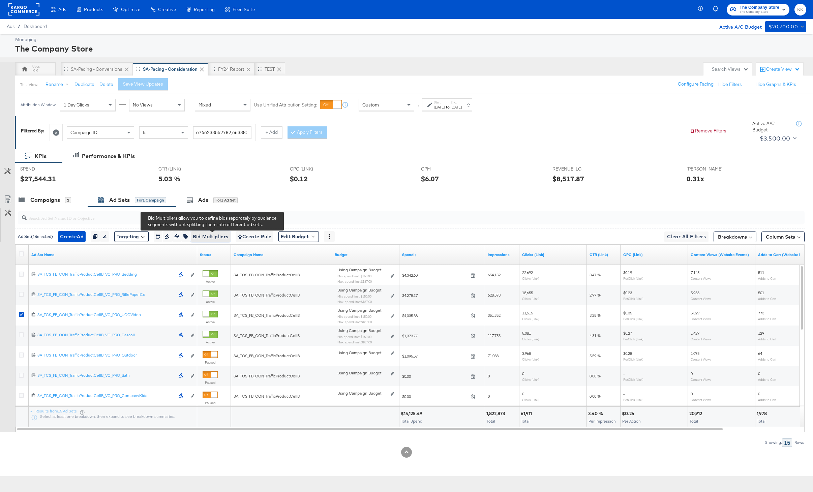
click at [203, 237] on span "Bid Multipliers" at bounding box center [211, 237] width 36 height 8
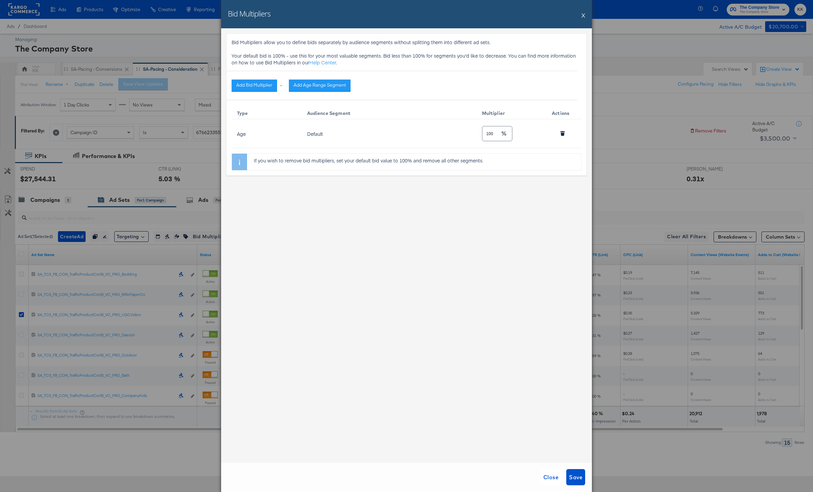
click at [582, 14] on button "X" at bounding box center [583, 14] width 4 height 13
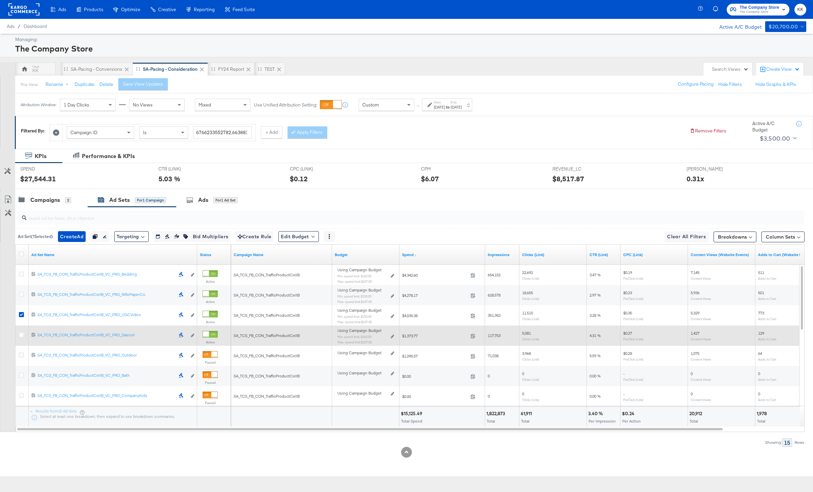
click at [22, 331] on div at bounding box center [22, 336] width 12 height 12
click at [20, 338] on div at bounding box center [22, 335] width 7 height 7
click at [21, 335] on icon at bounding box center [21, 334] width 5 height 5
click at [0, 0] on input "checkbox" at bounding box center [0, 0] width 0 height 0
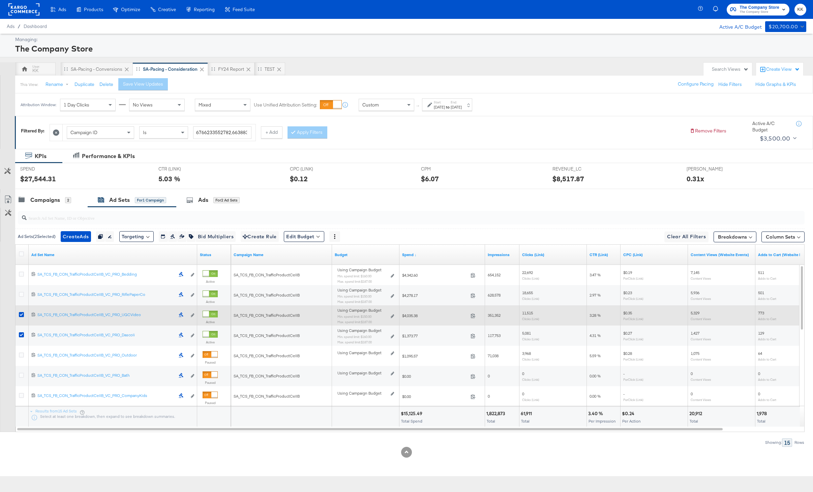
click at [21, 310] on div at bounding box center [22, 315] width 12 height 12
click at [21, 315] on icon at bounding box center [21, 314] width 5 height 5
click at [0, 0] on input "checkbox" at bounding box center [0, 0] width 0 height 0
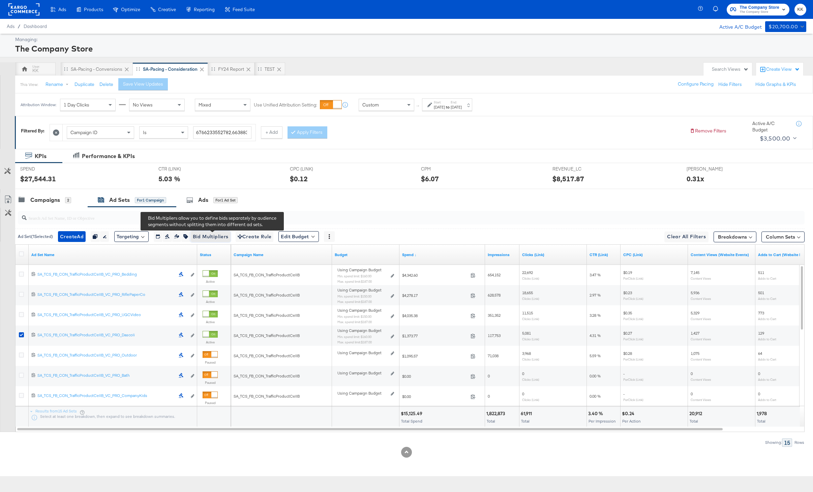
click at [211, 236] on span "Bid Multipliers" at bounding box center [211, 237] width 36 height 8
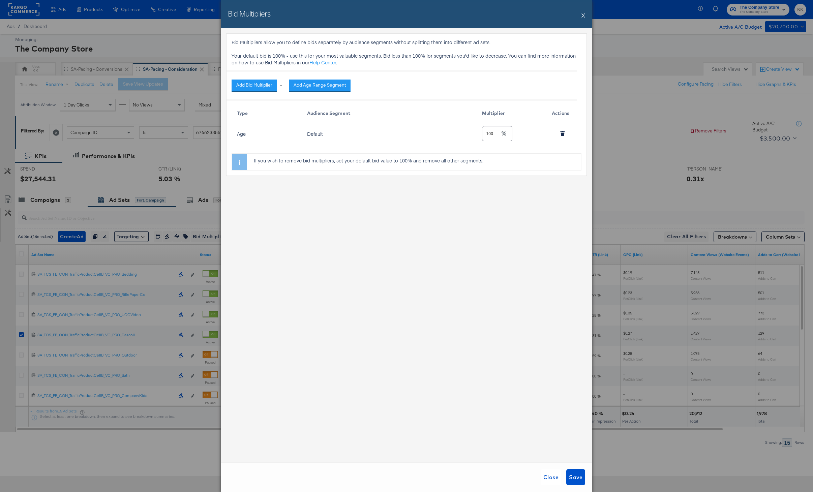
click at [585, 18] on div "Bid Multipliers X" at bounding box center [406, 14] width 371 height 28
click at [582, 13] on button "X" at bounding box center [583, 14] width 4 height 13
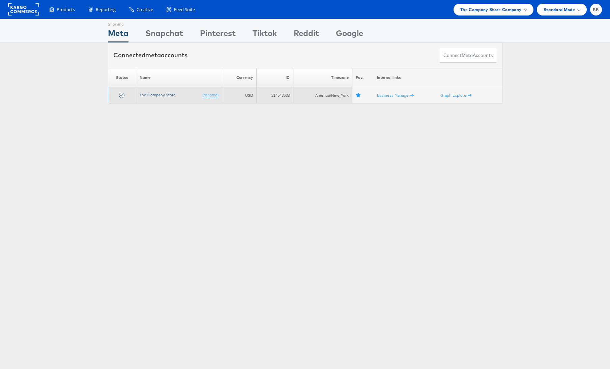
click at [160, 94] on link "The Company Store" at bounding box center [158, 94] width 36 height 5
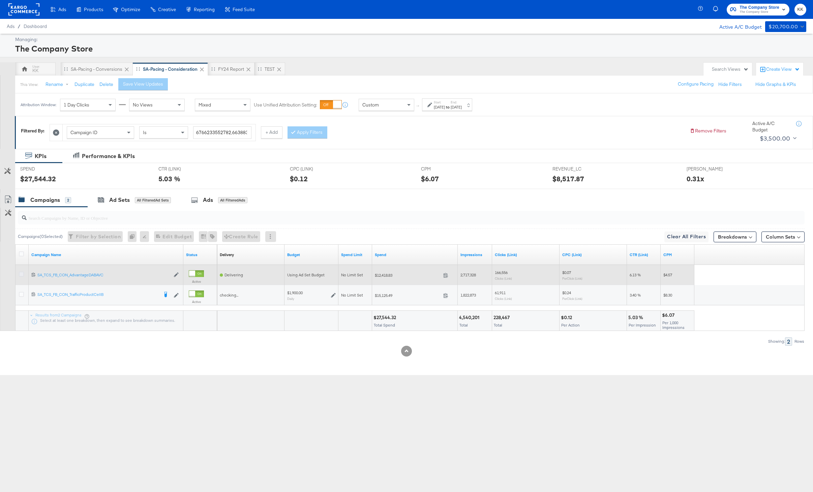
click at [21, 273] on icon at bounding box center [21, 274] width 5 height 5
click at [0, 0] on input "checkbox" at bounding box center [0, 0] width 0 height 0
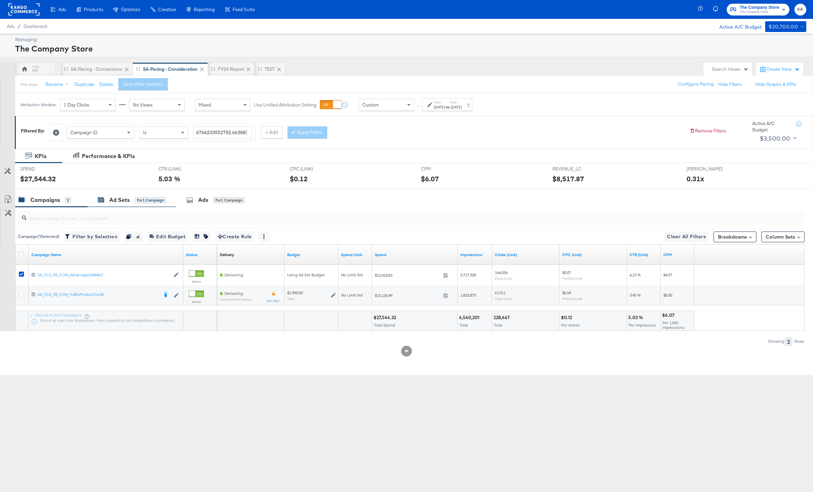
click at [144, 197] on div "for 1 Campaign" at bounding box center [150, 200] width 31 height 6
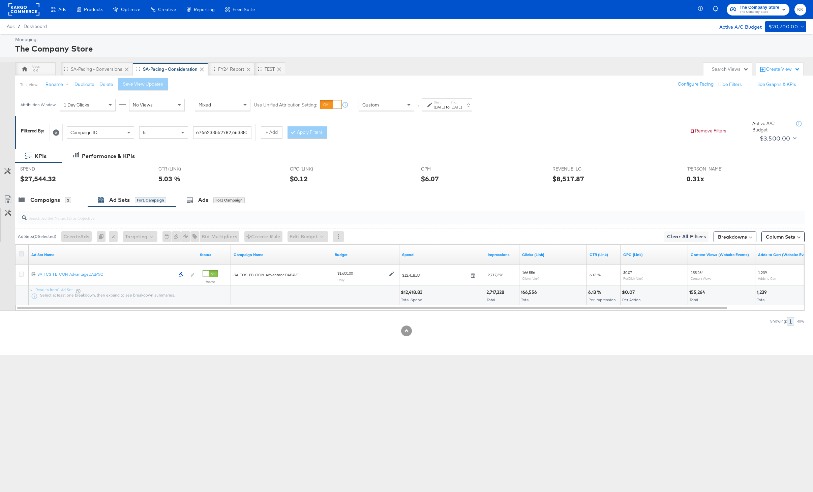
click at [21, 253] on icon at bounding box center [21, 253] width 5 height 5
click at [0, 0] on input "checkbox" at bounding box center [0, 0] width 0 height 0
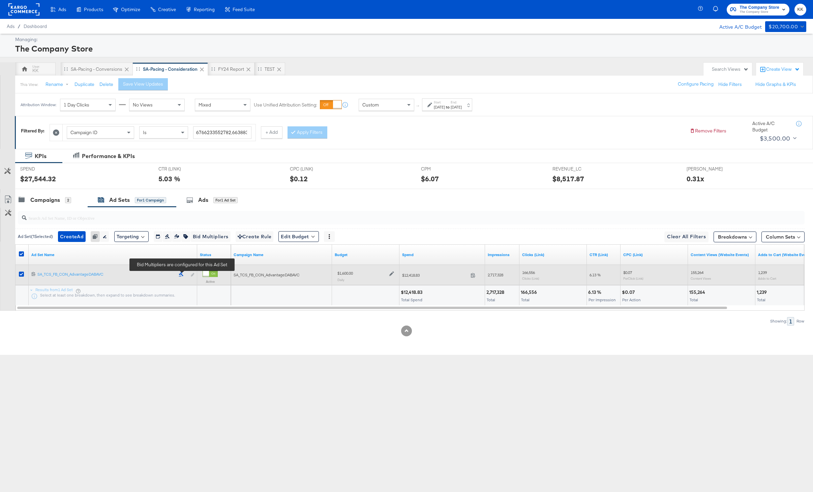
click at [180, 274] on icon at bounding box center [181, 274] width 5 height 5
click at [181, 274] on icon at bounding box center [181, 274] width 4 height 5
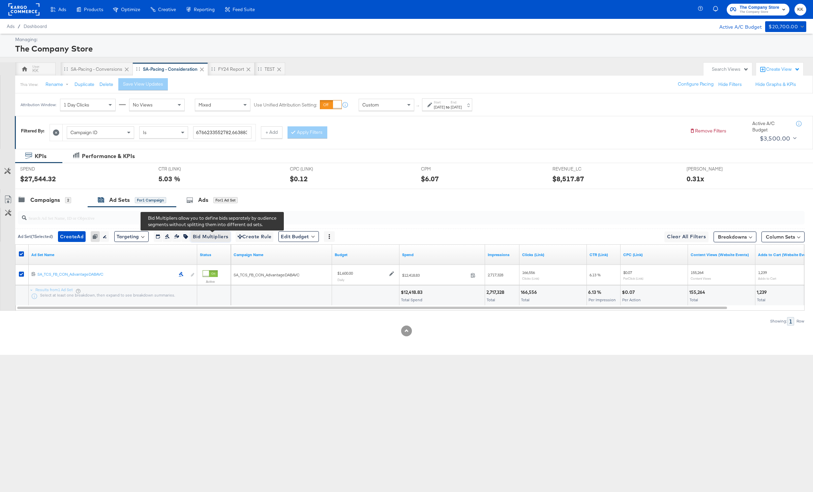
click at [218, 231] on button "Bid Multipliers" at bounding box center [210, 236] width 40 height 11
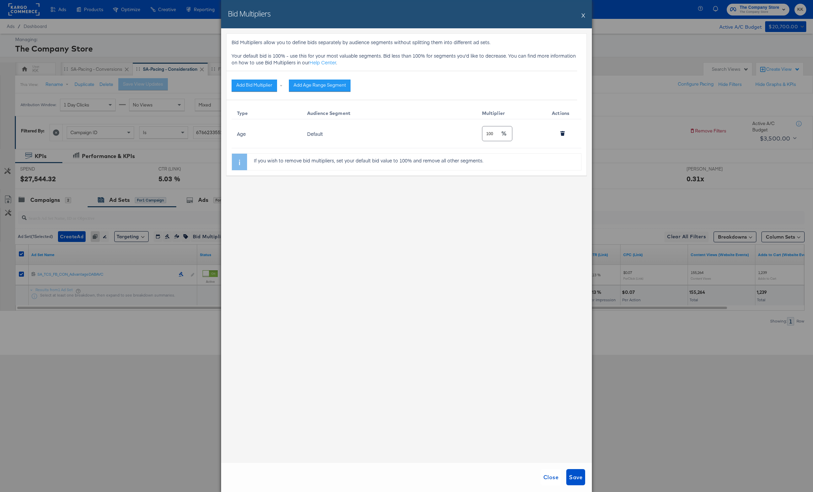
click at [556, 134] on div at bounding box center [563, 133] width 22 height 11
click at [560, 134] on icon "button" at bounding box center [562, 133] width 5 height 5
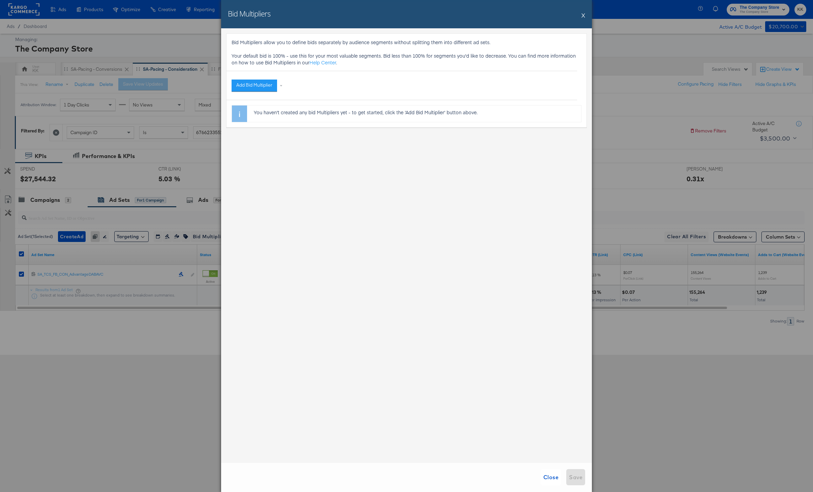
click at [574, 482] on div "Close Save" at bounding box center [406, 477] width 371 height 30
click at [583, 15] on button "X" at bounding box center [583, 14] width 4 height 13
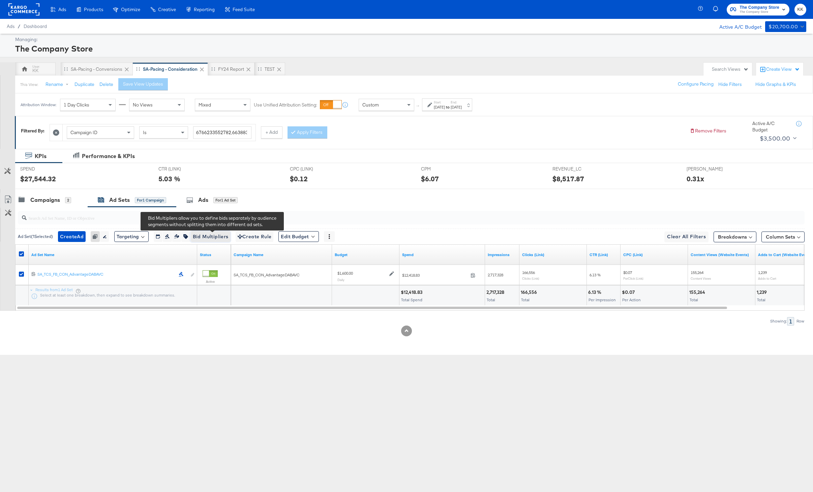
click at [211, 238] on span "Bid Multipliers" at bounding box center [211, 237] width 36 height 8
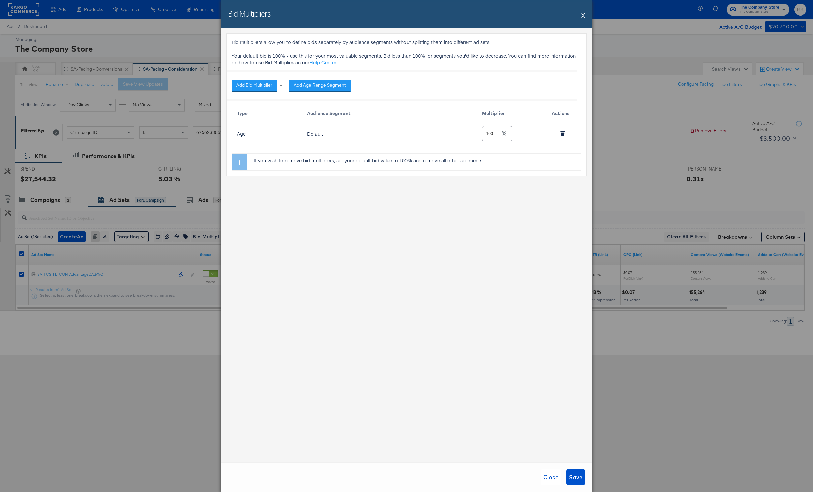
click at [581, 14] on div "Bid Multipliers X" at bounding box center [406, 14] width 371 height 28
click at [582, 14] on button "X" at bounding box center [583, 14] width 4 height 13
